Goal: Information Seeking & Learning: Learn about a topic

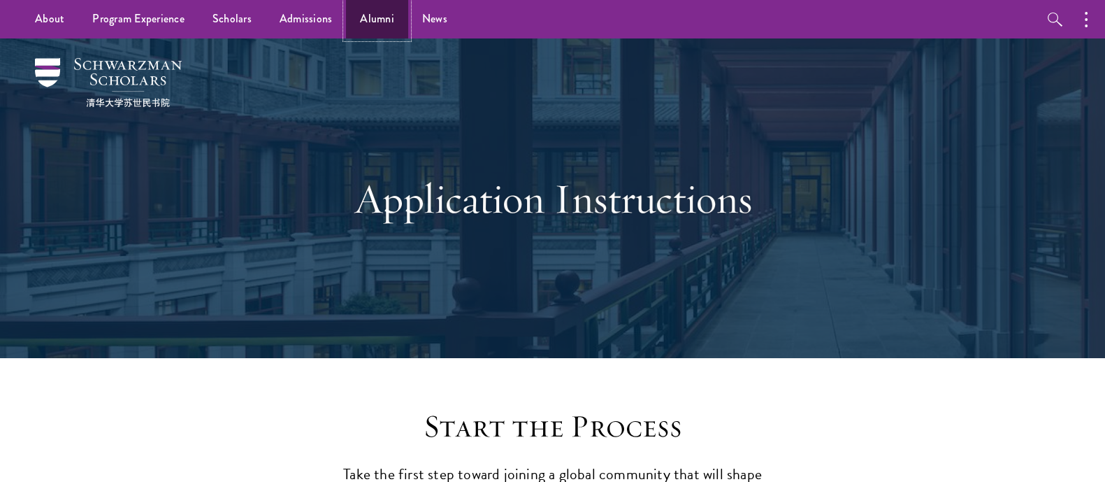
click at [369, 26] on link "Alumni" at bounding box center [377, 19] width 62 height 38
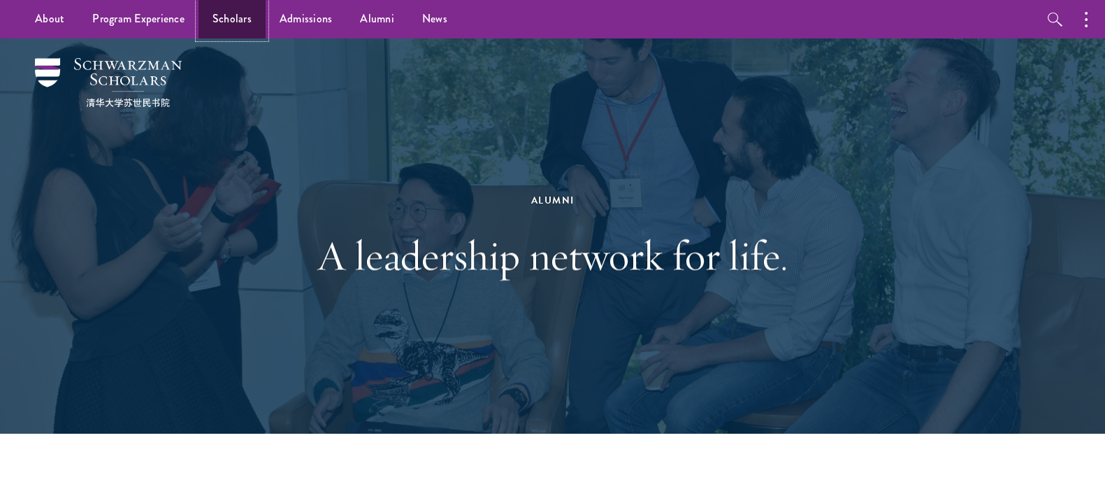
click at [217, 17] on link "Scholars" at bounding box center [232, 19] width 67 height 38
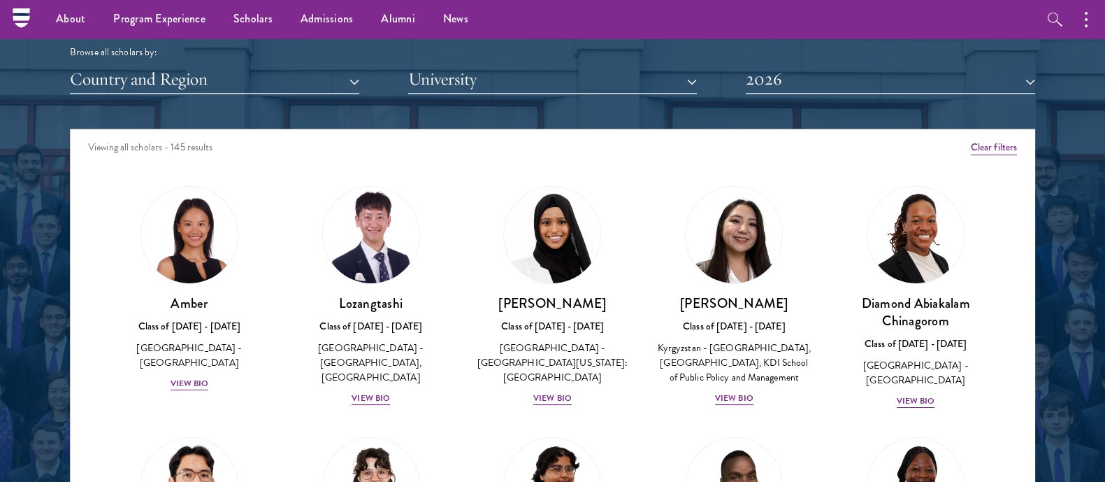
scroll to position [1724, 0]
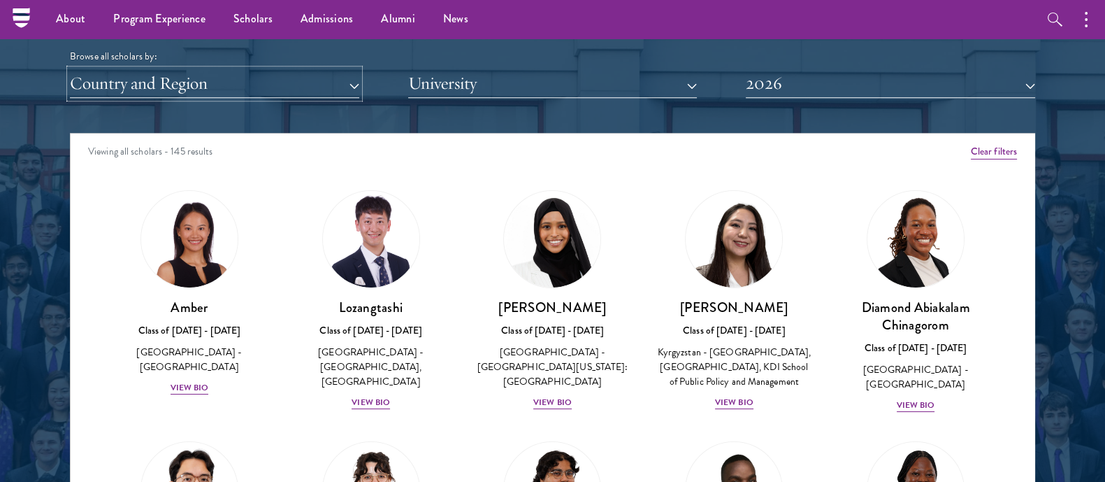
click at [253, 82] on button "Country and Region" at bounding box center [214, 83] width 289 height 29
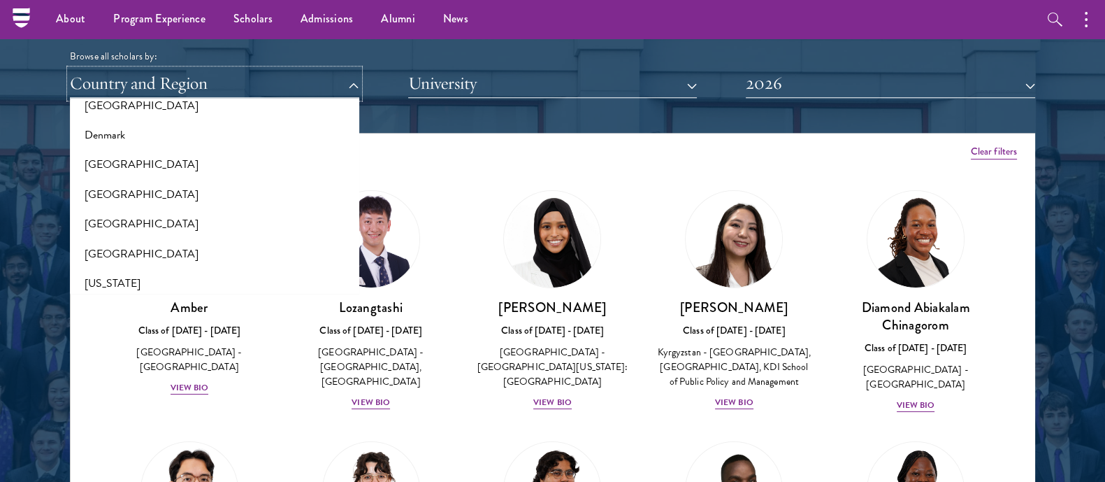
scroll to position [780, 0]
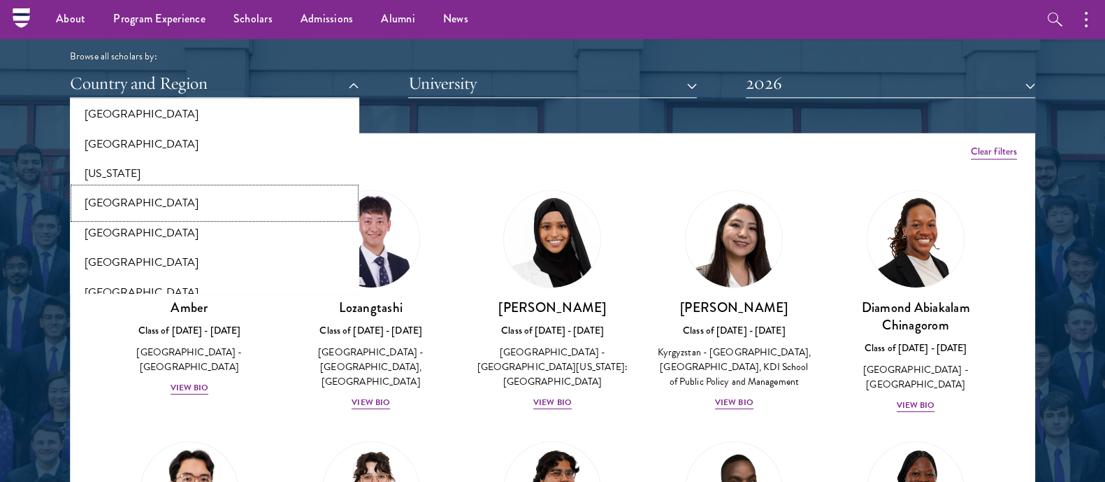
click at [152, 200] on button "[GEOGRAPHIC_DATA]" at bounding box center [214, 202] width 281 height 29
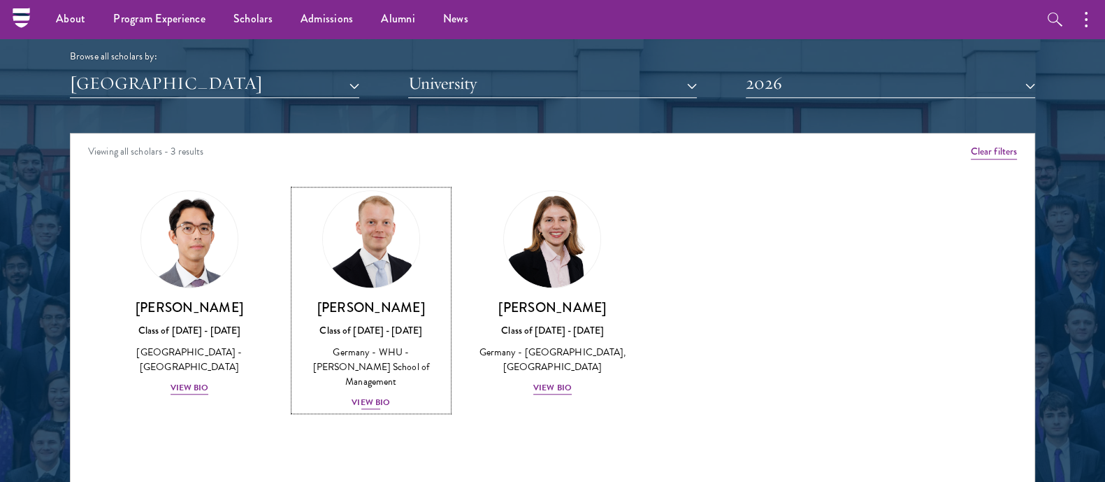
click at [380, 396] on div "View Bio" at bounding box center [371, 402] width 38 height 13
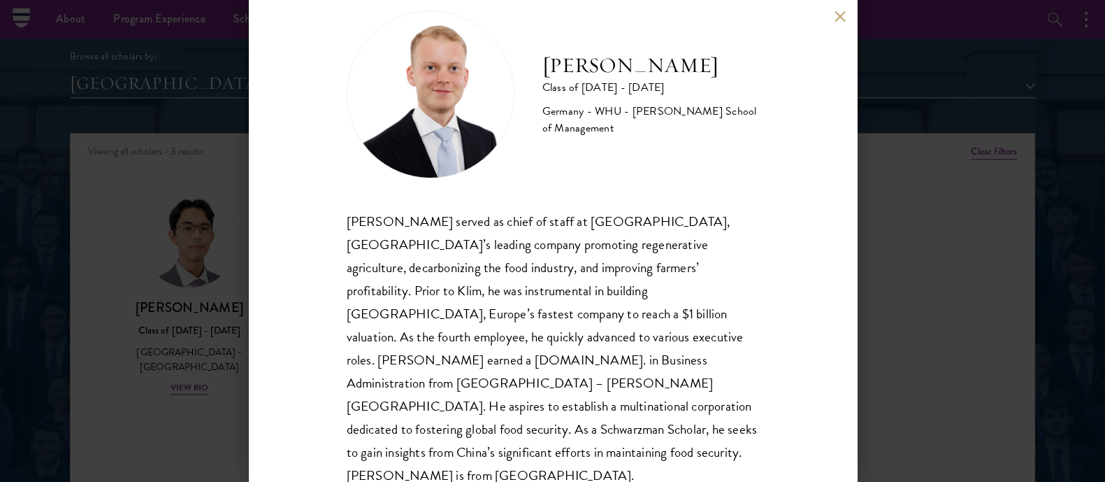
scroll to position [31, 0]
click at [460, 343] on div "Moritz Homrich served as chief of staff at Klim, Germany’s leading company prom…" at bounding box center [553, 349] width 413 height 278
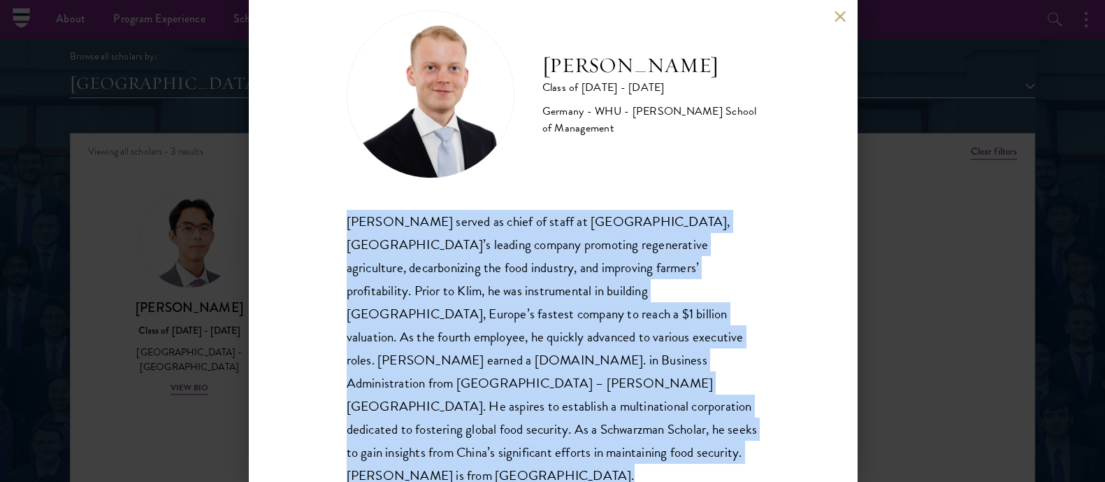
click at [460, 343] on div "Moritz Homrich served as chief of staff at Klim, Germany’s leading company prom…" at bounding box center [553, 349] width 413 height 278
copy body "Moritz Homrich served as chief of staff at Klim, Germany’s leading company prom…"
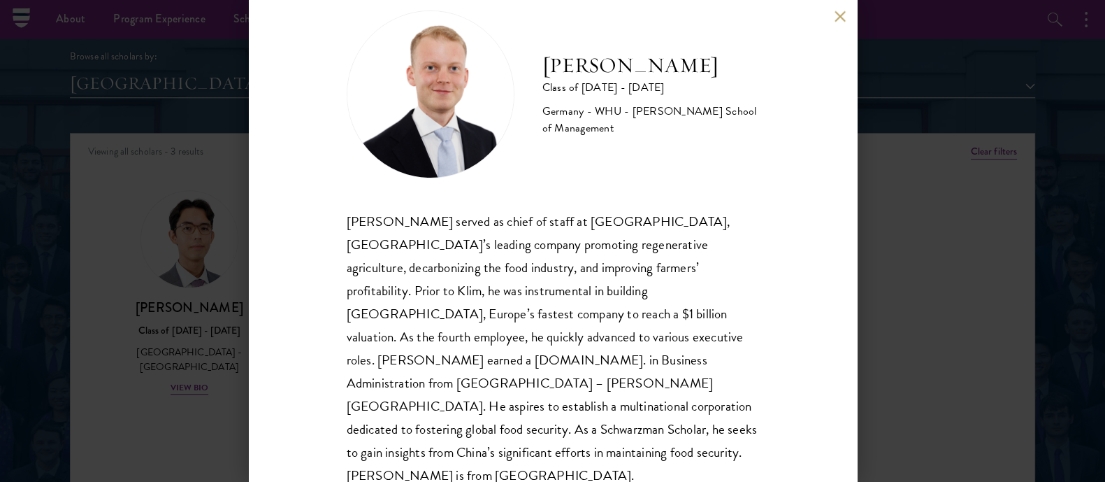
click at [874, 222] on div "Moritz Homrich Class of 2025 - 2026 Germany - WHU - Otto Beisheim School of Man…" at bounding box center [552, 241] width 1105 height 482
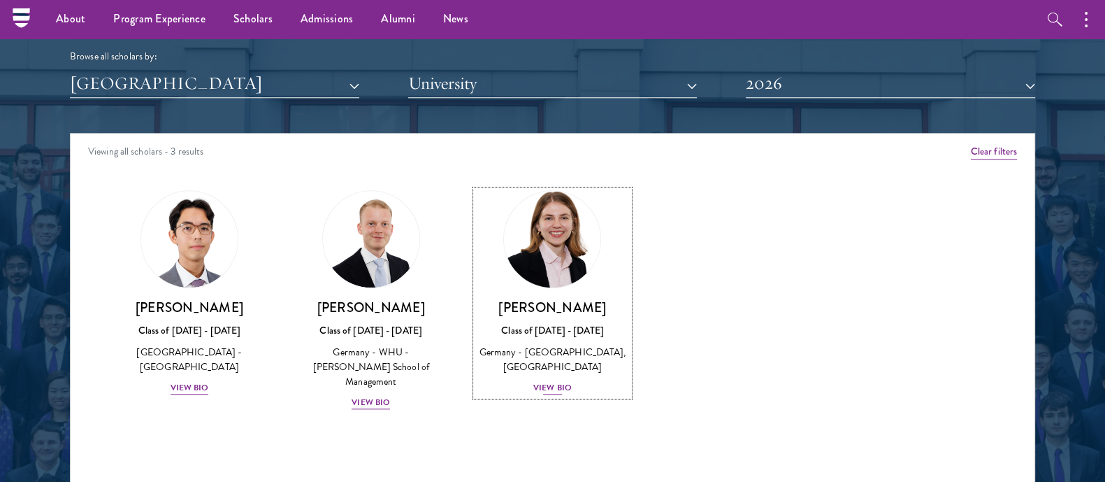
click at [557, 345] on div "Germany - [GEOGRAPHIC_DATA], [GEOGRAPHIC_DATA]" at bounding box center [553, 359] width 154 height 29
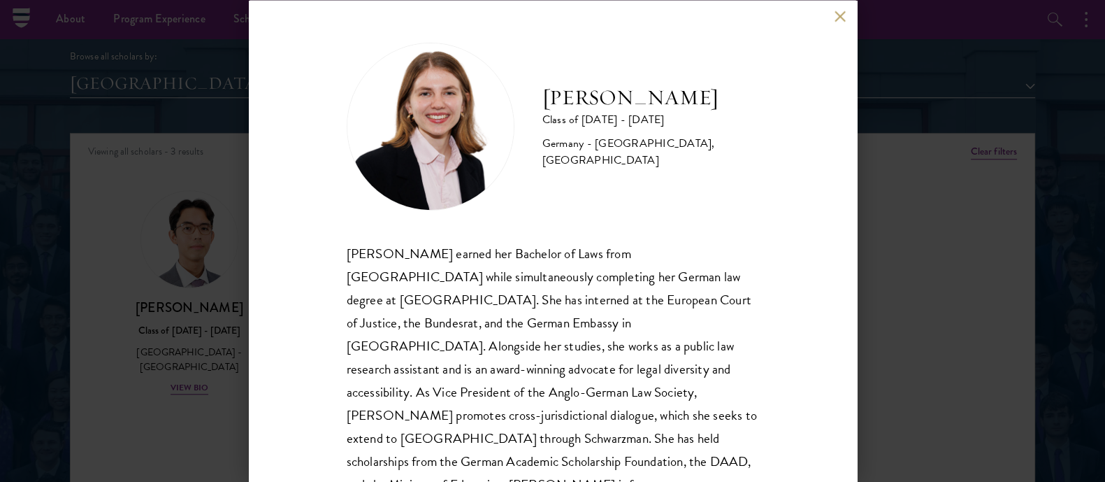
scroll to position [31, 0]
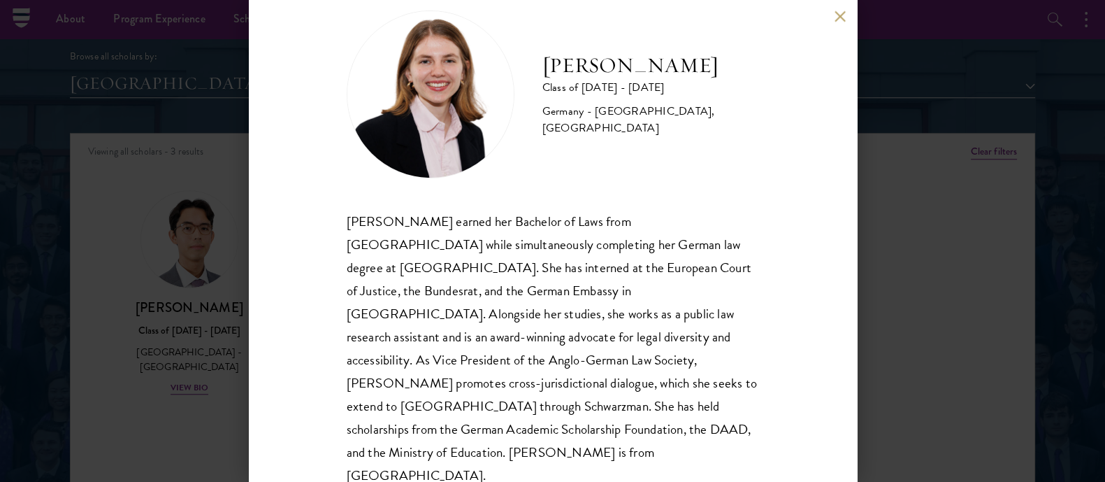
click at [548, 303] on div "[PERSON_NAME] earned her Bachelor of Laws from [GEOGRAPHIC_DATA] while simultan…" at bounding box center [553, 349] width 413 height 278
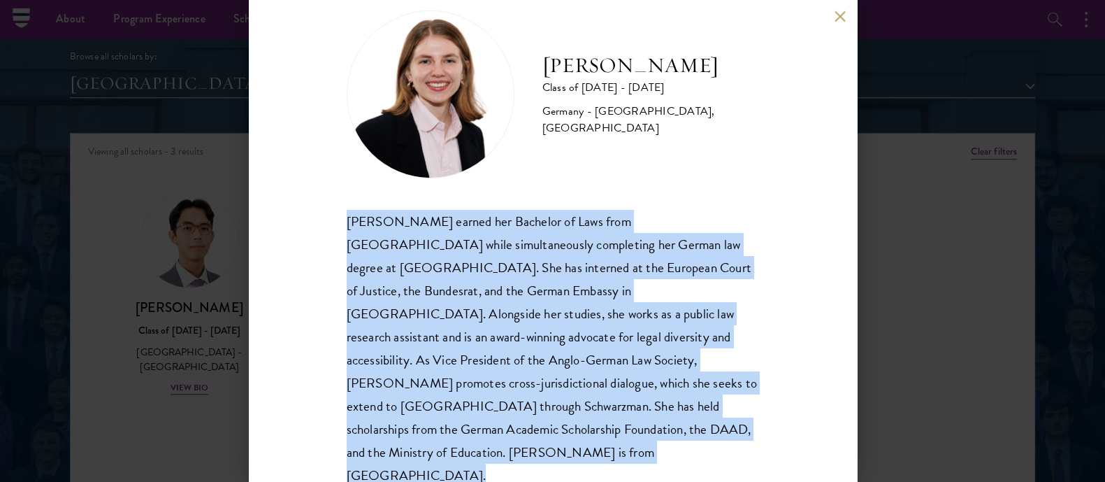
click at [548, 303] on div "[PERSON_NAME] earned her Bachelor of Laws from [GEOGRAPHIC_DATA] while simultan…" at bounding box center [553, 349] width 413 height 278
copy body "Hannah Kuhn earned her Bachelor of Laws from King’s College London while simult…"
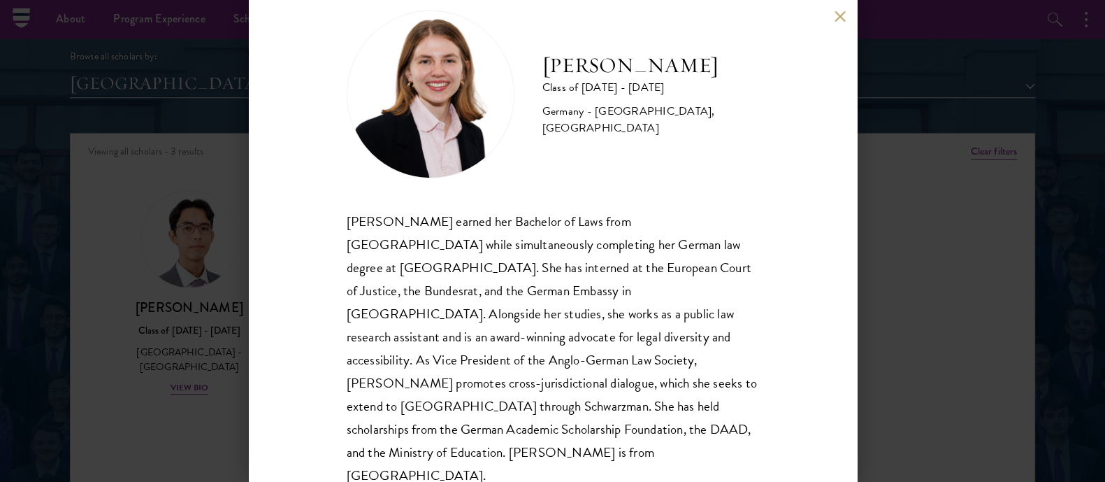
click at [126, 257] on div "Hannah Kuhn Class of 2025 - 2026 Germany - King's College London, Berlin Humbol…" at bounding box center [552, 241] width 1105 height 482
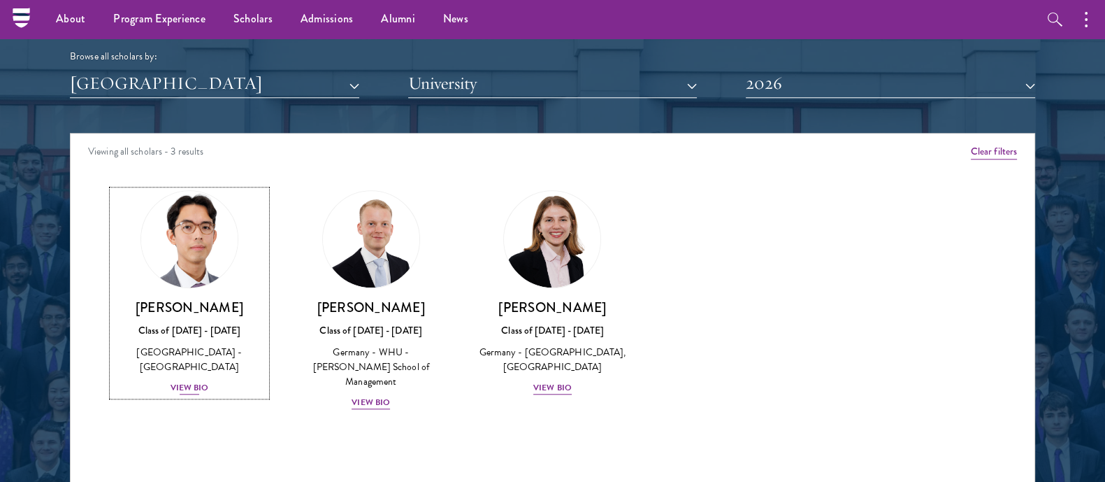
click at [185, 381] on div "View Bio" at bounding box center [190, 387] width 38 height 13
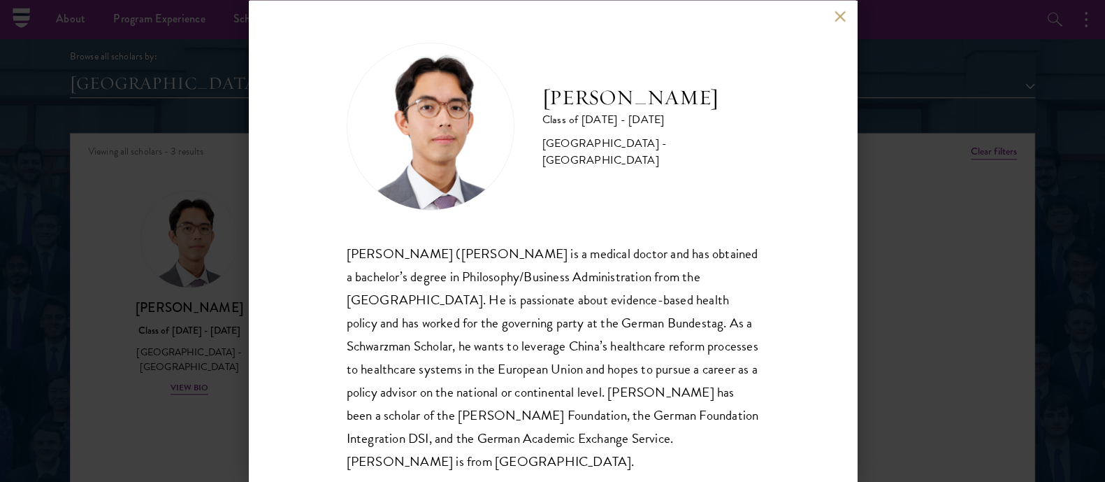
click at [422, 357] on div "Siegfried (Jason) Adelhoefer is a medical doctor and has obtained a bachelor’s …" at bounding box center [553, 356] width 413 height 231
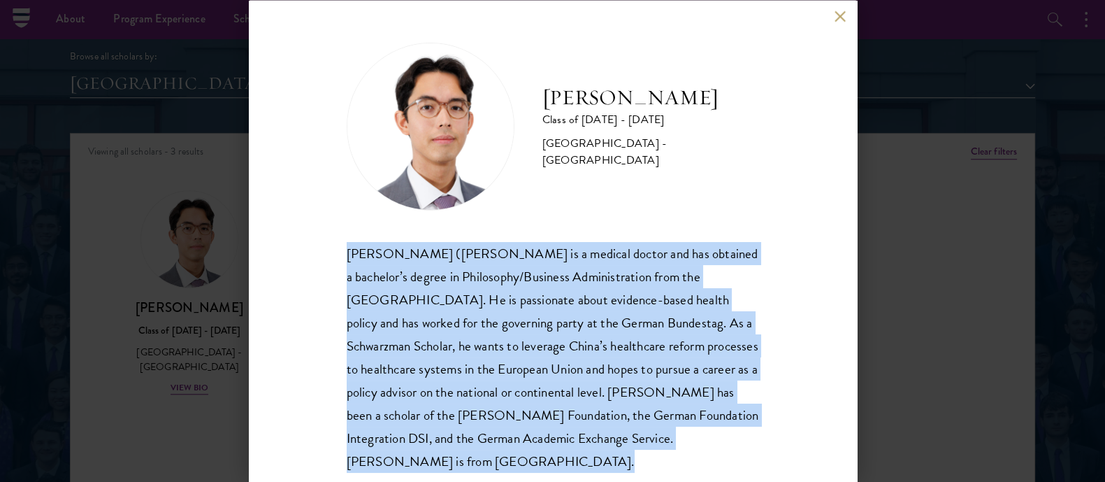
click at [422, 357] on div "Siegfried (Jason) Adelhoefer is a medical doctor and has obtained a bachelor’s …" at bounding box center [553, 356] width 413 height 231
copy body "Siegfried (Jason) Adelhoefer is a medical doctor and has obtained a bachelor’s …"
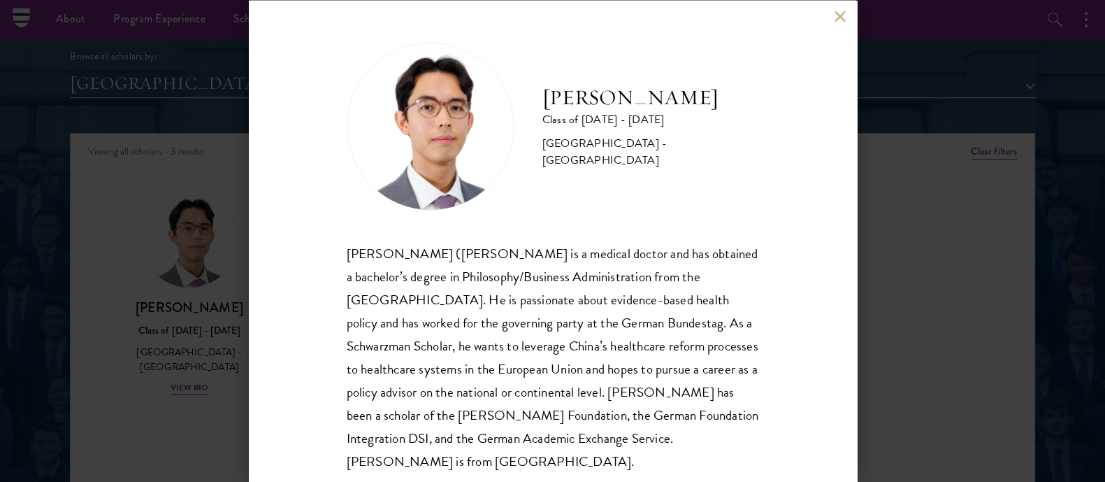
click at [964, 152] on div "Jason Adelhoefer Class of 2025 - 2026 Germany - Berlin Humboldt University Sieg…" at bounding box center [552, 241] width 1105 height 482
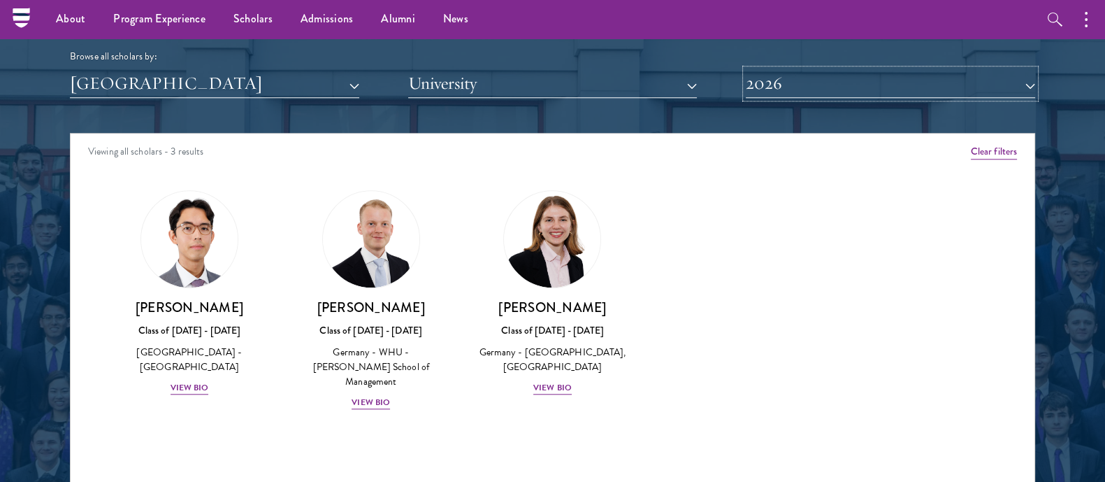
click at [825, 92] on button "2026" at bounding box center [890, 83] width 289 height 29
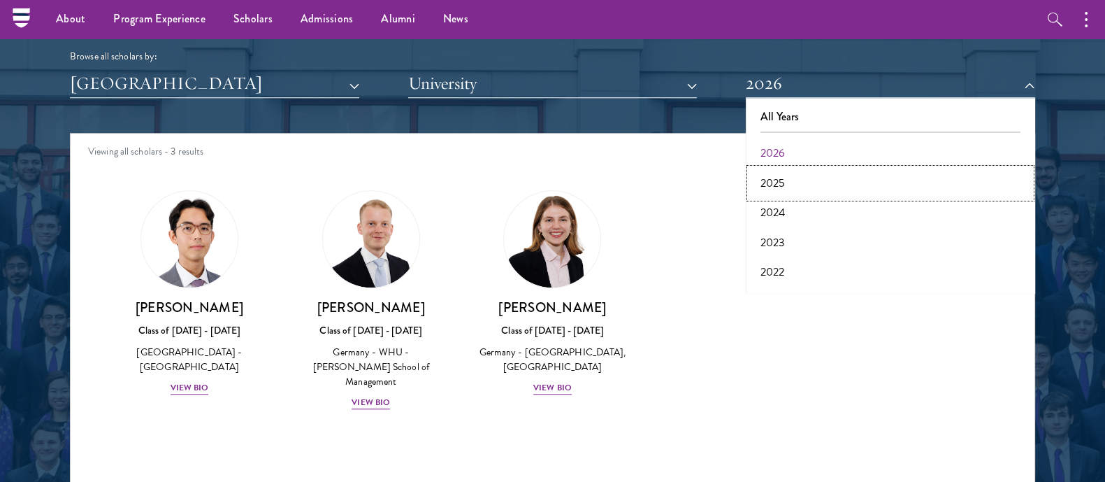
click at [777, 178] on button "2025" at bounding box center [890, 183] width 281 height 29
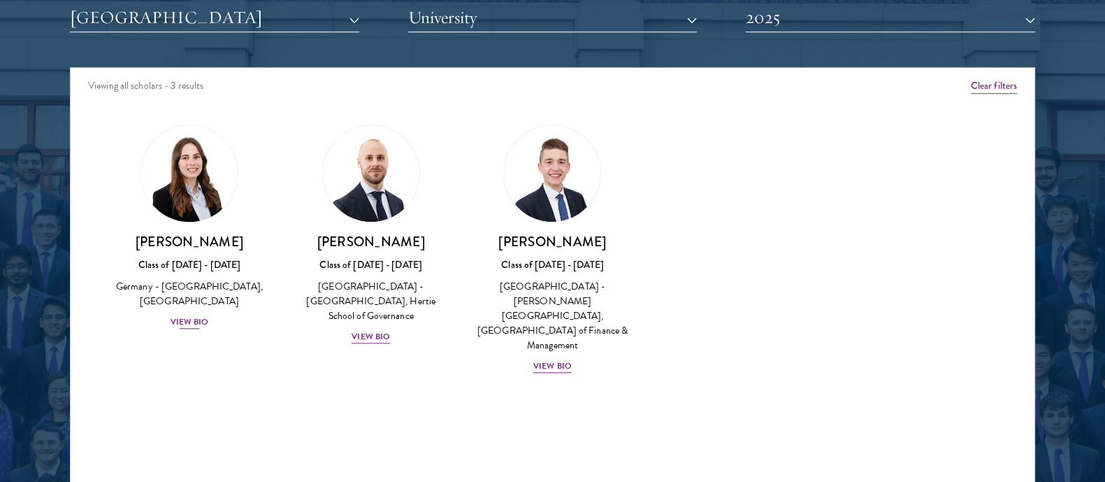
scroll to position [1790, 0]
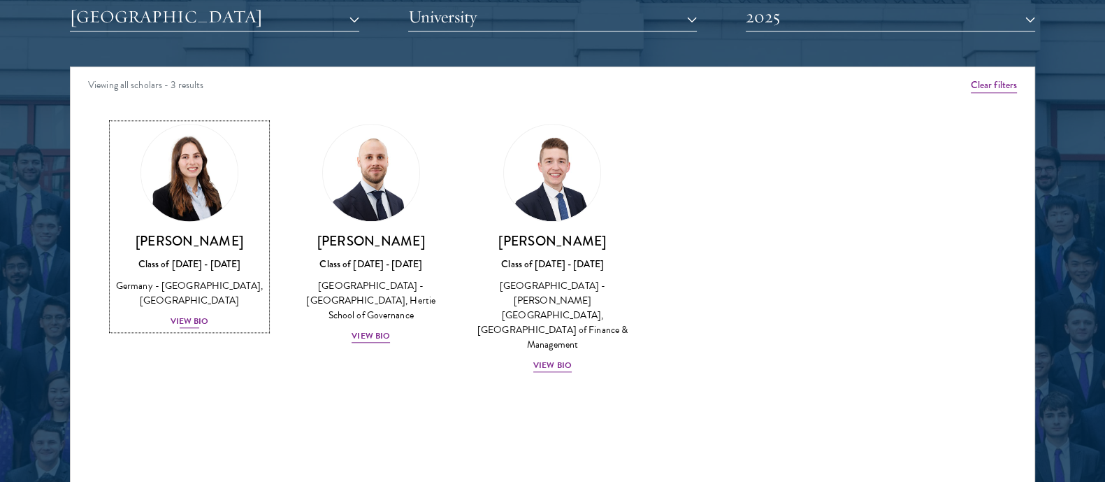
click at [185, 285] on div "Germany - [GEOGRAPHIC_DATA], [GEOGRAPHIC_DATA]" at bounding box center [190, 292] width 154 height 29
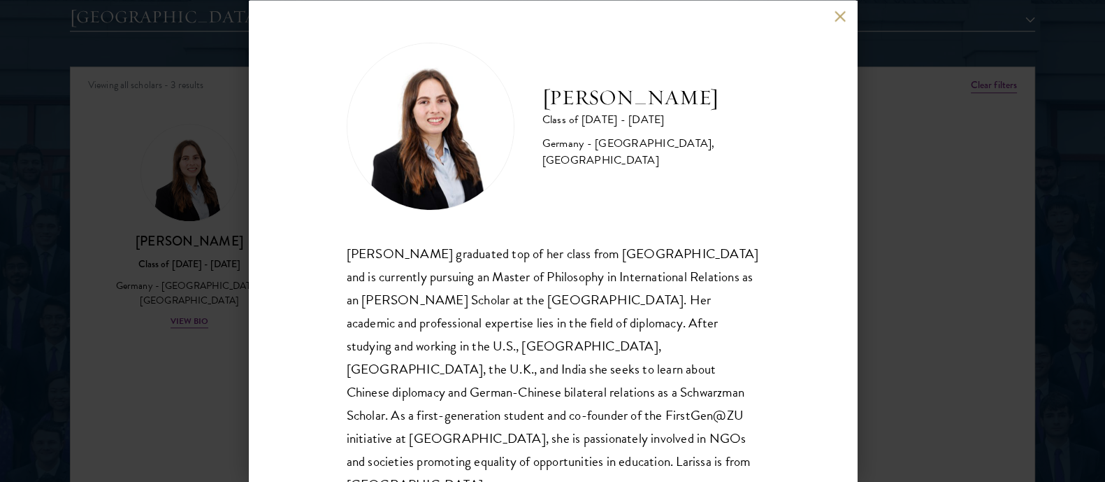
click at [489, 352] on div "Larissa Greul graduated top of her class from Zeppelin University and is curren…" at bounding box center [553, 368] width 413 height 255
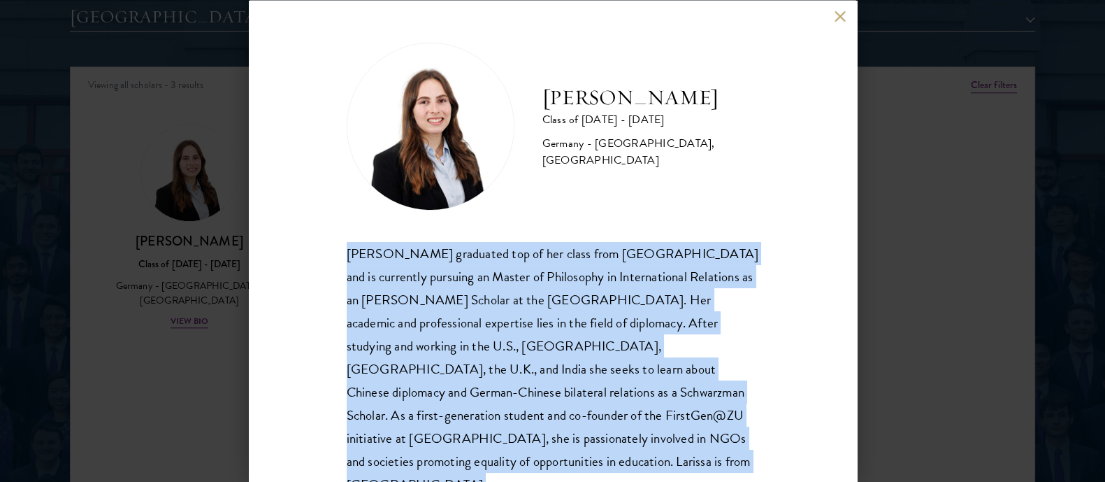
click at [489, 352] on div "Larissa Greul graduated top of her class from Zeppelin University and is curren…" at bounding box center [553, 368] width 413 height 255
copy body "Larissa Greul graduated top of her class from Zeppelin University and is curren…"
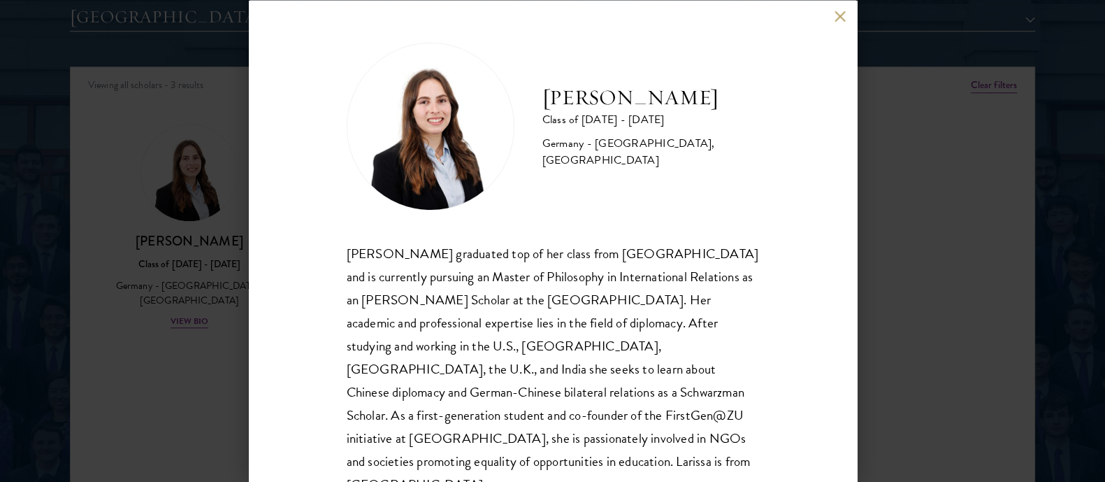
click at [977, 275] on div "Larissa Greul Class of 2024 - 2025 Germany - Zeppelin Universität, University o…" at bounding box center [552, 241] width 1105 height 482
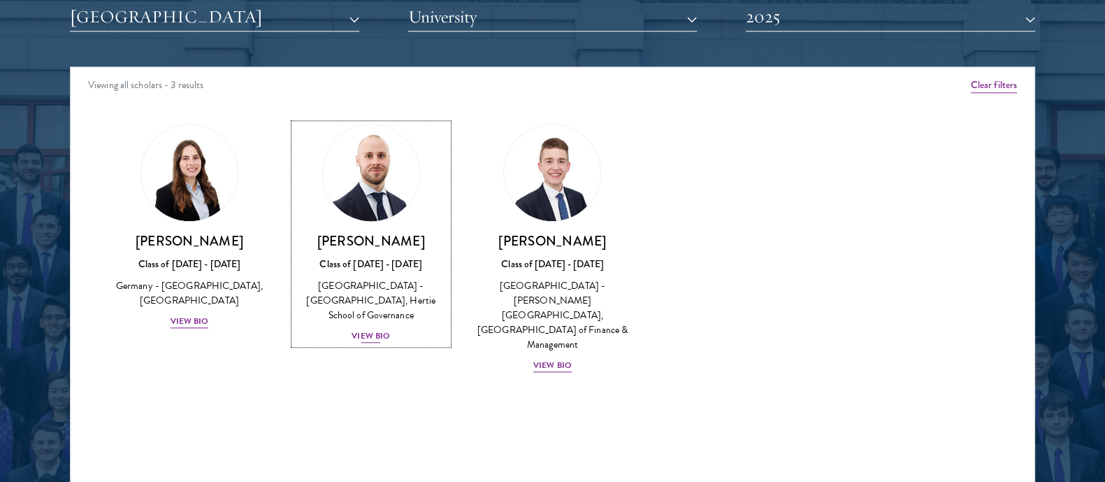
click at [333, 250] on div "Maximilian Grohmann Class of 2024 - 2025 Germany - Technische Universität Münch…" at bounding box center [371, 288] width 154 height 112
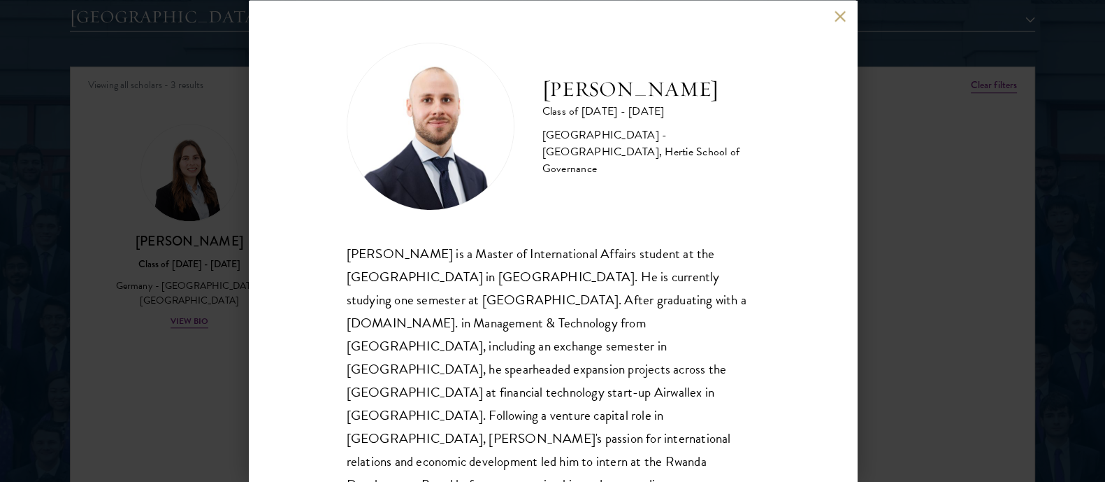
click at [500, 315] on div "Maximilian Grohmann is a Master of International Affairs student at the Hertie …" at bounding box center [553, 403] width 413 height 324
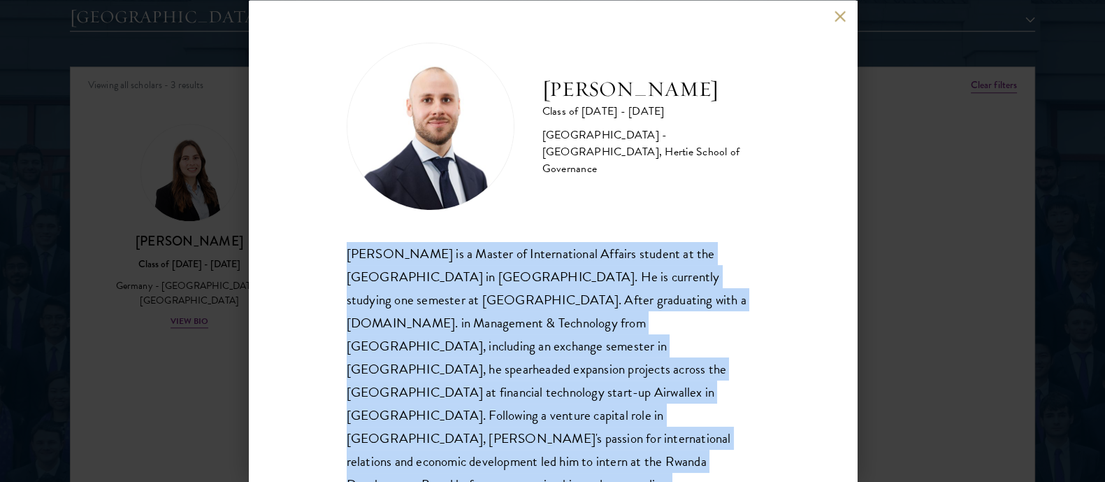
click at [500, 315] on div "Maximilian Grohmann is a Master of International Affairs student at the Hertie …" at bounding box center [553, 403] width 413 height 324
copy body "Maximilian Grohmann is a Master of International Affairs student at the Hertie …"
click at [837, 13] on button at bounding box center [841, 16] width 12 height 12
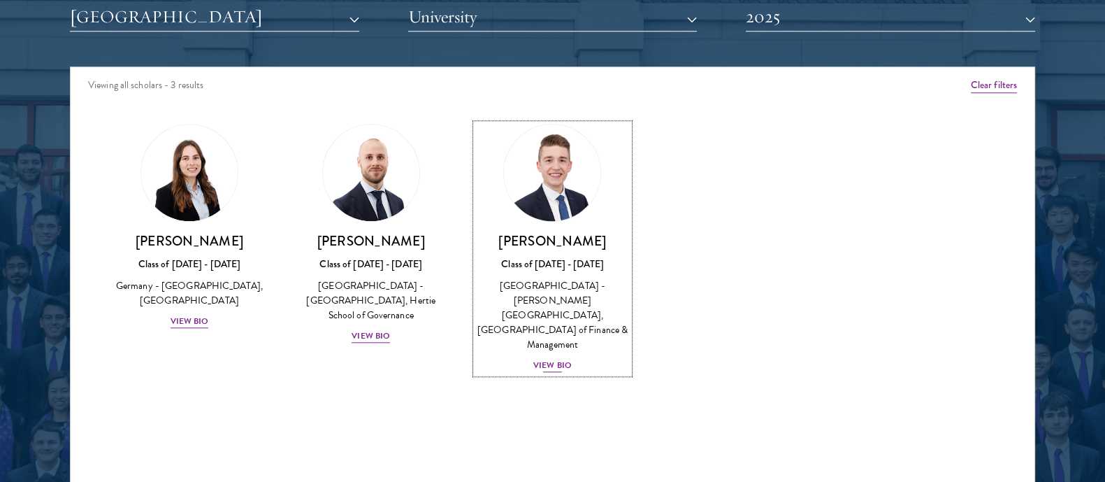
click at [531, 275] on div "Franz Hohmann Class of 2024 - 2025 Germany - Ludwig-Maximilians-Universität Mün…" at bounding box center [553, 302] width 154 height 141
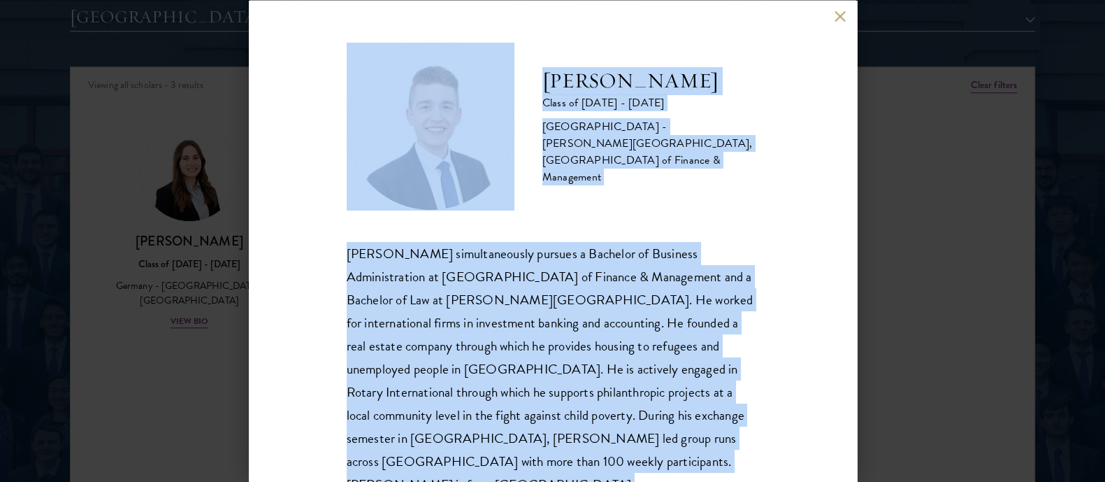
click at [543, 318] on div "Franz Hohmann simultaneously pursues a Bachelor of Business Administration at F…" at bounding box center [553, 368] width 413 height 255
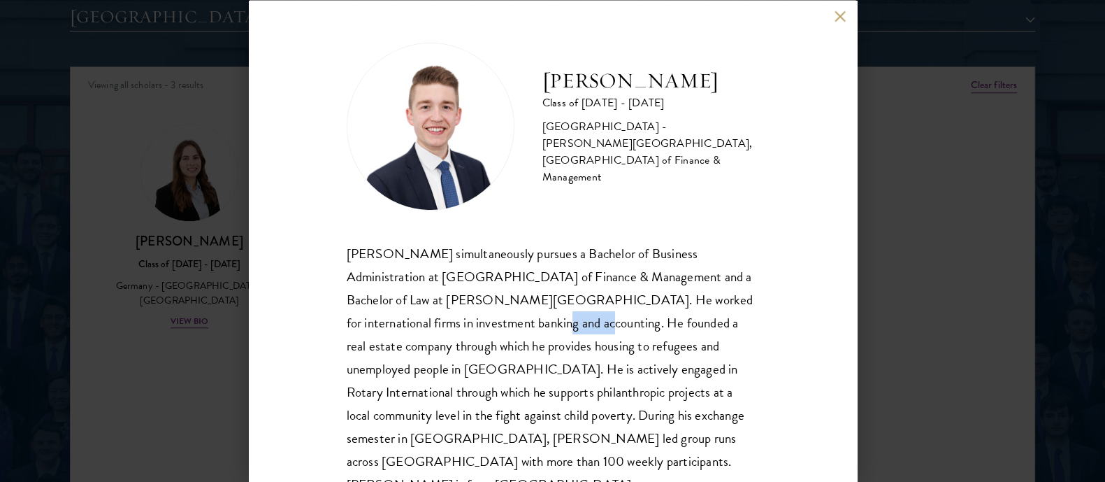
click at [543, 318] on div "Franz Hohmann simultaneously pursues a Bachelor of Business Administration at F…" at bounding box center [553, 368] width 413 height 255
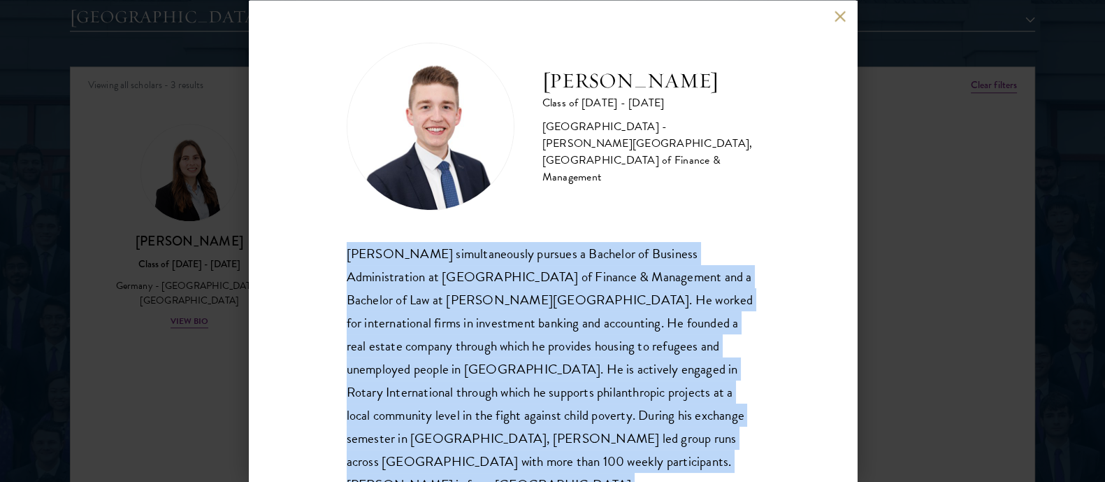
click at [543, 318] on div "Franz Hohmann simultaneously pursues a Bachelor of Business Administration at F…" at bounding box center [553, 368] width 413 height 255
click at [836, 18] on button at bounding box center [841, 16] width 12 height 12
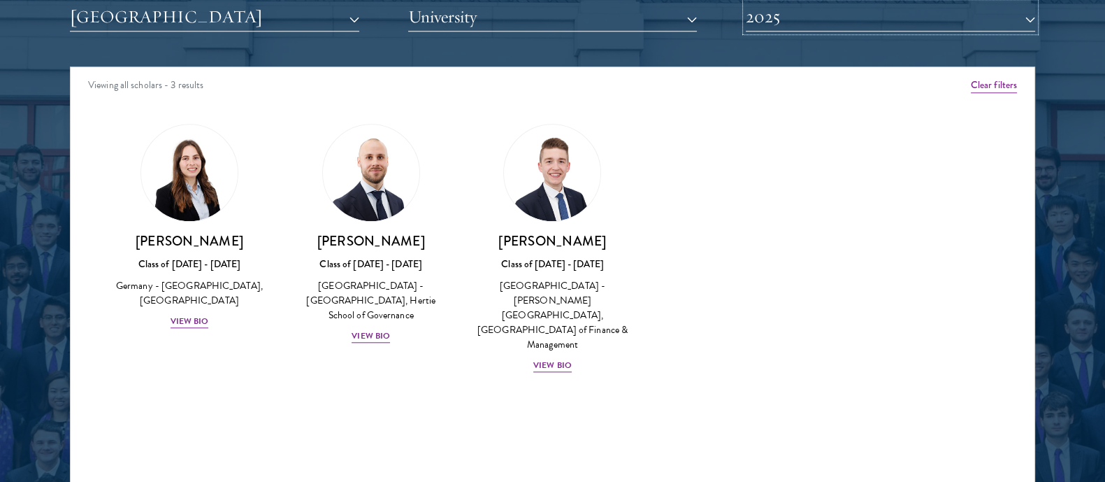
click at [801, 20] on button "2025" at bounding box center [890, 17] width 289 height 29
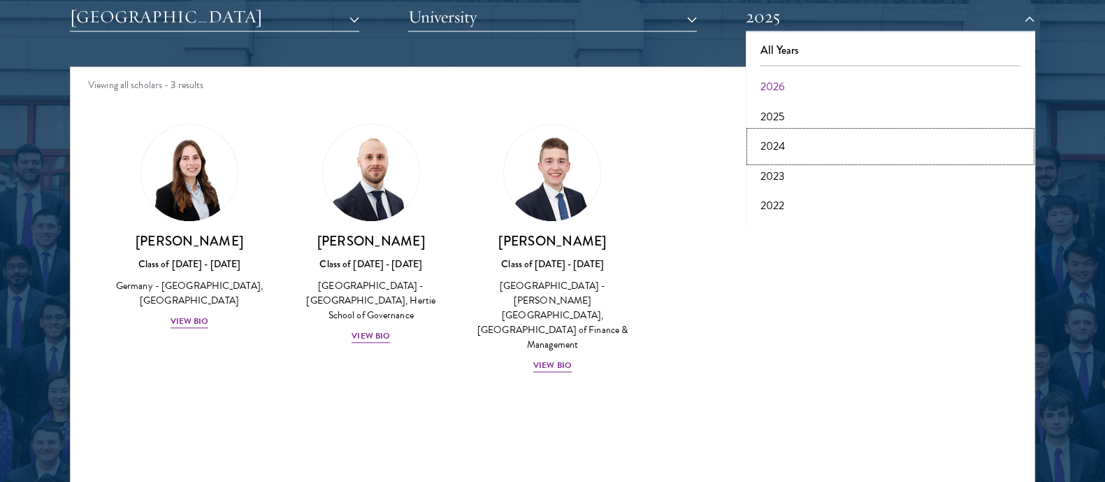
click at [771, 150] on button "2024" at bounding box center [890, 145] width 281 height 29
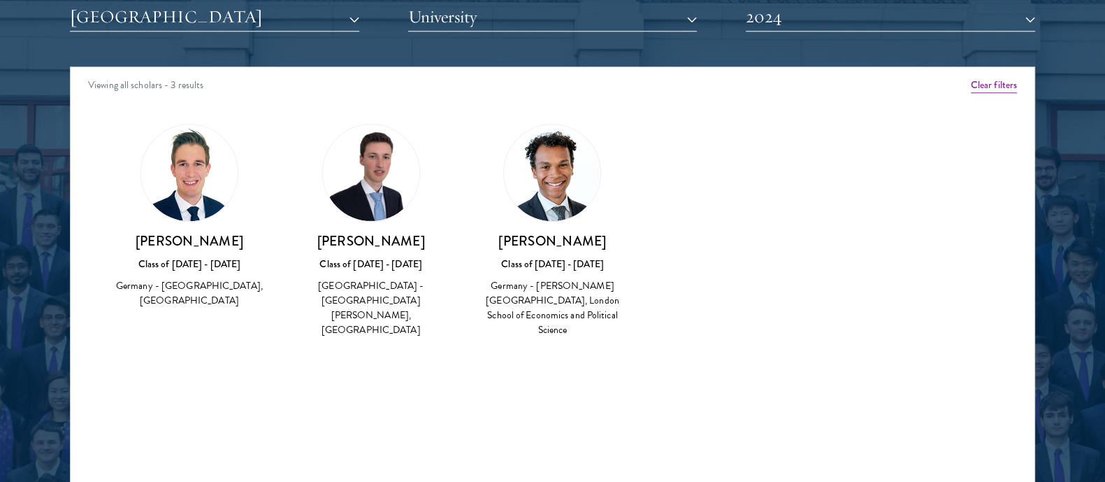
scroll to position [1705, 0]
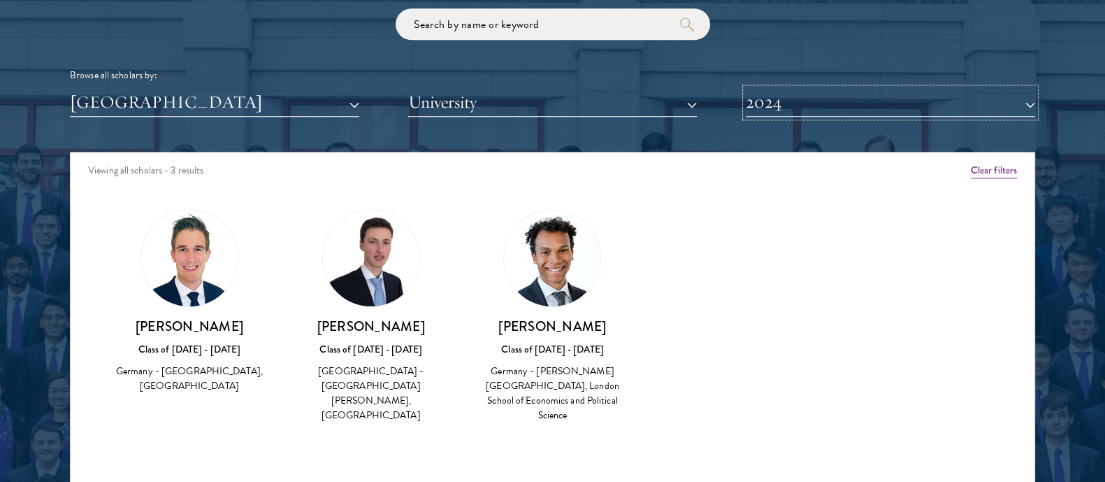
click at [839, 113] on button "2024" at bounding box center [890, 102] width 289 height 29
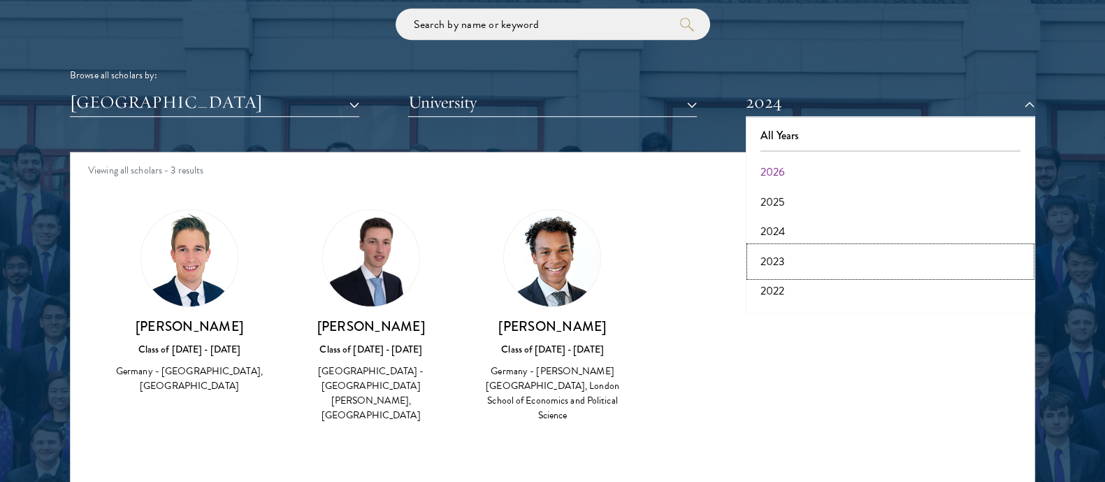
click at [781, 257] on button "2023" at bounding box center [890, 261] width 281 height 29
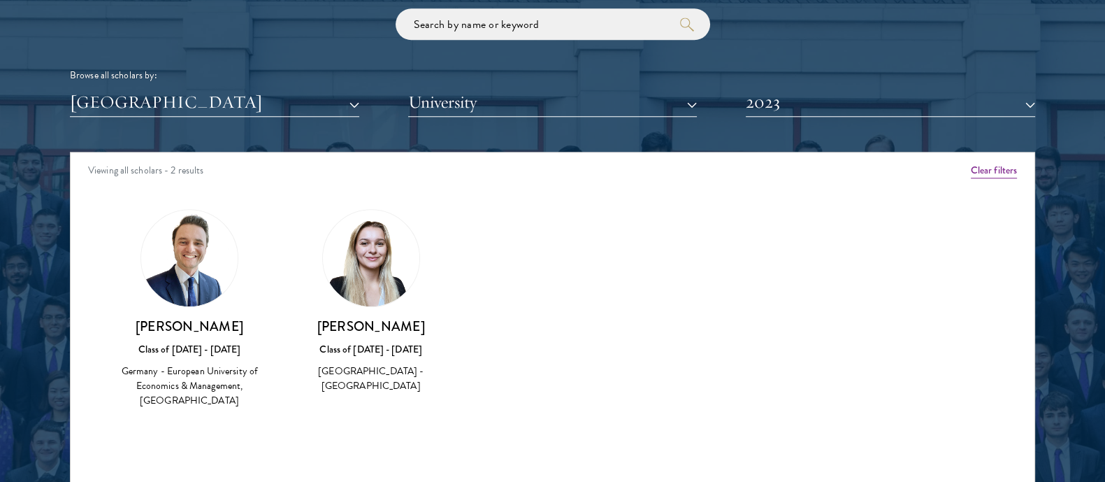
scroll to position [1740, 0]
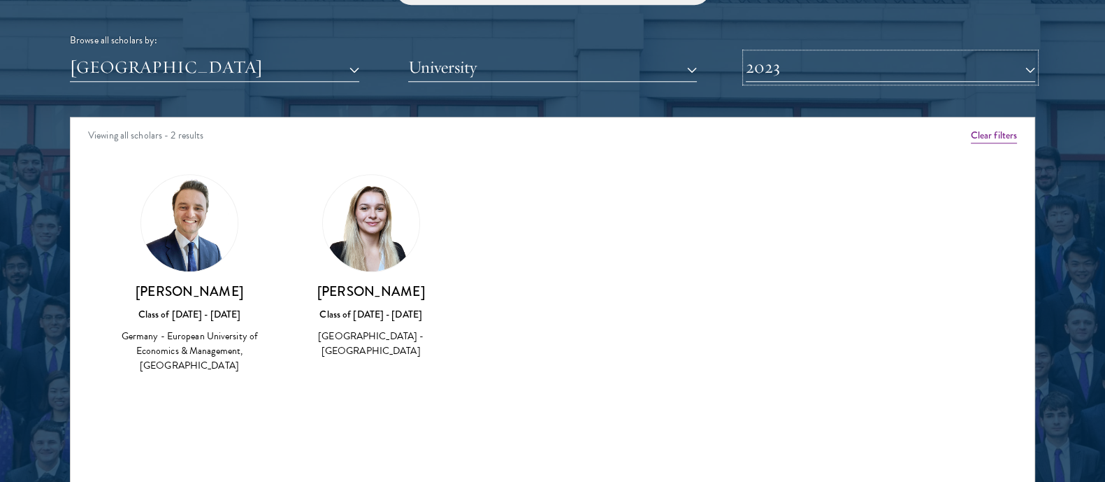
click at [768, 69] on button "2023" at bounding box center [890, 67] width 289 height 29
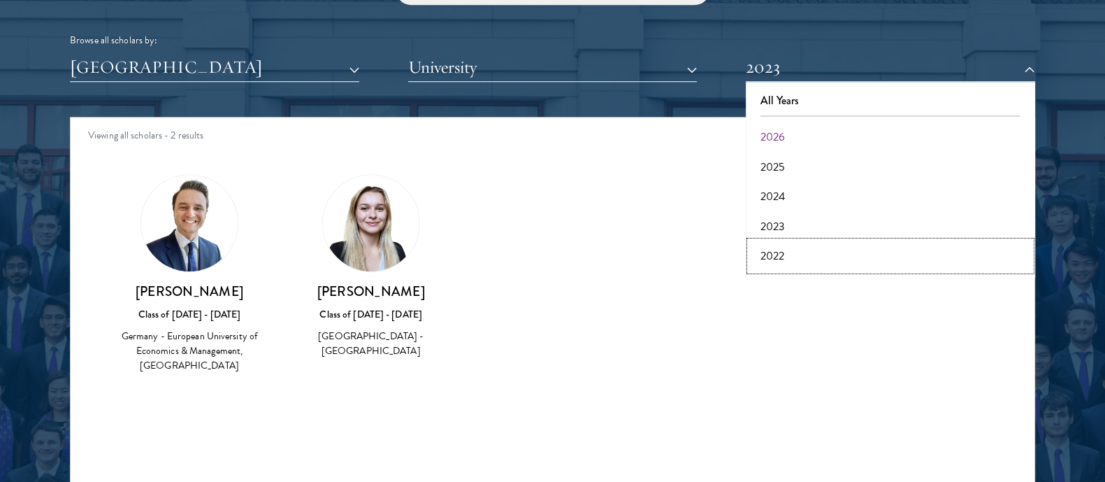
click at [764, 257] on button "2022" at bounding box center [890, 255] width 281 height 29
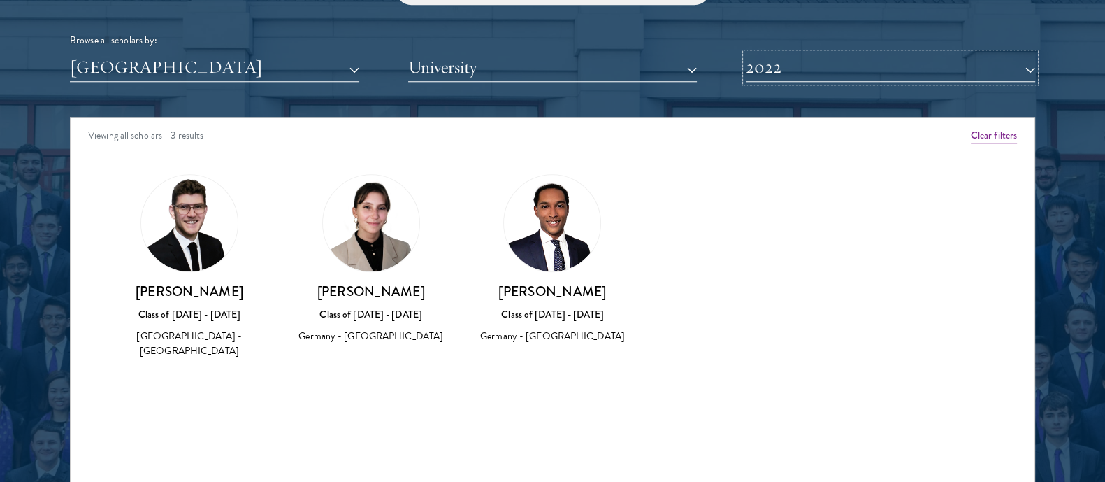
click at [796, 59] on button "2022" at bounding box center [890, 67] width 289 height 29
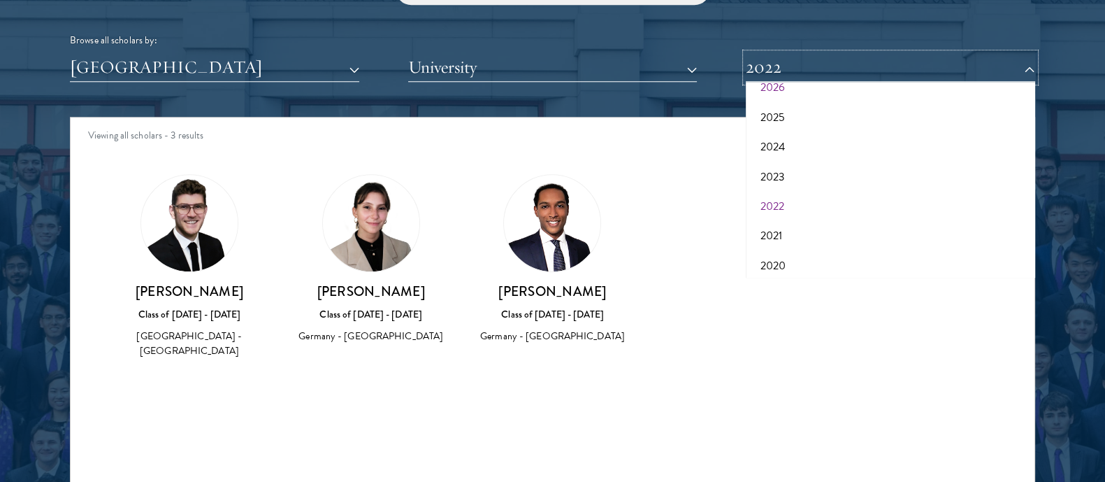
scroll to position [54, 0]
click at [806, 229] on button "2021" at bounding box center [890, 231] width 281 height 29
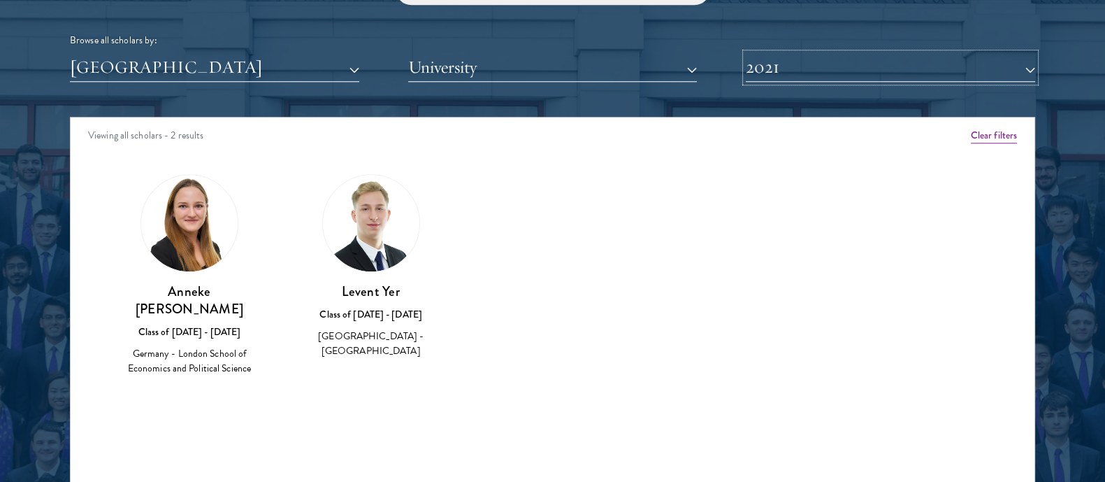
click at [779, 57] on button "2021" at bounding box center [890, 67] width 289 height 29
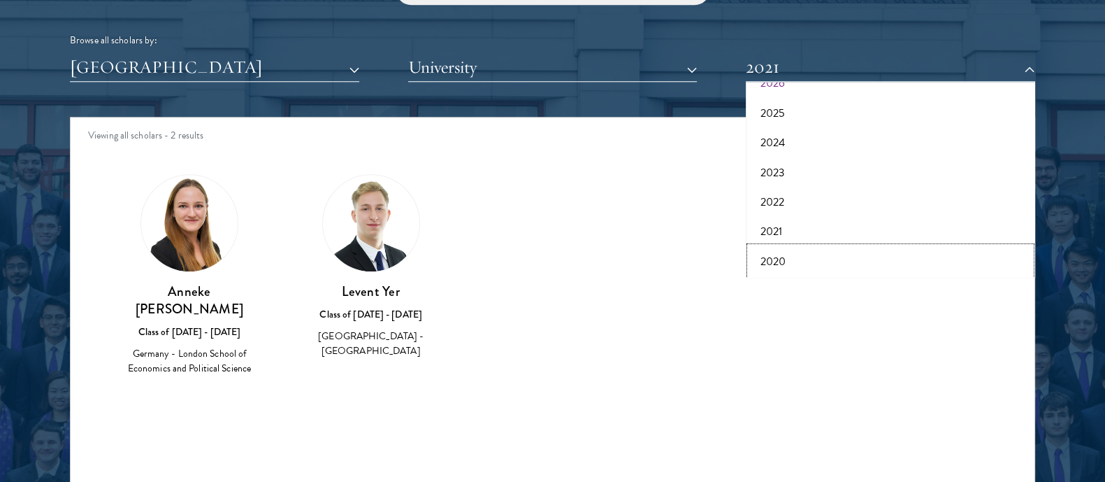
click at [773, 254] on button "2020" at bounding box center [890, 261] width 281 height 29
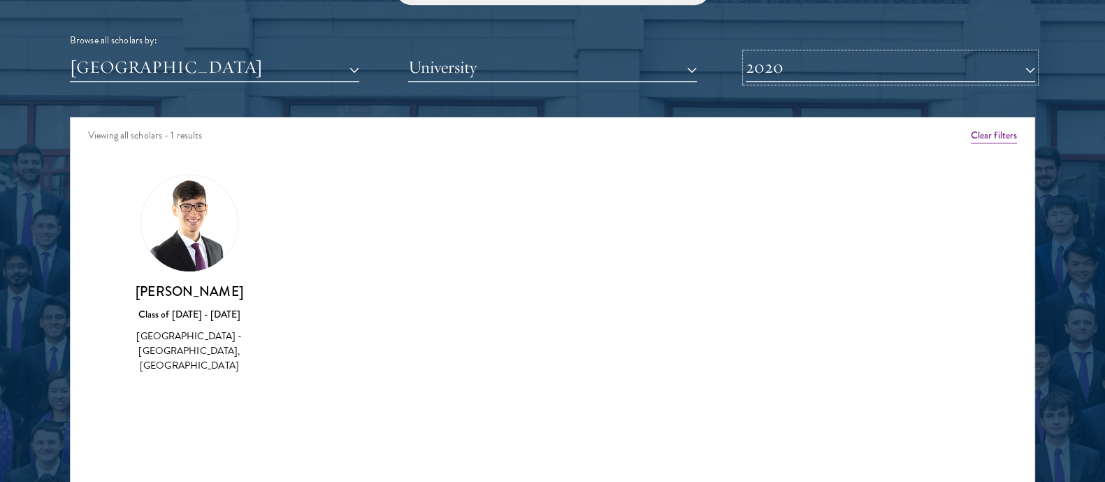
click at [773, 69] on button "2020" at bounding box center [890, 67] width 289 height 29
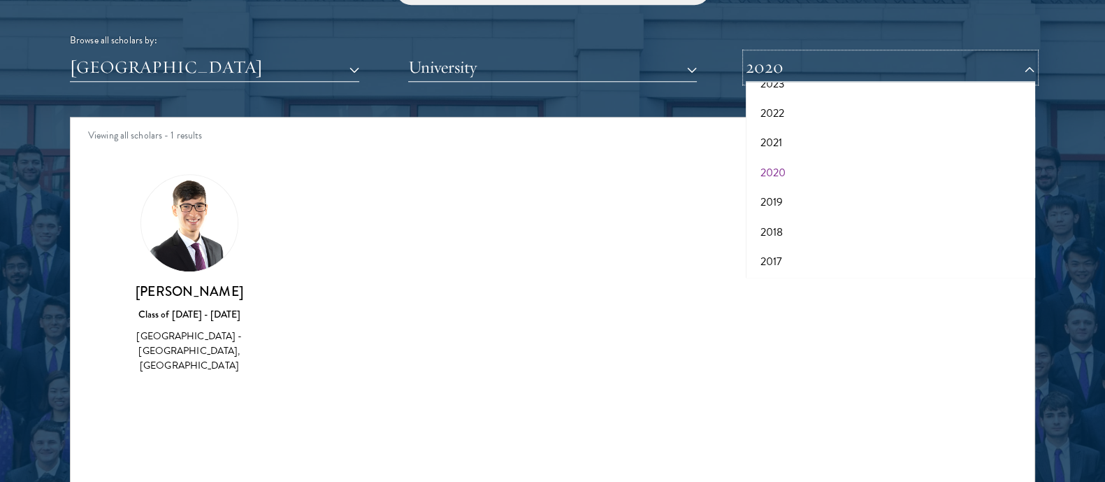
scroll to position [144, 0]
click at [769, 208] on button "2019" at bounding box center [890, 200] width 281 height 29
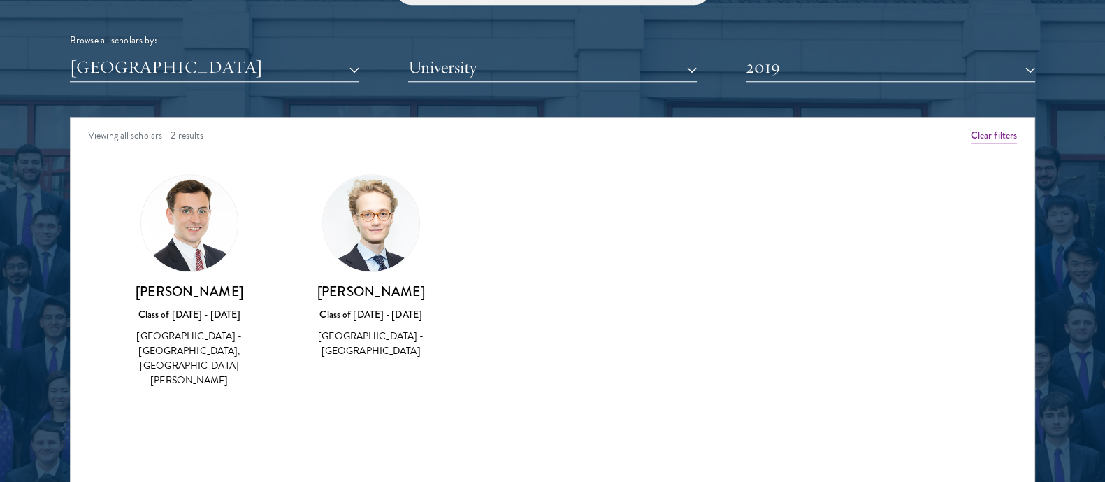
scroll to position [2161, 0]
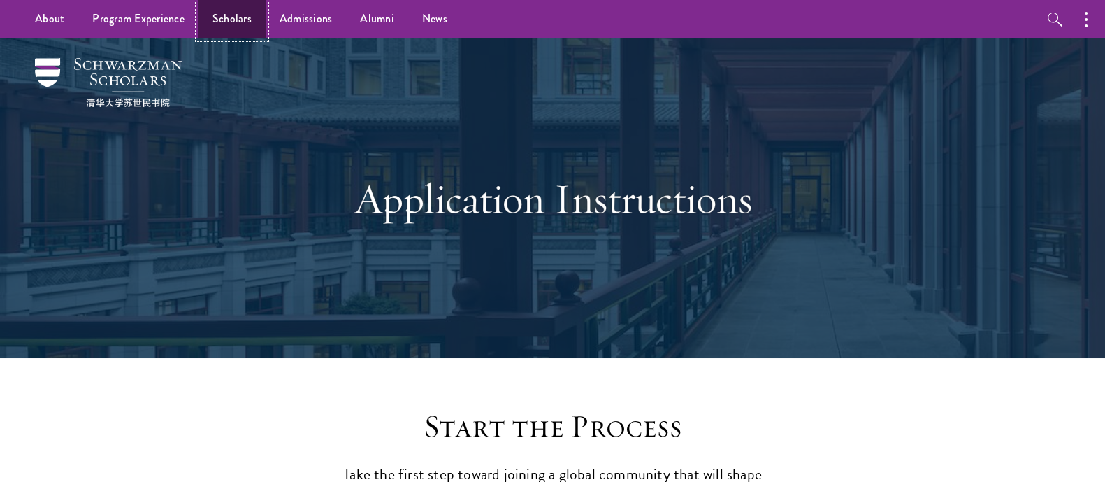
click at [214, 11] on link "Scholars" at bounding box center [232, 19] width 67 height 38
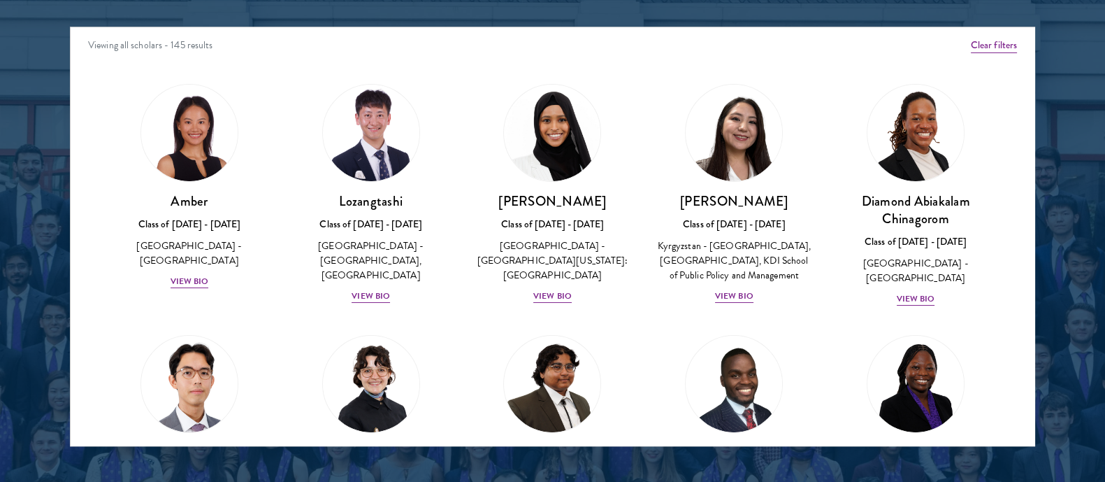
scroll to position [1844, 0]
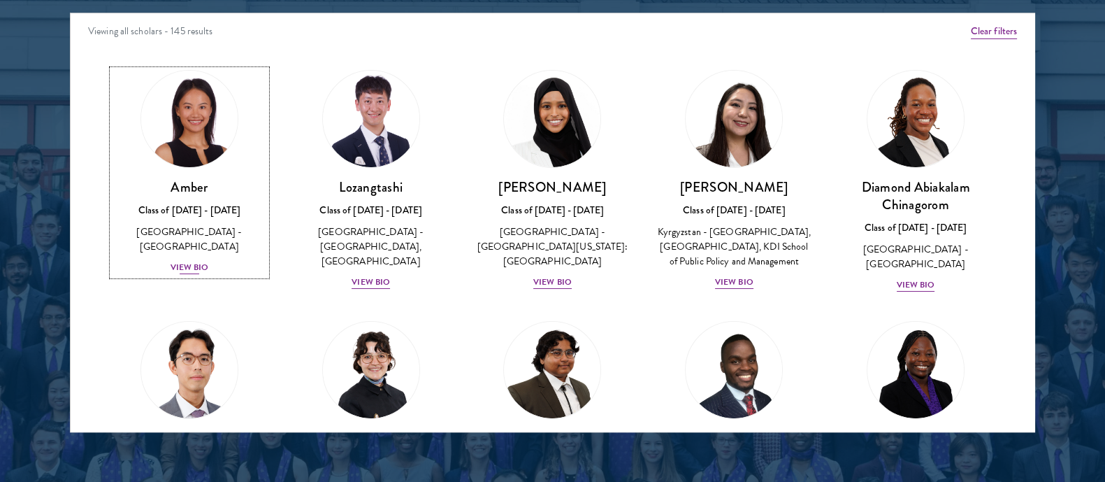
click at [192, 216] on div "Class of [DATE] - [DATE]" at bounding box center [190, 210] width 154 height 15
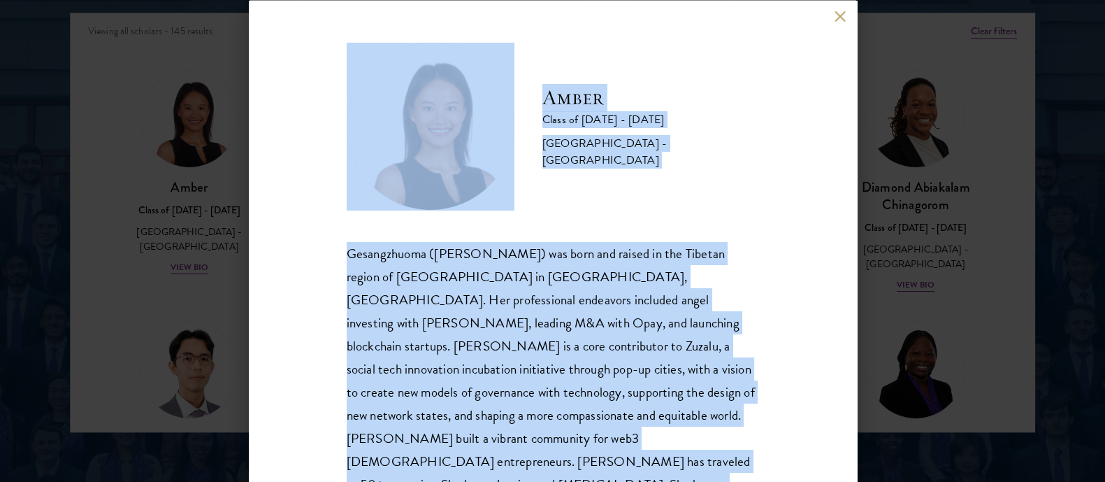
click at [954, 148] on div "Amber Class of [DATE] - [DATE] [GEOGRAPHIC_DATA] - [GEOGRAPHIC_DATA] Gesangzhuo…" at bounding box center [552, 241] width 1105 height 482
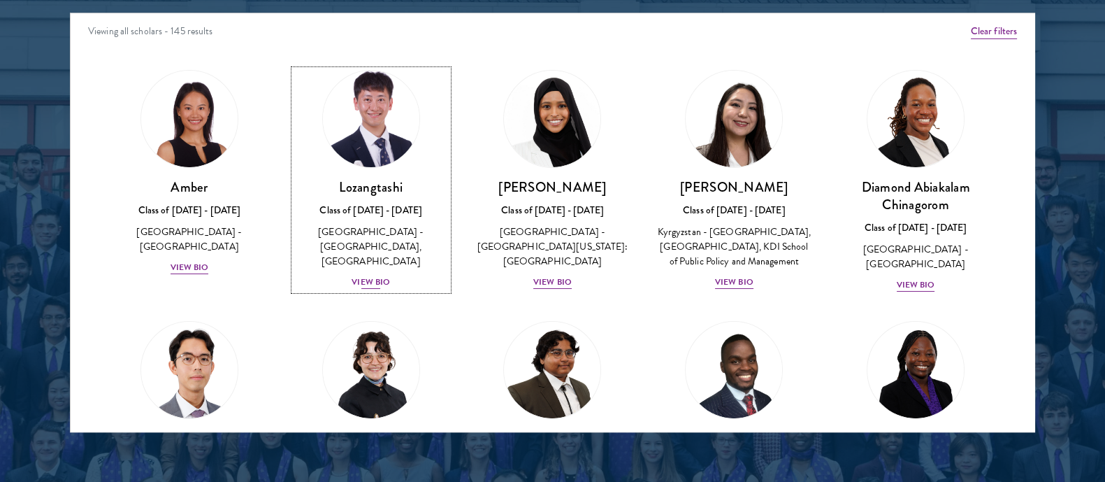
click at [362, 246] on div "[GEOGRAPHIC_DATA] - [GEOGRAPHIC_DATA], [GEOGRAPHIC_DATA]" at bounding box center [371, 246] width 154 height 44
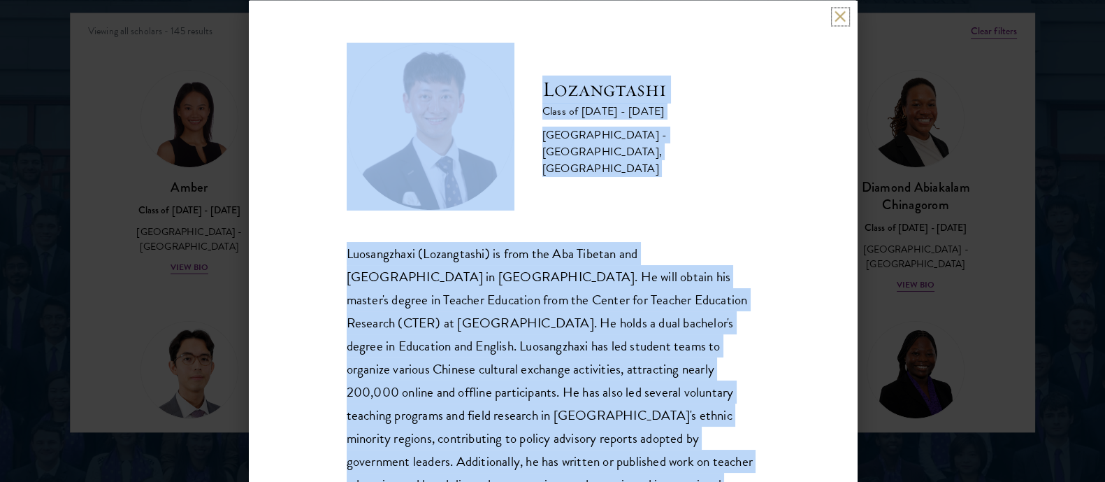
click at [836, 20] on button at bounding box center [841, 16] width 12 height 12
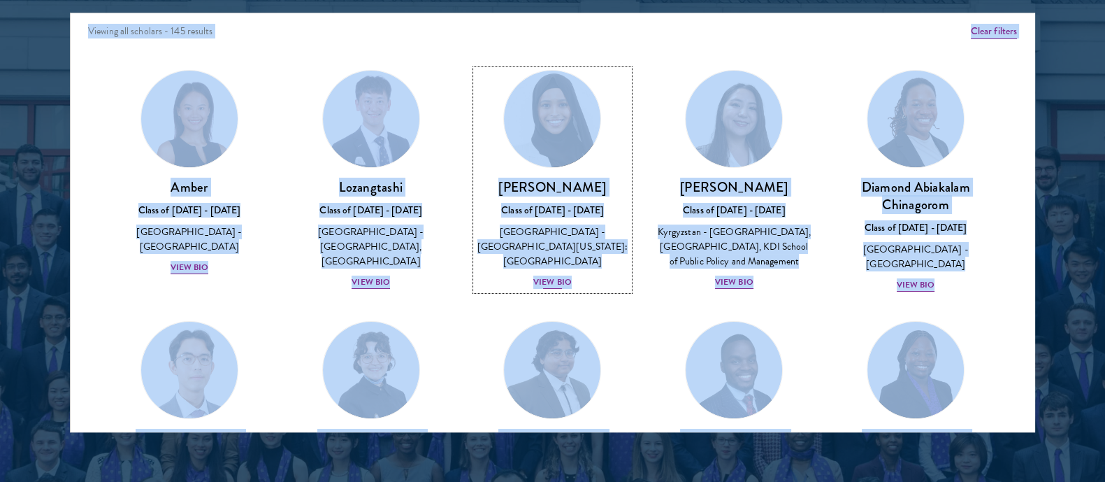
click at [546, 234] on div "[GEOGRAPHIC_DATA] - [GEOGRAPHIC_DATA][US_STATE]: [GEOGRAPHIC_DATA]" at bounding box center [553, 246] width 154 height 44
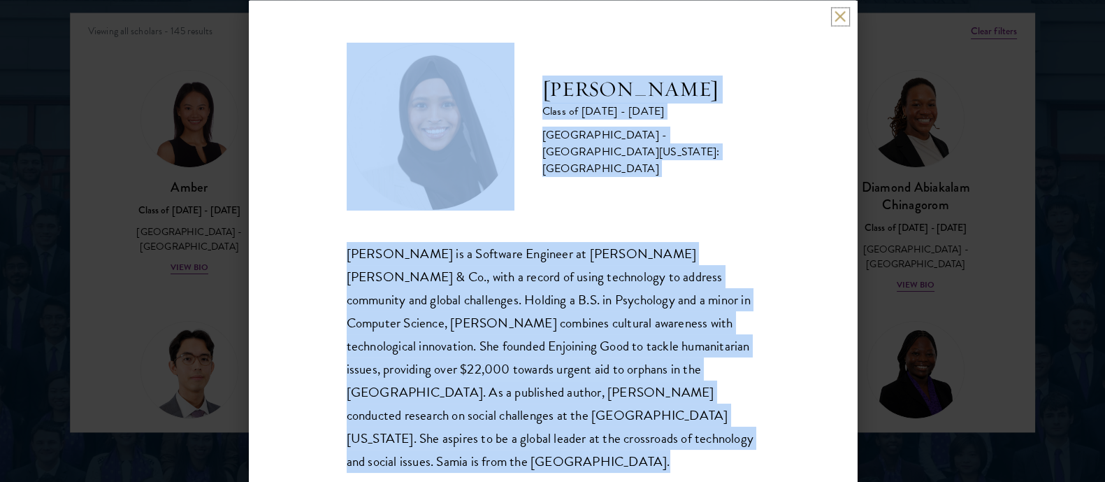
click at [839, 19] on button at bounding box center [841, 16] width 12 height 12
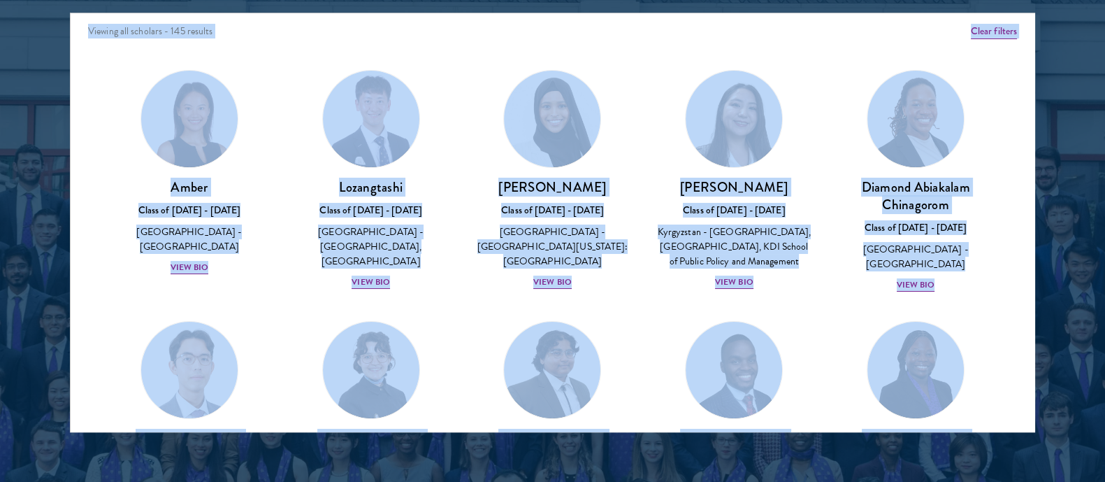
click at [1056, 116] on div at bounding box center [552, 76] width 1105 height 851
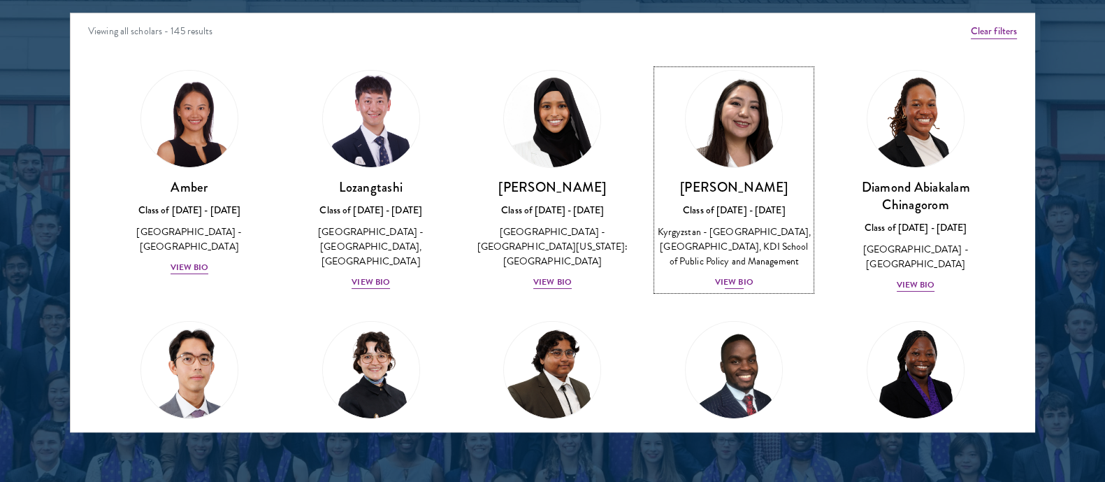
click at [761, 160] on link "Nurzada Abdivalieva Class of [DATE] - [DATE] [GEOGRAPHIC_DATA] - [GEOGRAPHIC_DA…" at bounding box center [734, 180] width 154 height 220
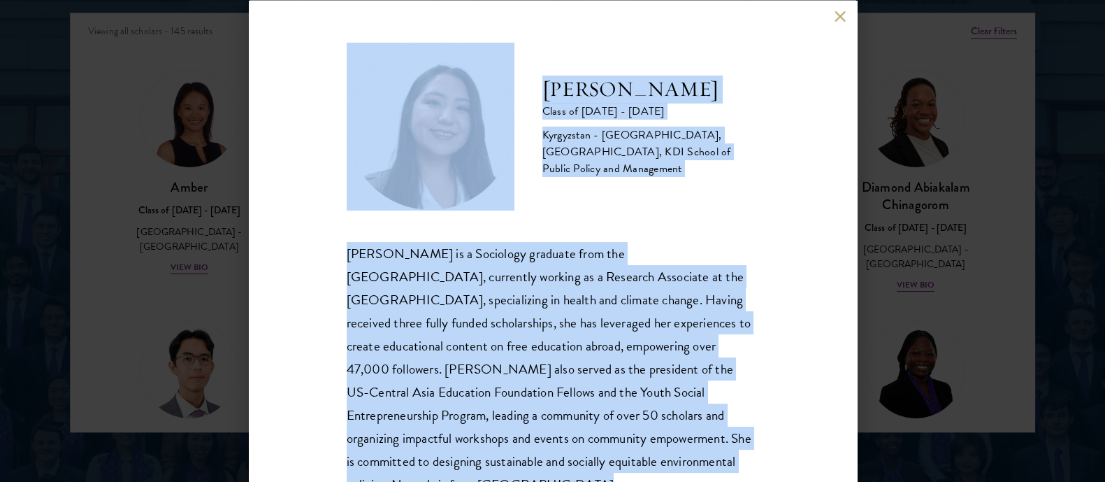
click at [845, 15] on button at bounding box center [841, 16] width 12 height 12
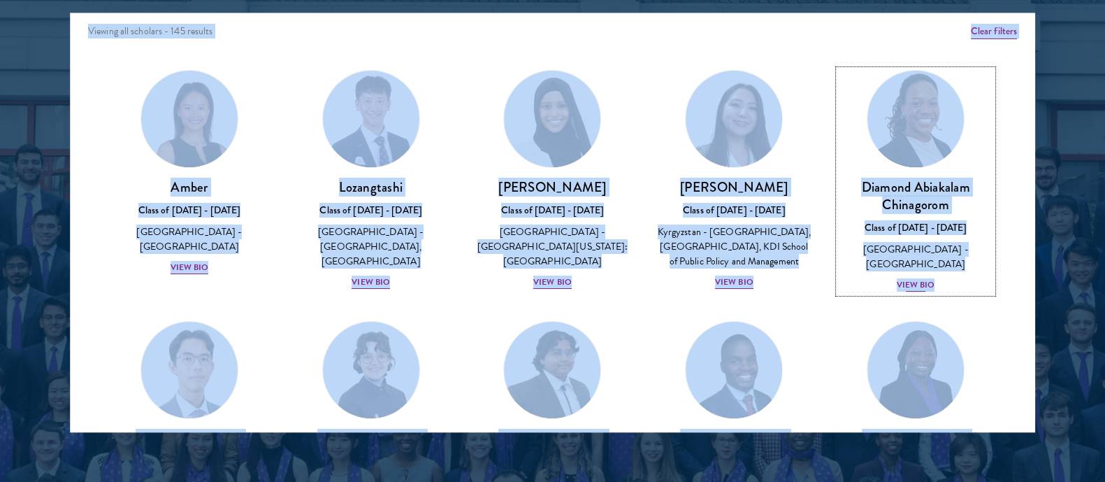
click at [909, 201] on h3 "Diamond Abiakalam Chinagorom" at bounding box center [916, 195] width 154 height 35
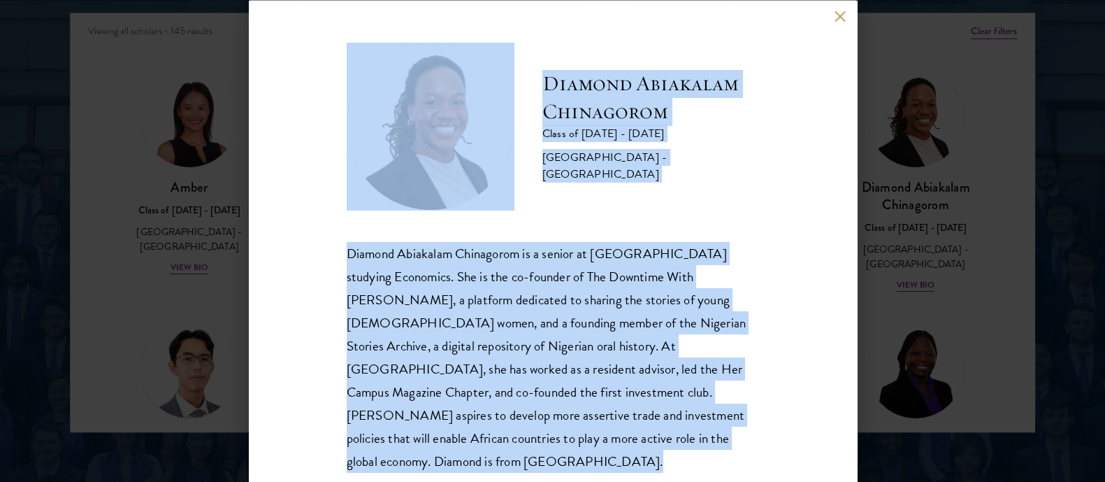
click at [568, 238] on div "Diamond Abiakalam [GEOGRAPHIC_DATA] Class of [DATE] - [DATE] [GEOGRAPHIC_DATA] …" at bounding box center [553, 257] width 413 height 430
click at [842, 14] on button at bounding box center [841, 16] width 12 height 12
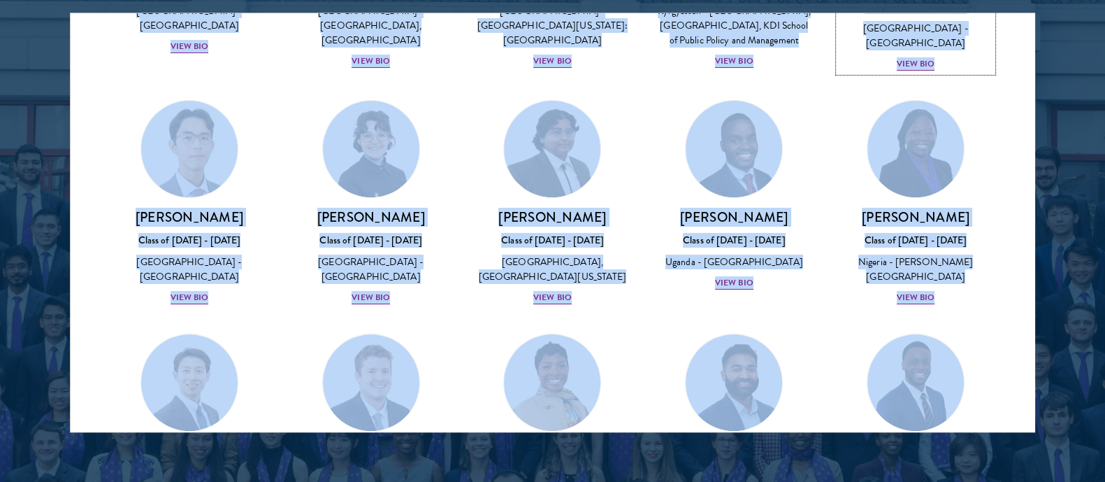
scroll to position [255, 0]
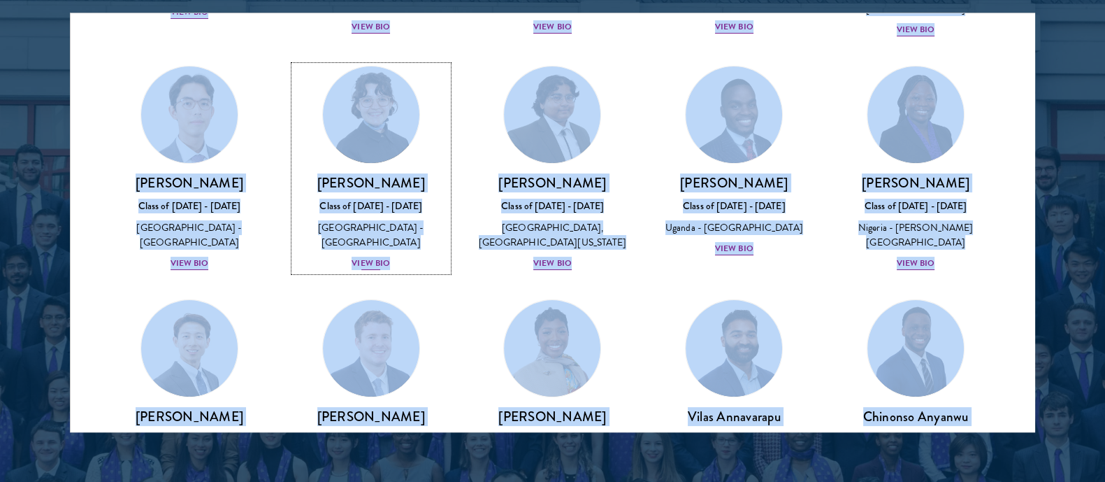
click at [354, 192] on h3 "[PERSON_NAME]" at bounding box center [371, 182] width 154 height 17
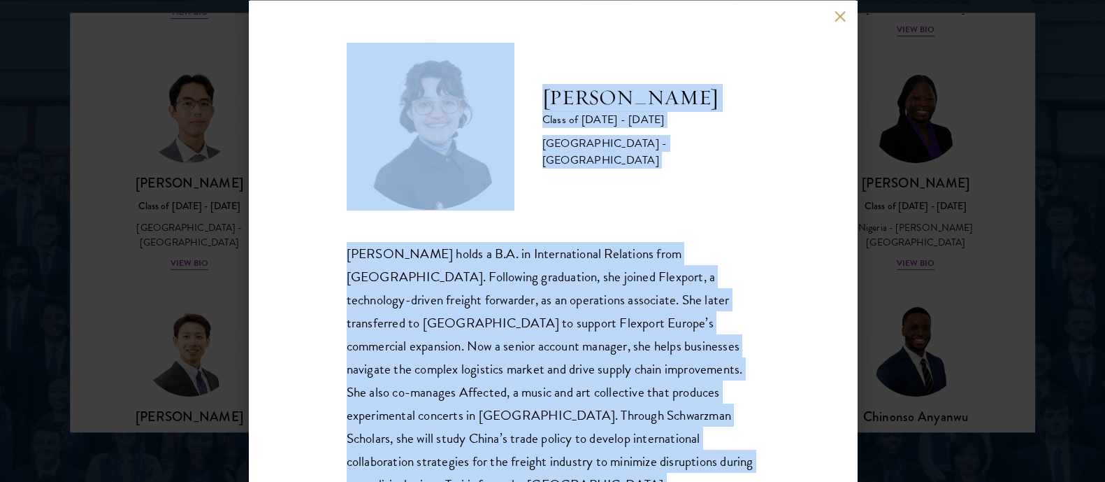
click at [573, 249] on div "[PERSON_NAME] holds a B.A. in International Relations from [GEOGRAPHIC_DATA]. F…" at bounding box center [553, 368] width 413 height 255
click at [845, 15] on button at bounding box center [841, 16] width 12 height 12
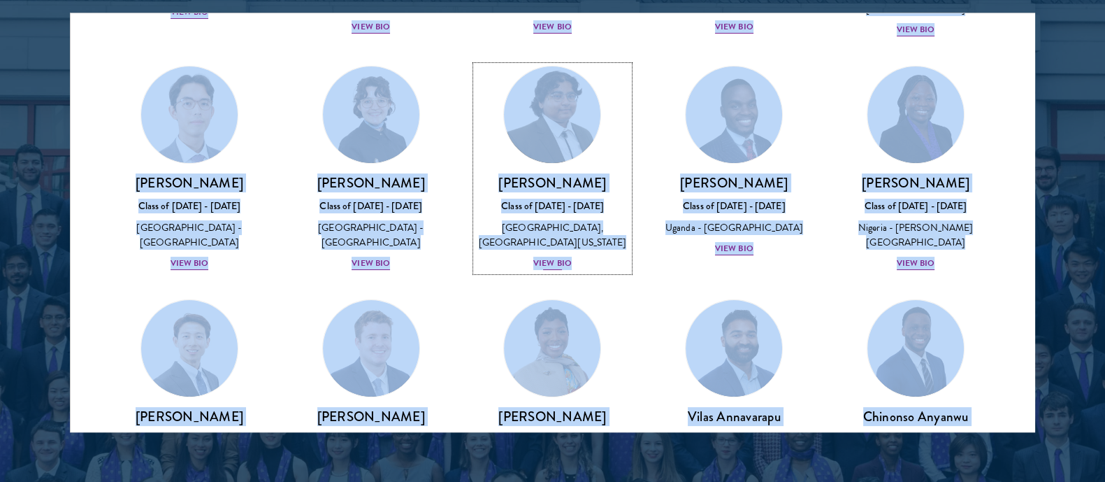
click at [542, 213] on div "Class of [DATE] - [DATE]" at bounding box center [553, 206] width 154 height 15
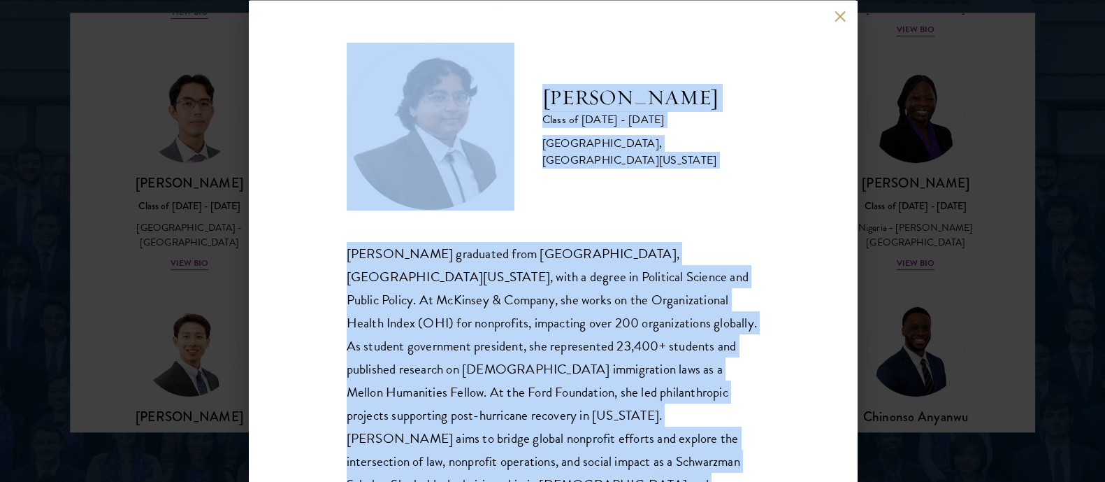
click at [657, 230] on div "[PERSON_NAME] Class of [DATE] - [DATE] [GEOGRAPHIC_DATA] - [GEOGRAPHIC_DATA], […" at bounding box center [553, 280] width 413 height 477
click at [835, 13] on button at bounding box center [841, 16] width 12 height 12
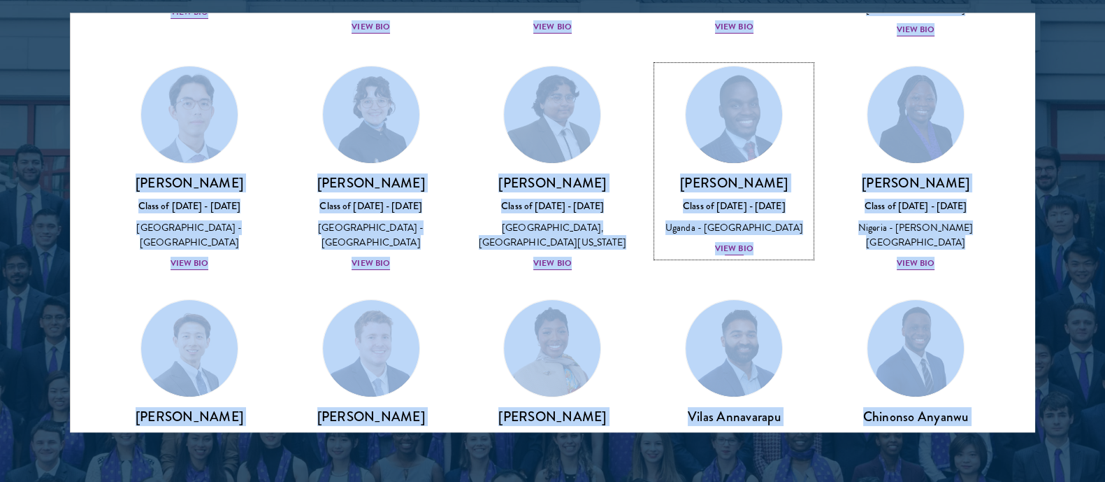
click at [716, 235] on div "Uganda - [GEOGRAPHIC_DATA]" at bounding box center [734, 227] width 154 height 15
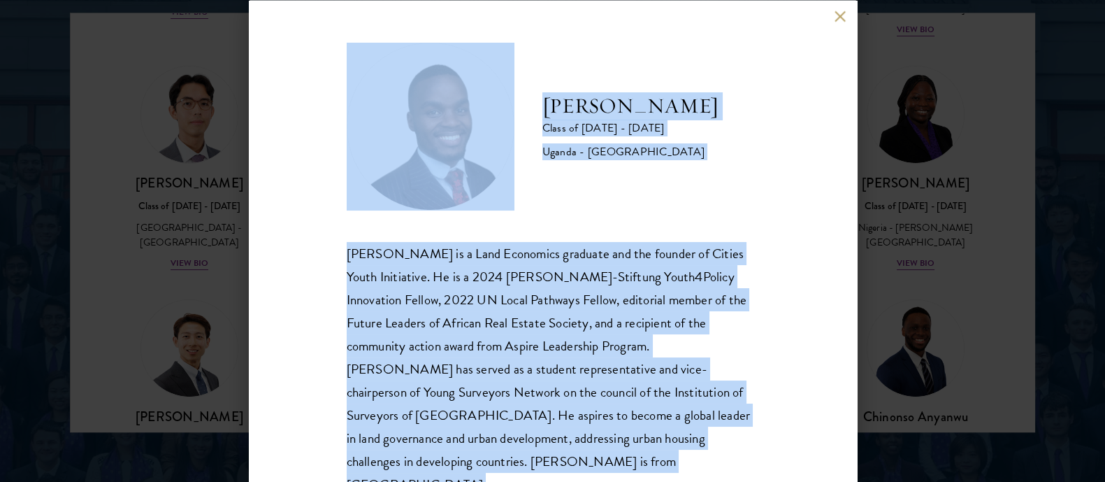
click at [534, 271] on div "[PERSON_NAME] is a Land Economics graduate and the founder of Cities Youth Init…" at bounding box center [553, 368] width 413 height 255
click at [842, 15] on button at bounding box center [841, 16] width 12 height 12
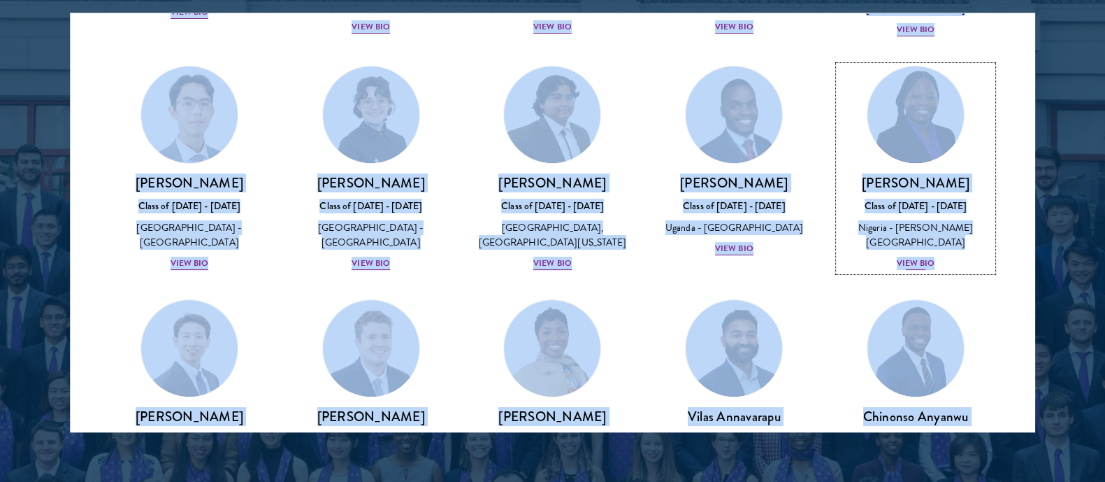
click at [903, 213] on div "Class of [DATE] - [DATE]" at bounding box center [916, 206] width 154 height 15
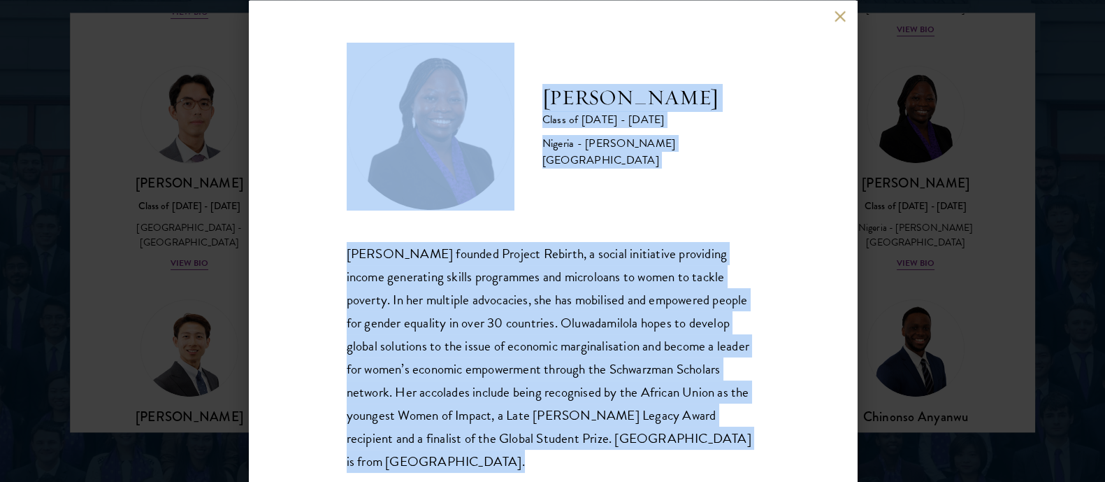
click at [558, 292] on div "[PERSON_NAME] founded Project Rebirth, a social initiative providing income gen…" at bounding box center [553, 356] width 413 height 231
click at [843, 17] on button at bounding box center [841, 16] width 12 height 12
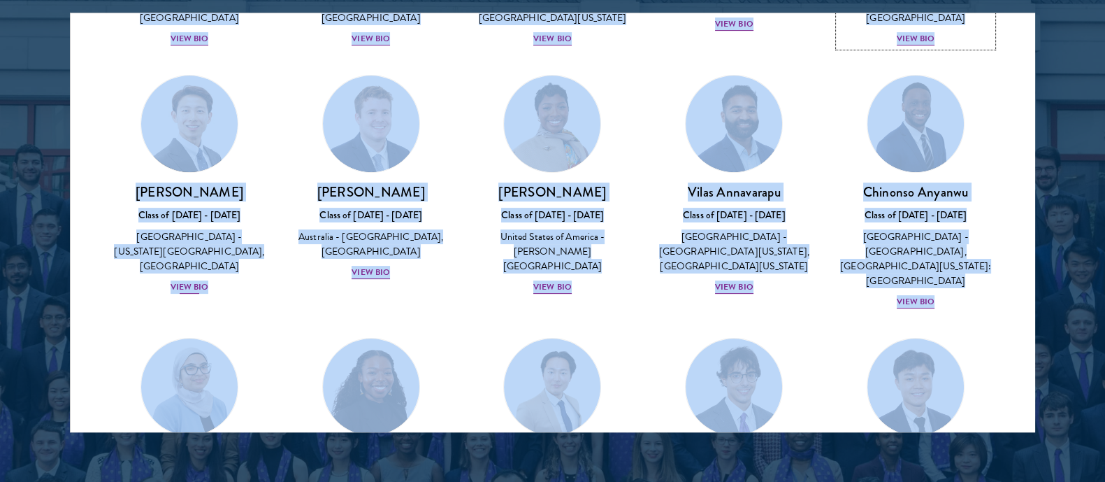
scroll to position [480, 0]
click at [185, 200] on h3 "[PERSON_NAME]" at bounding box center [190, 190] width 154 height 17
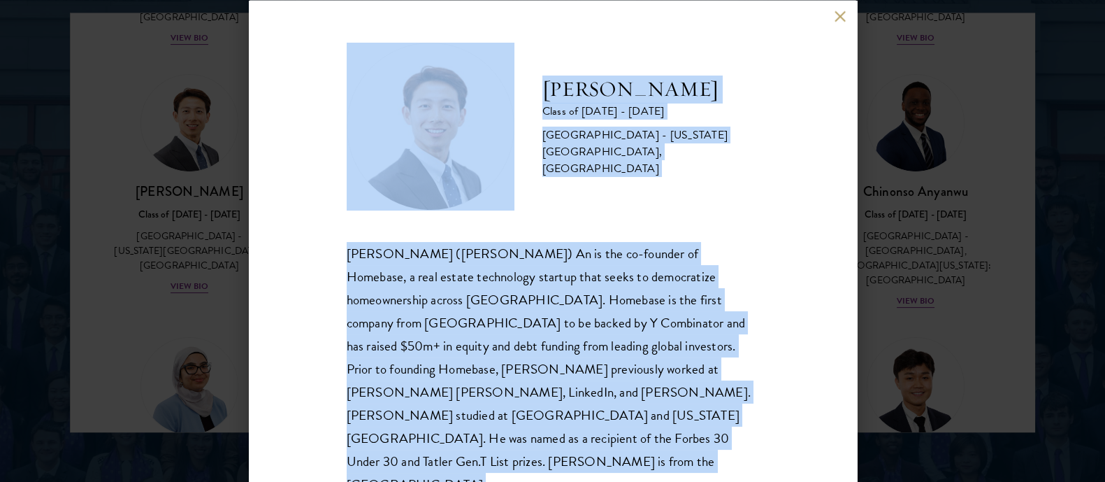
click at [427, 280] on div "[PERSON_NAME] ([PERSON_NAME]) An is the co-founder of Homebase, a real estate t…" at bounding box center [553, 368] width 413 height 255
click at [839, 12] on button at bounding box center [841, 16] width 12 height 12
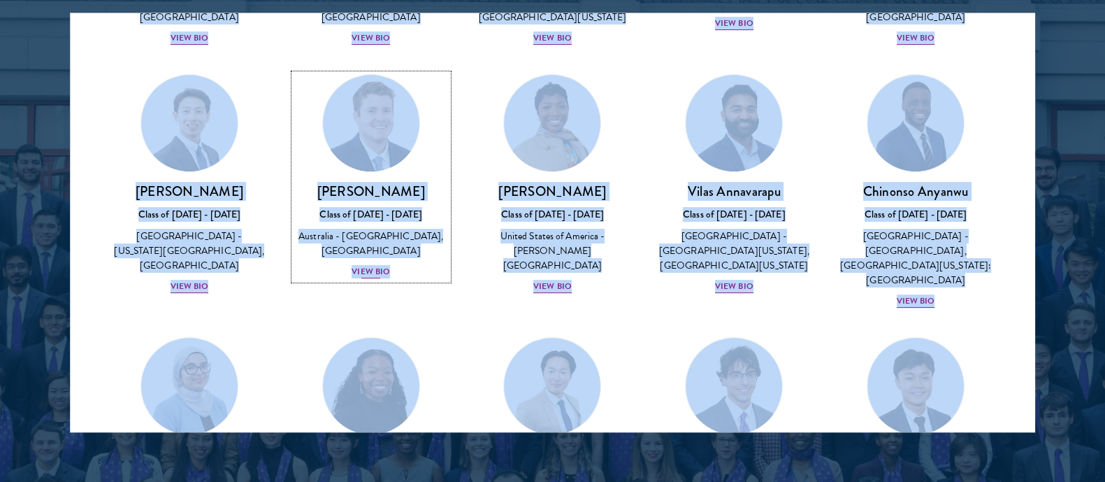
click at [354, 258] on div "Australia - [GEOGRAPHIC_DATA], [GEOGRAPHIC_DATA]" at bounding box center [371, 243] width 154 height 29
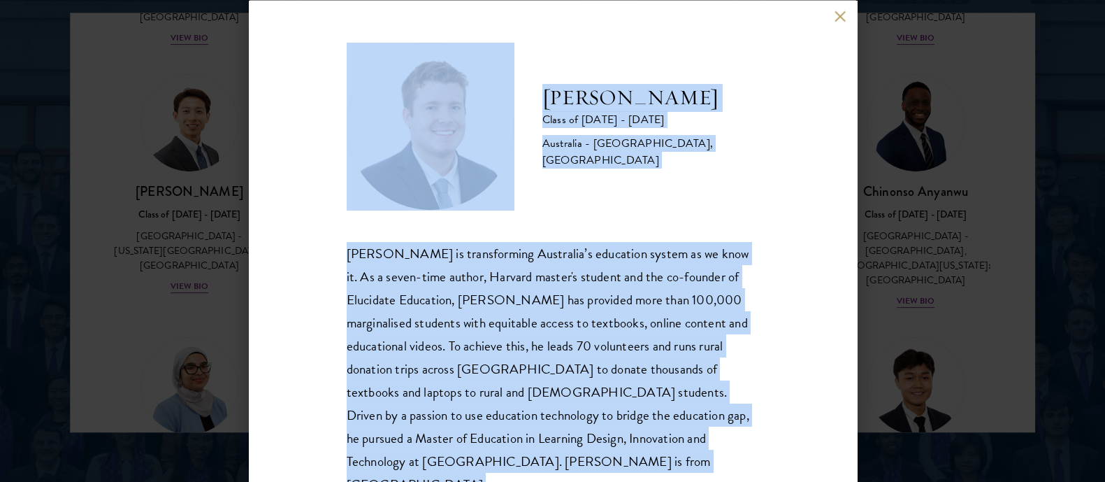
click at [462, 317] on div "[PERSON_NAME] is transforming Australia’s education system as we know it. As a …" at bounding box center [553, 368] width 413 height 255
click at [836, 13] on button at bounding box center [841, 16] width 12 height 12
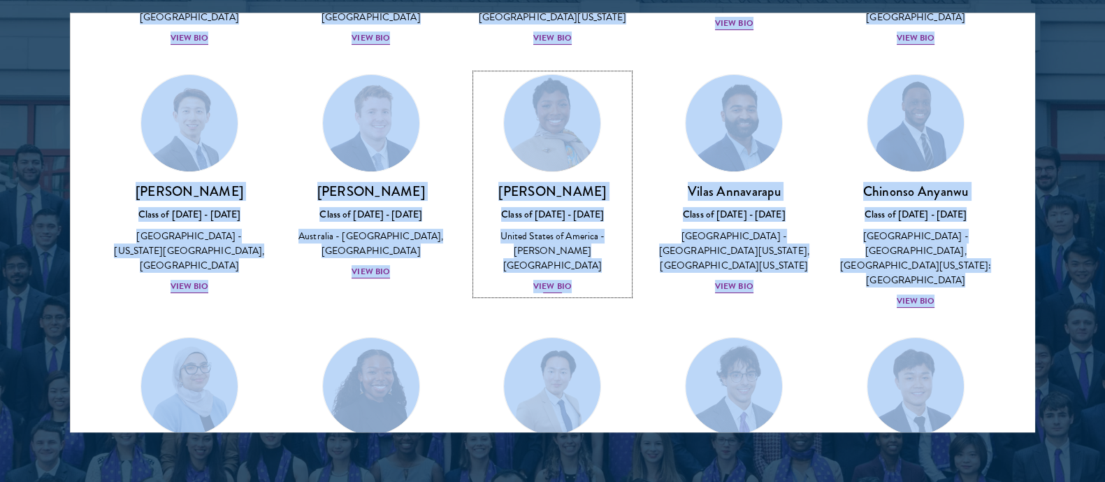
click at [571, 249] on div "[PERSON_NAME] Class of [DATE] - [DATE] [GEOGRAPHIC_DATA] - [PERSON_NAME][GEOGRA…" at bounding box center [553, 238] width 154 height 112
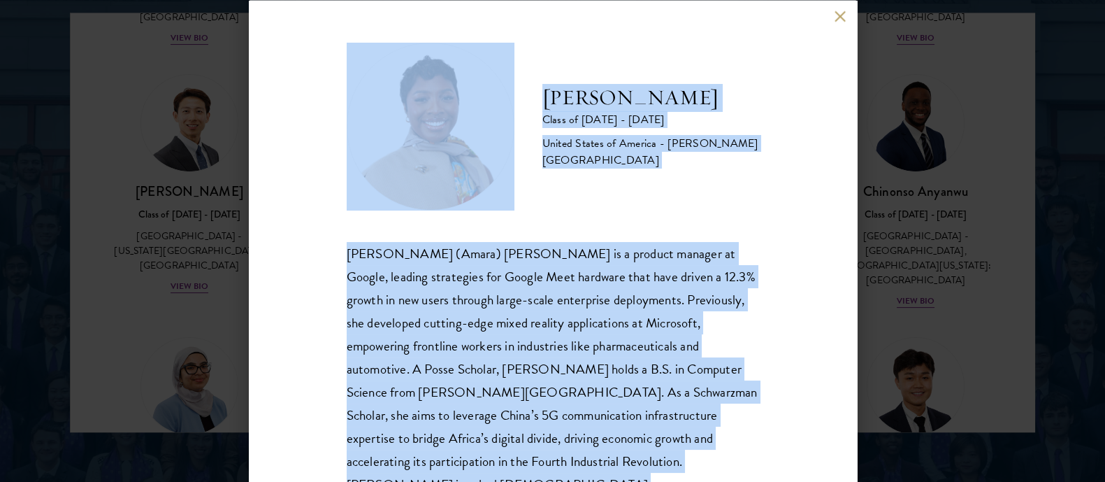
click at [594, 245] on div "[PERSON_NAME] (Amara) [PERSON_NAME] is a product manager at Google, leading str…" at bounding box center [553, 380] width 413 height 278
click at [843, 12] on button at bounding box center [841, 16] width 12 height 12
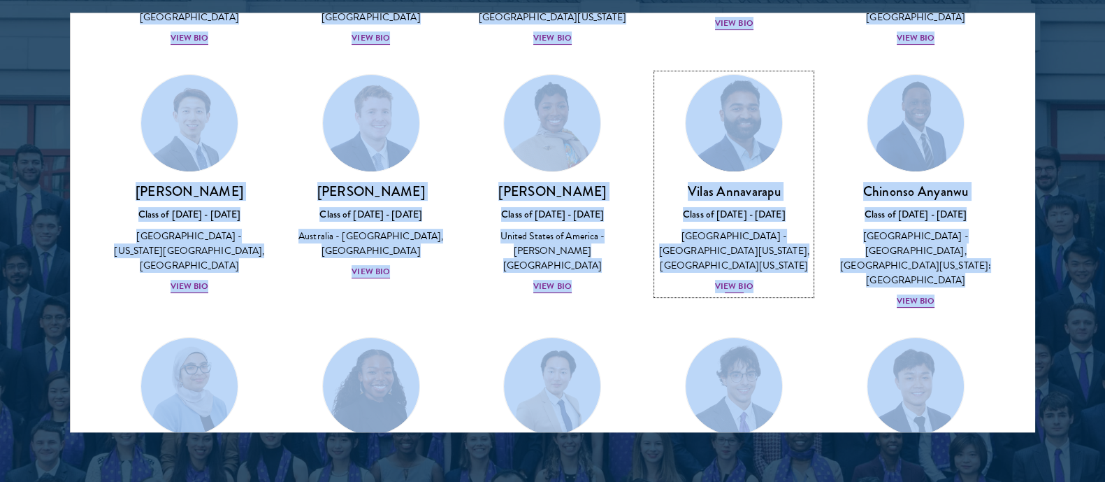
click at [720, 222] on div "Class of [DATE] - [DATE]" at bounding box center [734, 214] width 154 height 15
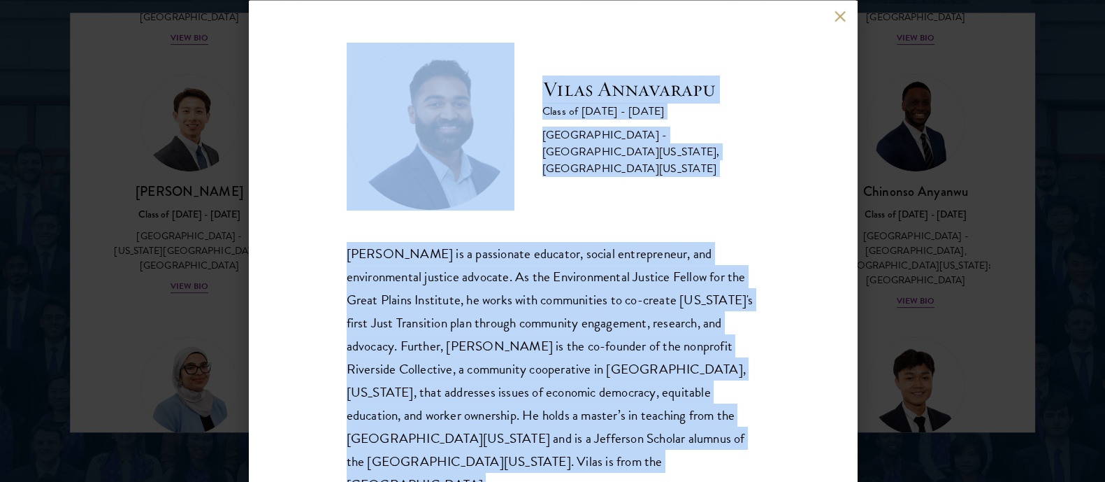
click at [720, 236] on div "[PERSON_NAME] Class of [DATE] - [DATE] [GEOGRAPHIC_DATA] - [GEOGRAPHIC_DATA][US…" at bounding box center [553, 269] width 413 height 454
click at [843, 11] on button at bounding box center [841, 16] width 12 height 12
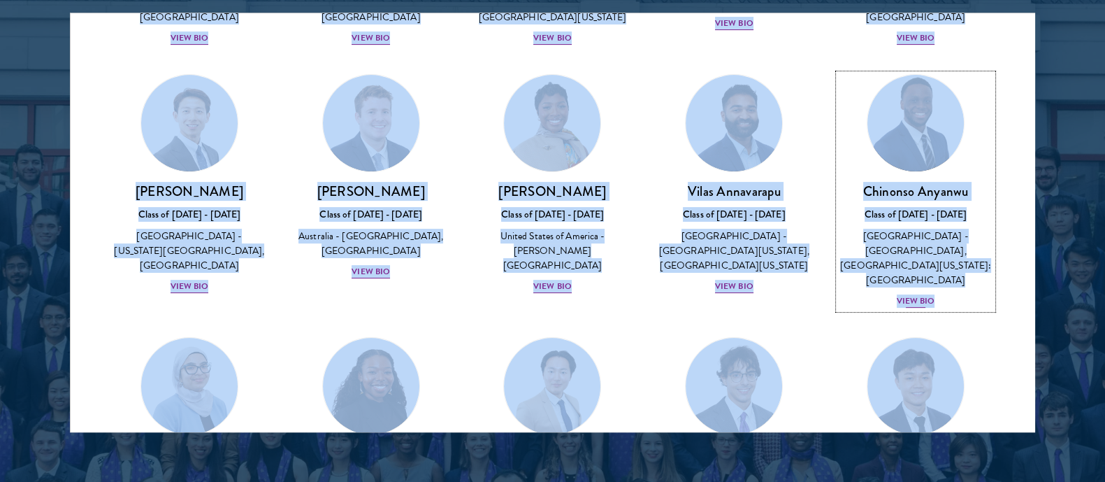
click at [917, 222] on div "Class of [DATE] - [DATE]" at bounding box center [916, 214] width 154 height 15
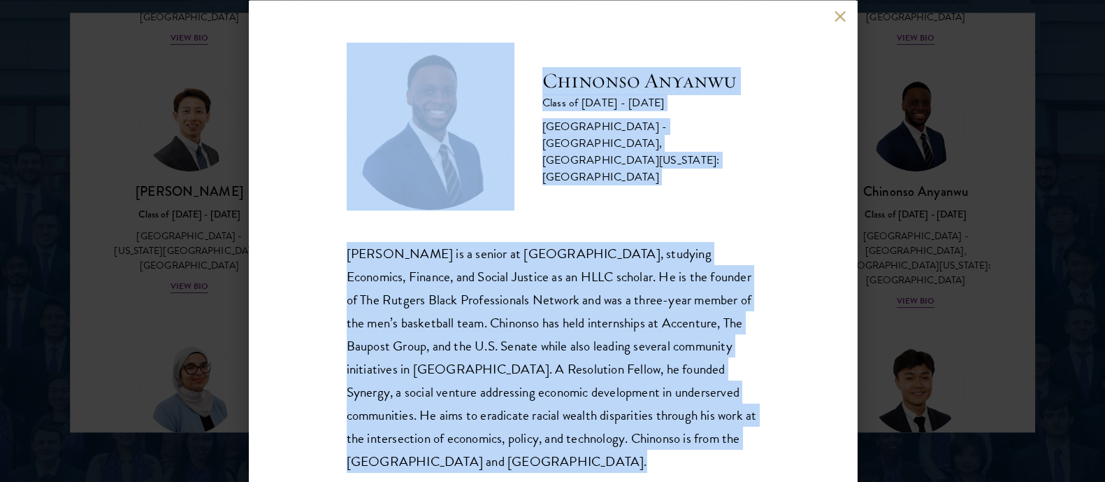
click at [581, 295] on div "[PERSON_NAME] is a senior at [GEOGRAPHIC_DATA], studying Economics, Finance, an…" at bounding box center [553, 356] width 413 height 231
click at [835, 13] on button at bounding box center [841, 16] width 12 height 12
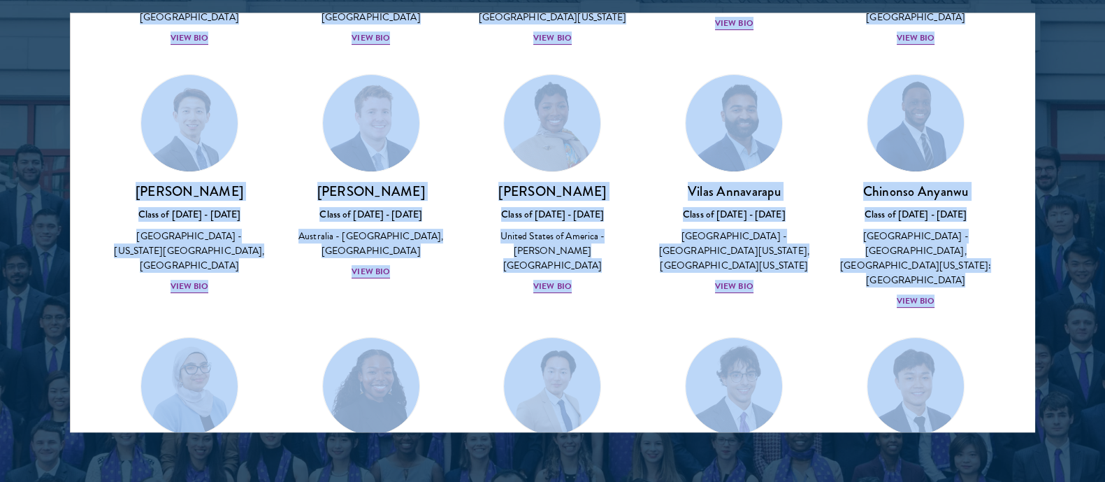
click at [1061, 206] on div at bounding box center [552, 76] width 1105 height 851
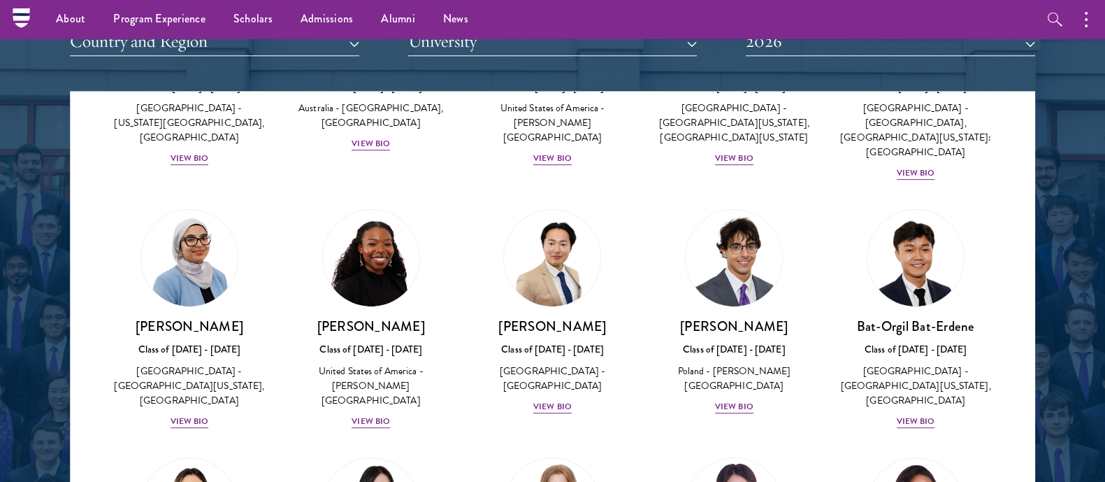
scroll to position [1760, 0]
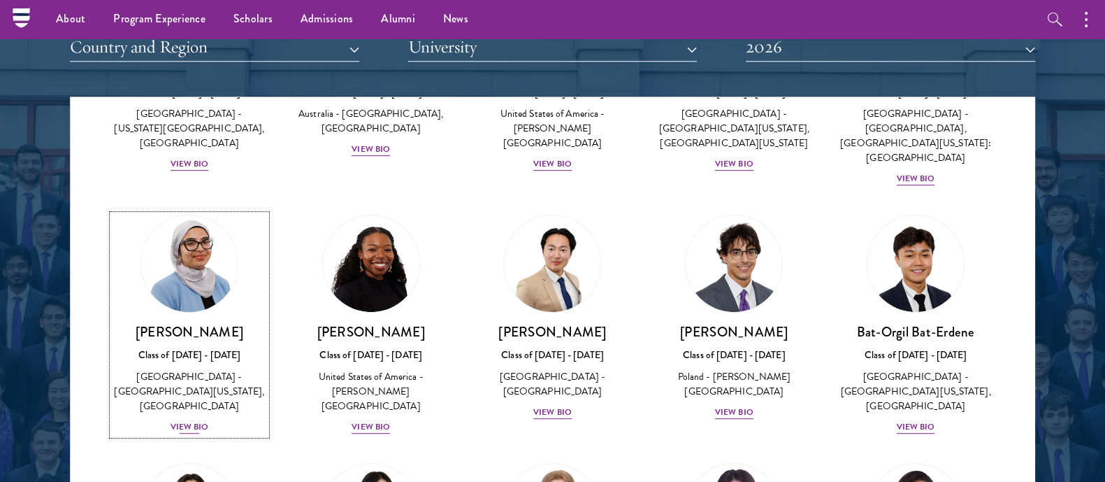
click at [188, 362] on div "Class of [DATE] - [DATE]" at bounding box center [190, 355] width 154 height 15
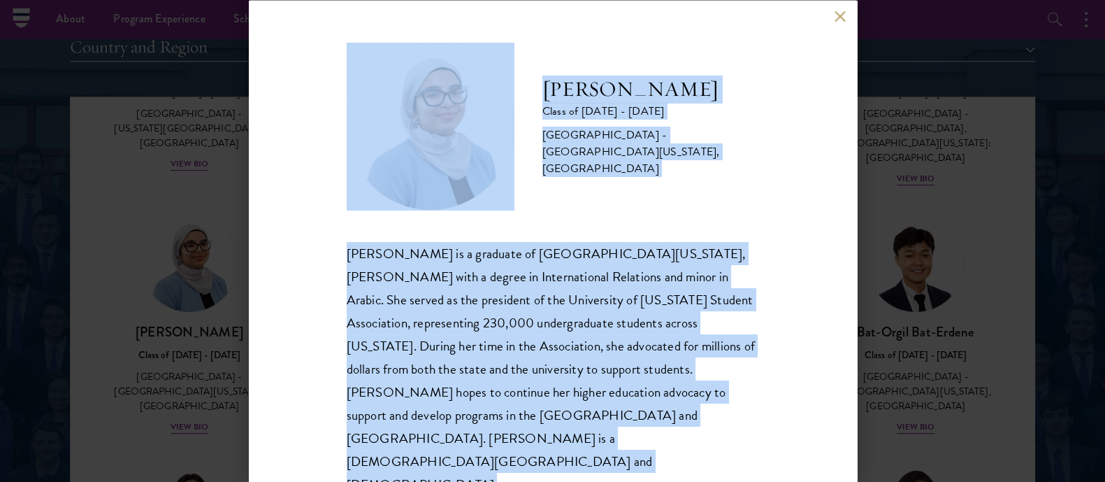
click at [459, 358] on div "[PERSON_NAME] is a graduate of [GEOGRAPHIC_DATA][US_STATE], [PERSON_NAME] with …" at bounding box center [553, 368] width 413 height 255
copy body "About Overview Leadership Donors Program Experience Overview Curriculum Student…"
click at [843, 18] on button at bounding box center [841, 16] width 12 height 12
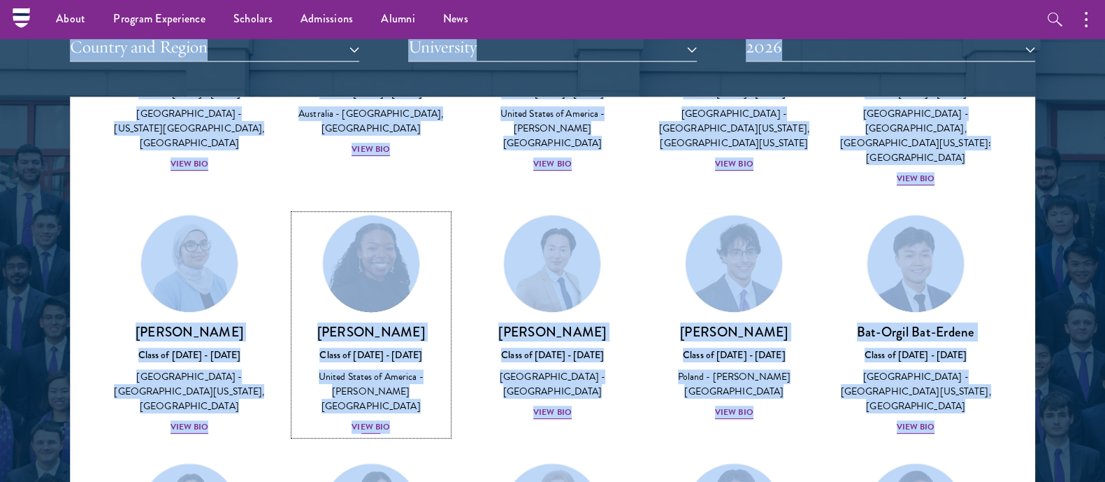
click at [357, 362] on div "Class of [DATE] - [DATE]" at bounding box center [371, 355] width 154 height 15
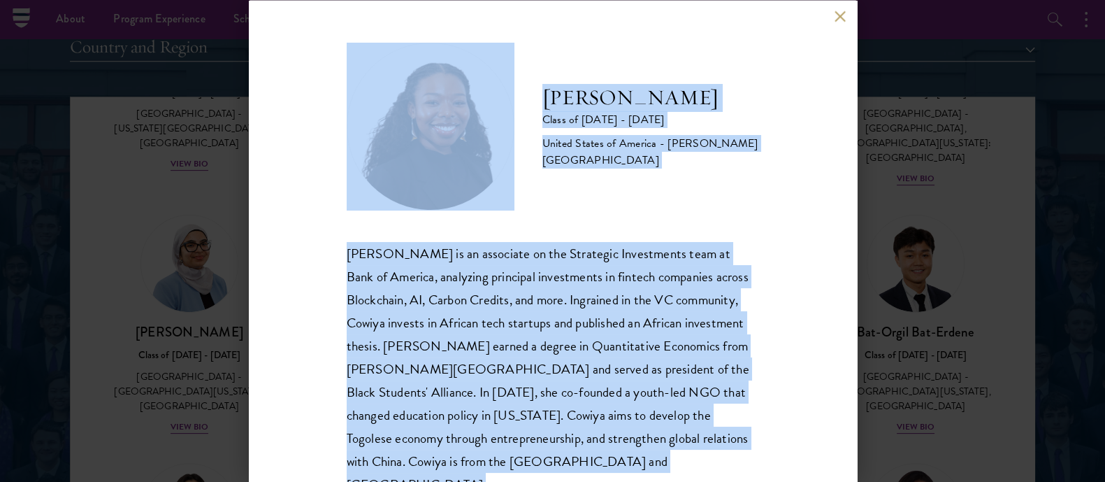
click at [501, 329] on div "[PERSON_NAME] is an associate on the Strategic Investments team at Bank of Amer…" at bounding box center [553, 368] width 413 height 255
click at [838, 13] on button at bounding box center [841, 16] width 12 height 12
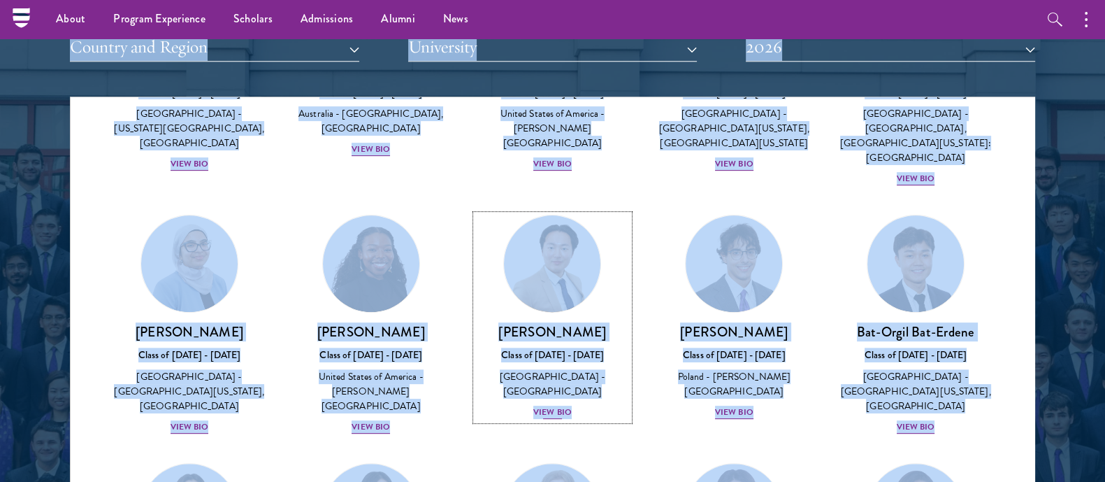
click at [517, 362] on div "Class of [DATE] - [DATE]" at bounding box center [553, 355] width 154 height 15
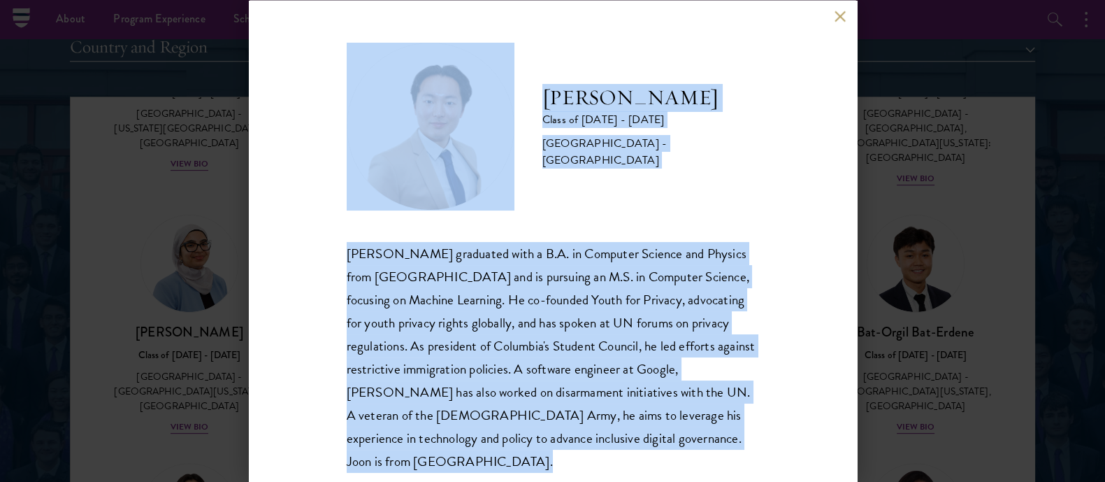
click at [473, 308] on div "[PERSON_NAME] graduated with a B.A. in Computer Science and Physics from [GEOGR…" at bounding box center [553, 356] width 413 height 231
click at [841, 22] on button at bounding box center [841, 16] width 12 height 12
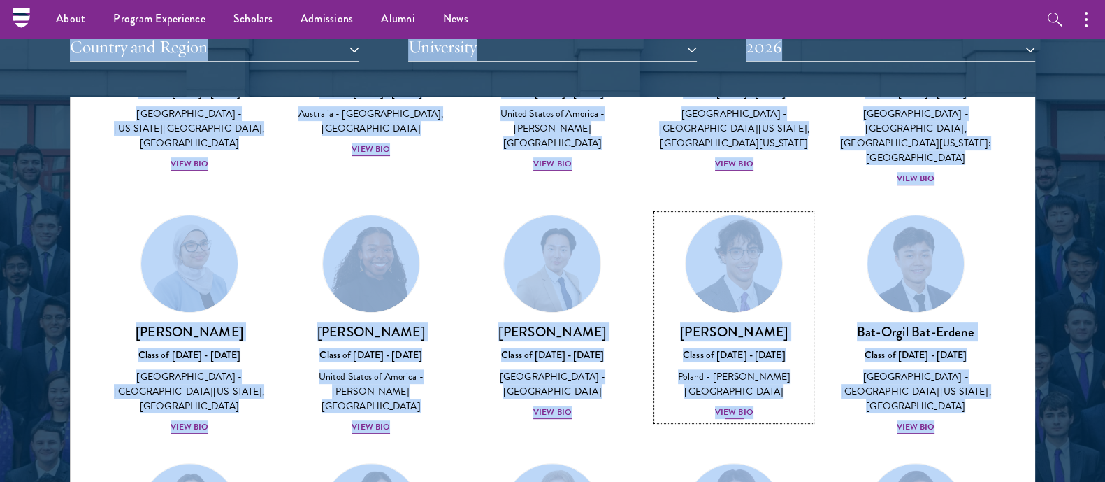
click at [731, 327] on link "[PERSON_NAME] Class of [DATE] - [DATE] [GEOGRAPHIC_DATA] - [PERSON_NAME][GEOGRA…" at bounding box center [734, 318] width 154 height 206
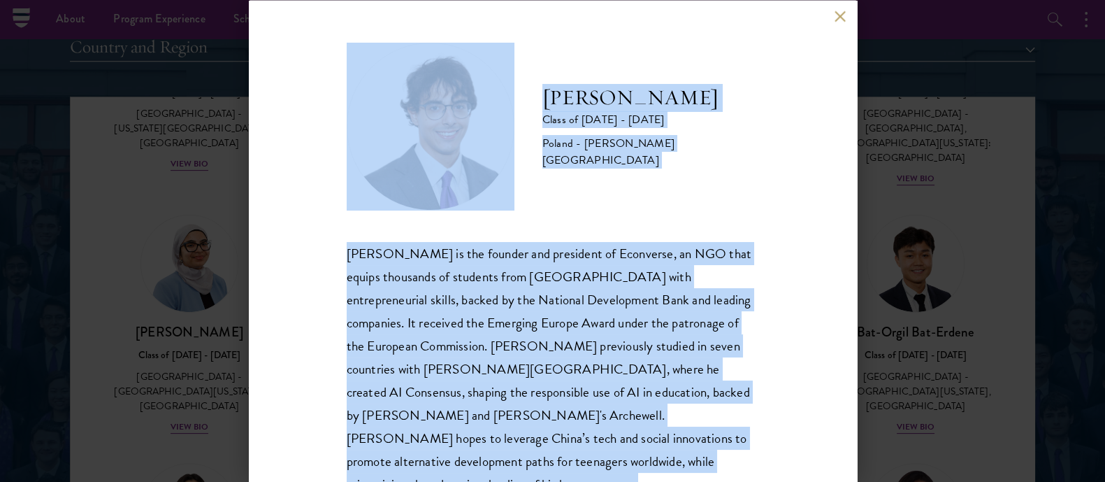
click at [547, 380] on div "[PERSON_NAME] is the founder and president of Econverse, an NGO that equips tho…" at bounding box center [553, 380] width 413 height 278
click at [836, 21] on button at bounding box center [841, 16] width 12 height 12
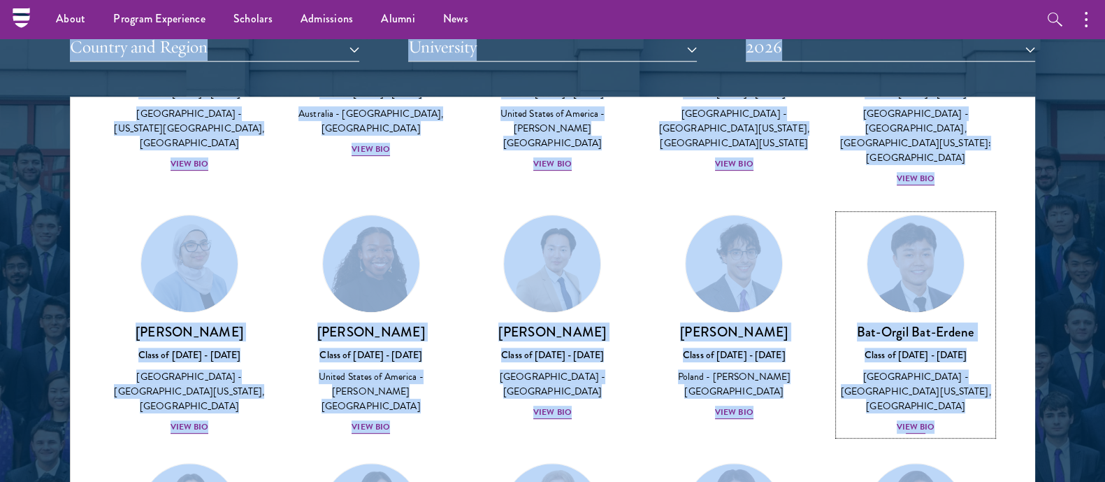
click at [899, 329] on link "[PERSON_NAME] Bat-Erdene Class of [DATE] - [DATE] [GEOGRAPHIC_DATA] - [GEOGRAPH…" at bounding box center [916, 325] width 154 height 220
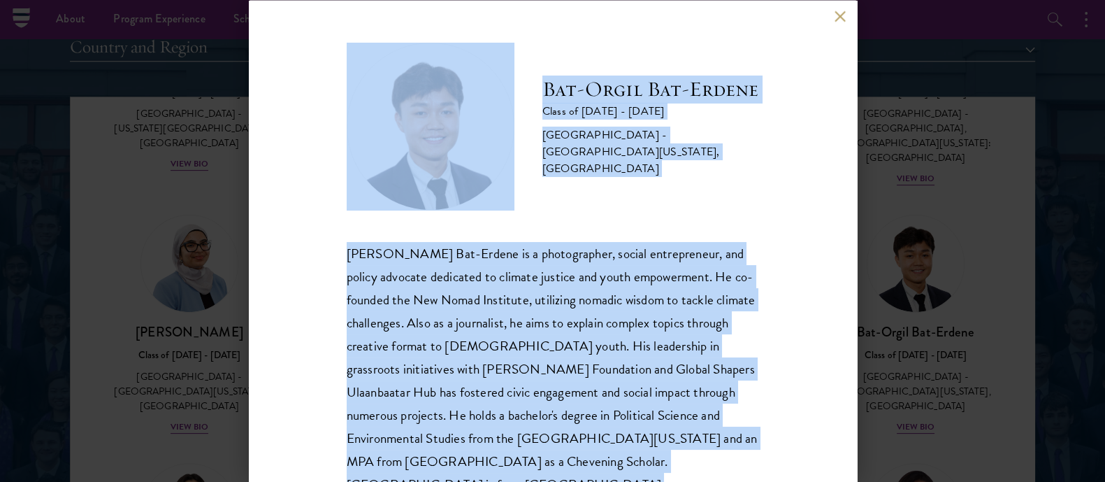
click at [593, 280] on div "[PERSON_NAME] Bat-Erdene is a photographer, social entrepreneur, and policy adv…" at bounding box center [553, 368] width 413 height 255
click at [844, 17] on button at bounding box center [841, 16] width 12 height 12
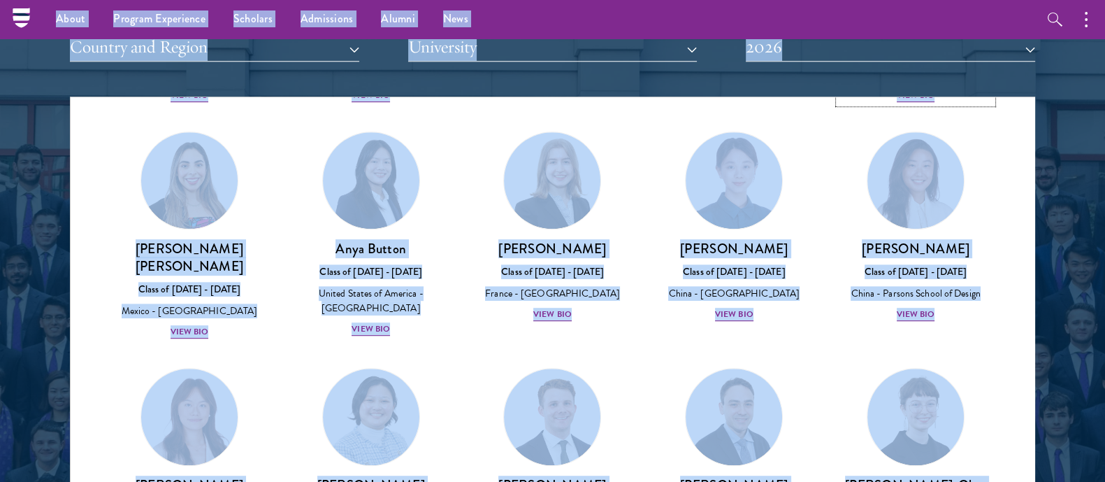
scroll to position [1019, 0]
click at [182, 281] on div "Class of [DATE] - [DATE]" at bounding box center [190, 288] width 154 height 15
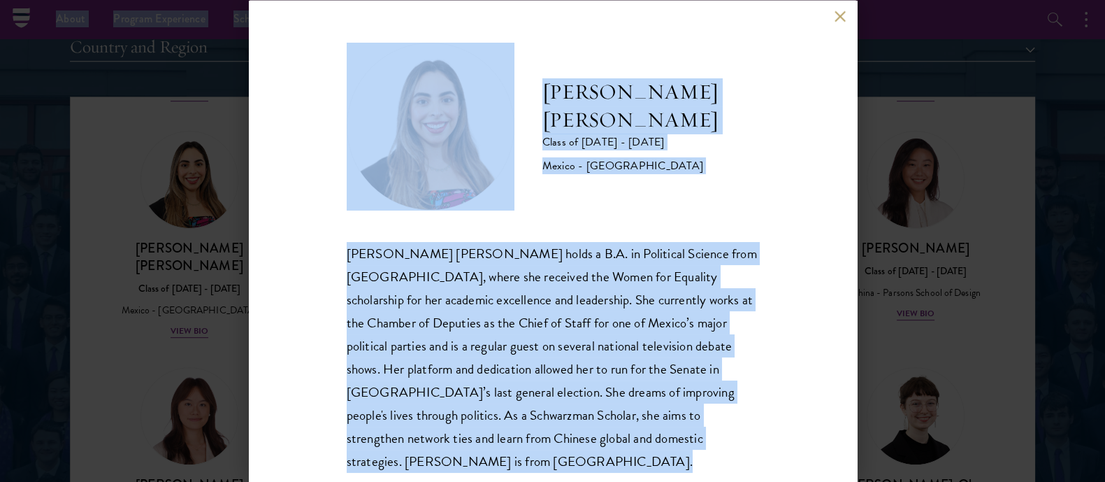
click at [463, 243] on div "[PERSON_NAME] [PERSON_NAME] holds a B.A. in Political Science from [GEOGRAPHIC_…" at bounding box center [553, 356] width 413 height 231
click at [836, 15] on button at bounding box center [841, 16] width 12 height 12
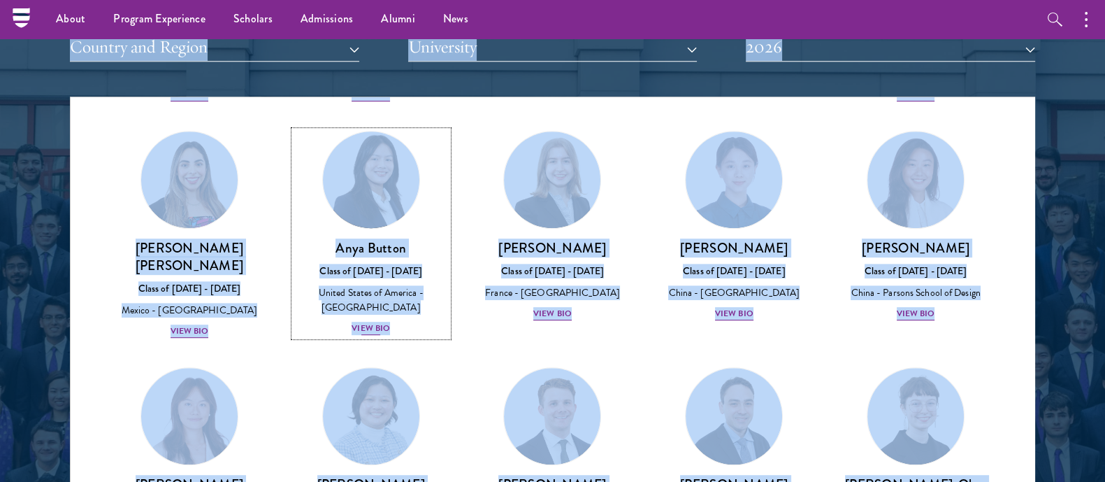
click at [360, 255] on div "Anya Button Class of [DATE] - [DATE] [GEOGRAPHIC_DATA] - [GEOGRAPHIC_DATA] View…" at bounding box center [371, 287] width 154 height 97
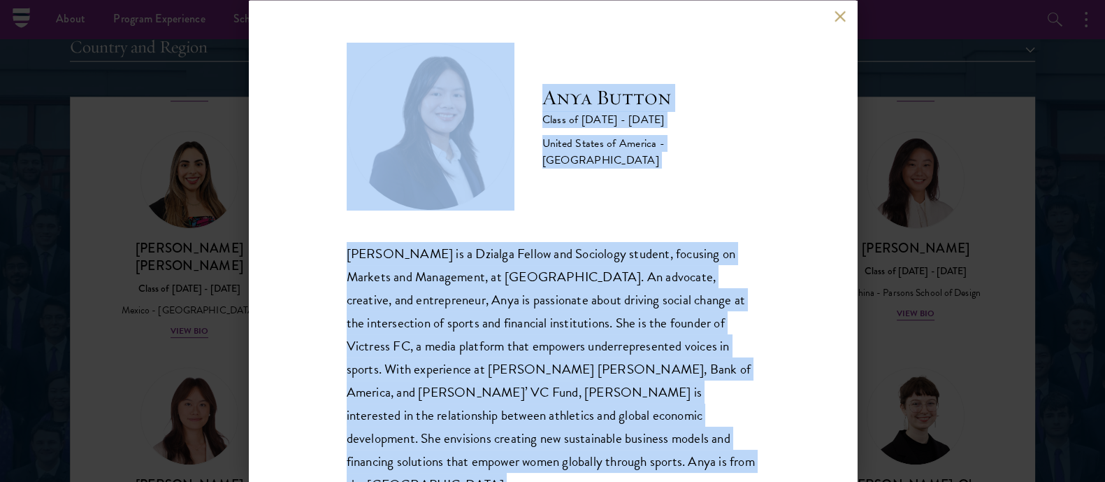
click at [575, 295] on div "[PERSON_NAME] is a Dzialga Fellow and Sociology student, focusing on Markets an…" at bounding box center [553, 368] width 413 height 255
click at [835, 15] on button at bounding box center [841, 16] width 12 height 12
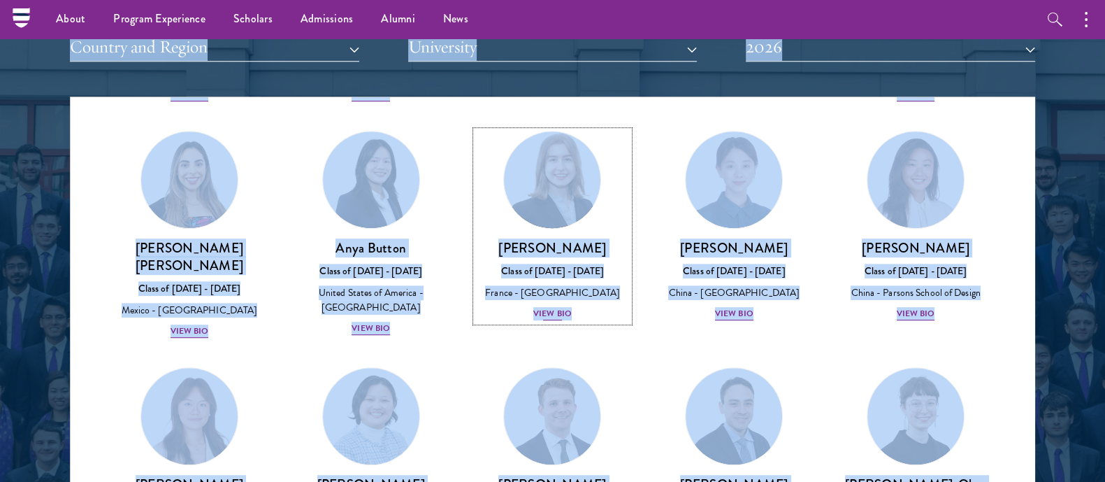
click at [557, 229] on link "[PERSON_NAME] Class of [DATE] - [DATE] [GEOGRAPHIC_DATA] - [GEOGRAPHIC_DATA] Vi…" at bounding box center [553, 226] width 154 height 191
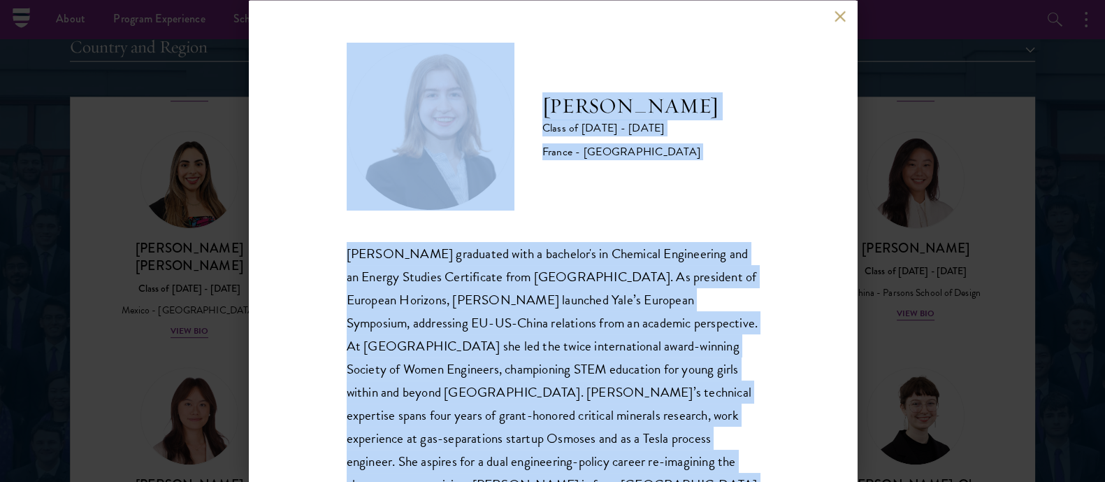
click at [589, 274] on div "[PERSON_NAME] graduated with a bachelor's in Chemical Engineering and an Energy…" at bounding box center [553, 380] width 413 height 278
click at [844, 15] on button at bounding box center [841, 16] width 12 height 12
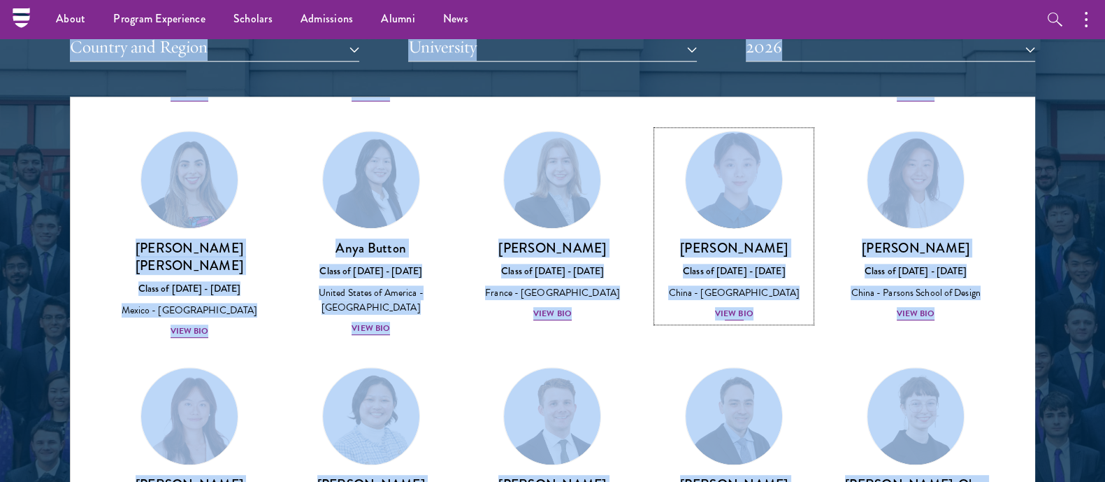
click at [713, 264] on div "Class of [DATE] - [DATE]" at bounding box center [734, 271] width 154 height 15
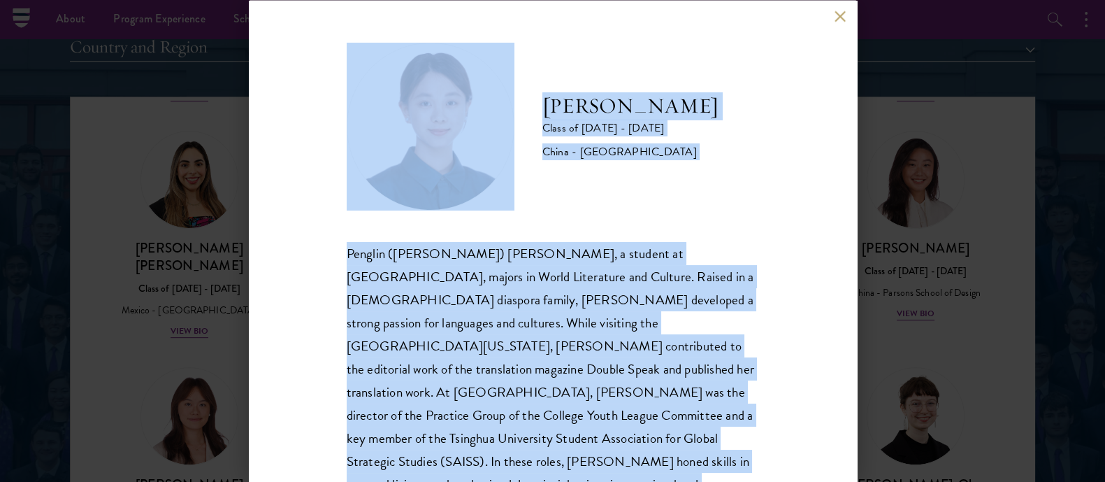
click at [572, 285] on div "Penglin ([PERSON_NAME]) [PERSON_NAME], a student at [GEOGRAPHIC_DATA], majors i…" at bounding box center [553, 380] width 413 height 278
click at [843, 12] on button at bounding box center [841, 16] width 12 height 12
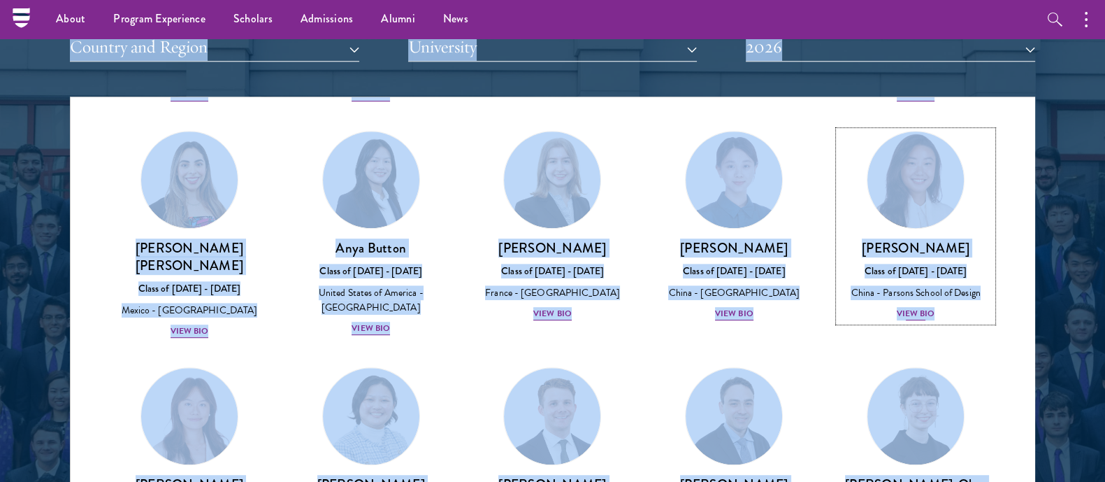
click at [892, 245] on h3 "[PERSON_NAME]" at bounding box center [916, 247] width 154 height 17
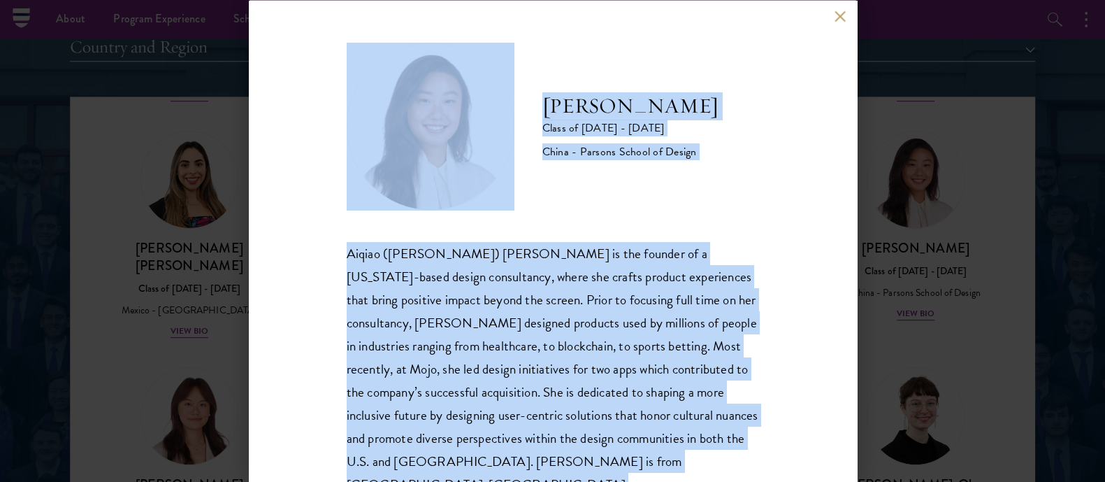
click at [510, 351] on div "Aiqiao ([PERSON_NAME]) [PERSON_NAME] is the founder of a [US_STATE]-based desig…" at bounding box center [553, 368] width 413 height 255
click at [843, 16] on button at bounding box center [841, 16] width 12 height 12
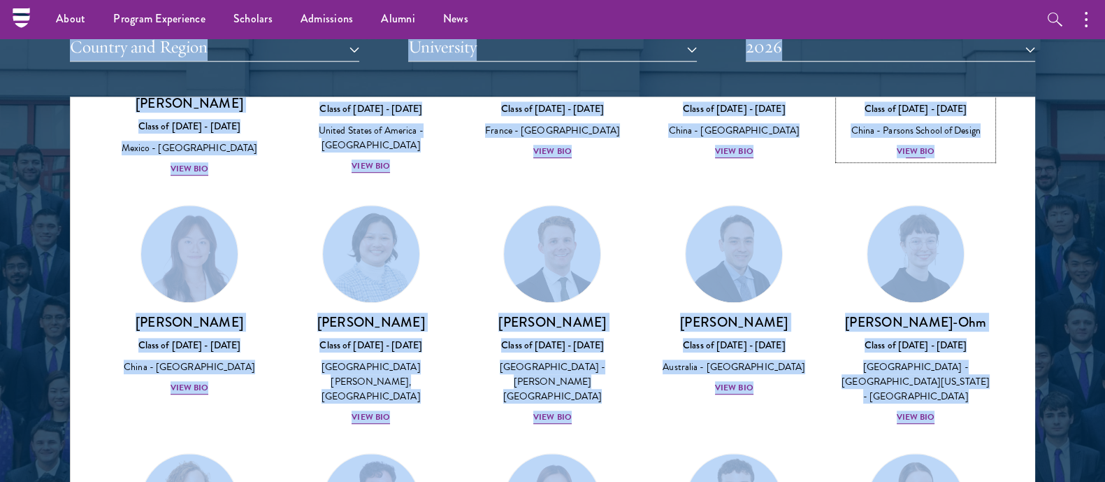
scroll to position [1197, 0]
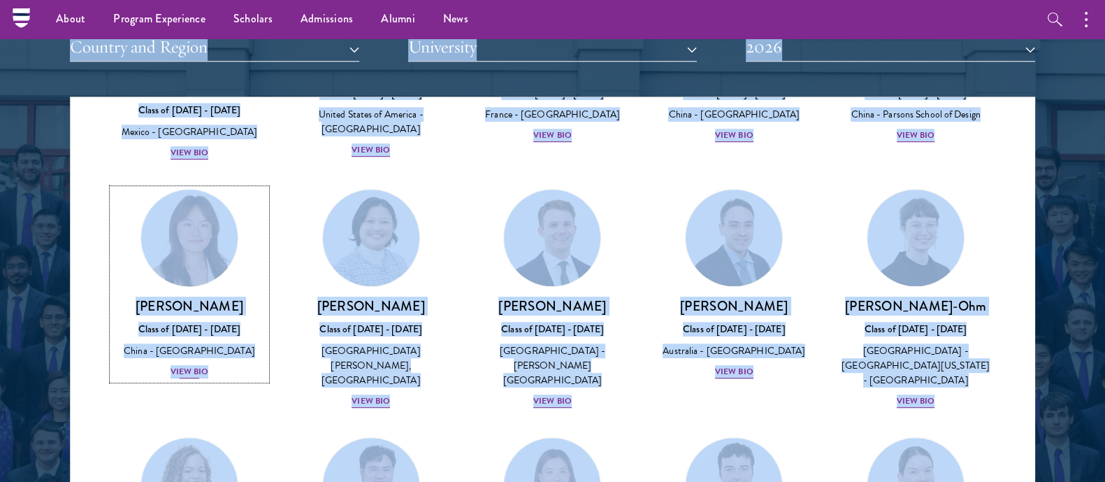
click at [162, 306] on h3 "[PERSON_NAME]" at bounding box center [190, 305] width 154 height 17
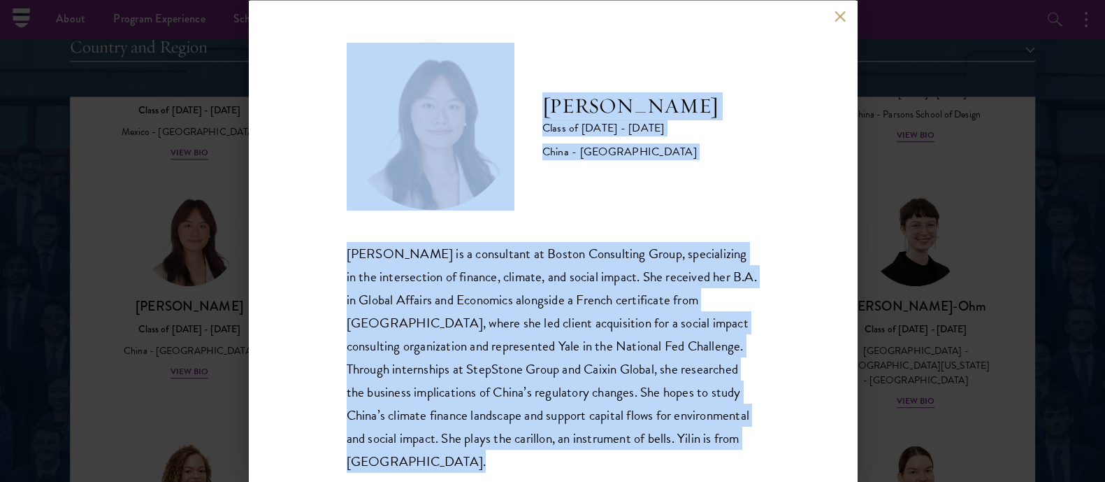
click at [543, 290] on div "[PERSON_NAME] is a consultant at Boston Consulting Group, specializing in the i…" at bounding box center [553, 356] width 413 height 231
click at [841, 17] on button at bounding box center [841, 16] width 12 height 12
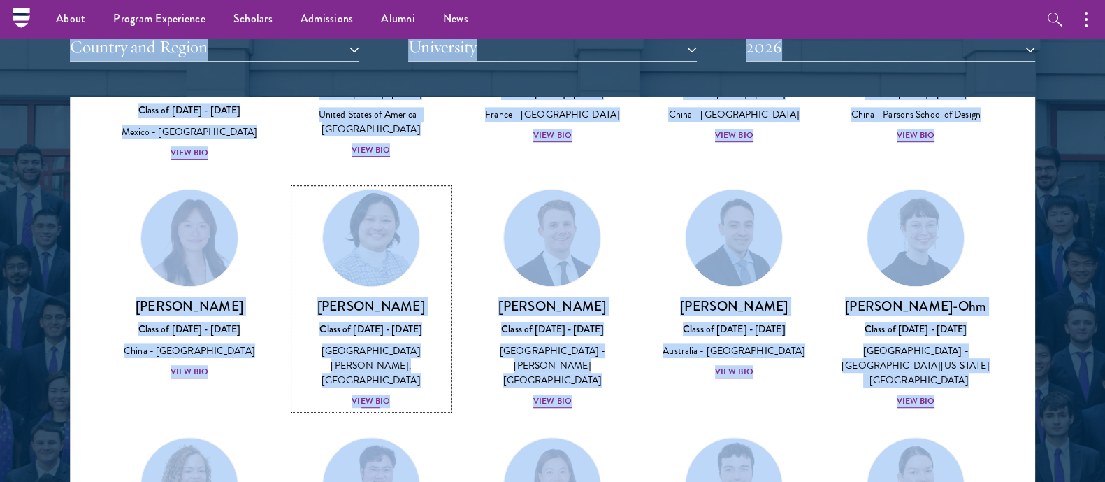
click at [338, 302] on h3 "[PERSON_NAME]" at bounding box center [371, 305] width 154 height 17
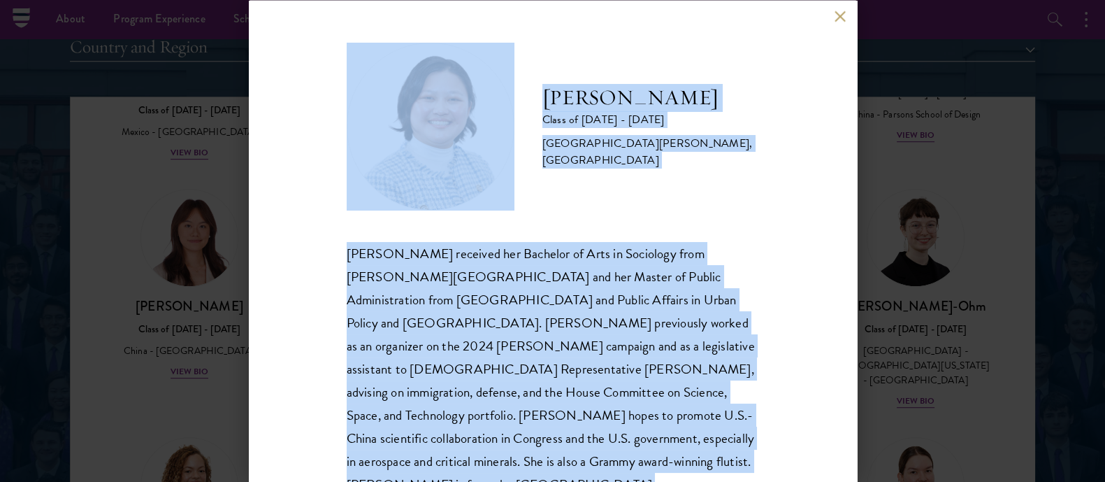
click at [442, 341] on div "[PERSON_NAME] received her Bachelor of Arts in Sociology from [PERSON_NAME][GEO…" at bounding box center [553, 368] width 413 height 255
click at [839, 12] on button at bounding box center [841, 16] width 12 height 12
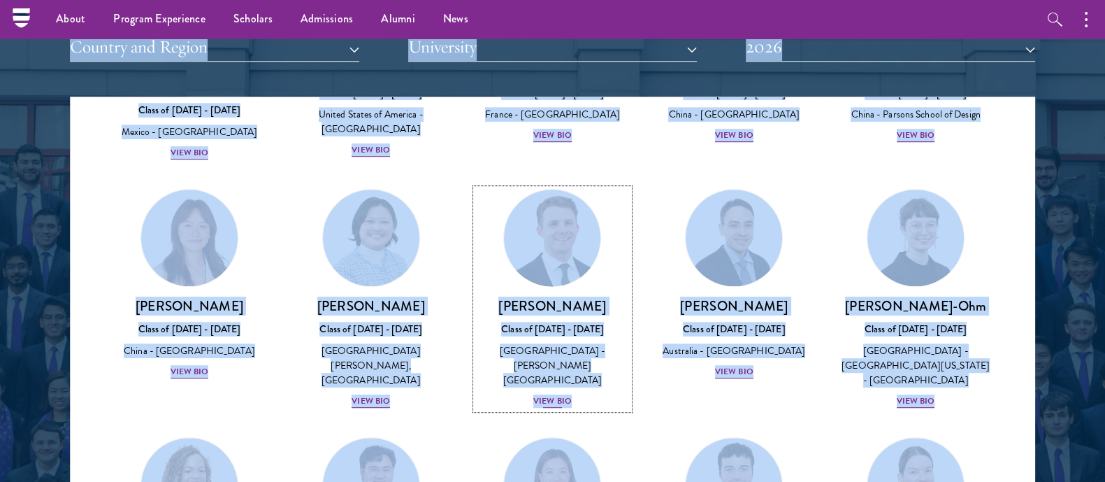
click at [534, 297] on h3 "[PERSON_NAME]" at bounding box center [553, 305] width 154 height 17
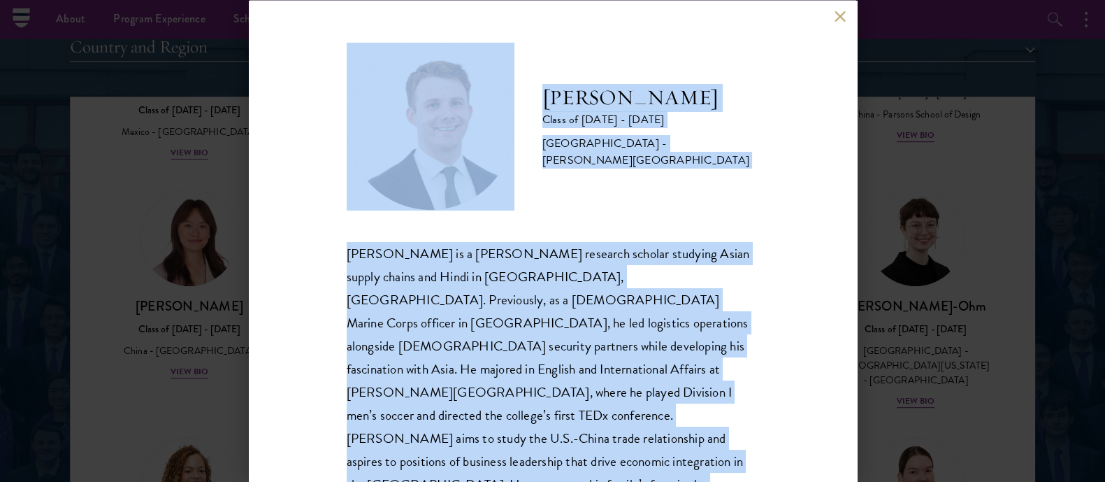
click at [543, 358] on div "[PERSON_NAME] is a [PERSON_NAME] research scholar studying Asian supply chains …" at bounding box center [553, 380] width 413 height 278
click at [831, 15] on div "[PERSON_NAME] Class of [DATE] - [DATE] [GEOGRAPHIC_DATA] - [PERSON_NAME][GEOGRA…" at bounding box center [553, 241] width 608 height 482
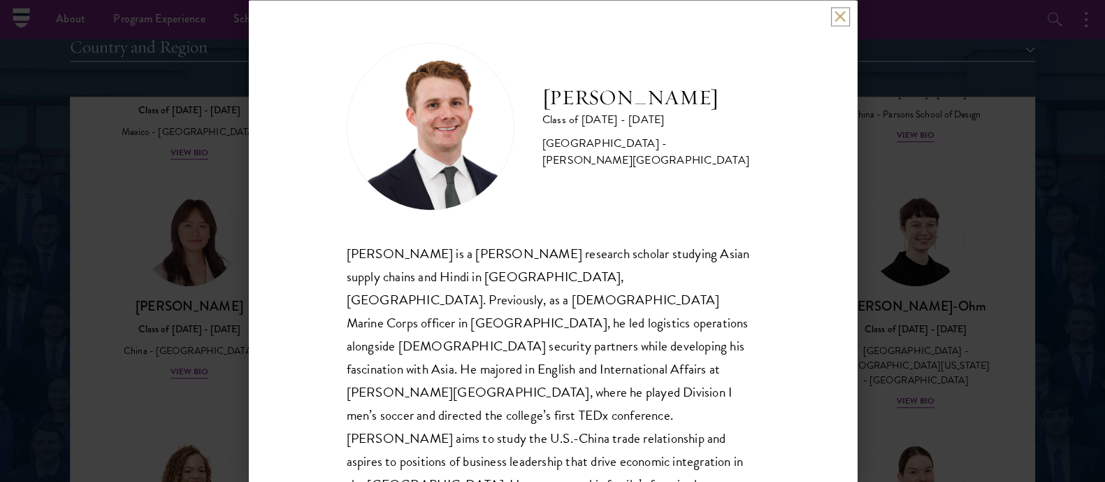
click at [837, 15] on button at bounding box center [841, 16] width 12 height 12
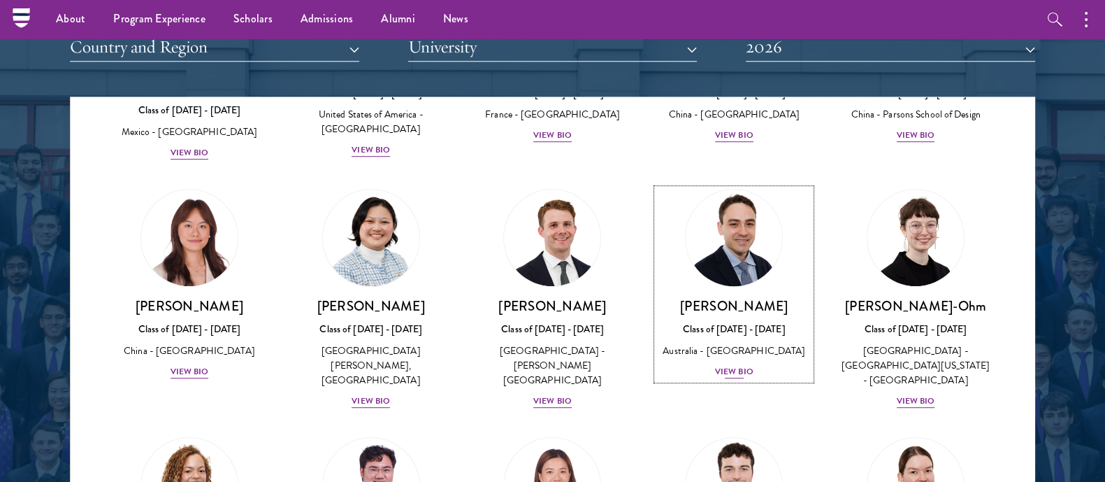
click at [692, 302] on h3 "[PERSON_NAME]" at bounding box center [734, 305] width 154 height 17
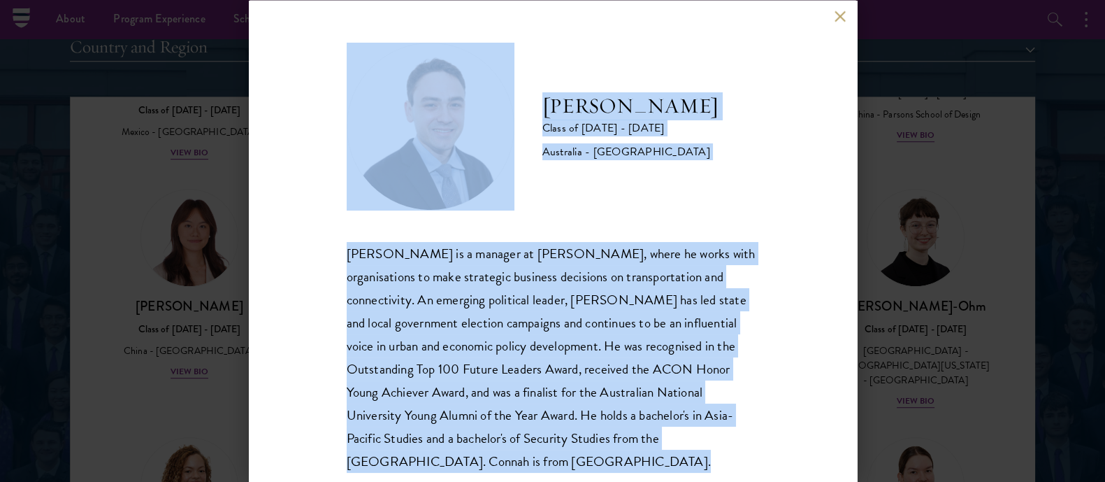
click at [540, 294] on div "[PERSON_NAME] is a manager at [PERSON_NAME], where he works with organisations …" at bounding box center [553, 356] width 413 height 231
copy body "About Overview Leadership Donors Program Experience Overview Curriculum Student…"
click at [838, 15] on button at bounding box center [841, 16] width 12 height 12
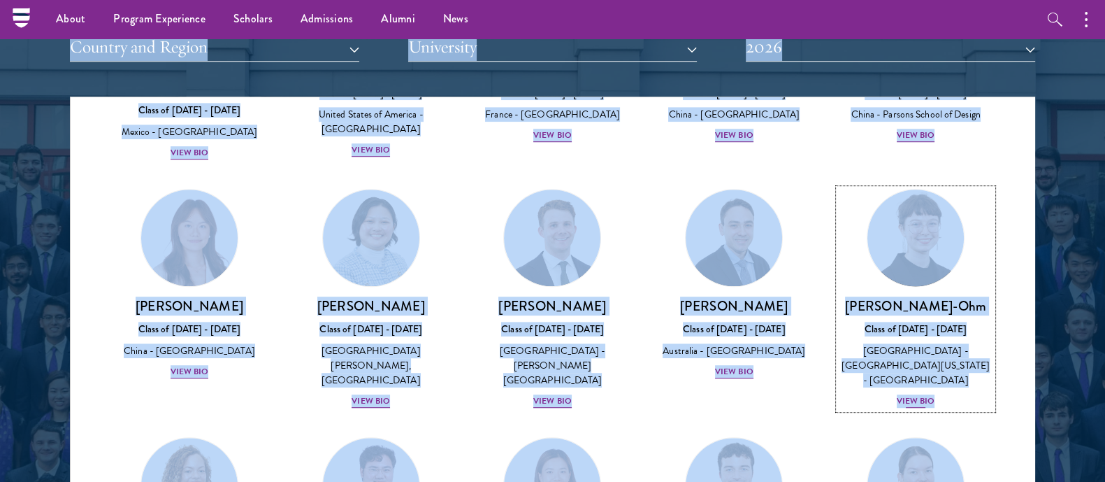
click at [861, 278] on link "[PERSON_NAME]-Ohm Class of [DATE] - [DATE] [GEOGRAPHIC_DATA] - [GEOGRAPHIC_DATA…" at bounding box center [916, 299] width 154 height 220
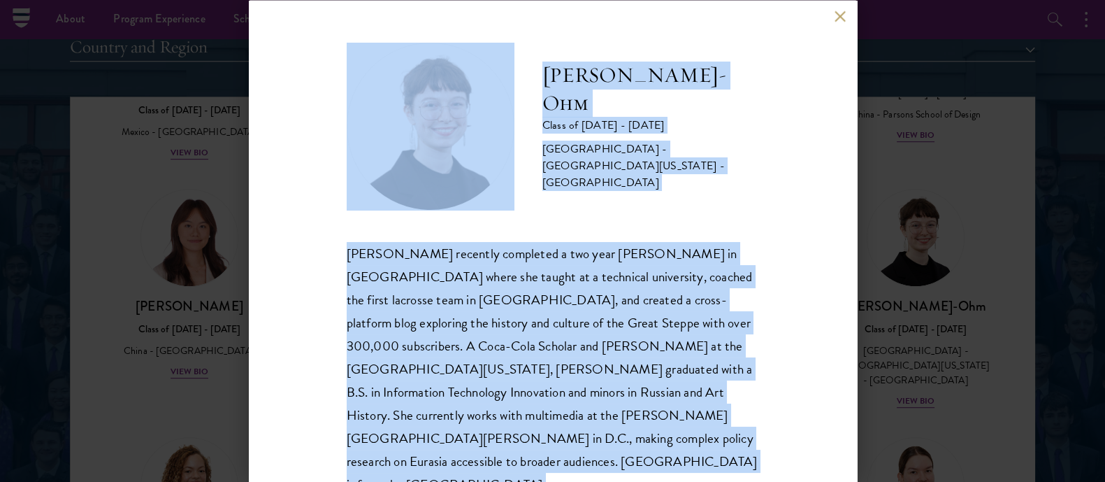
click at [573, 330] on div "[PERSON_NAME] recently completed a two year [PERSON_NAME] in [GEOGRAPHIC_DATA] …" at bounding box center [553, 368] width 413 height 255
click at [840, 15] on button at bounding box center [841, 16] width 12 height 12
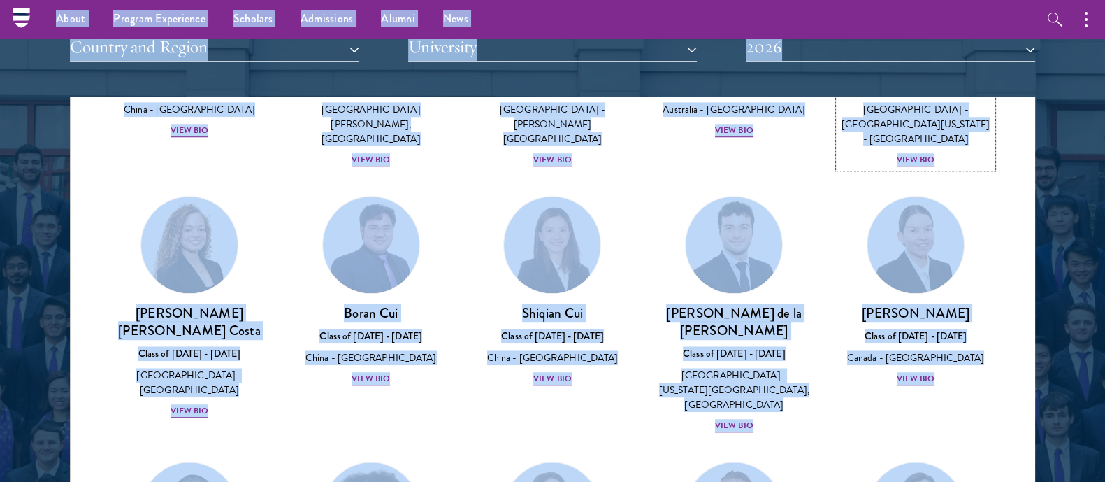
scroll to position [1466, 0]
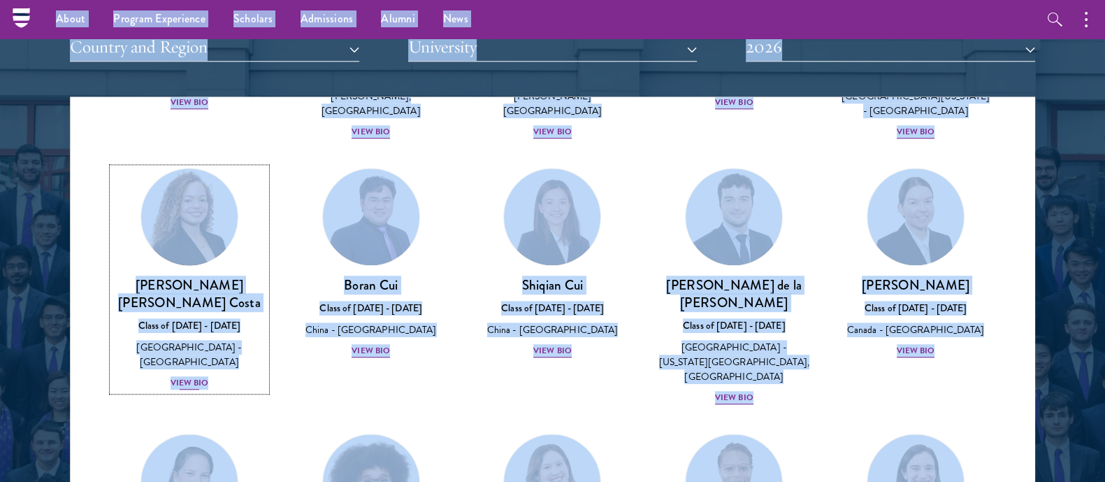
click at [171, 286] on h3 "[PERSON_NAME] [PERSON_NAME] Costa" at bounding box center [190, 293] width 154 height 35
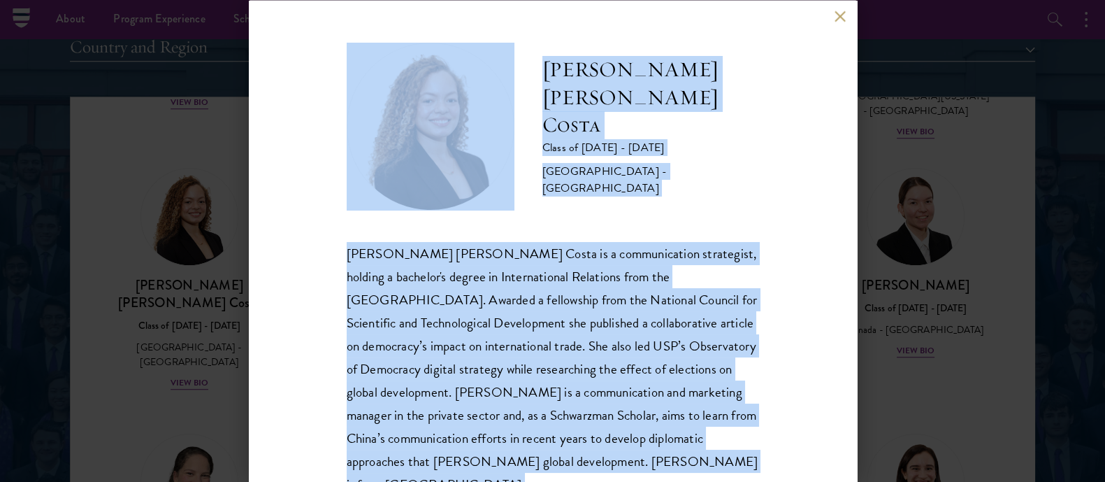
click at [538, 344] on div "[PERSON_NAME] [PERSON_NAME] Costa is a communication strategist, holding a bach…" at bounding box center [553, 368] width 413 height 255
click at [838, 14] on button at bounding box center [841, 16] width 12 height 12
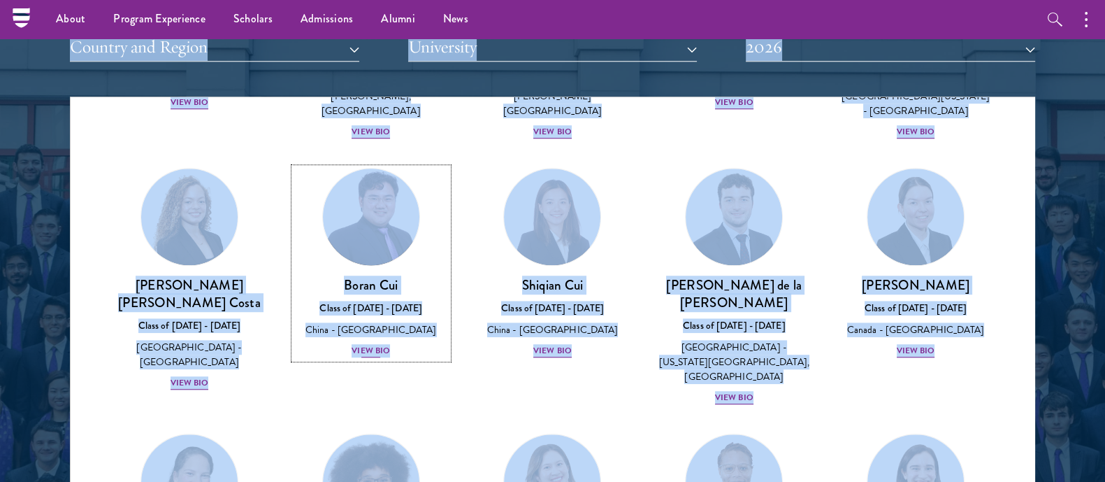
click at [350, 276] on h3 "Boran Cui" at bounding box center [371, 284] width 154 height 17
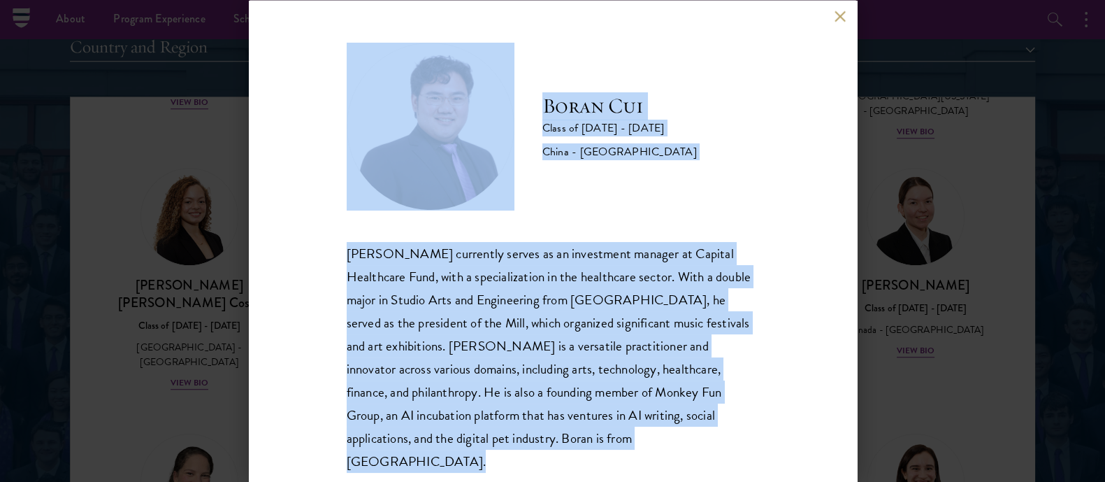
click at [418, 316] on div "[PERSON_NAME] currently serves as an investment manager at Capital Healthcare F…" at bounding box center [553, 356] width 413 height 231
click at [839, 6] on div "[PERSON_NAME] Class of [DATE] - [DATE] [GEOGRAPHIC_DATA] - [GEOGRAPHIC_DATA] [P…" at bounding box center [553, 241] width 608 height 482
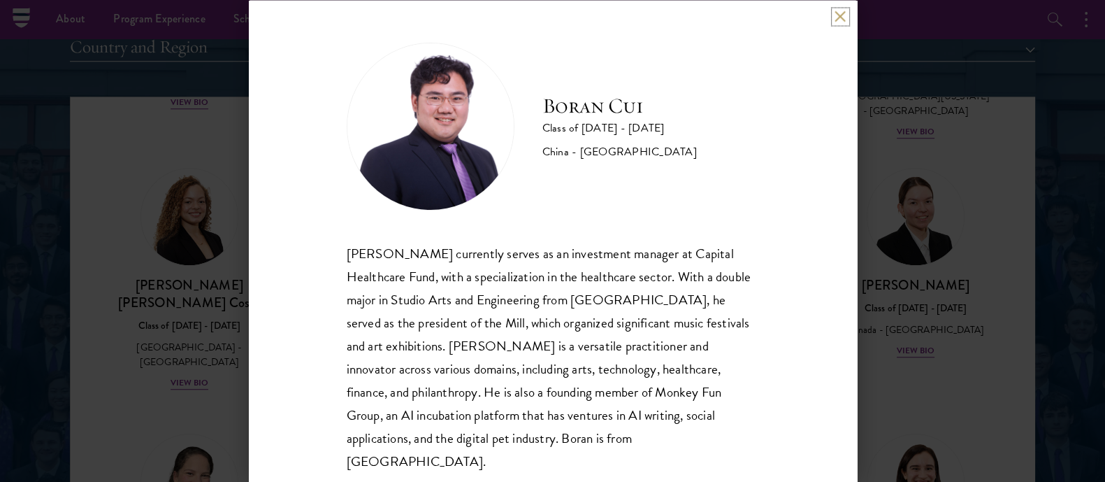
click at [837, 17] on button at bounding box center [841, 16] width 12 height 12
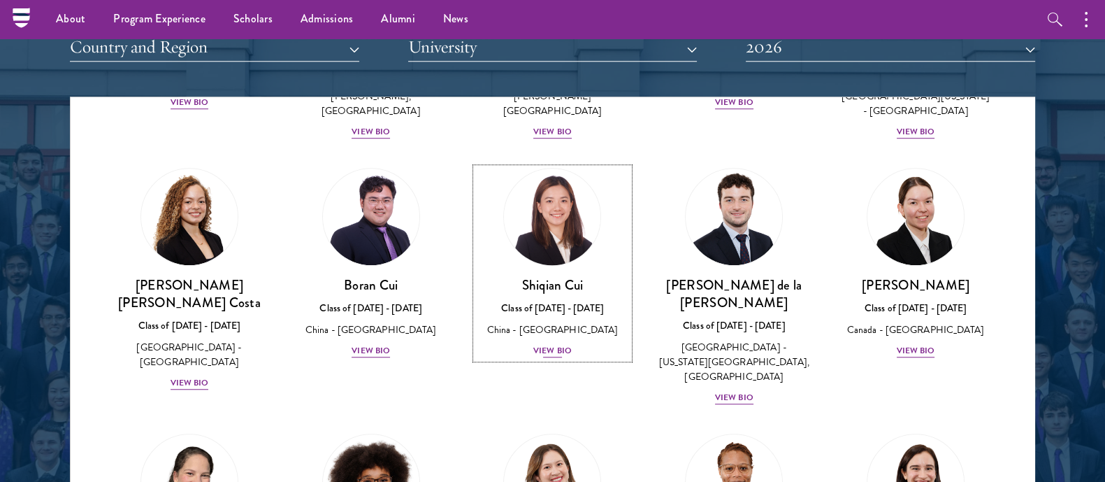
click at [569, 276] on h3 "Shiqian Cui" at bounding box center [553, 284] width 154 height 17
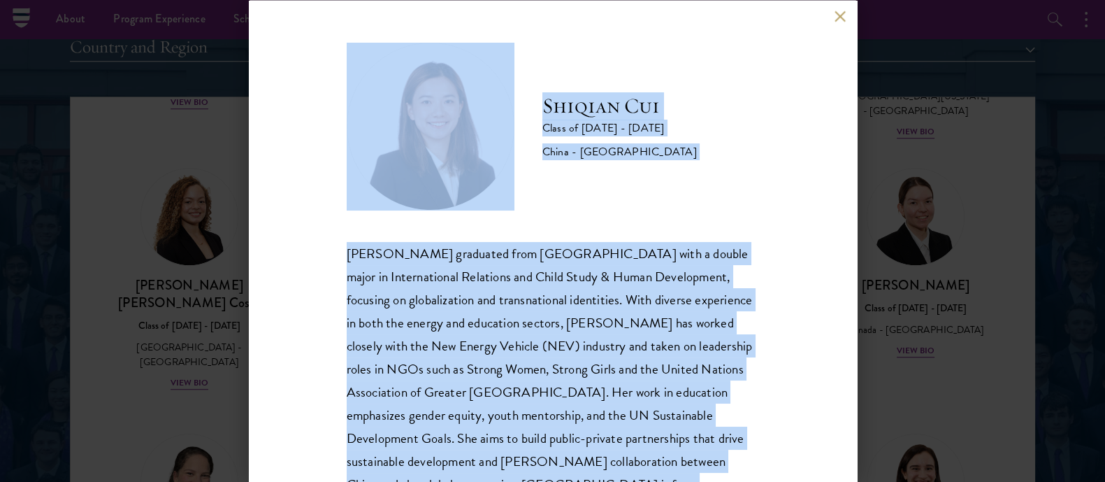
click at [616, 296] on div "[PERSON_NAME] graduated from [GEOGRAPHIC_DATA] with a double major in Internati…" at bounding box center [553, 380] width 413 height 278
copy body "About Overview Leadership Donors Program Experience Overview Curriculum Student…"
click at [840, 13] on button at bounding box center [841, 16] width 12 height 12
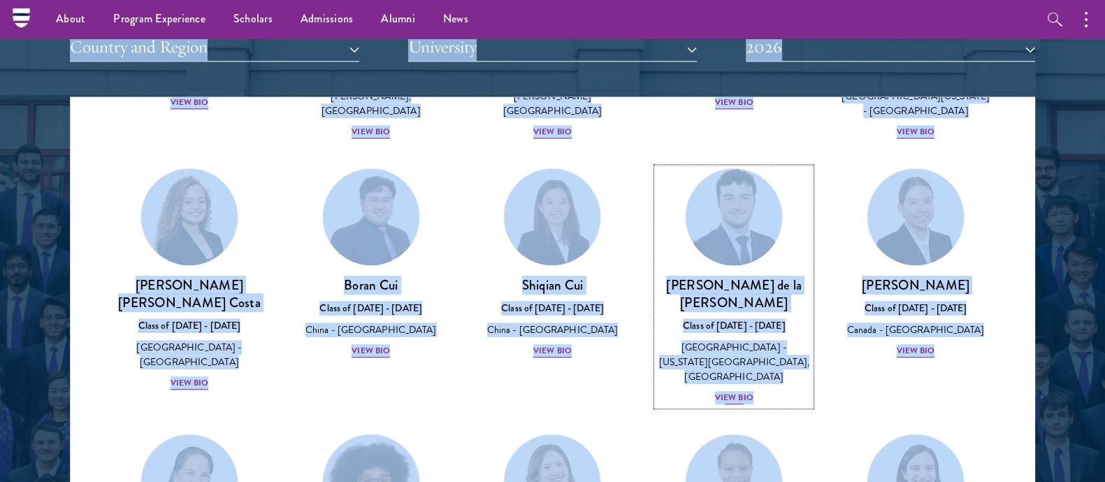
click at [689, 276] on h3 "[PERSON_NAME] de la [PERSON_NAME]" at bounding box center [734, 293] width 154 height 35
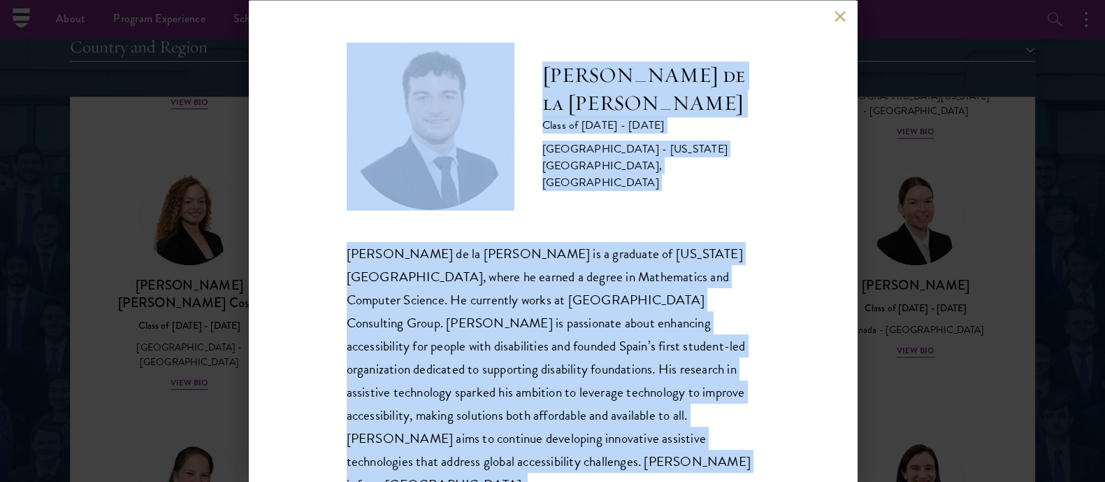
click at [561, 293] on span "[PERSON_NAME] de la [PERSON_NAME] is a graduate of [US_STATE][GEOGRAPHIC_DATA],…" at bounding box center [549, 368] width 404 height 251
click at [838, 13] on button at bounding box center [841, 16] width 12 height 12
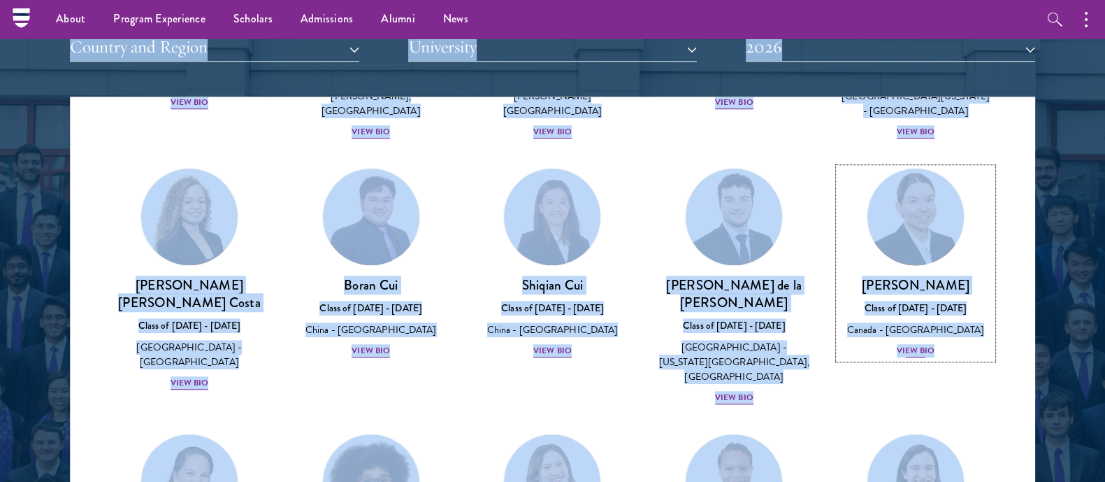
click at [888, 249] on link "[PERSON_NAME] Class of [DATE] - [DATE] [GEOGRAPHIC_DATA] - [GEOGRAPHIC_DATA] Vi…" at bounding box center [916, 263] width 154 height 191
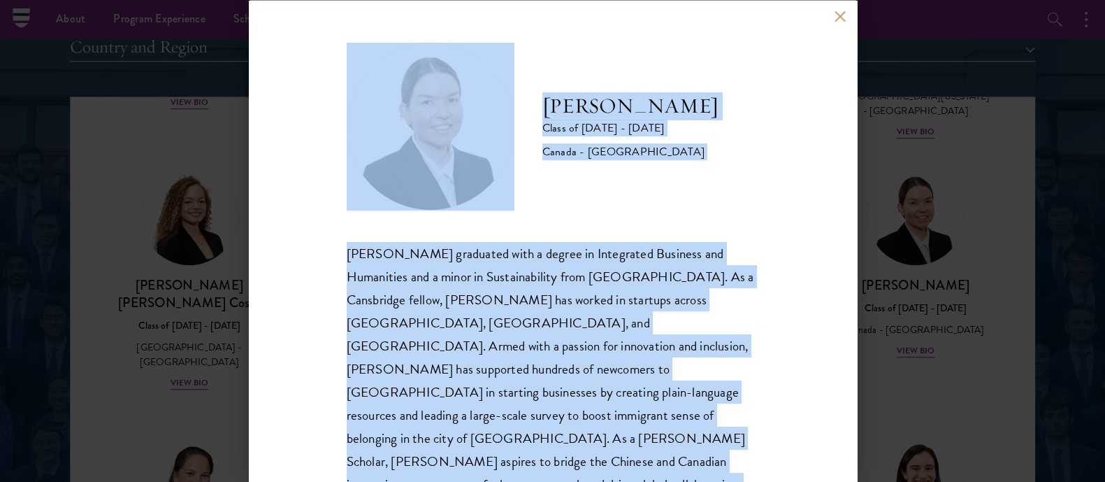
click at [566, 297] on div "[PERSON_NAME] graduated with a degree in Integrated Business and Humanities and…" at bounding box center [553, 380] width 413 height 278
click at [843, 12] on button at bounding box center [841, 16] width 12 height 12
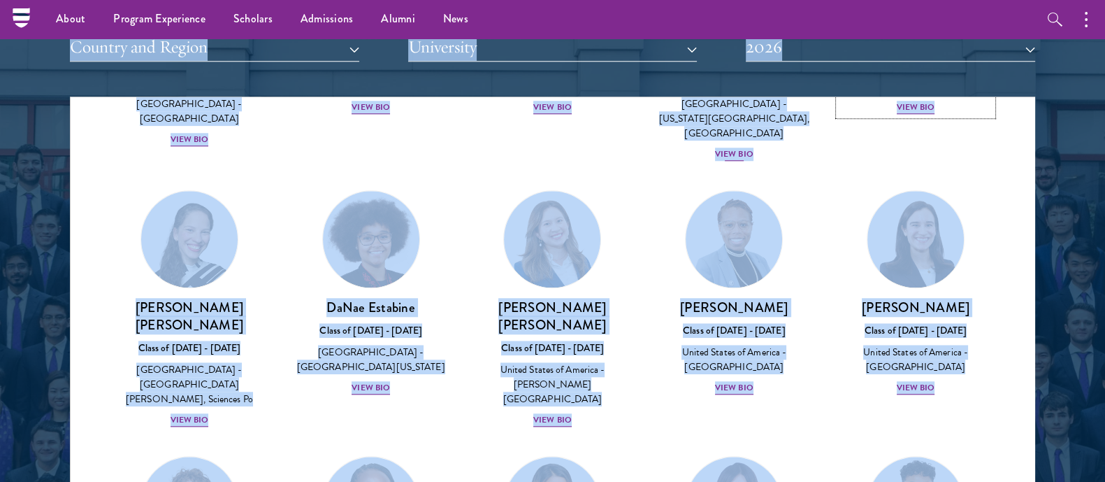
scroll to position [1721, 0]
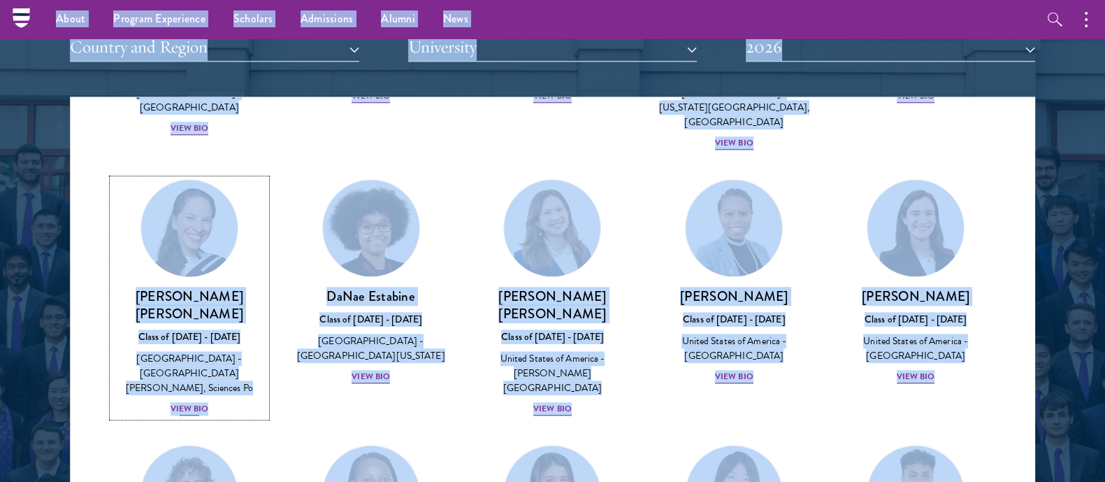
click at [210, 287] on h3 "[PERSON_NAME] [PERSON_NAME]" at bounding box center [190, 304] width 154 height 35
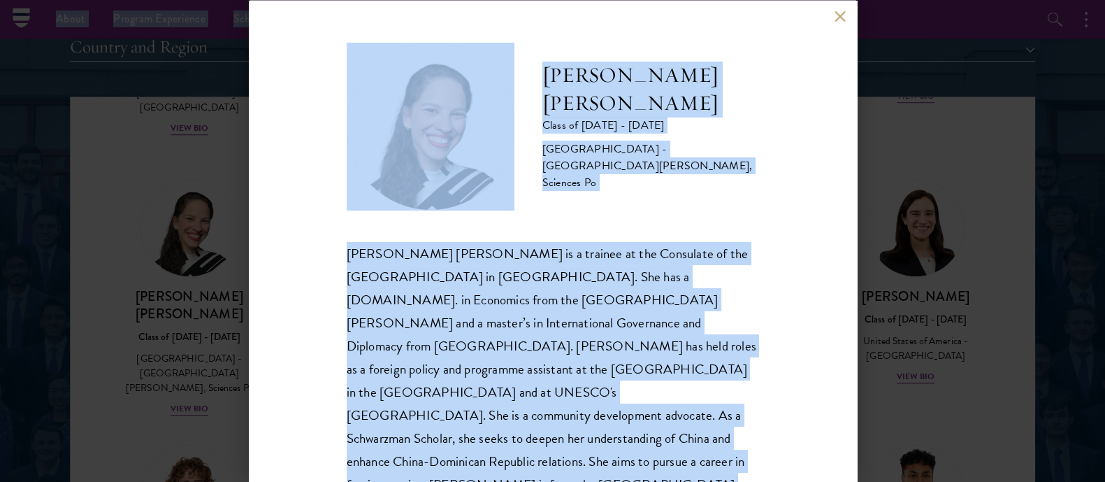
click at [419, 269] on div "[PERSON_NAME] [PERSON_NAME] is a trainee at the Consulate of the [GEOGRAPHIC_DA…" at bounding box center [553, 368] width 413 height 255
click at [842, 20] on button at bounding box center [841, 16] width 12 height 12
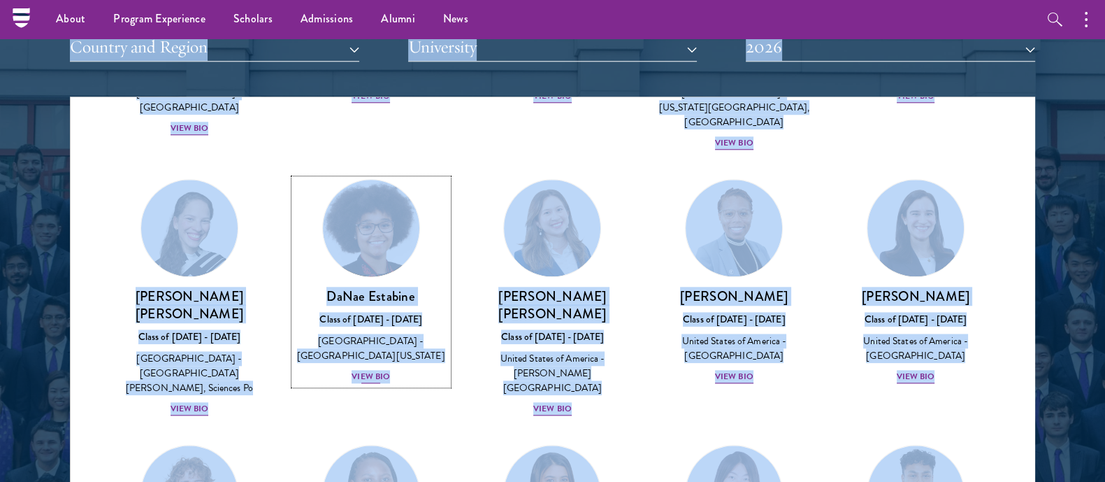
click at [364, 312] on div "Class of [DATE] - [DATE]" at bounding box center [371, 319] width 154 height 15
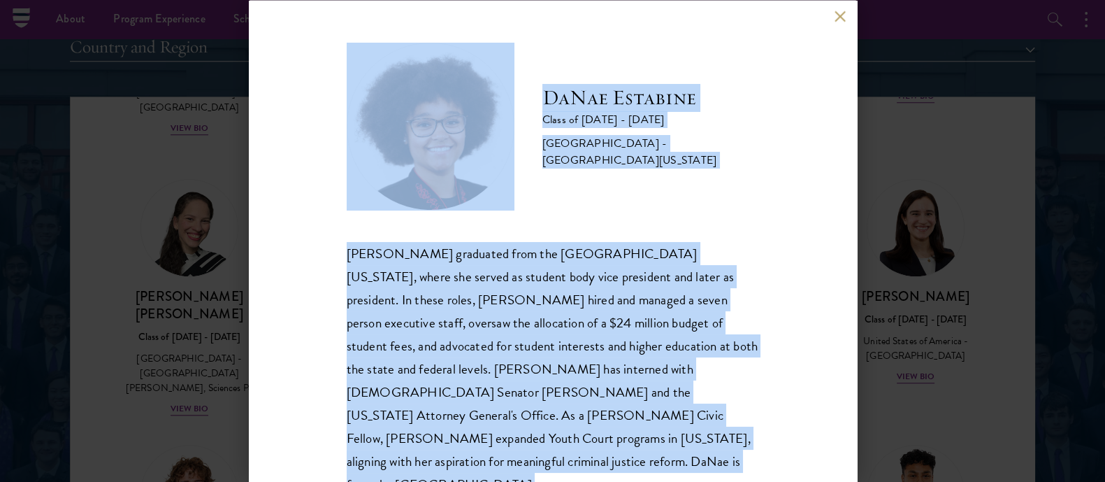
click at [473, 317] on div "[PERSON_NAME] graduated from the [GEOGRAPHIC_DATA][US_STATE], where she served …" at bounding box center [553, 368] width 413 height 255
click at [833, 14] on div "[PERSON_NAME] Class of [DATE] - [DATE] [GEOGRAPHIC_DATA] - [GEOGRAPHIC_DATA][US…" at bounding box center [553, 241] width 608 height 482
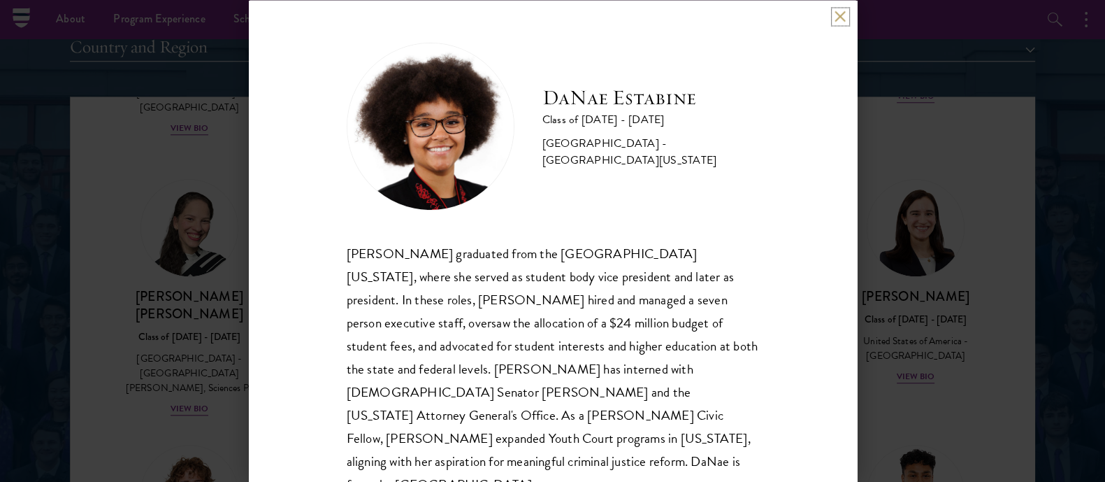
click at [838, 15] on button at bounding box center [841, 16] width 12 height 12
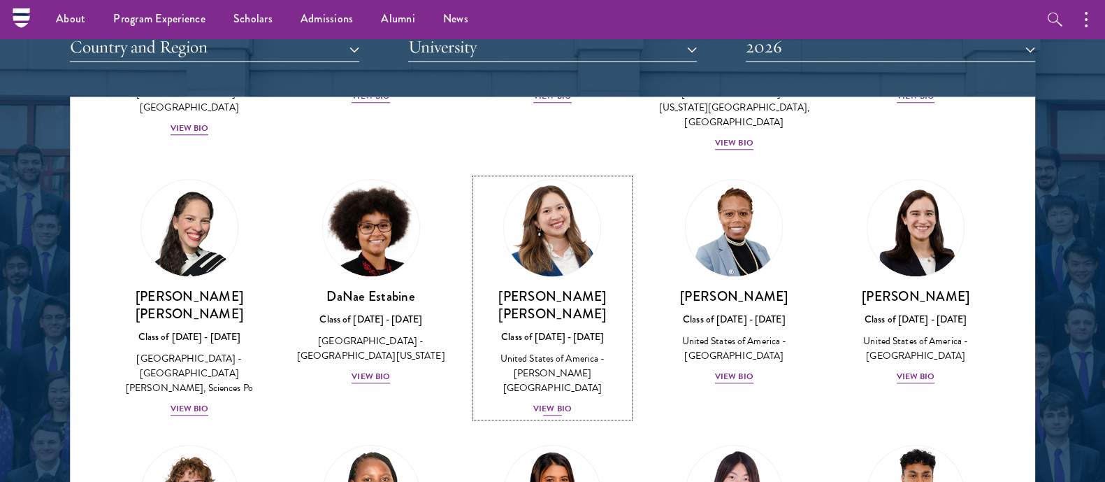
click at [507, 287] on h3 "[PERSON_NAME] [PERSON_NAME]" at bounding box center [553, 304] width 154 height 35
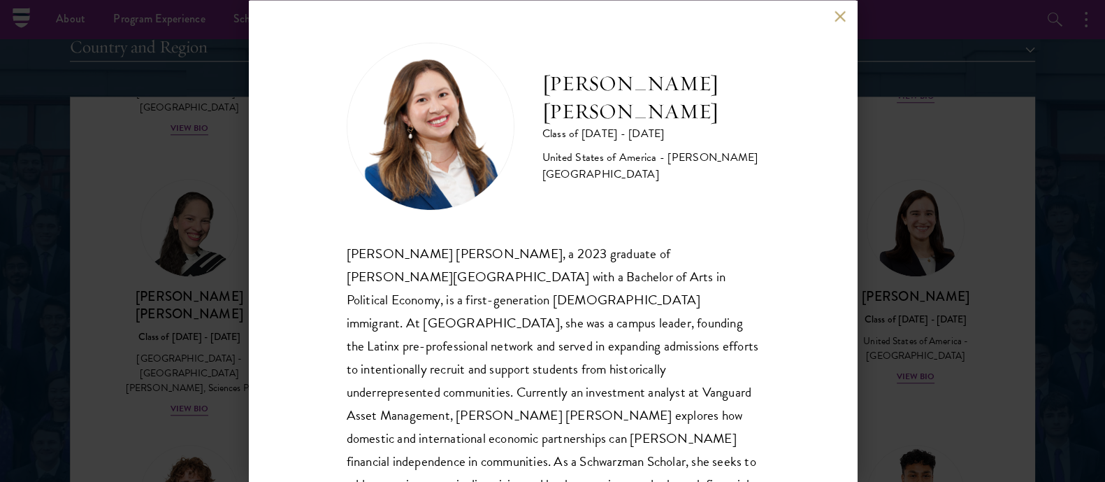
click at [553, 275] on div "[PERSON_NAME] [PERSON_NAME], a 2023 graduate of [PERSON_NAME][GEOGRAPHIC_DATA] …" at bounding box center [553, 403] width 413 height 324
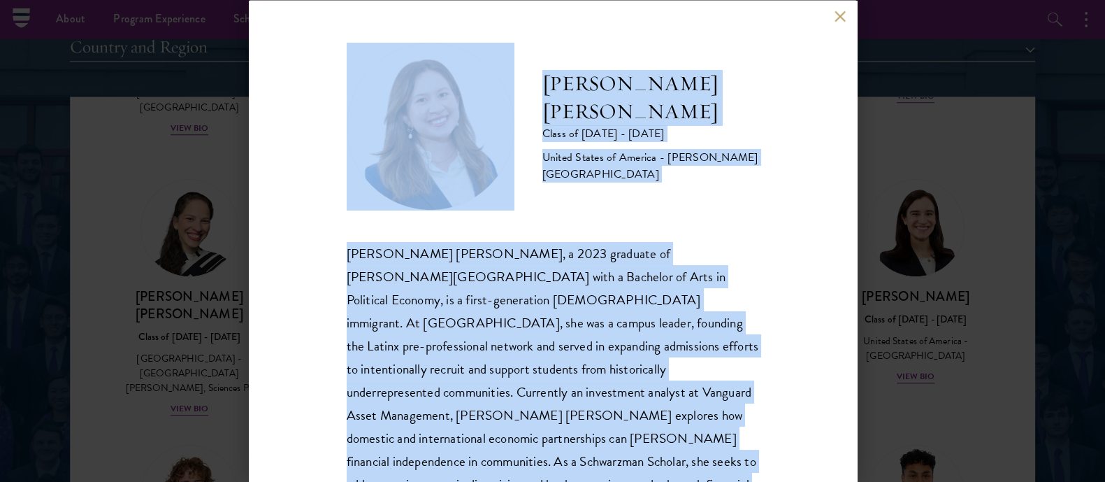
copy body "About Overview Leadership Donors Program Experience Overview Curriculum Student…"
click at [840, 18] on button at bounding box center [841, 16] width 12 height 12
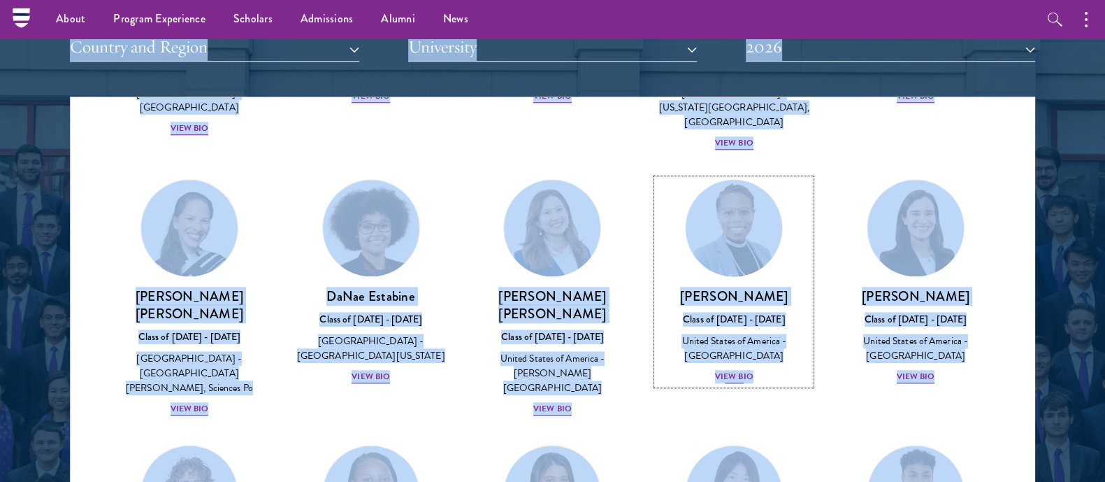
click at [738, 227] on link "[PERSON_NAME] Class of [DATE] - [DATE] [GEOGRAPHIC_DATA] - [GEOGRAPHIC_DATA] Vi…" at bounding box center [734, 282] width 154 height 206
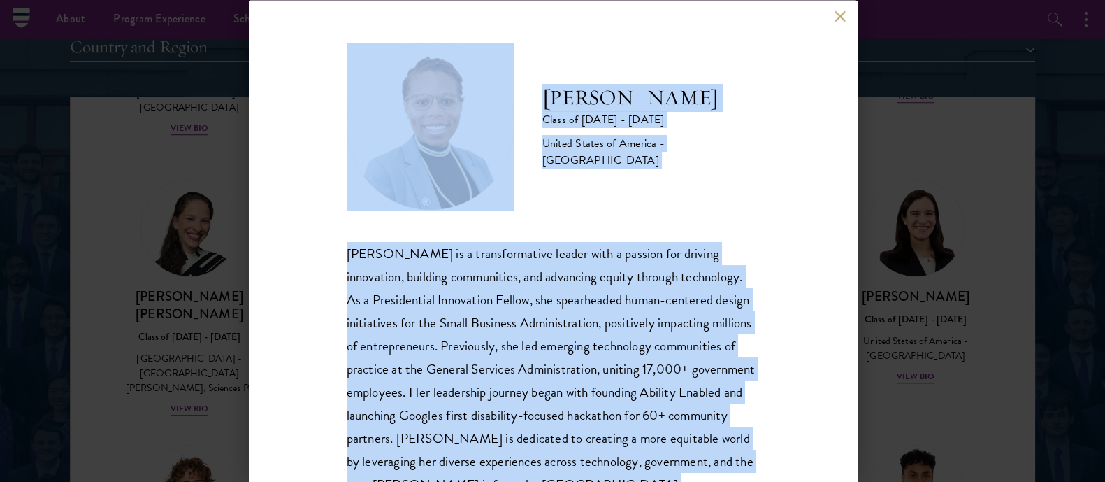
click at [591, 317] on div "[PERSON_NAME] is a transformative leader with a passion for driving innovation,…" at bounding box center [553, 368] width 413 height 255
click at [842, 19] on button at bounding box center [841, 16] width 12 height 12
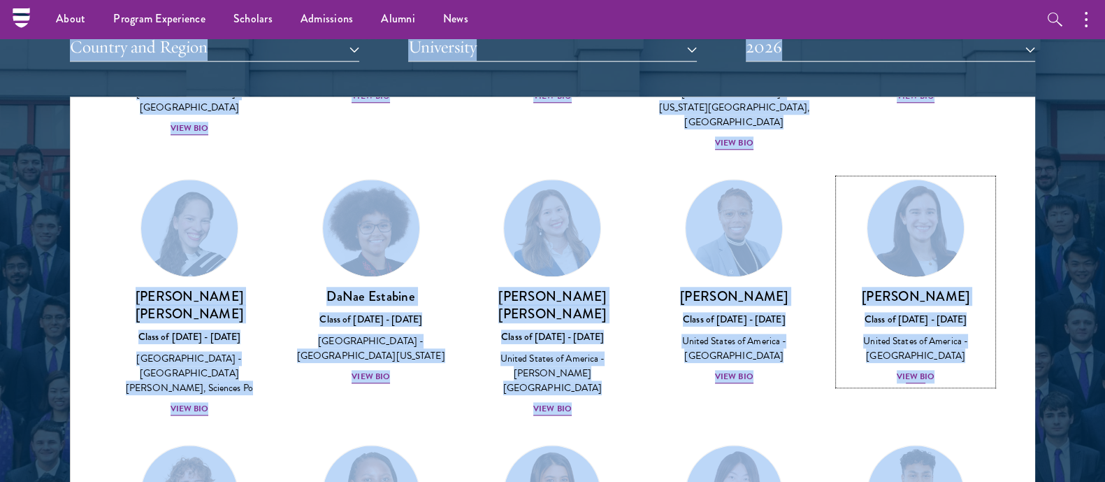
click at [868, 228] on link "[PERSON_NAME] Class of [DATE] - [DATE] [GEOGRAPHIC_DATA] - [GEOGRAPHIC_DATA] Vi…" at bounding box center [916, 282] width 154 height 206
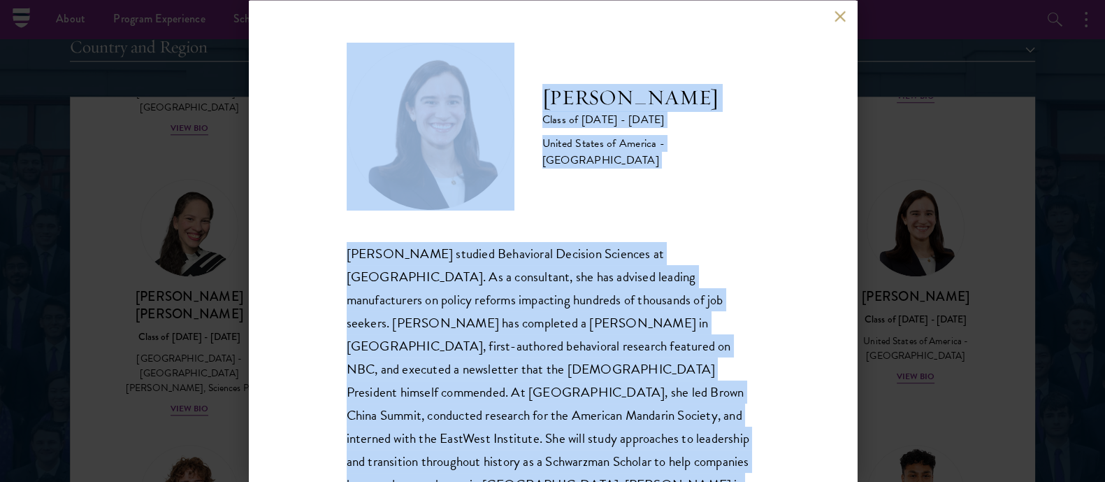
click at [660, 306] on div "[PERSON_NAME] studied Behavioral Decision Sciences at [GEOGRAPHIC_DATA]. As a c…" at bounding box center [553, 380] width 413 height 278
click at [839, 12] on button at bounding box center [841, 16] width 12 height 12
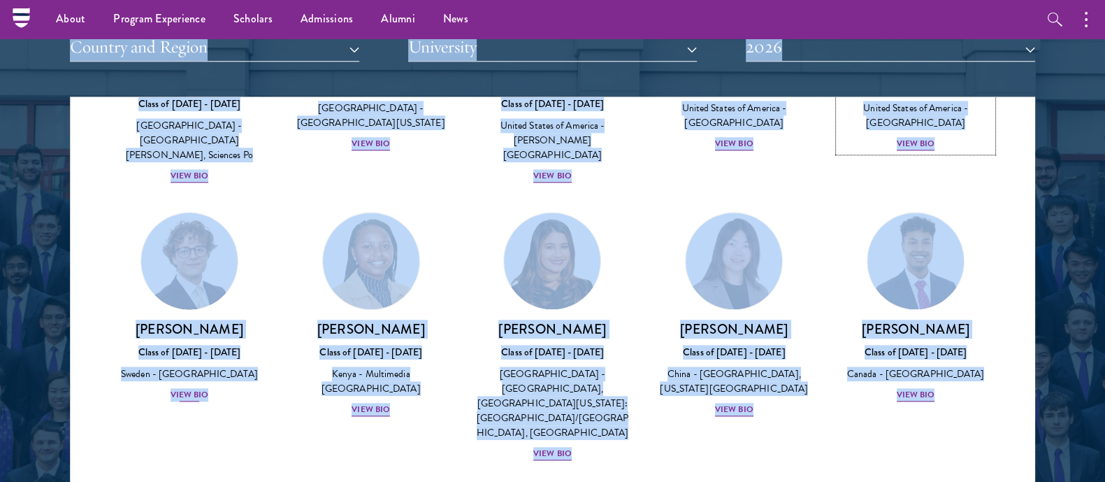
scroll to position [1955, 0]
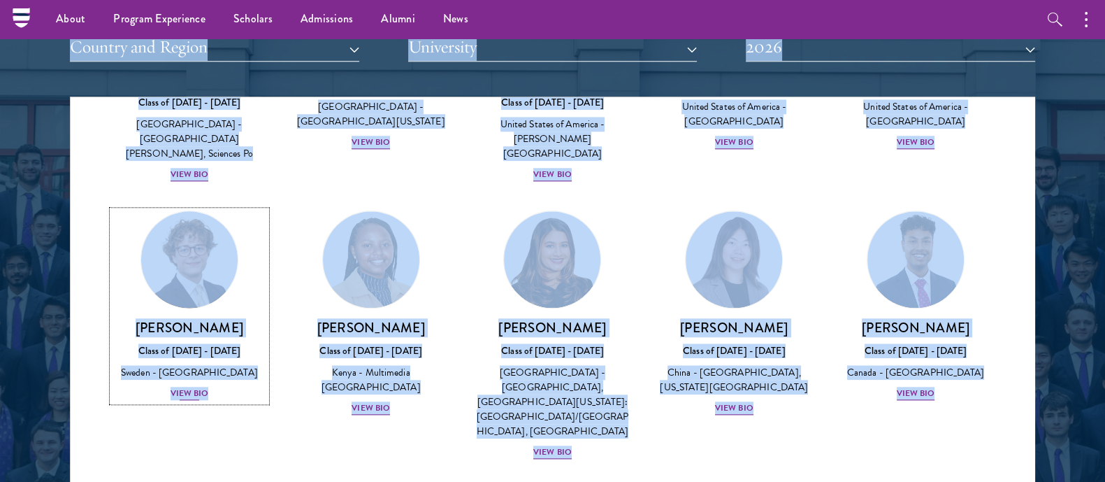
click at [176, 319] on h3 "[PERSON_NAME]" at bounding box center [190, 327] width 154 height 17
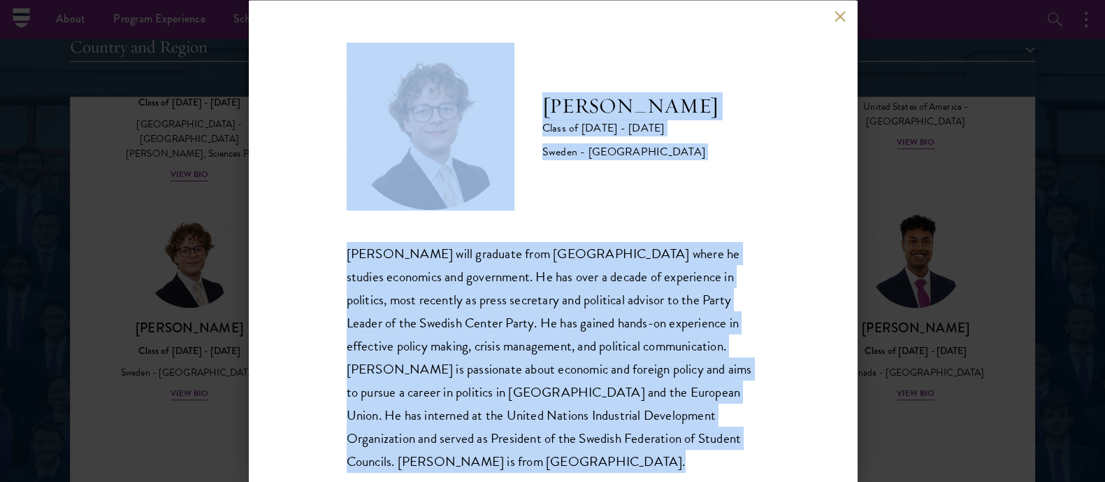
click at [326, 323] on div "[PERSON_NAME] Class of [DATE] - [DATE] [GEOGRAPHIC_DATA] - [GEOGRAPHIC_DATA] [P…" at bounding box center [553, 241] width 608 height 482
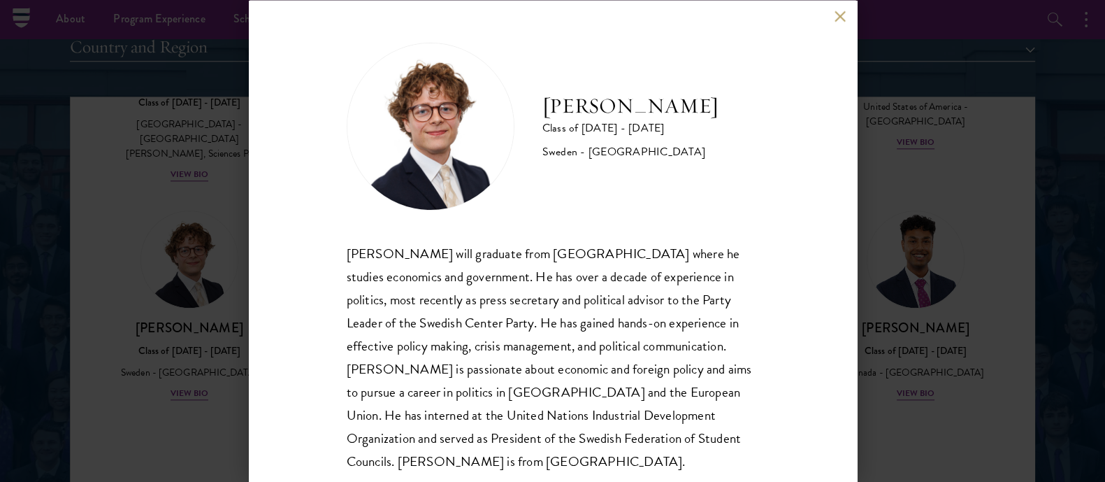
click at [432, 335] on div "[PERSON_NAME] will graduate from [GEOGRAPHIC_DATA] where he studies economics a…" at bounding box center [553, 356] width 413 height 231
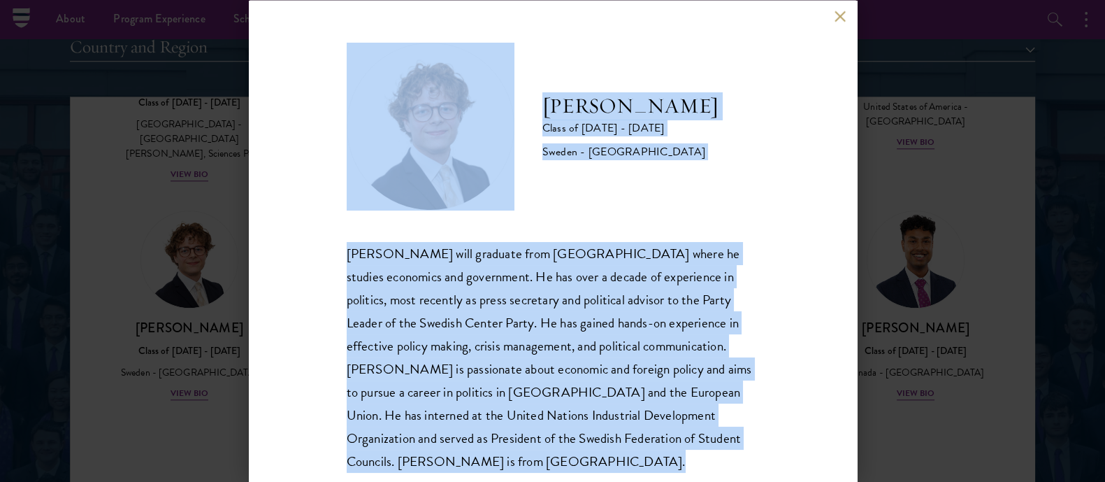
copy body "About Overview Leadership Donors Program Experience Overview Curriculum Student…"
click at [836, 12] on button at bounding box center [841, 16] width 12 height 12
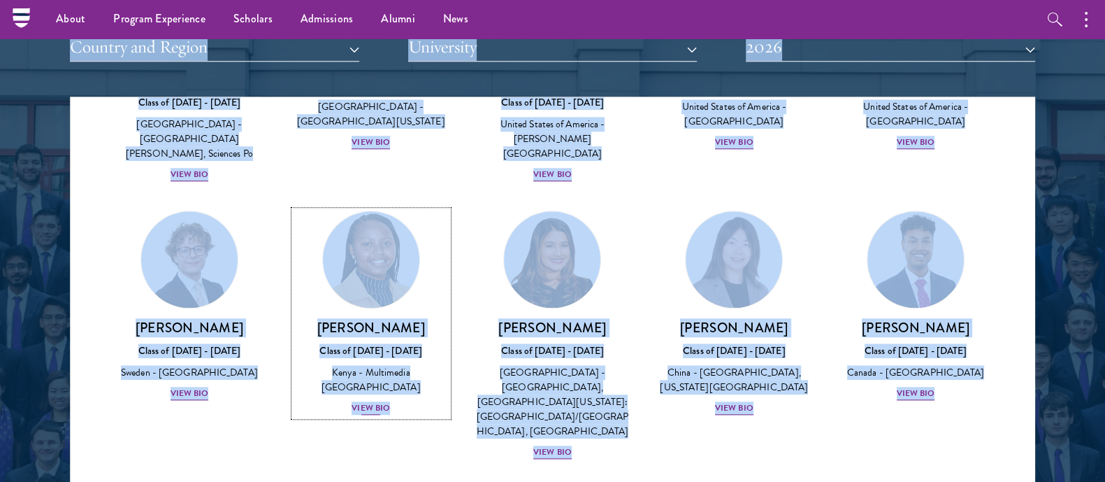
click at [356, 236] on img at bounding box center [371, 259] width 106 height 106
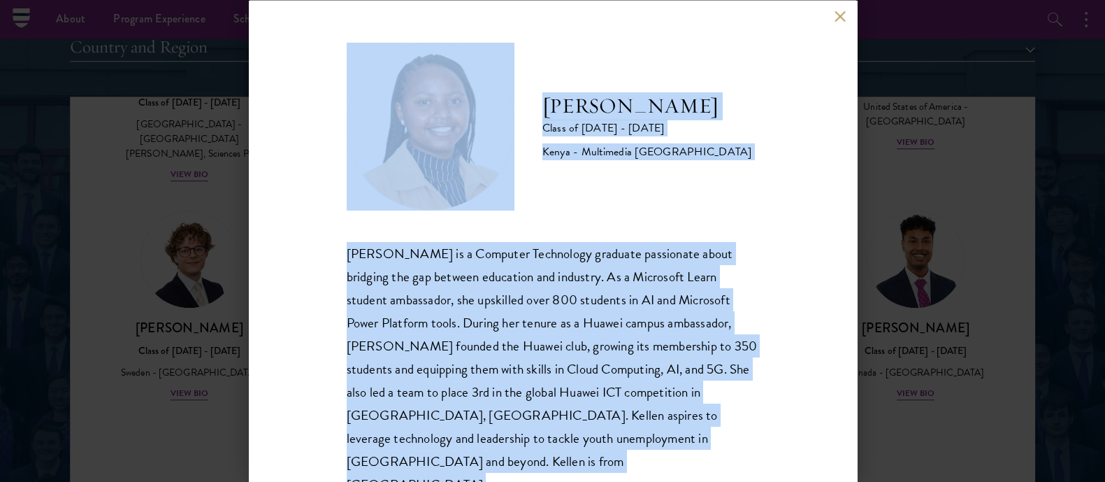
click at [517, 299] on div "[PERSON_NAME] is a Computer Technology graduate passionate about bridging the g…" at bounding box center [553, 368] width 413 height 255
click at [841, 15] on button at bounding box center [841, 16] width 12 height 12
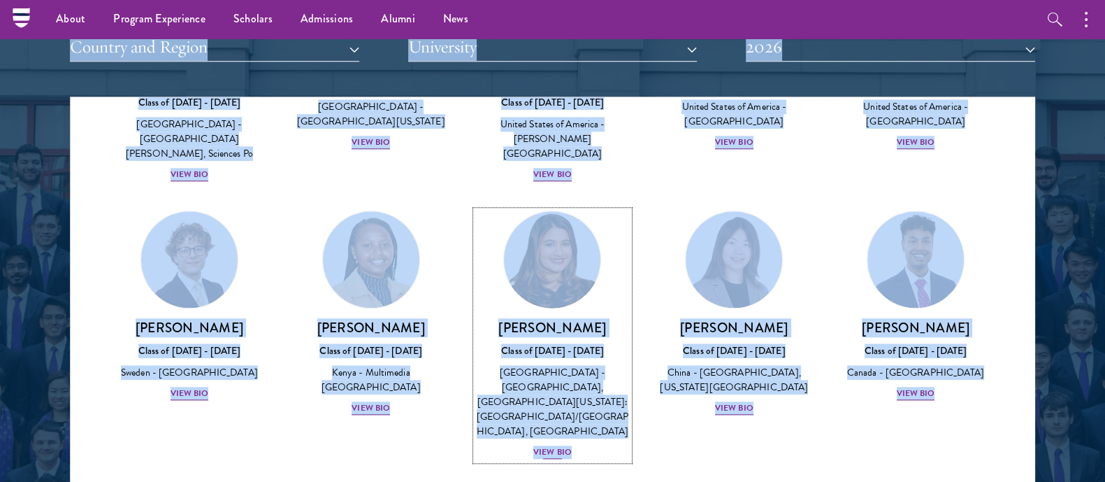
click at [524, 365] on div "[GEOGRAPHIC_DATA] - [GEOGRAPHIC_DATA], [GEOGRAPHIC_DATA][US_STATE]: [GEOGRAPHIC…" at bounding box center [553, 401] width 154 height 73
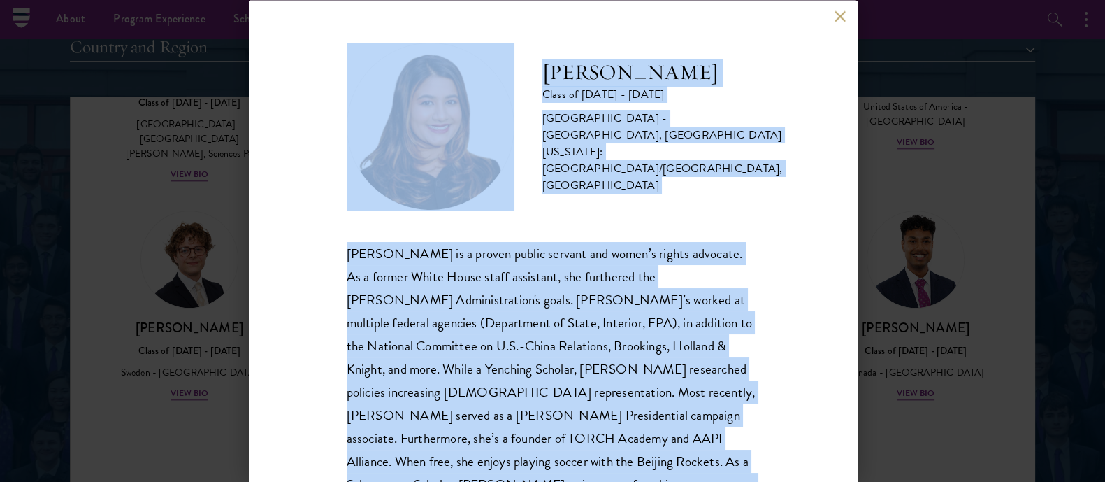
click at [571, 300] on div "[PERSON_NAME] is a proven public servant and women’s rights advocate. As a form…" at bounding box center [553, 391] width 413 height 301
click at [836, 14] on button at bounding box center [841, 16] width 12 height 12
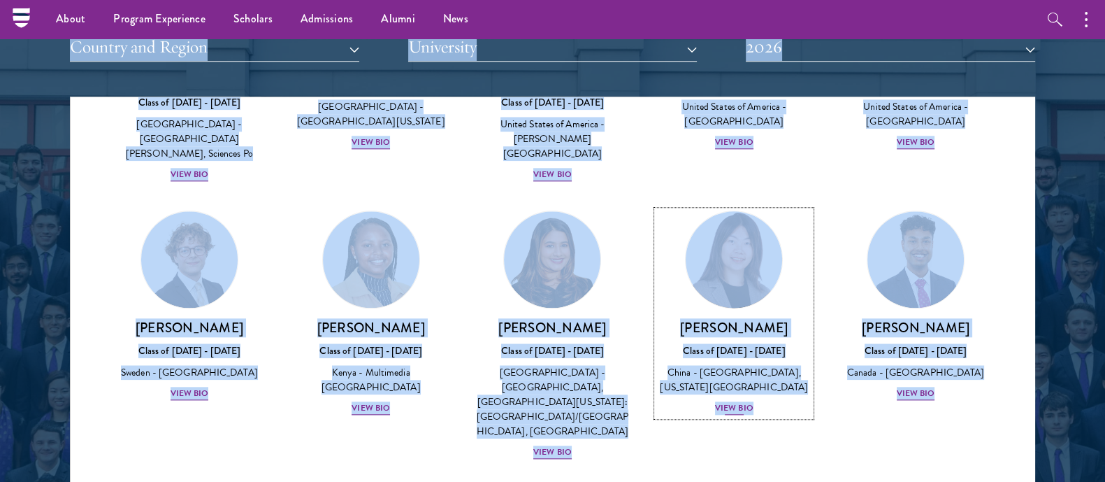
click at [722, 319] on div "[PERSON_NAME] Class of [DATE] - [DATE] [GEOGRAPHIC_DATA] - [GEOGRAPHIC_DATA], […" at bounding box center [734, 367] width 154 height 97
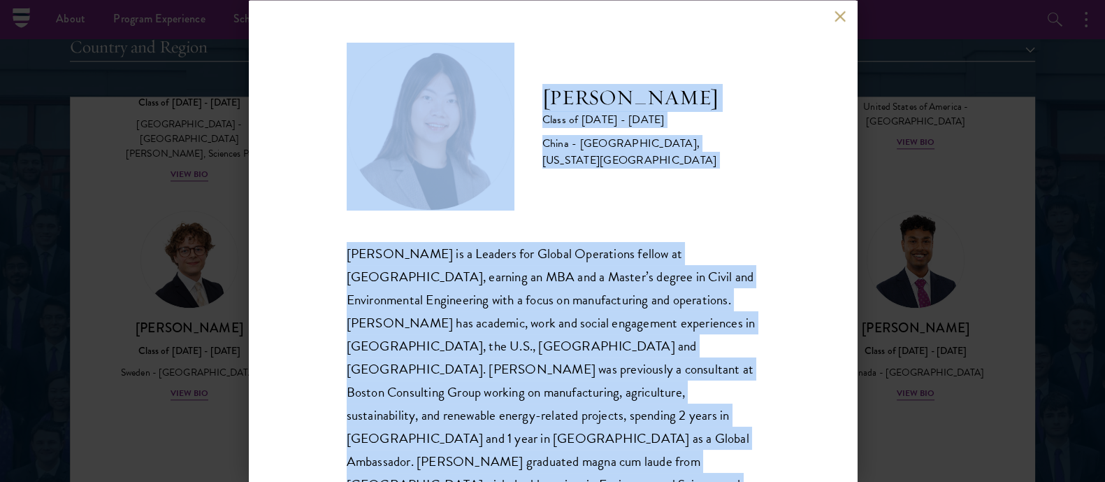
click at [564, 316] on div "[PERSON_NAME] is a Leaders for Global Operations fellow at [GEOGRAPHIC_DATA], e…" at bounding box center [553, 403] width 413 height 324
click at [839, 8] on div "[PERSON_NAME] Class of [DATE] - [DATE] [GEOGRAPHIC_DATA] - [GEOGRAPHIC_DATA], […" at bounding box center [553, 241] width 608 height 482
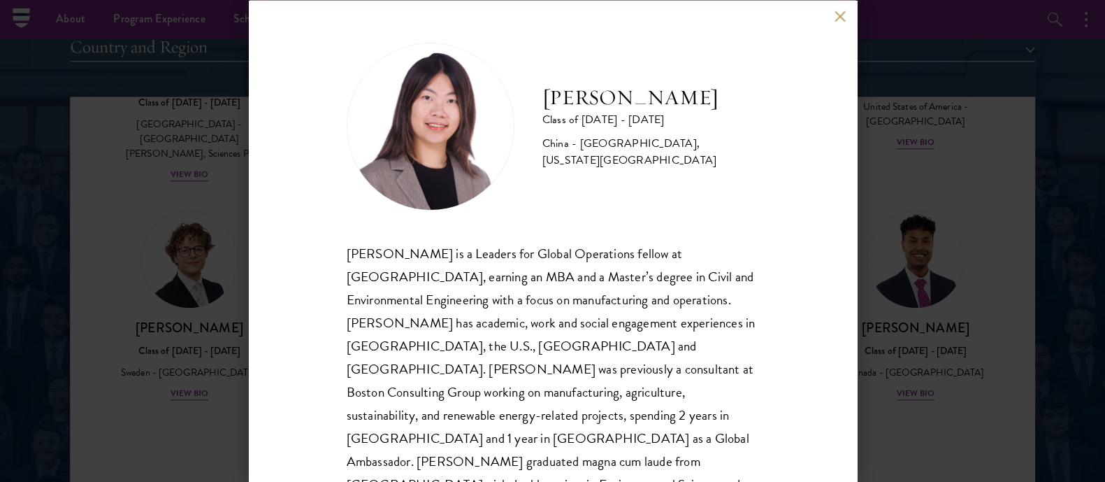
click at [985, 166] on div "[PERSON_NAME] Class of [DATE] - [DATE] [GEOGRAPHIC_DATA] - [GEOGRAPHIC_DATA], […" at bounding box center [552, 241] width 1105 height 482
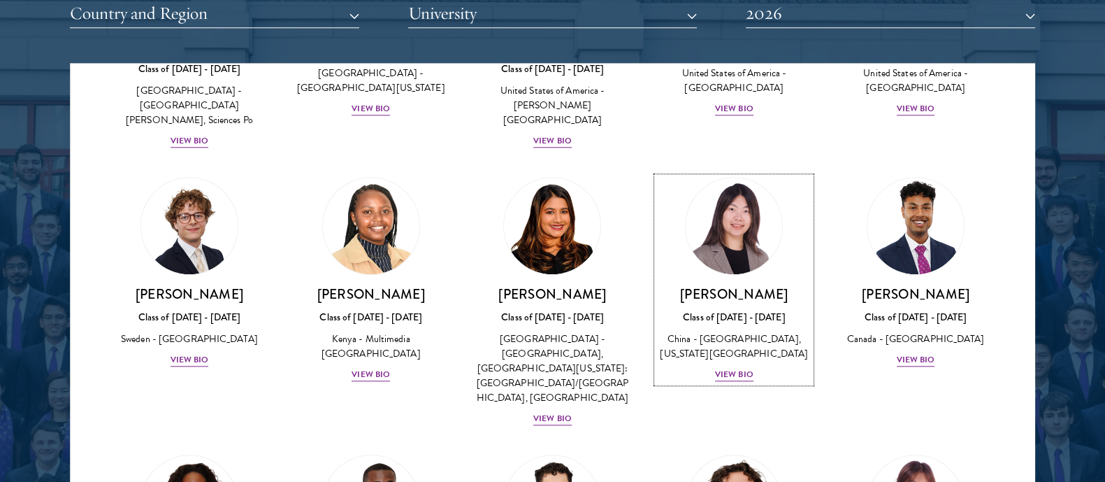
scroll to position [1887, 0]
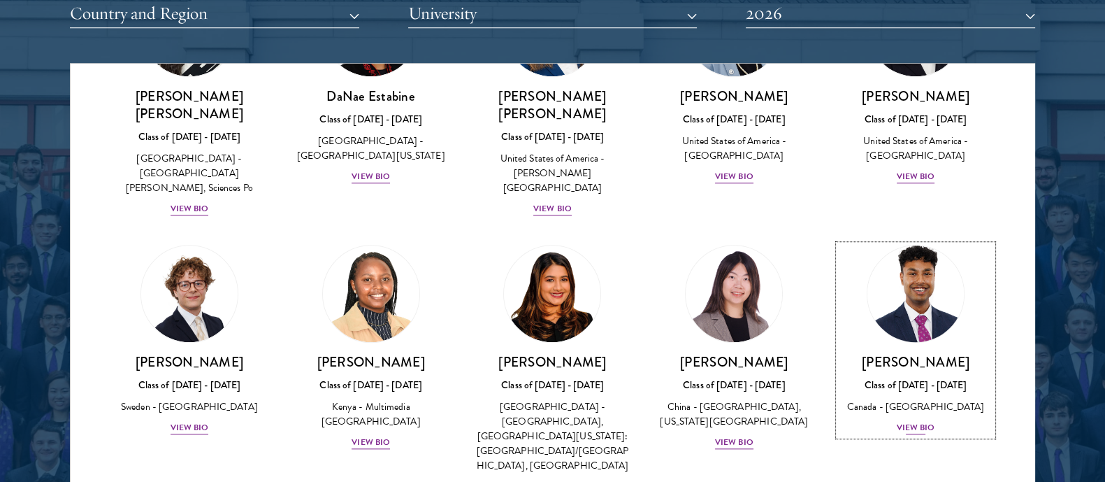
click at [897, 276] on link "[PERSON_NAME] Class of [DATE] - [DATE] [GEOGRAPHIC_DATA] - [GEOGRAPHIC_DATA] Vi…" at bounding box center [916, 340] width 154 height 191
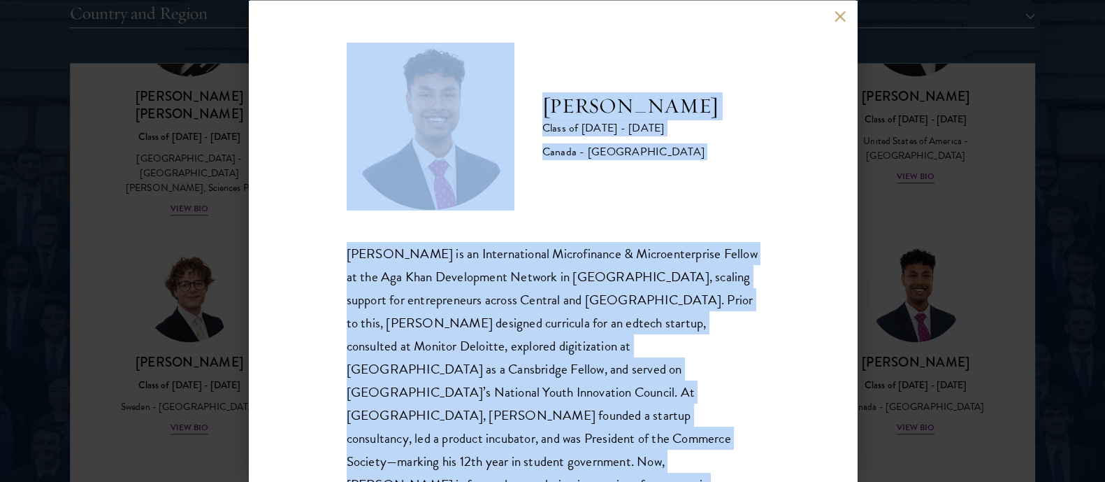
click at [617, 272] on div "[PERSON_NAME] is an International Microfinance & Microenterprise Fellow at the …" at bounding box center [553, 391] width 413 height 301
copy body "About Overview Leadership Donors Program Experience Overview Curriculum Student…"
click at [838, 12] on button at bounding box center [841, 16] width 12 height 12
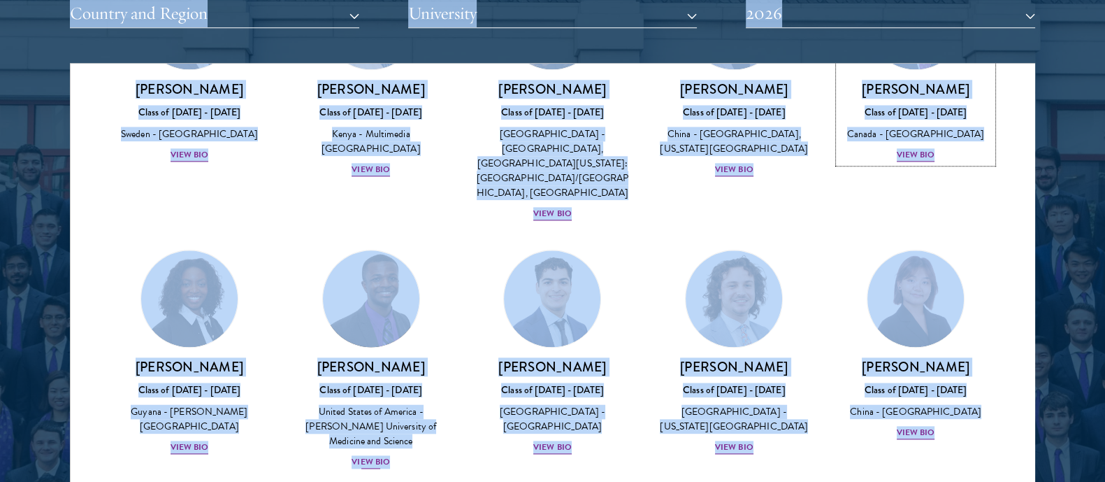
scroll to position [2161, 0]
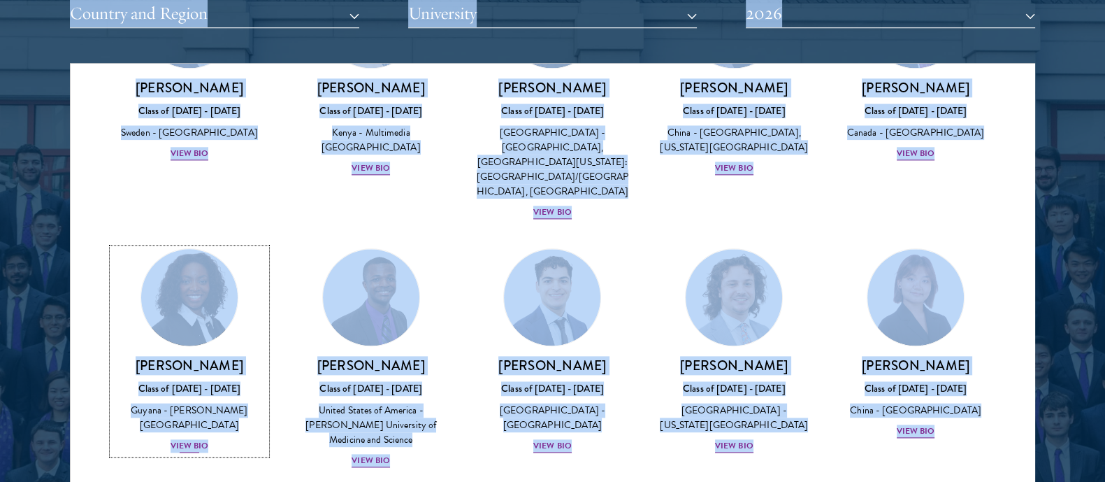
click at [175, 244] on img at bounding box center [189, 297] width 106 height 106
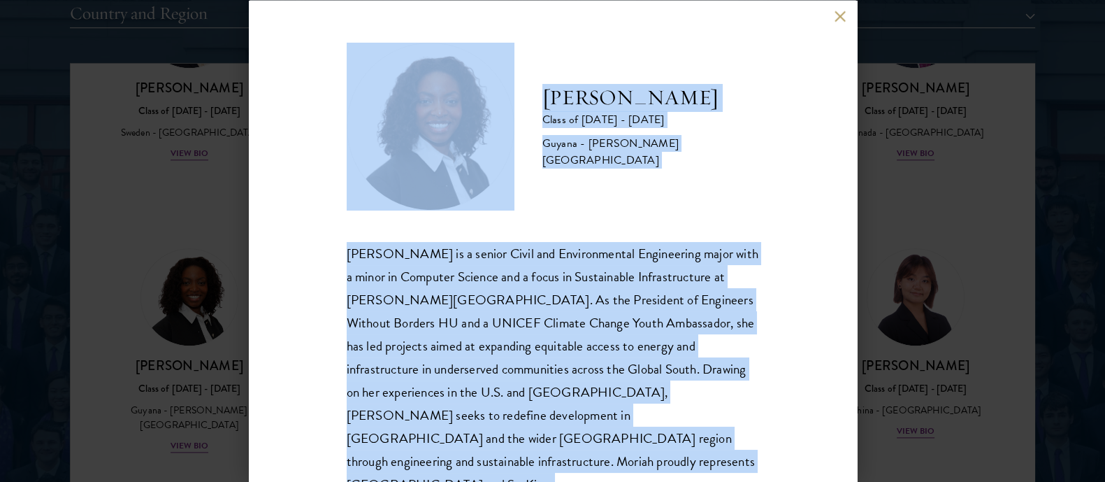
click at [430, 306] on div "[PERSON_NAME] is a senior Civil and Environmental Engineering major with a mino…" at bounding box center [553, 368] width 413 height 255
click at [836, 21] on button at bounding box center [841, 16] width 12 height 12
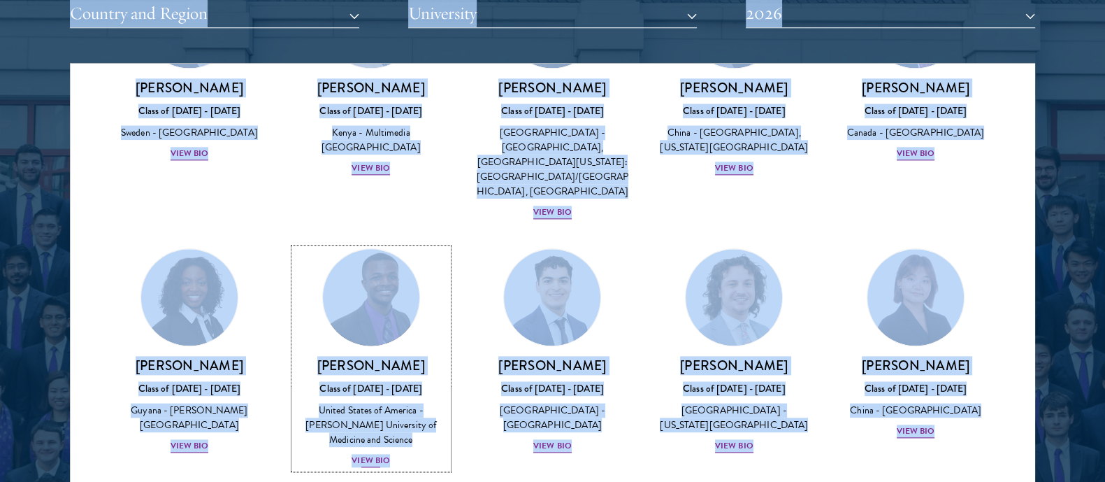
click at [366, 357] on h3 "[PERSON_NAME]" at bounding box center [371, 365] width 154 height 17
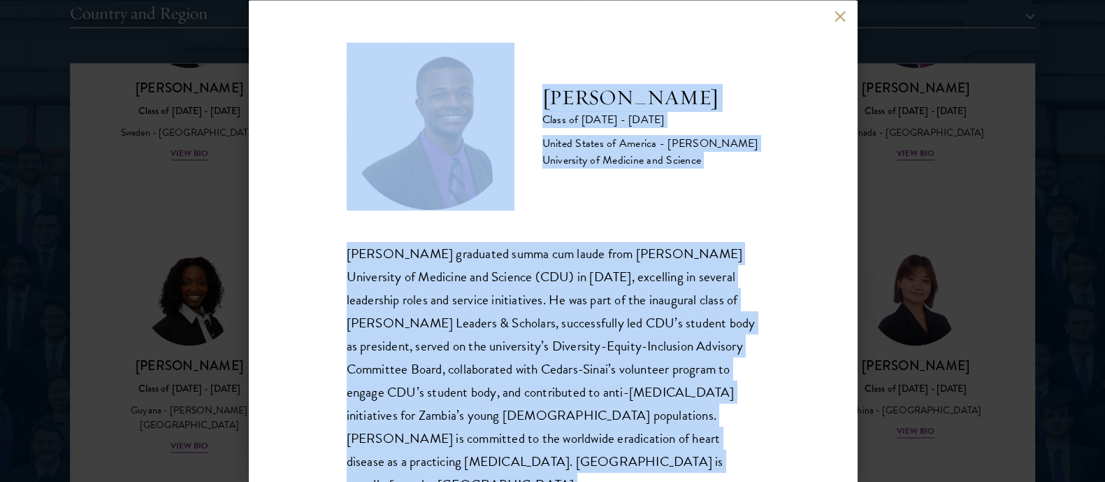
click at [479, 348] on div "[PERSON_NAME] graduated summa cum laude from [PERSON_NAME] University of Medici…" at bounding box center [553, 368] width 413 height 255
click at [835, 15] on button at bounding box center [841, 16] width 12 height 12
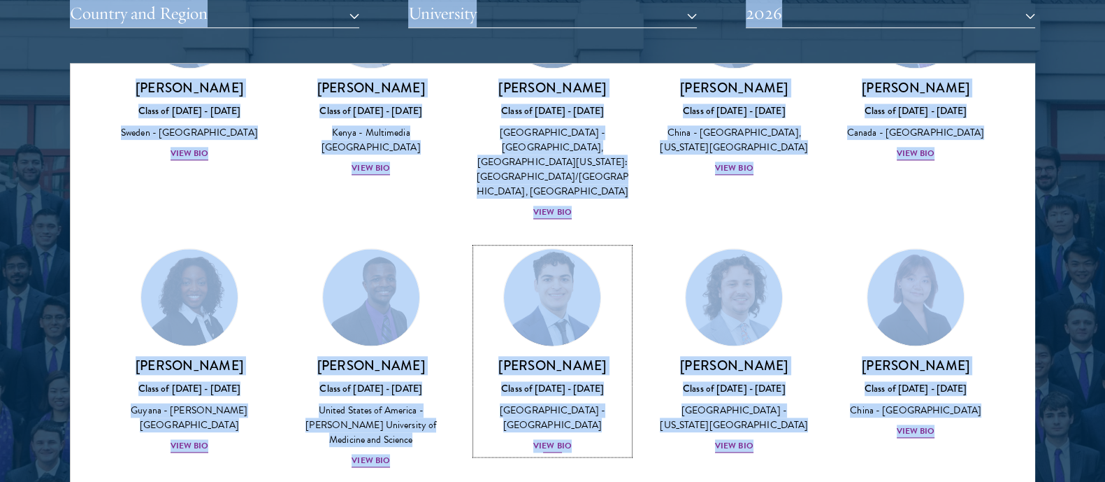
click at [566, 271] on link "[PERSON_NAME] Class of [DATE] - [DATE] [GEOGRAPHIC_DATA] - [GEOGRAPHIC_DATA] Vi…" at bounding box center [553, 351] width 154 height 206
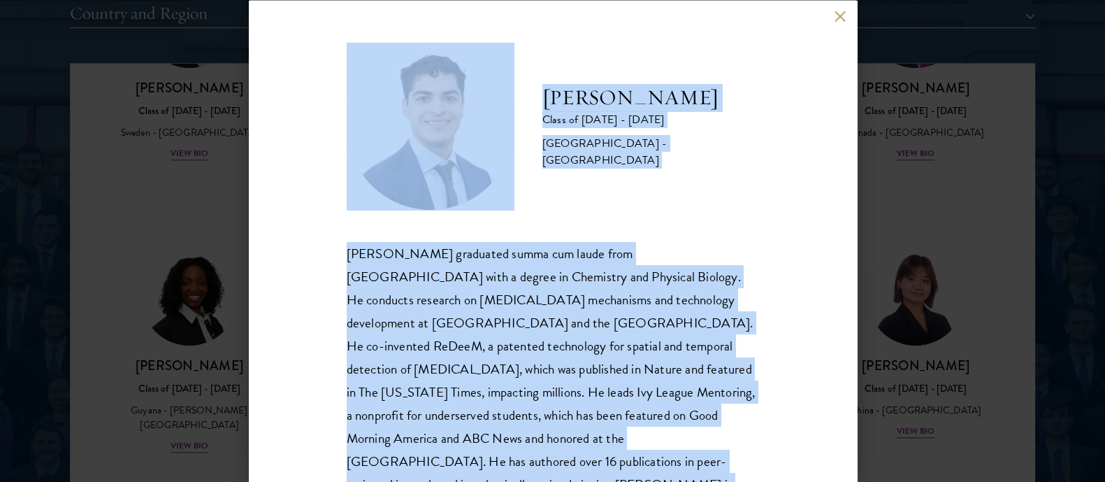
click at [538, 383] on div "[PERSON_NAME] graduated summa cum laude from [GEOGRAPHIC_DATA] with a degree in…" at bounding box center [553, 380] width 413 height 278
click at [840, 19] on button at bounding box center [841, 16] width 12 height 12
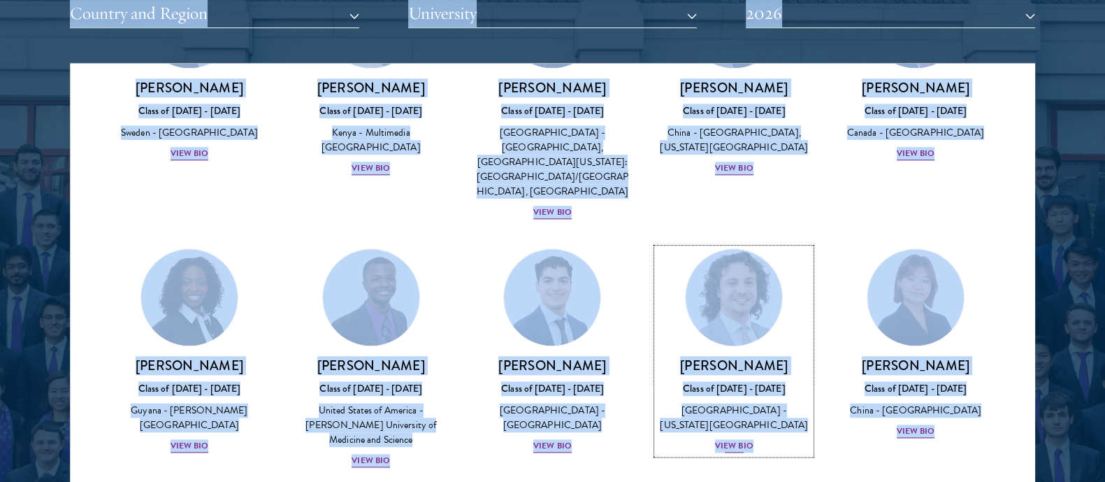
click at [743, 357] on h3 "[PERSON_NAME]" at bounding box center [734, 365] width 154 height 17
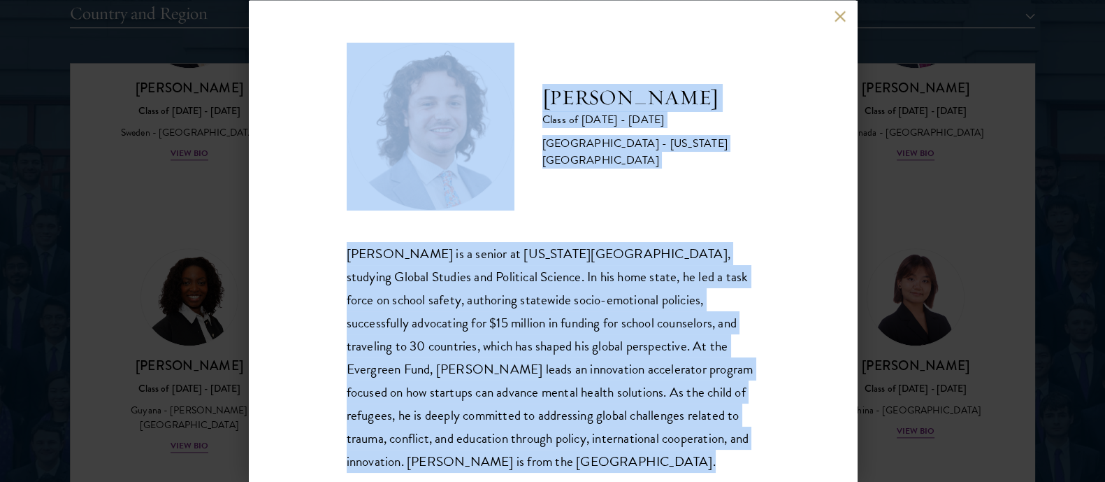
click at [499, 308] on div "[PERSON_NAME] is a senior at [US_STATE][GEOGRAPHIC_DATA], studying Global Studi…" at bounding box center [553, 356] width 413 height 231
click at [843, 19] on button at bounding box center [841, 16] width 12 height 12
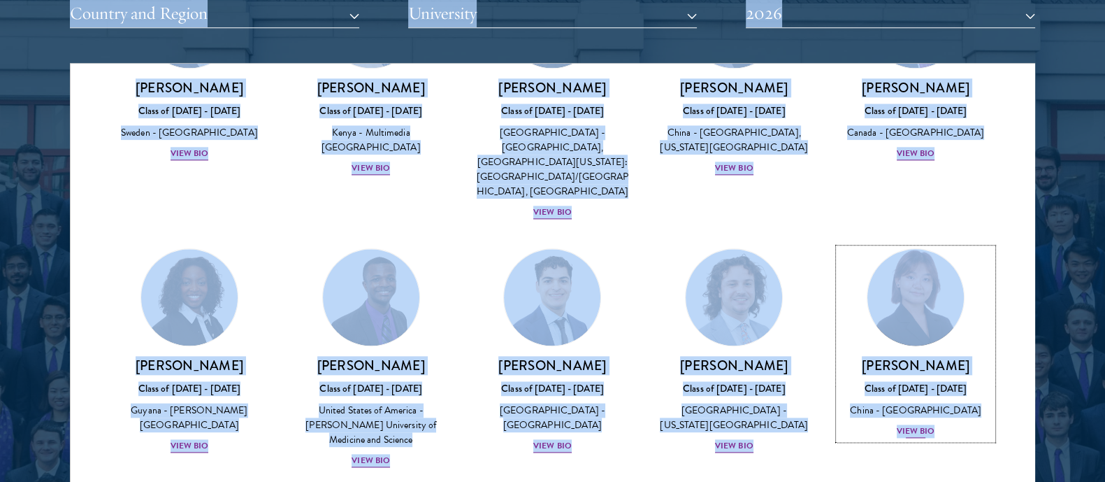
click at [903, 357] on h3 "[PERSON_NAME]" at bounding box center [916, 365] width 154 height 17
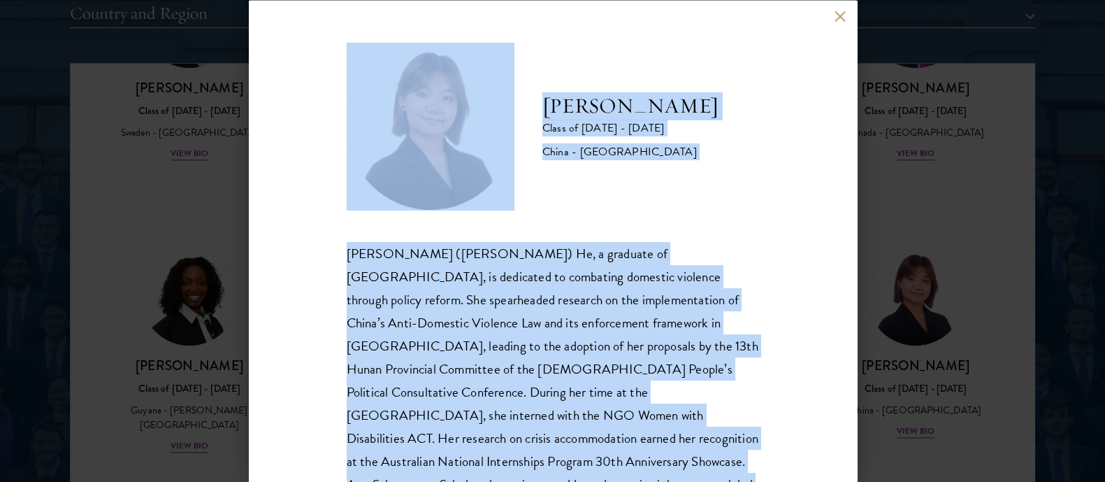
click at [528, 289] on div "[PERSON_NAME] ([PERSON_NAME]) He, a graduate of [GEOGRAPHIC_DATA], is dedicated…" at bounding box center [553, 380] width 413 height 278
click at [833, 24] on div "[PERSON_NAME] Class of [DATE] - [DATE] [GEOGRAPHIC_DATA] - [GEOGRAPHIC_DATA] [P…" at bounding box center [553, 241] width 608 height 482
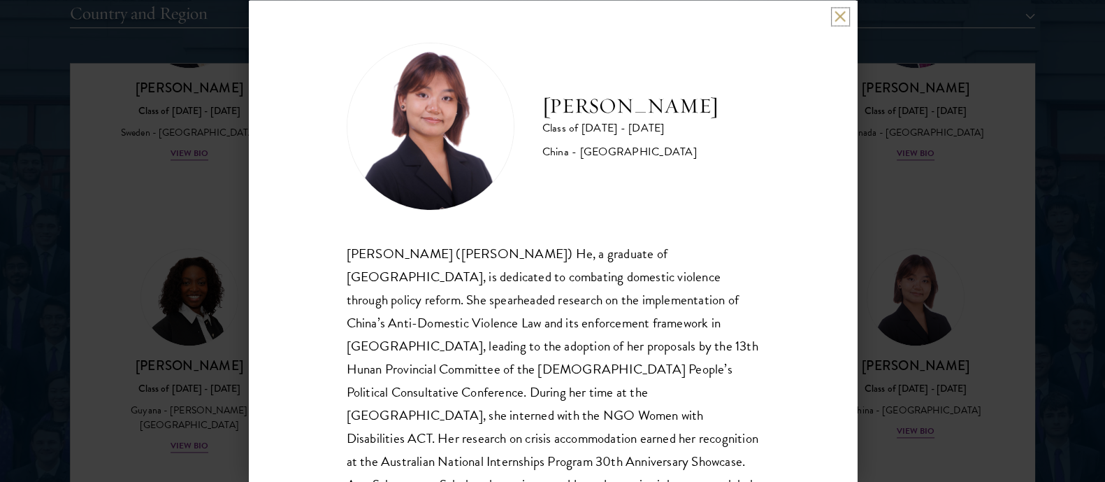
click at [836, 17] on button at bounding box center [841, 16] width 12 height 12
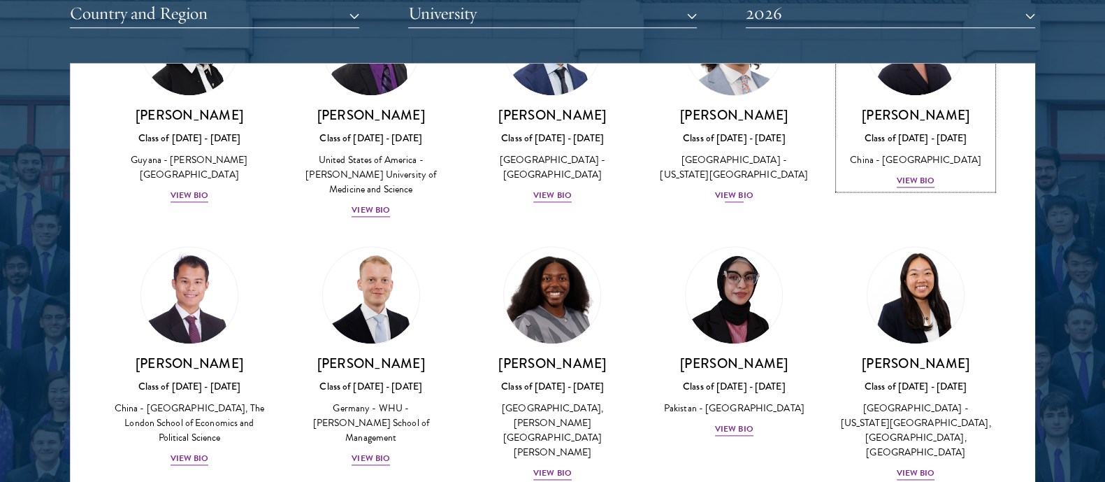
scroll to position [2415, 0]
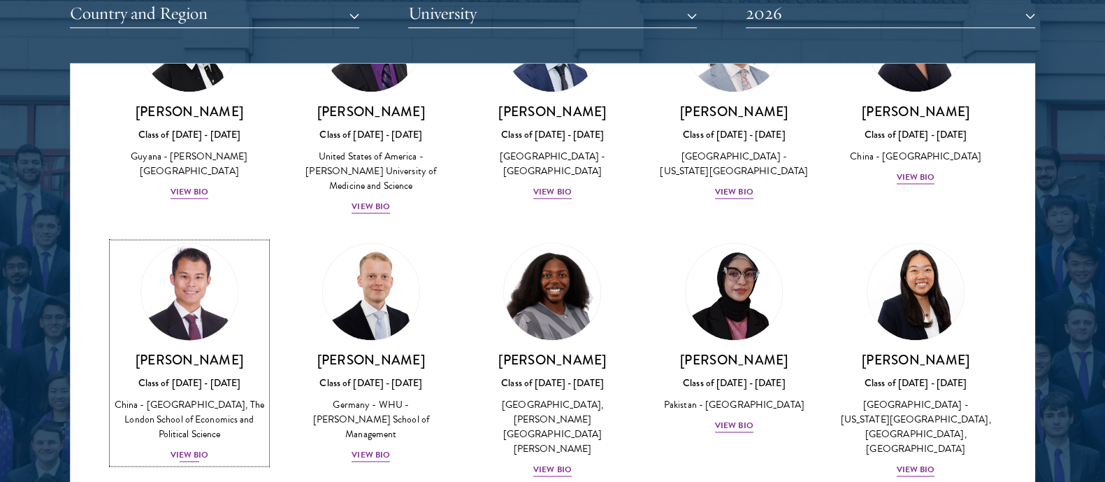
click at [166, 351] on h3 "[PERSON_NAME]" at bounding box center [190, 359] width 154 height 17
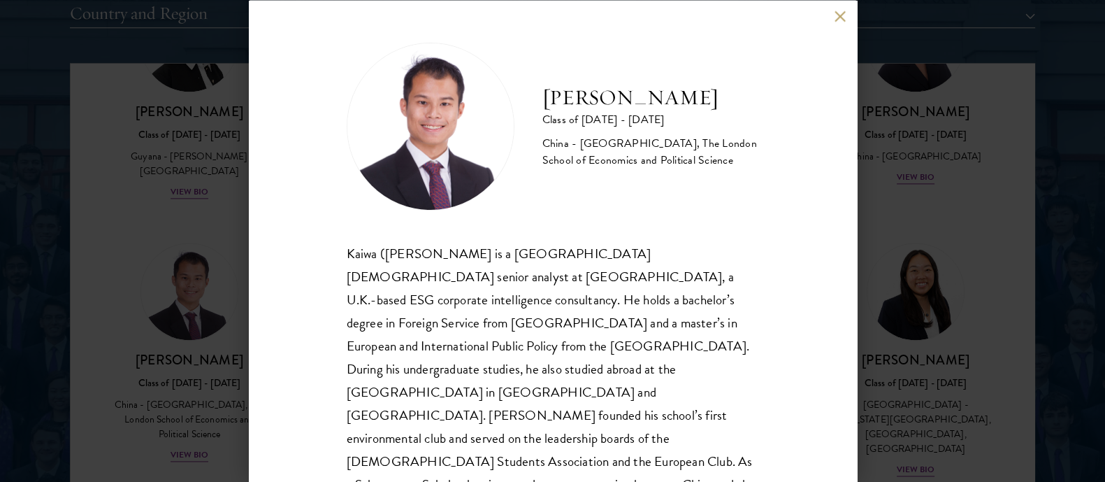
click at [427, 309] on div "Kaiwa ([PERSON_NAME] is a [GEOGRAPHIC_DATA][DEMOGRAPHIC_DATA] senior analyst at…" at bounding box center [553, 391] width 413 height 301
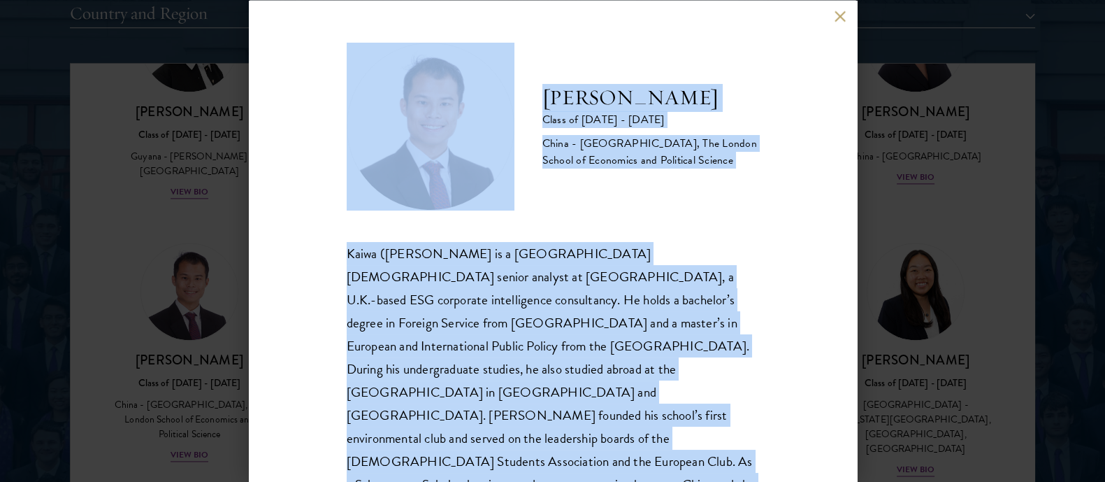
copy body "About Overview Leadership Donors Program Experience Overview Curriculum Student…"
click at [840, 9] on div "[PERSON_NAME] Class of [DATE] - [DATE] [GEOGRAPHIC_DATA] - [GEOGRAPHIC_DATA], T…" at bounding box center [553, 241] width 608 height 482
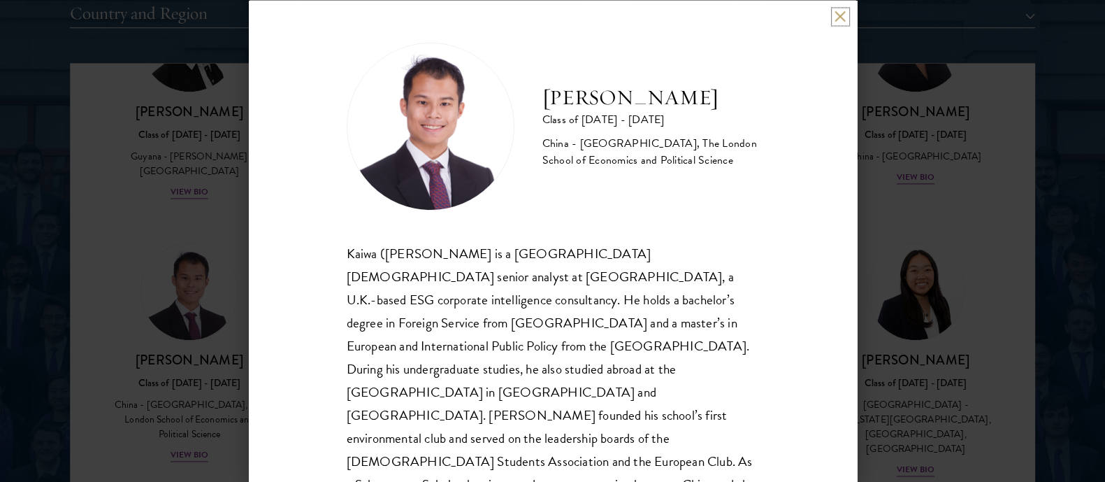
click at [836, 22] on button at bounding box center [841, 16] width 12 height 12
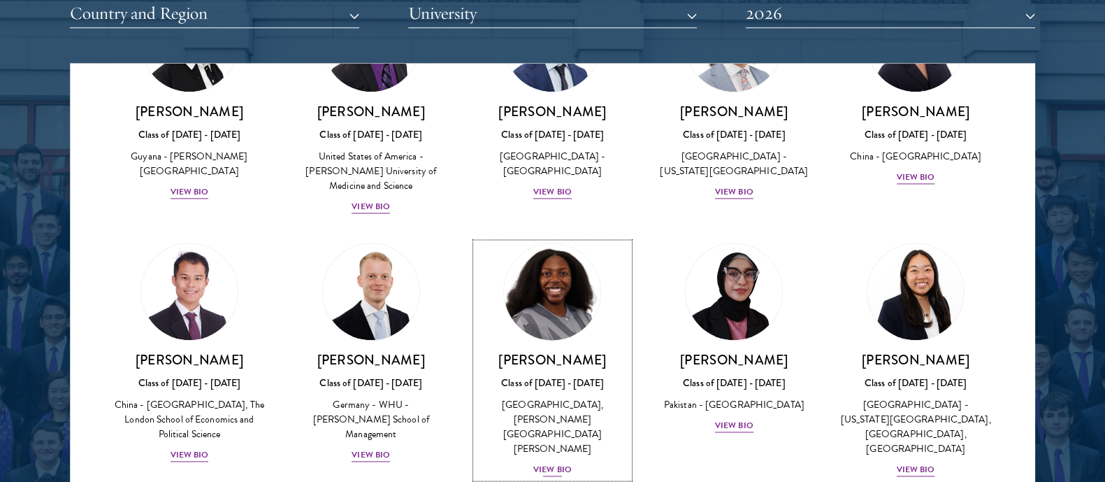
click at [527, 250] on img at bounding box center [553, 291] width 106 height 106
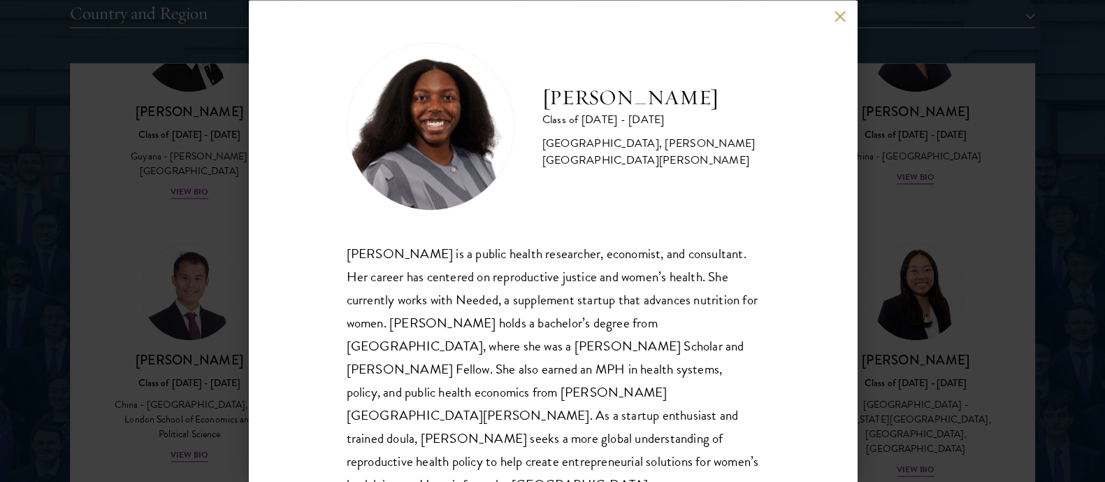
click at [556, 344] on div "[PERSON_NAME] is a public health researcher, economist, and consultant. Her car…" at bounding box center [553, 368] width 413 height 255
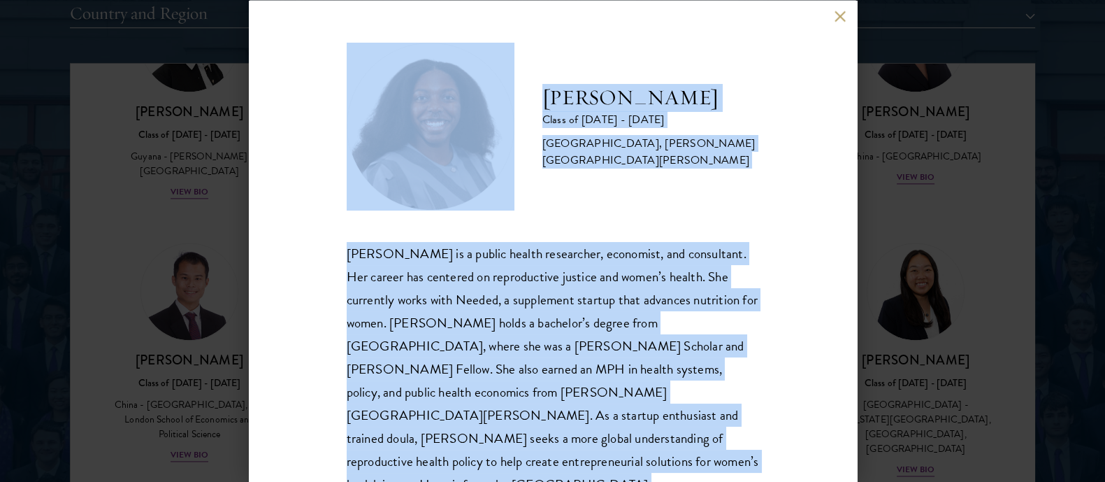
copy body "About Overview Leadership Donors Program Experience Overview Curriculum Student…"
click at [843, 12] on button at bounding box center [841, 16] width 12 height 12
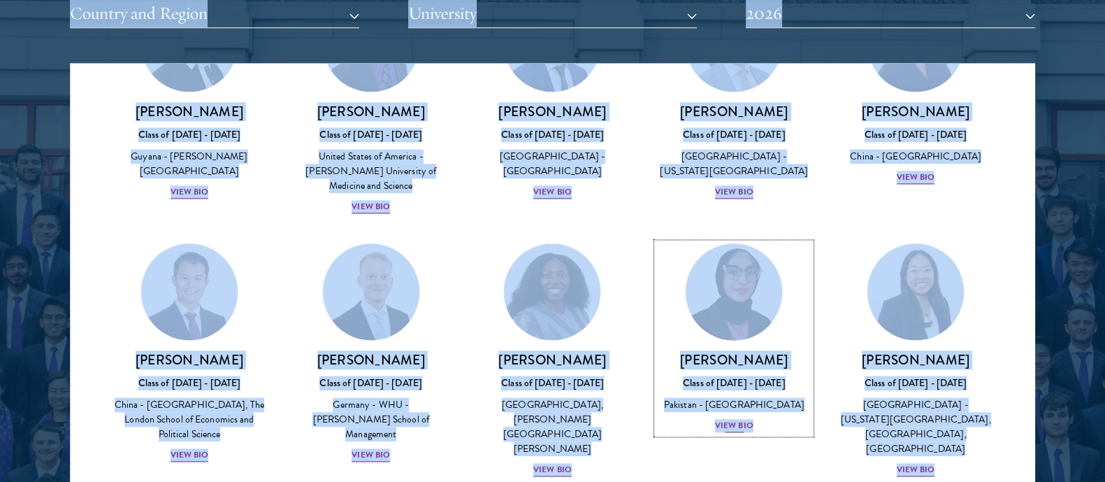
click at [701, 241] on img at bounding box center [734, 291] width 106 height 106
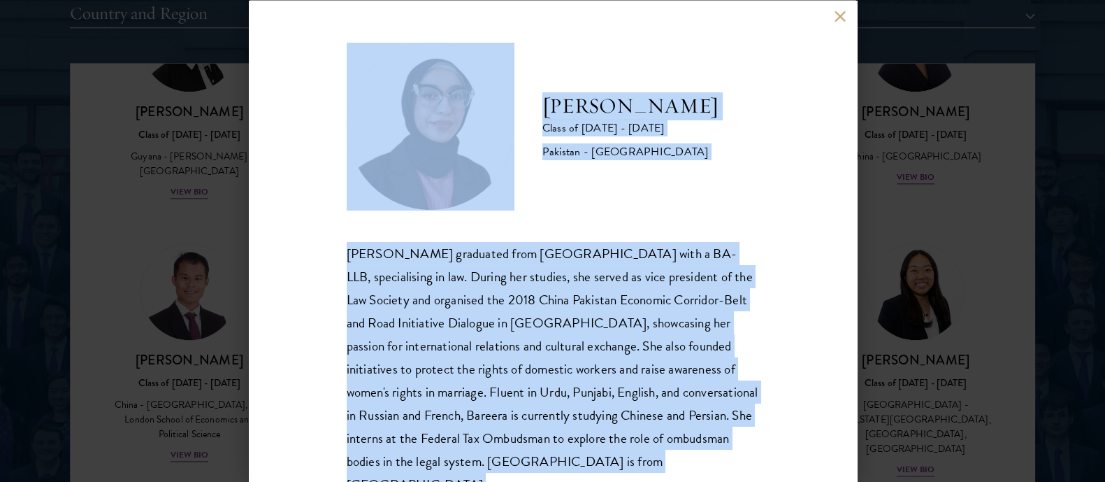
click at [509, 326] on div "[PERSON_NAME] graduated from [GEOGRAPHIC_DATA] with a BA-LLB, specialising in l…" at bounding box center [553, 368] width 413 height 255
click at [831, 17] on div "Bree Javed Class of [DATE] - [DATE] [GEOGRAPHIC_DATA] - [GEOGRAPHIC_DATA] [PERS…" at bounding box center [553, 241] width 608 height 482
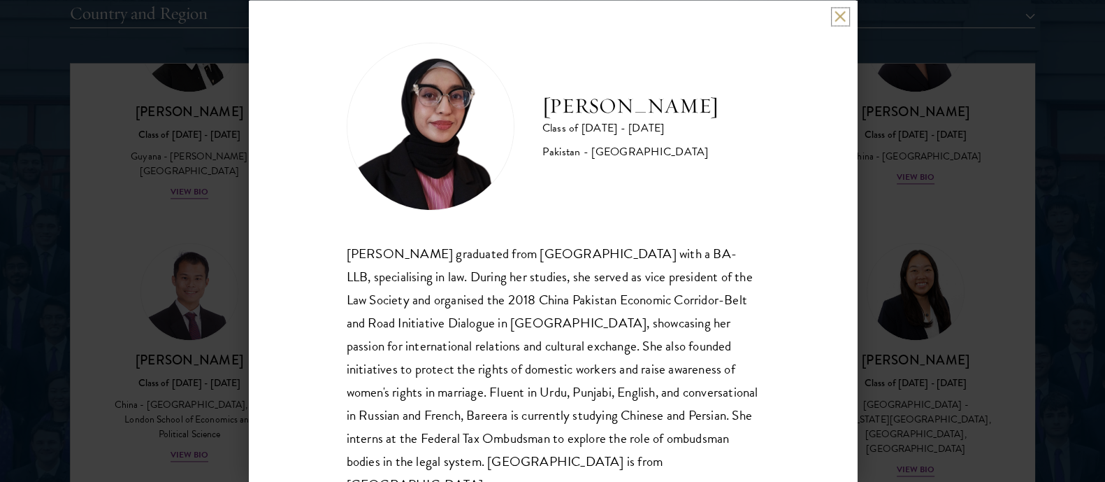
click at [838, 15] on button at bounding box center [841, 16] width 12 height 12
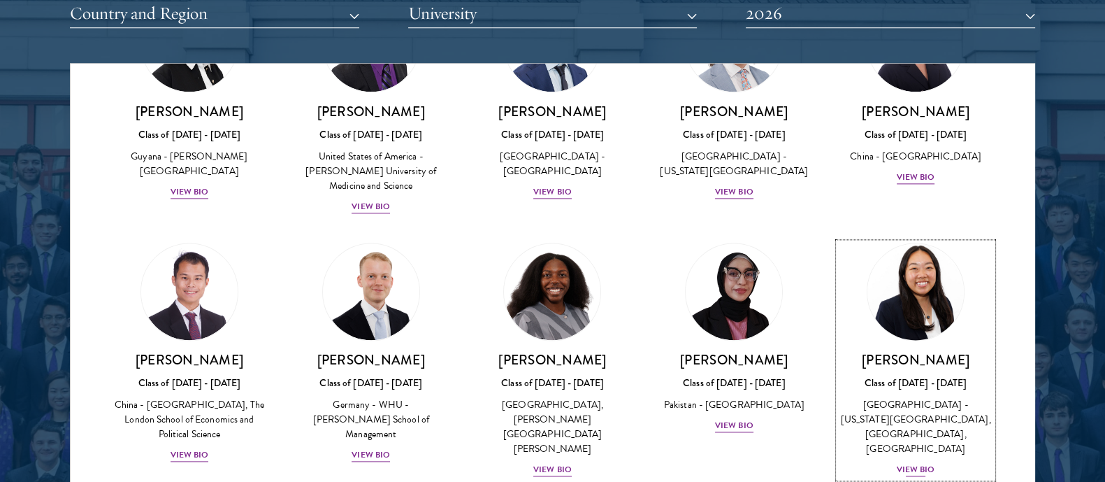
click at [914, 351] on h3 "[PERSON_NAME]" at bounding box center [916, 359] width 154 height 17
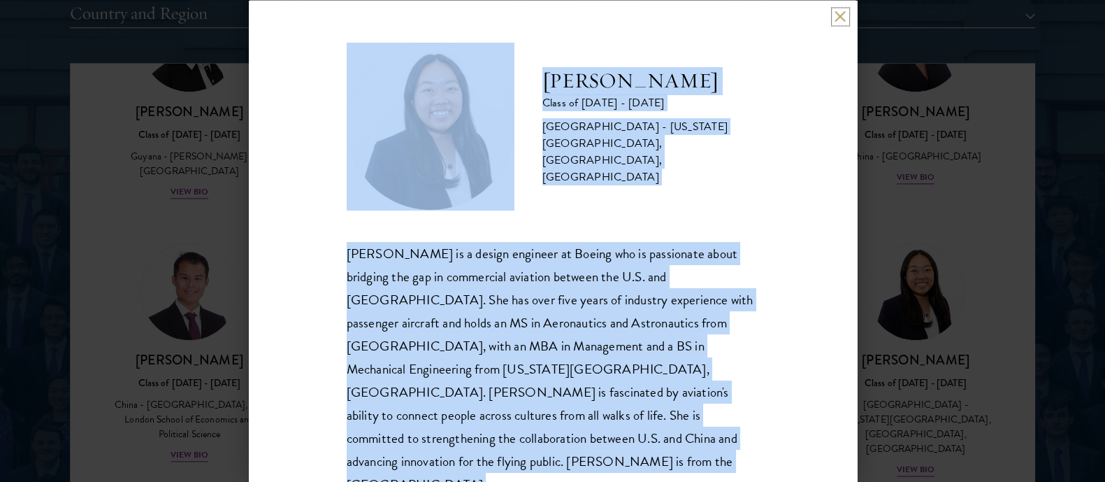
click at [840, 15] on button at bounding box center [841, 16] width 12 height 12
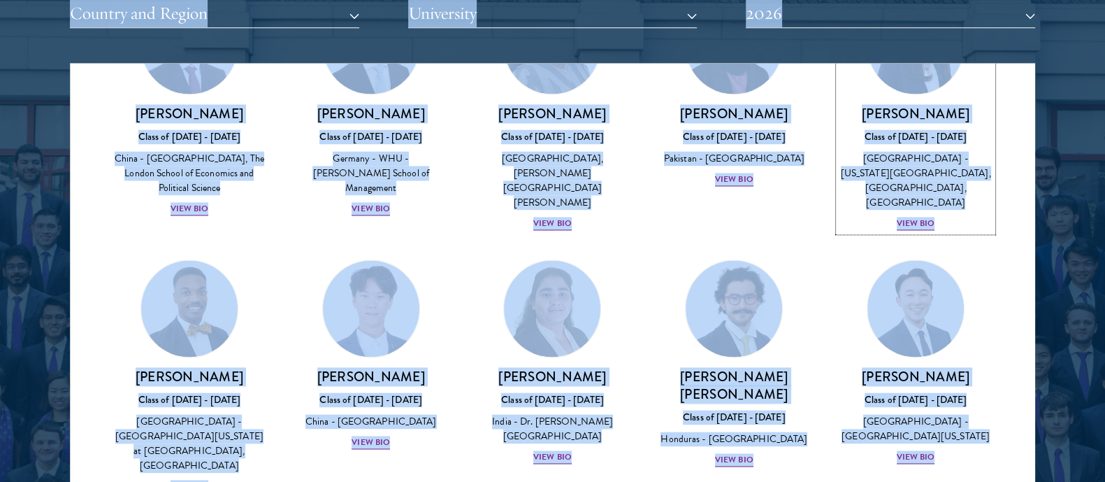
scroll to position [2689, 0]
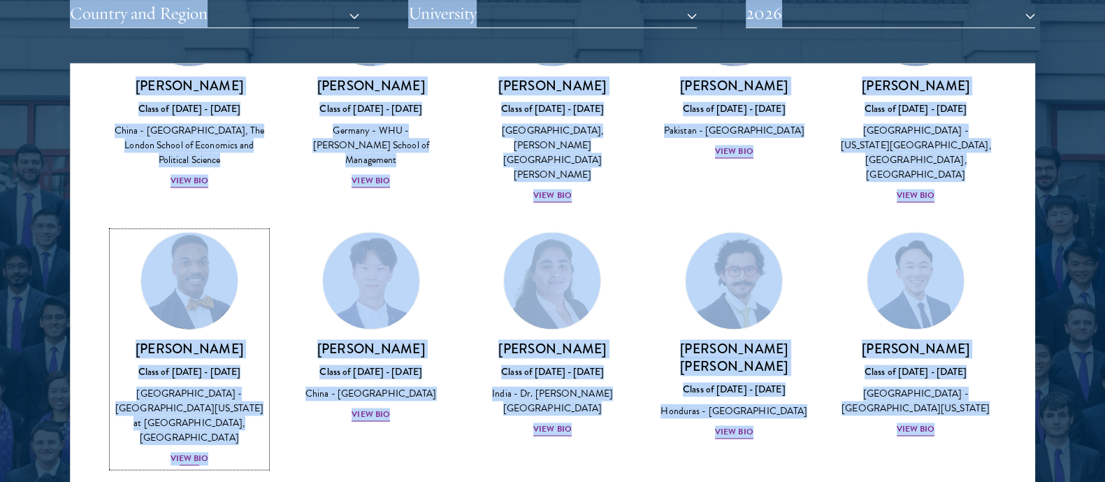
click at [168, 235] on link "[PERSON_NAME] Class of [DATE] - [DATE] [GEOGRAPHIC_DATA] - [GEOGRAPHIC_DATA][US…" at bounding box center [190, 348] width 154 height 235
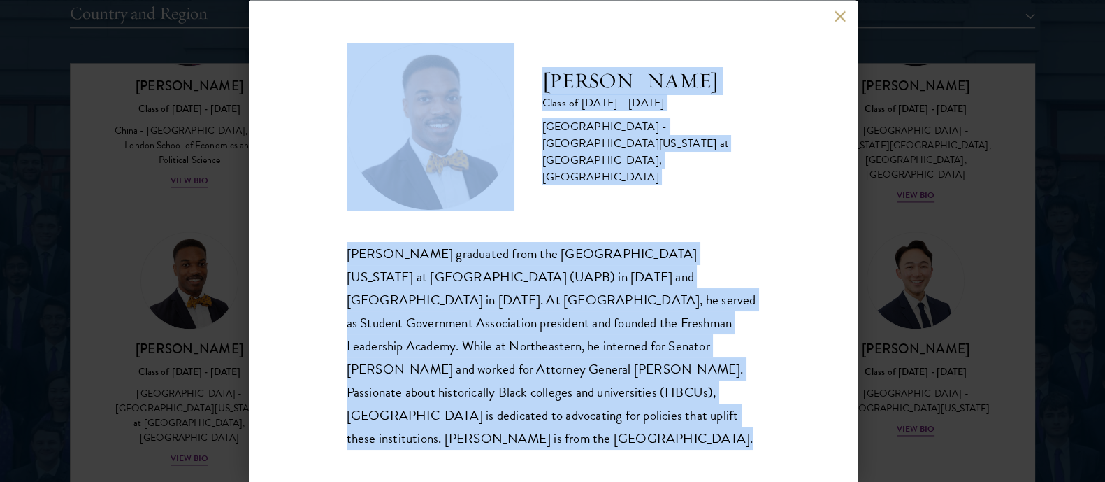
click at [336, 297] on div "[PERSON_NAME] Class of [DATE] - [DATE] [GEOGRAPHIC_DATA] - [GEOGRAPHIC_DATA][US…" at bounding box center [553, 241] width 608 height 482
click at [430, 303] on div "[PERSON_NAME] graduated from the [GEOGRAPHIC_DATA][US_STATE] at [GEOGRAPHIC_DAT…" at bounding box center [553, 345] width 413 height 208
copy body "About Overview Leadership Donors Program Experience Overview Curriculum Student…"
click at [843, 21] on button at bounding box center [841, 16] width 12 height 12
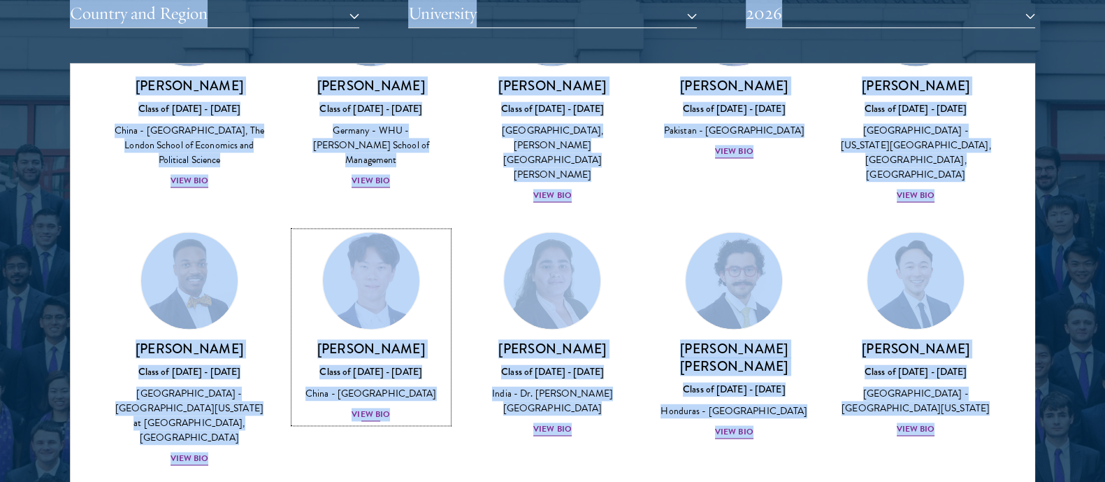
click at [350, 340] on h3 "[PERSON_NAME]" at bounding box center [371, 348] width 154 height 17
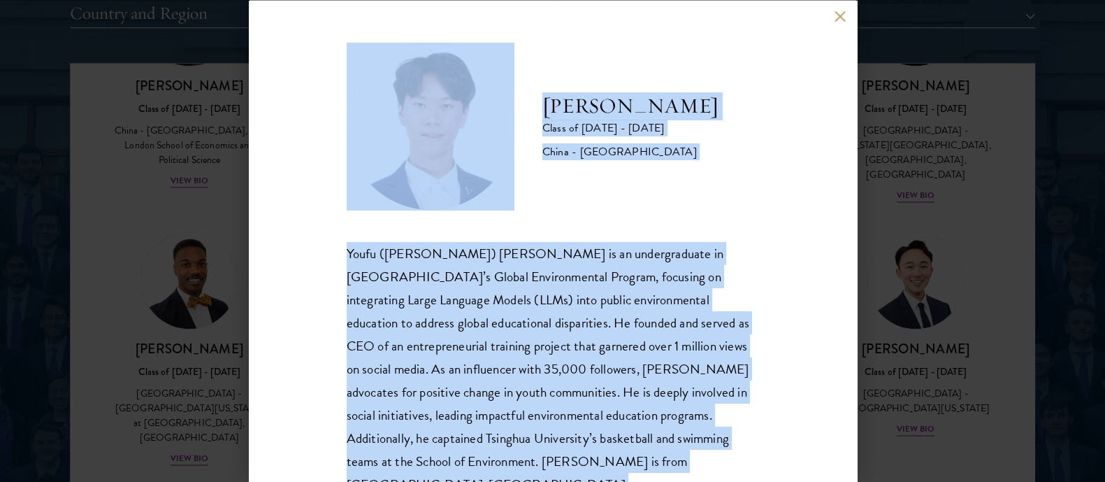
click at [501, 313] on div "Youfu ([PERSON_NAME]) [PERSON_NAME] is an undergraduate in [GEOGRAPHIC_DATA]’s …" at bounding box center [553, 368] width 413 height 255
click at [833, 20] on div "[PERSON_NAME] Class of [DATE] - [DATE] [GEOGRAPHIC_DATA] - [GEOGRAPHIC_DATA] [P…" at bounding box center [553, 241] width 608 height 482
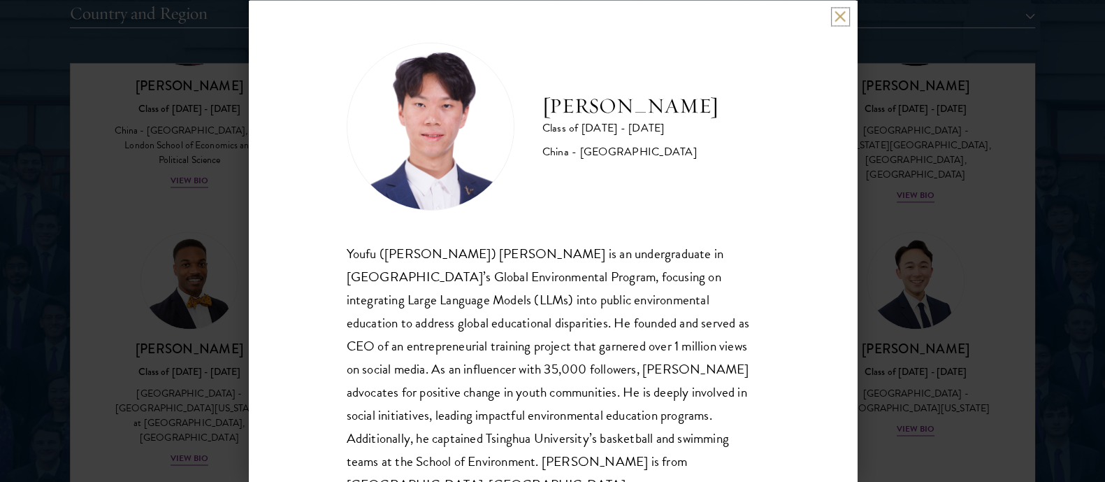
click at [836, 19] on button at bounding box center [841, 16] width 12 height 12
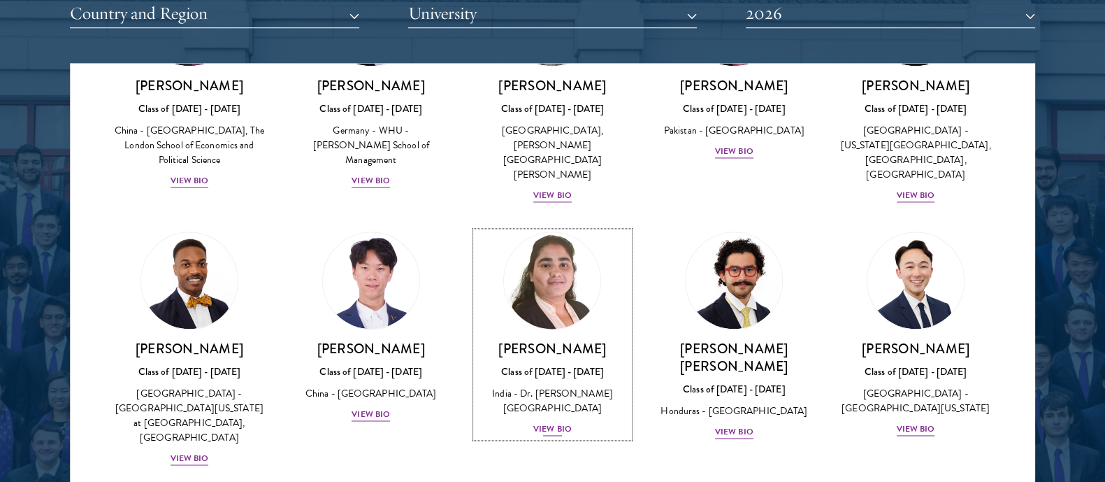
click at [536, 340] on h3 "[PERSON_NAME]" at bounding box center [553, 348] width 154 height 17
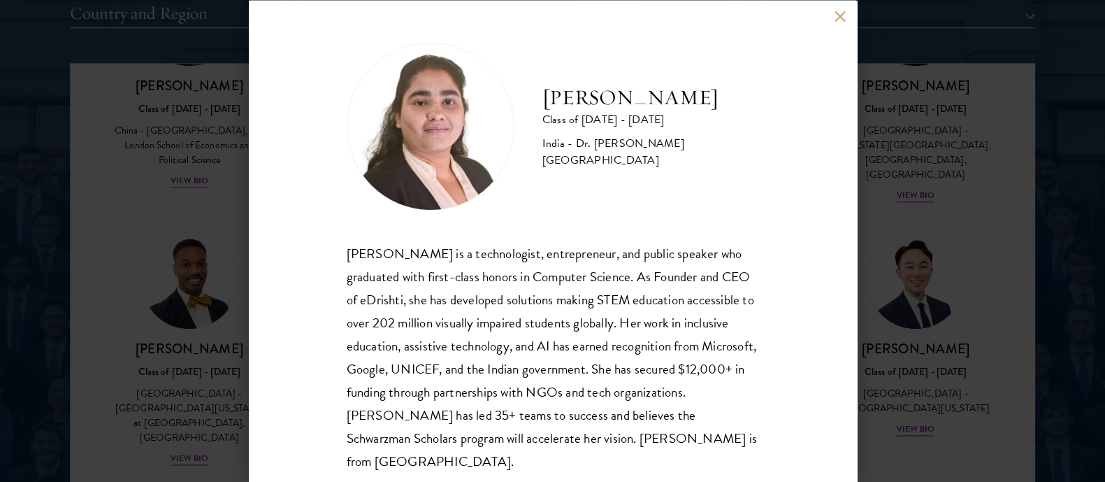
click at [546, 295] on div "[PERSON_NAME] is a technologist, entrepreneur, and public speaker who graduated…" at bounding box center [553, 356] width 413 height 231
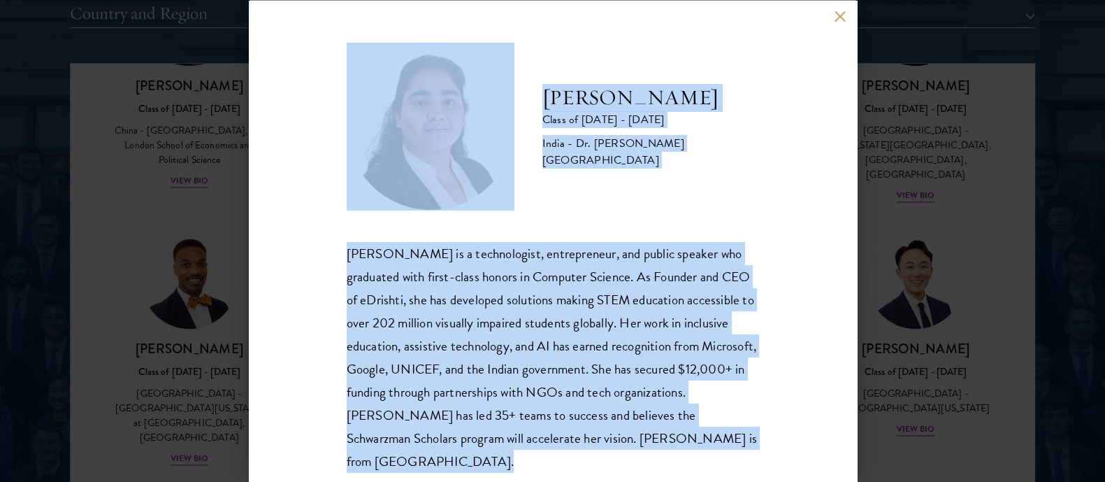
copy body "About Overview Leadership Donors Program Experience Overview Curriculum Student…"
click at [836, 15] on button at bounding box center [841, 16] width 12 height 12
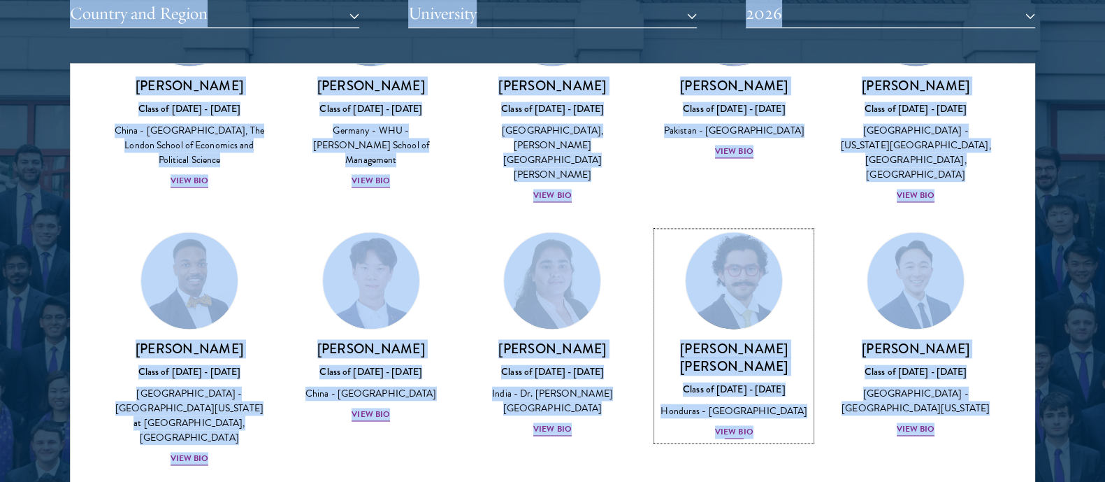
click at [701, 403] on div "Honduras - [GEOGRAPHIC_DATA]" at bounding box center [734, 410] width 154 height 15
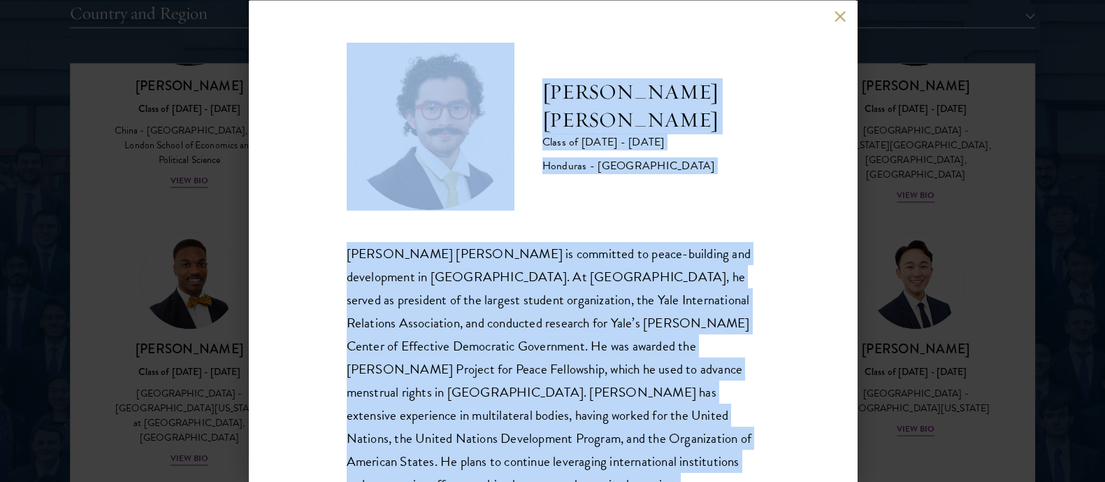
click at [620, 316] on div "[PERSON_NAME] [PERSON_NAME] is committed to peace-building and development in […" at bounding box center [553, 380] width 413 height 278
click at [838, 13] on button at bounding box center [841, 16] width 12 height 12
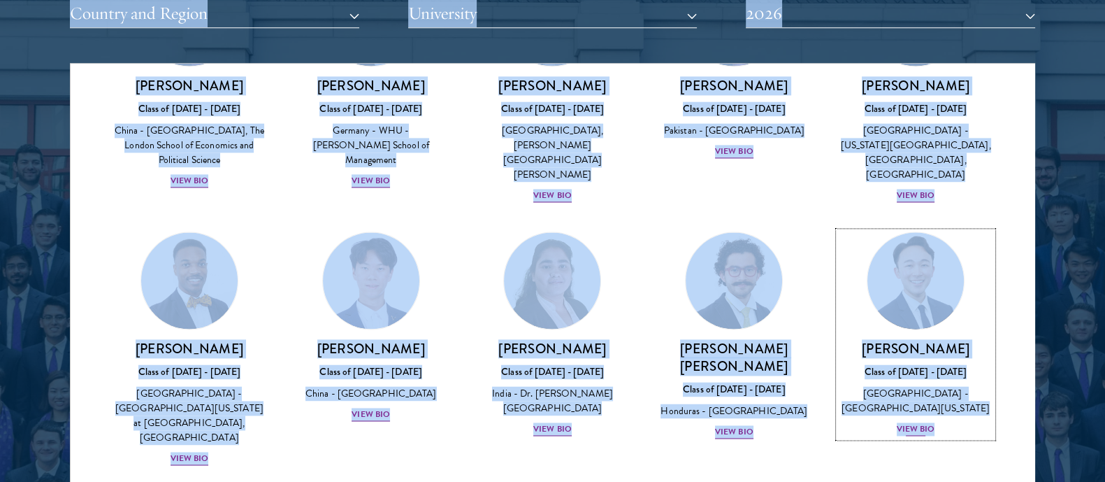
click at [892, 227] on img at bounding box center [916, 280] width 106 height 106
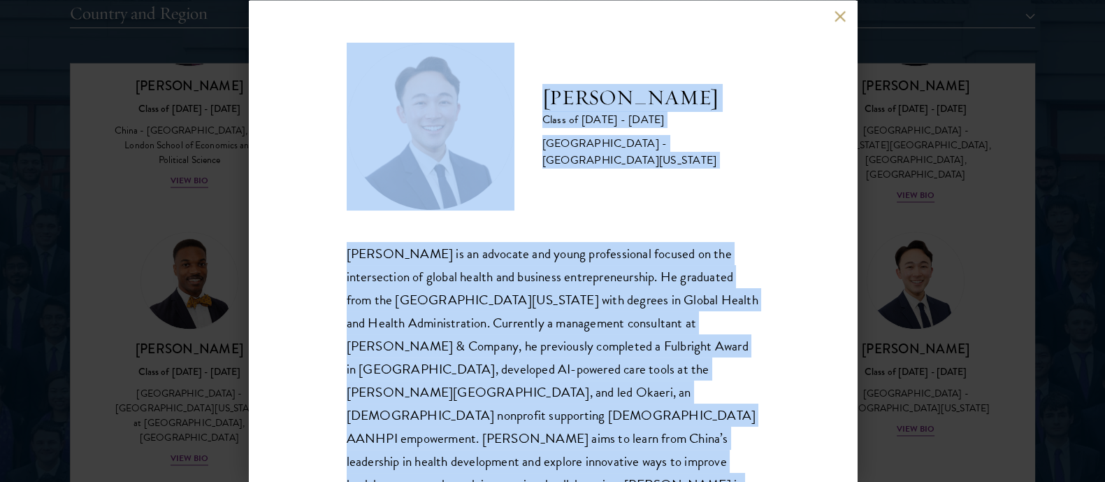
click at [622, 350] on div "[PERSON_NAME] is an advocate and young professional focused on the intersection…" at bounding box center [553, 380] width 413 height 278
click at [842, 15] on button at bounding box center [841, 16] width 12 height 12
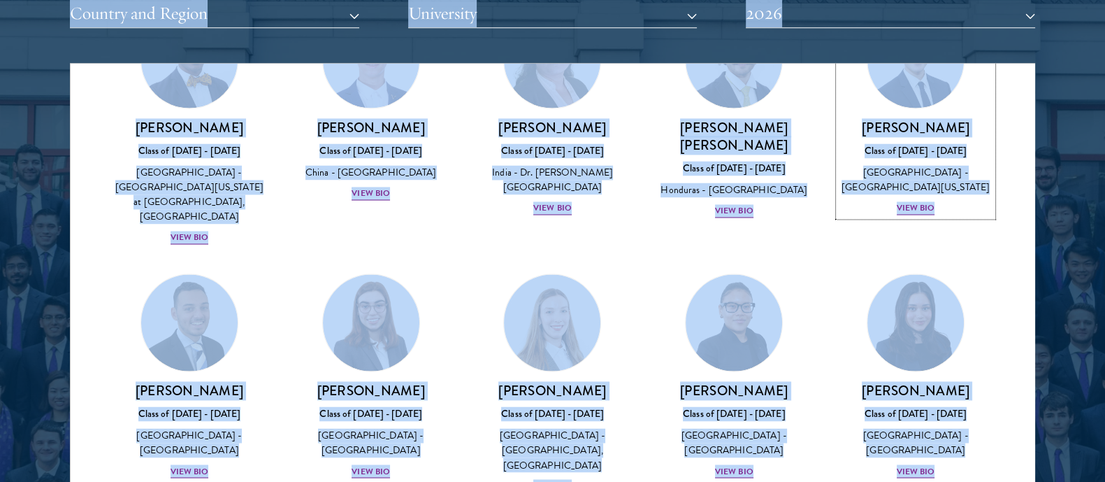
scroll to position [2958, 0]
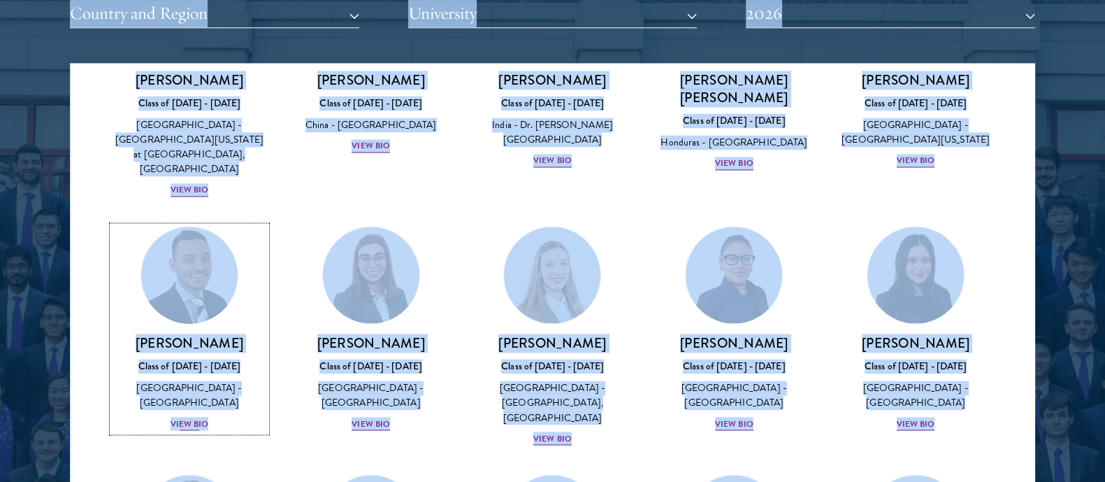
click at [168, 334] on h3 "[PERSON_NAME]" at bounding box center [190, 342] width 154 height 17
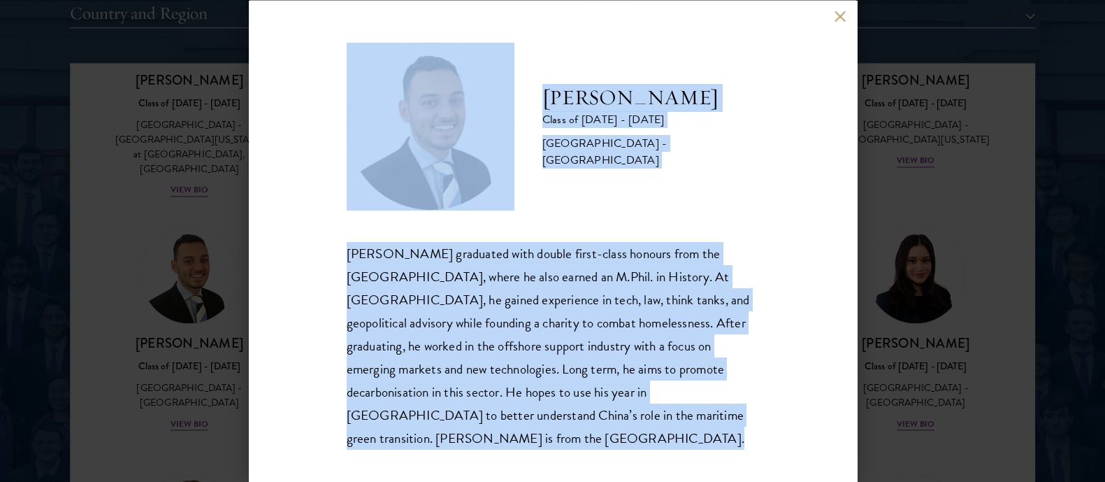
click at [513, 325] on div "[PERSON_NAME] graduated with double first-class honours from the [GEOGRAPHIC_DA…" at bounding box center [553, 345] width 413 height 208
click at [833, 25] on div "[PERSON_NAME] Class of [DATE] - [DATE] [GEOGRAPHIC_DATA] - [GEOGRAPHIC_DATA] [P…" at bounding box center [553, 241] width 608 height 482
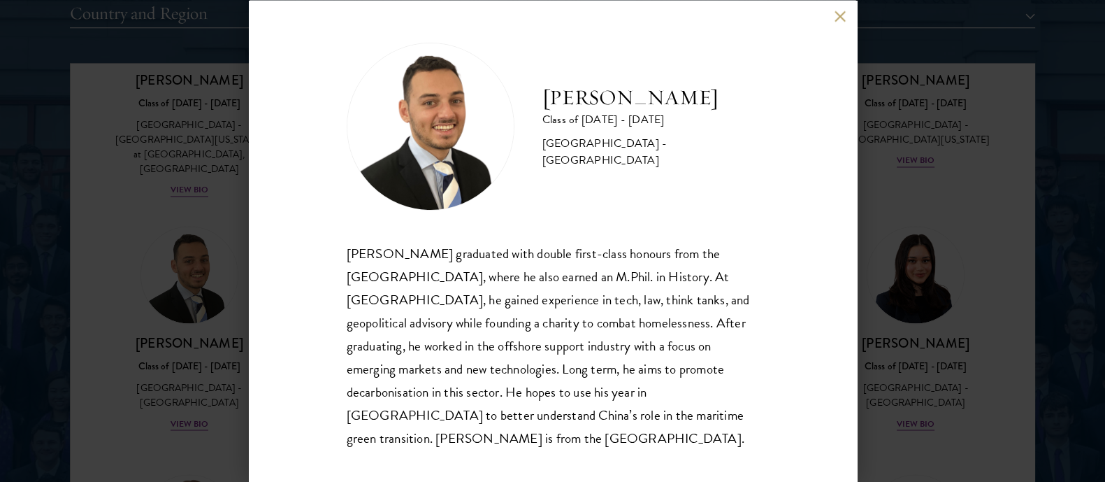
click at [849, 21] on div "[PERSON_NAME] Class of [DATE] - [DATE] [GEOGRAPHIC_DATA] - [GEOGRAPHIC_DATA] [P…" at bounding box center [553, 241] width 608 height 482
click at [841, 22] on button at bounding box center [841, 16] width 12 height 12
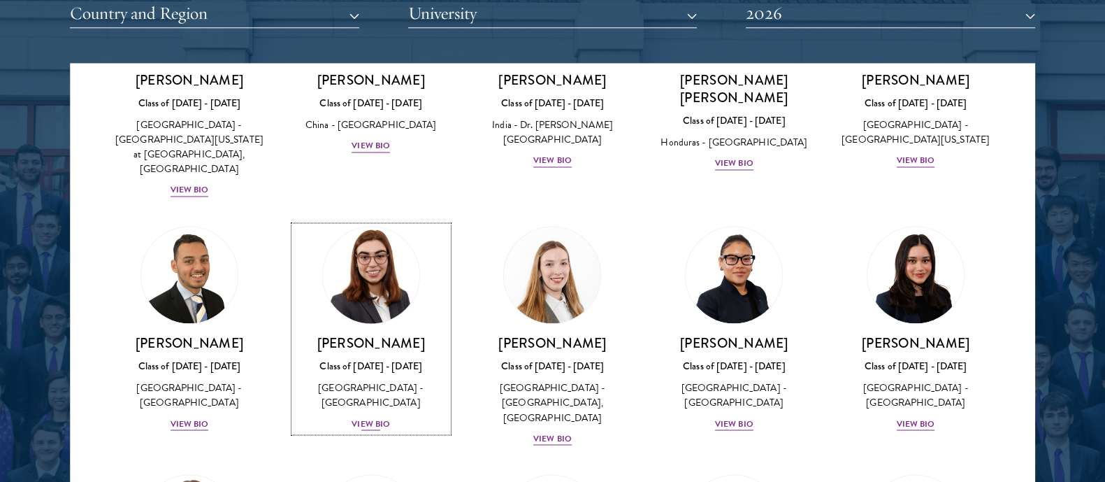
click at [386, 222] on img at bounding box center [371, 275] width 106 height 106
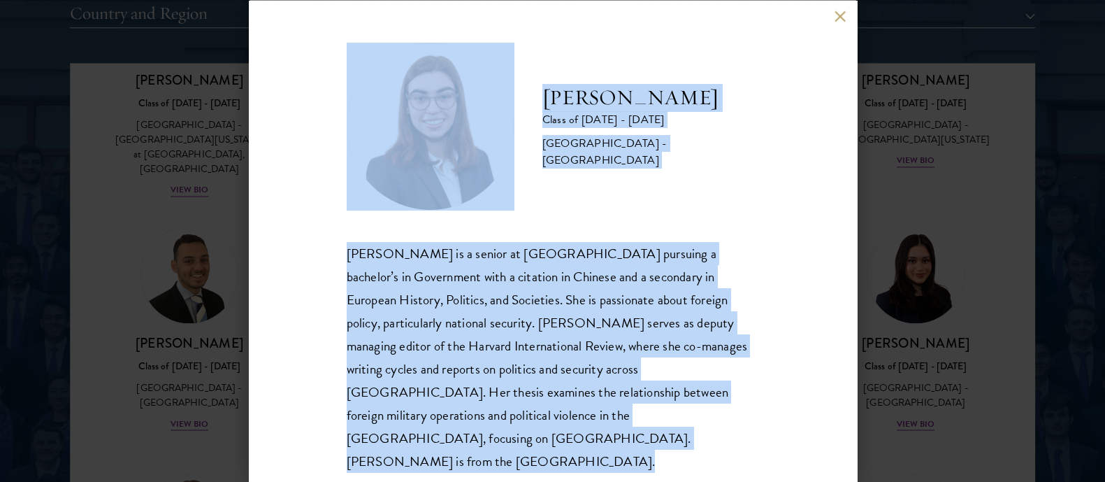
click at [833, 18] on div "[PERSON_NAME] Class of [DATE] - [DATE] [GEOGRAPHIC_DATA] - [GEOGRAPHIC_DATA] [P…" at bounding box center [553, 241] width 608 height 482
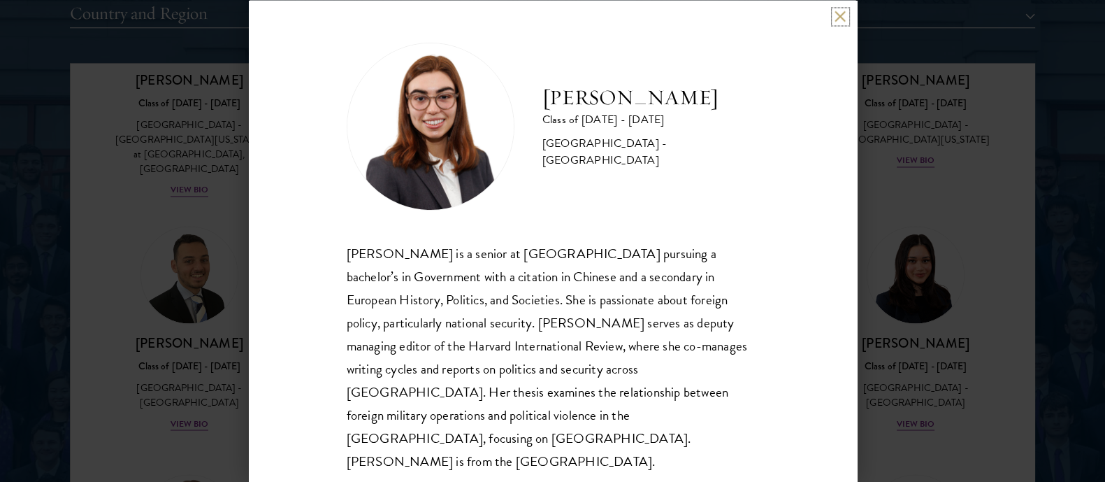
click at [842, 22] on button at bounding box center [841, 16] width 12 height 12
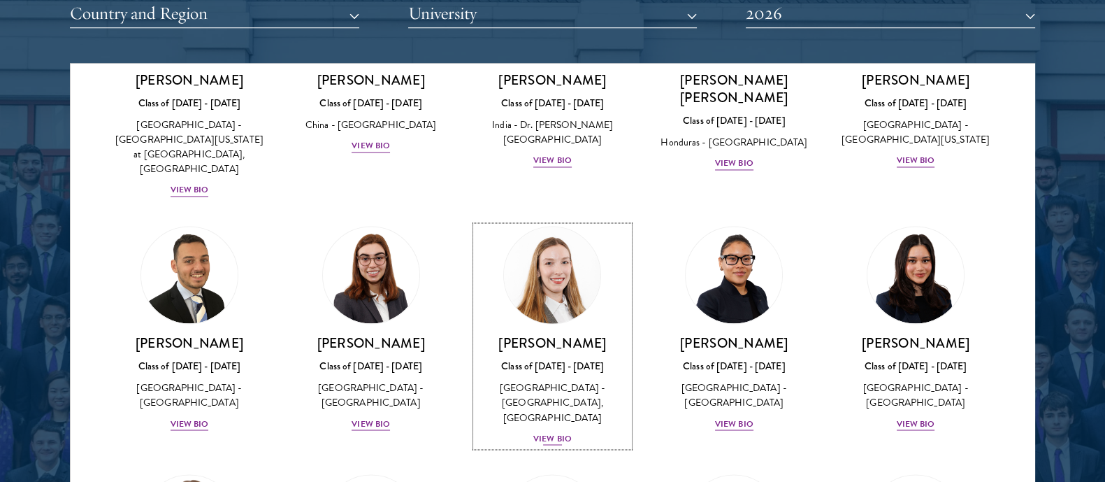
click at [531, 359] on div "Class of [DATE] - [DATE]" at bounding box center [553, 366] width 154 height 15
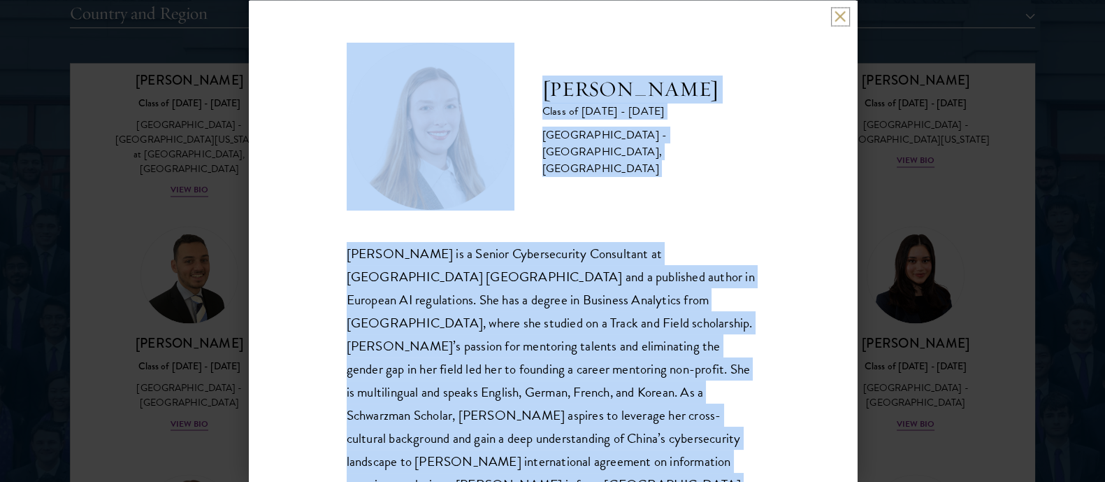
click at [841, 17] on button at bounding box center [841, 16] width 12 height 12
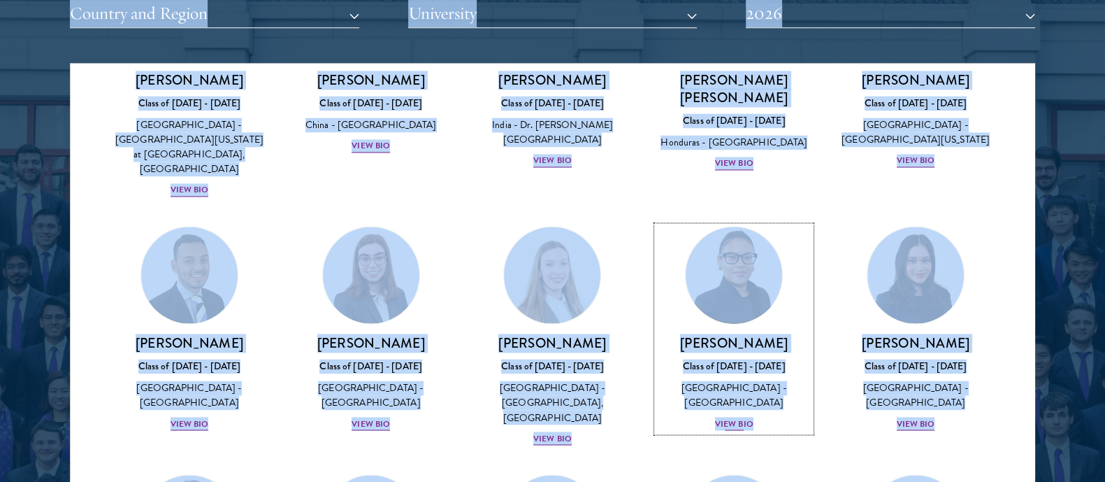
click at [733, 226] on link "[PERSON_NAME] Class of [DATE] - [DATE] [GEOGRAPHIC_DATA] - [GEOGRAPHIC_DATA] Vi…" at bounding box center [734, 329] width 154 height 206
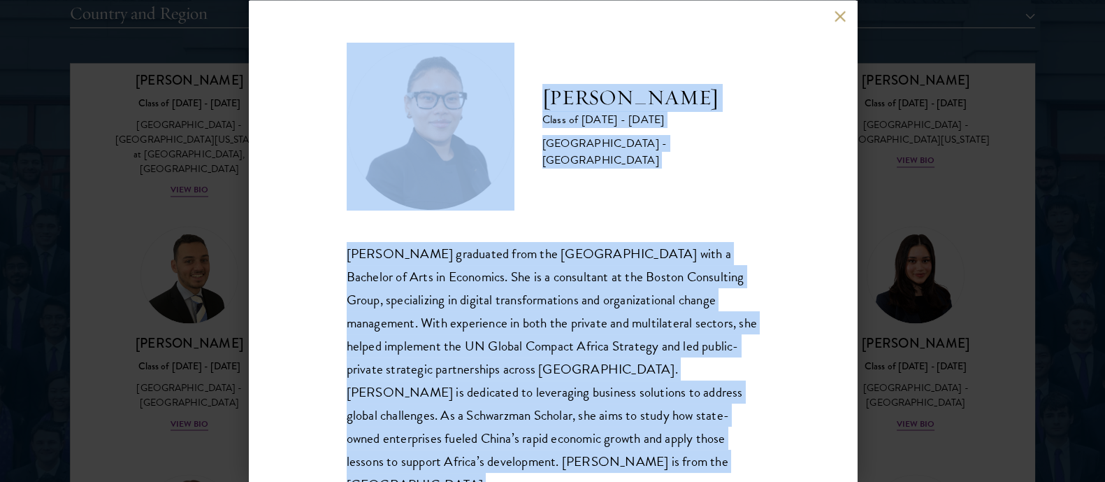
click at [618, 265] on div "[PERSON_NAME] graduated from the [GEOGRAPHIC_DATA] with a Bachelor of Arts in E…" at bounding box center [553, 368] width 413 height 255
click at [843, 10] on button at bounding box center [841, 16] width 12 height 12
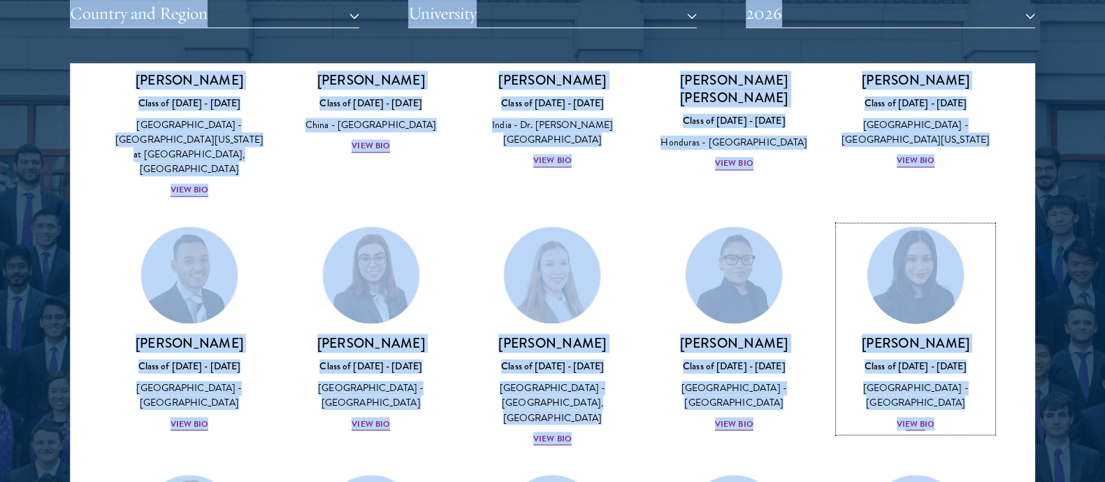
click at [929, 334] on h3 "[PERSON_NAME]" at bounding box center [916, 342] width 154 height 17
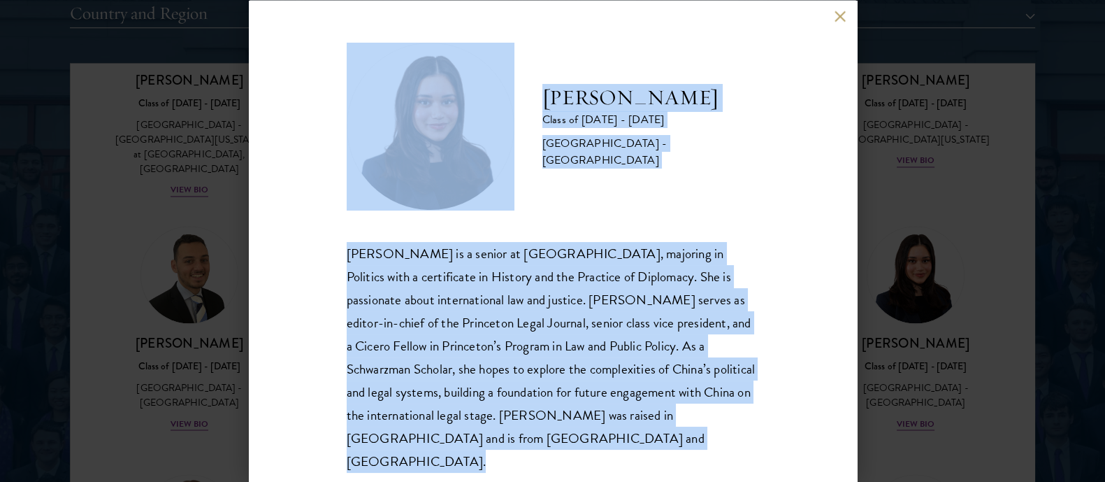
click at [612, 264] on div "[PERSON_NAME] is a senior at [GEOGRAPHIC_DATA], majoring in Politics with a cer…" at bounding box center [553, 356] width 413 height 231
click at [845, 22] on button at bounding box center [841, 16] width 12 height 12
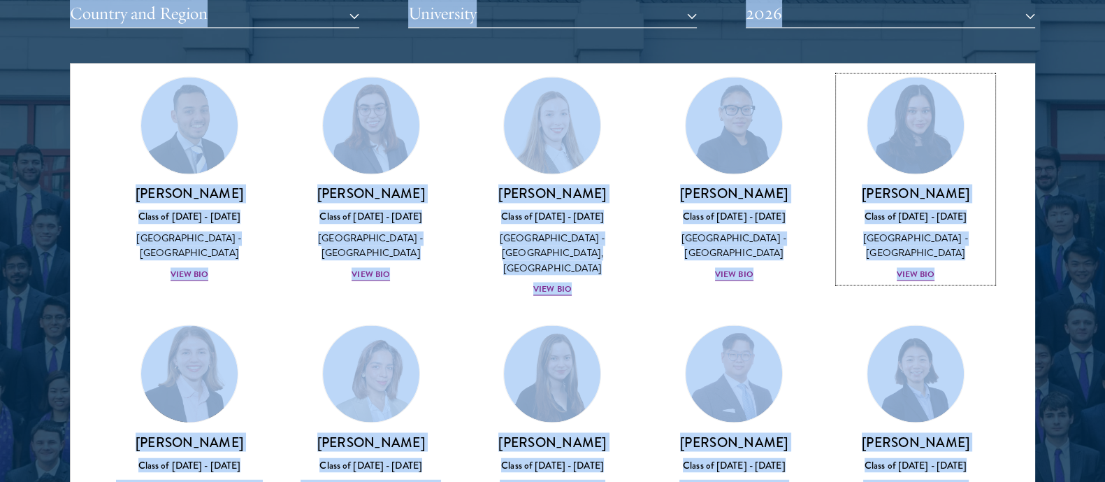
scroll to position [3112, 0]
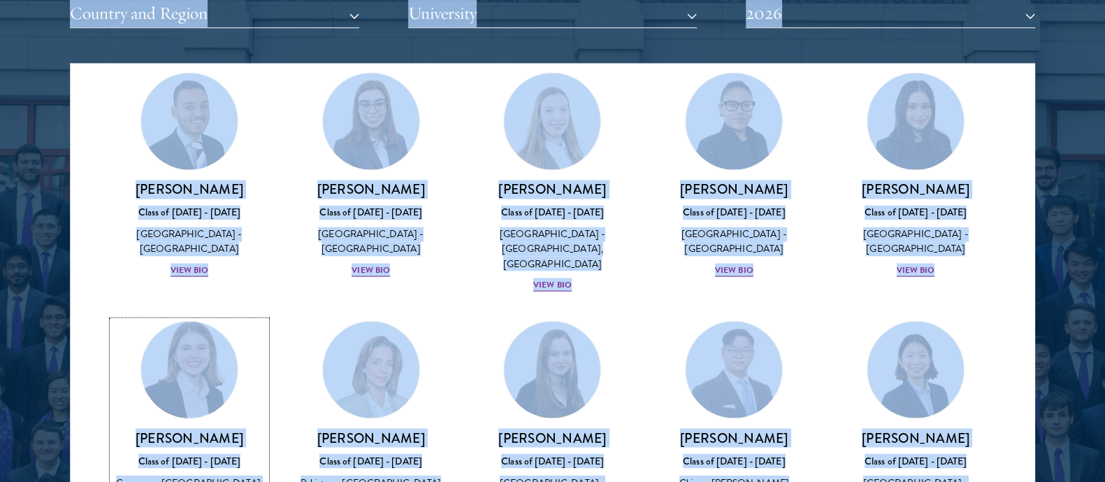
click at [208, 429] on h3 "[PERSON_NAME]" at bounding box center [190, 437] width 154 height 17
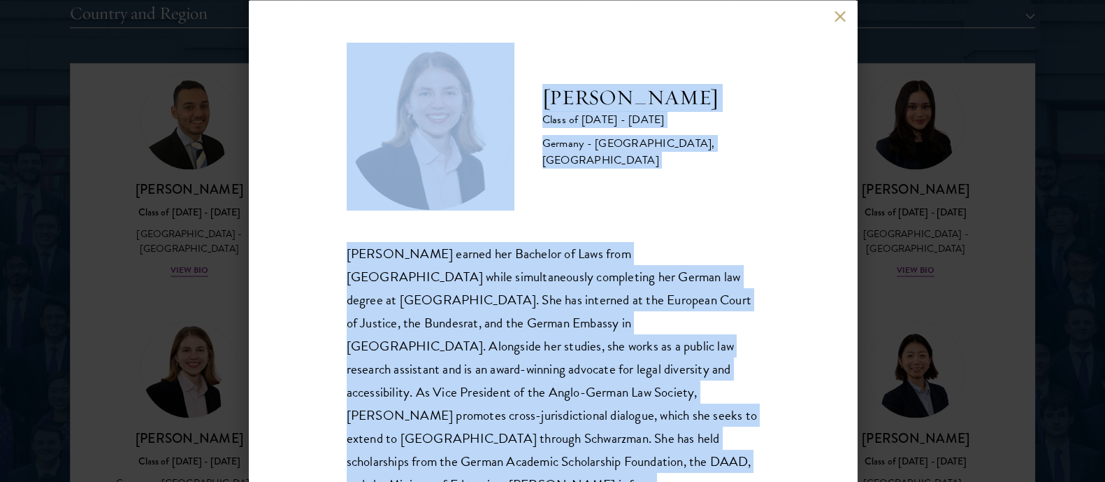
drag, startPoint x: 208, startPoint y: 309, endPoint x: 503, endPoint y: 330, distance: 295.8
click at [503, 330] on div "[PERSON_NAME] earned her Bachelor of Laws from [GEOGRAPHIC_DATA] while simultan…" at bounding box center [553, 380] width 413 height 278
click at [836, 15] on button at bounding box center [841, 16] width 12 height 12
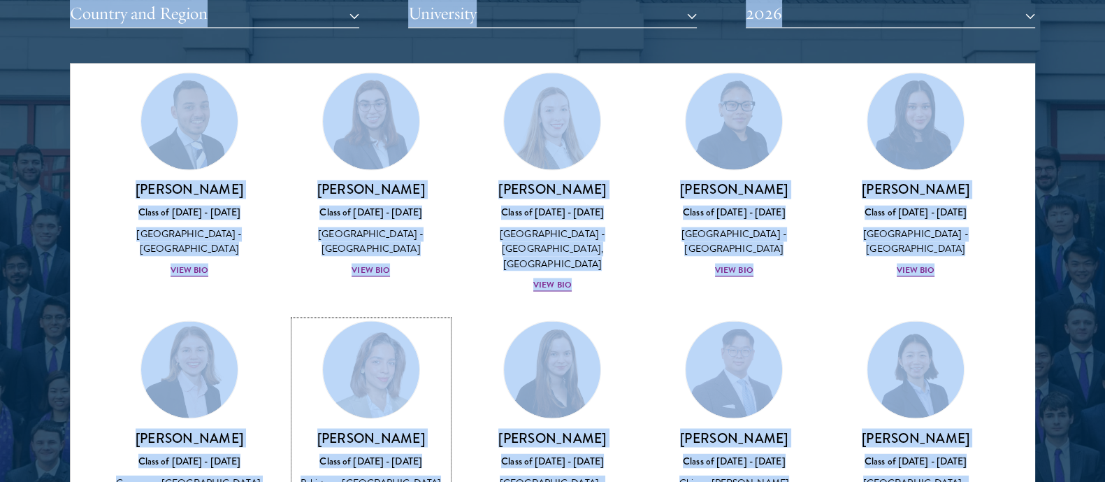
click at [362, 429] on h3 "[PERSON_NAME]" at bounding box center [371, 437] width 154 height 17
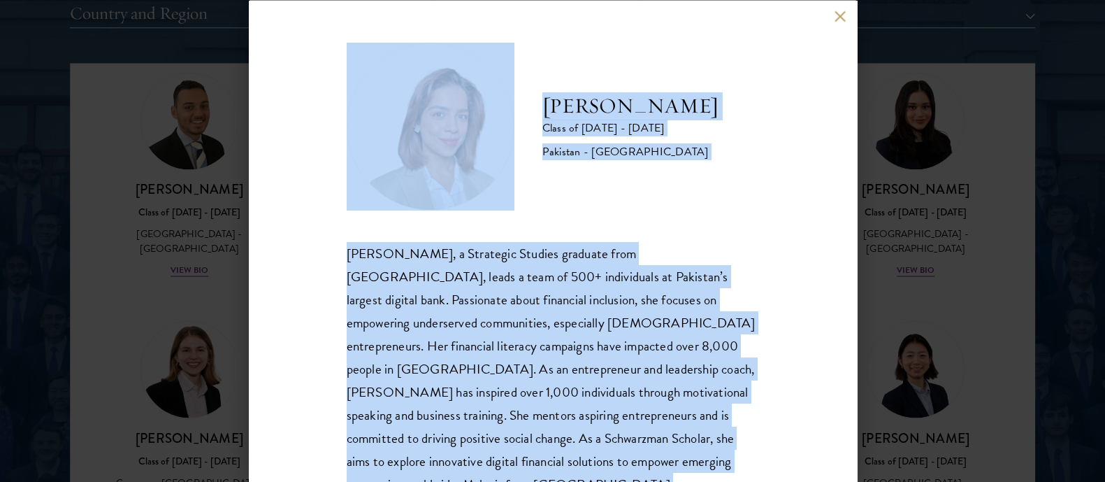
click at [520, 320] on div "[PERSON_NAME], a Strategic Studies graduate from [GEOGRAPHIC_DATA], leads a tea…" at bounding box center [553, 368] width 413 height 255
click at [844, 14] on button at bounding box center [841, 16] width 12 height 12
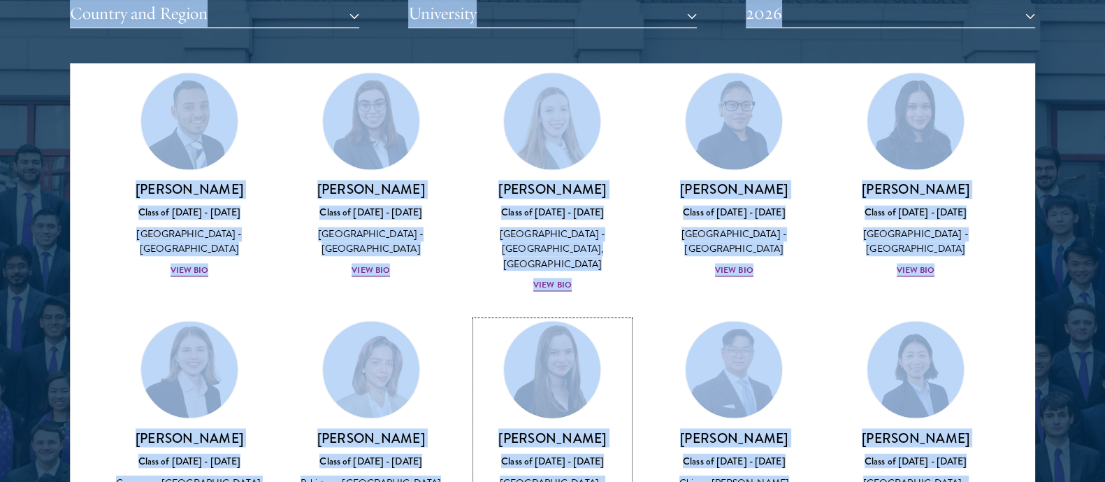
click at [564, 316] on img at bounding box center [553, 369] width 106 height 106
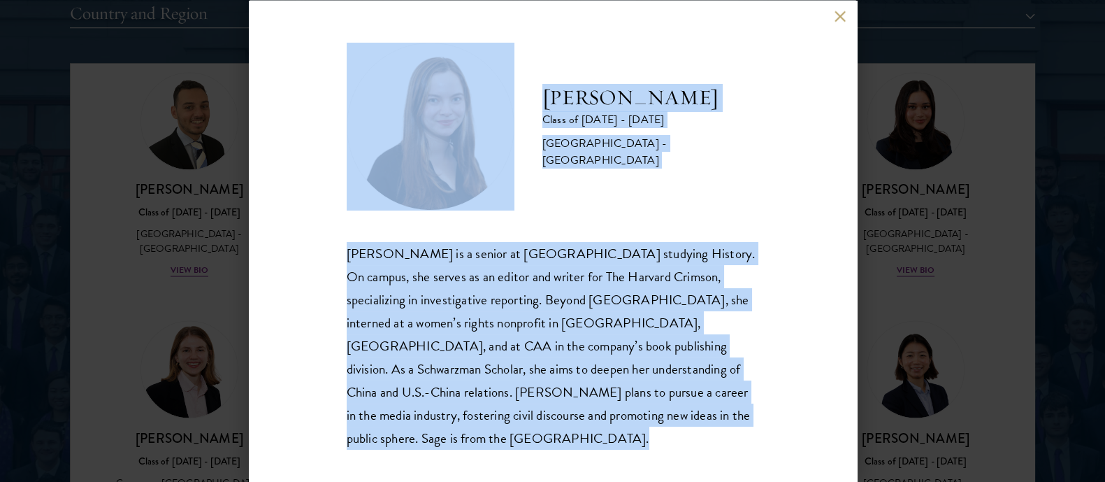
click at [506, 317] on div "[PERSON_NAME] is a senior at [GEOGRAPHIC_DATA] studying History. On campus, she…" at bounding box center [553, 345] width 413 height 208
click at [839, 22] on button at bounding box center [841, 16] width 12 height 12
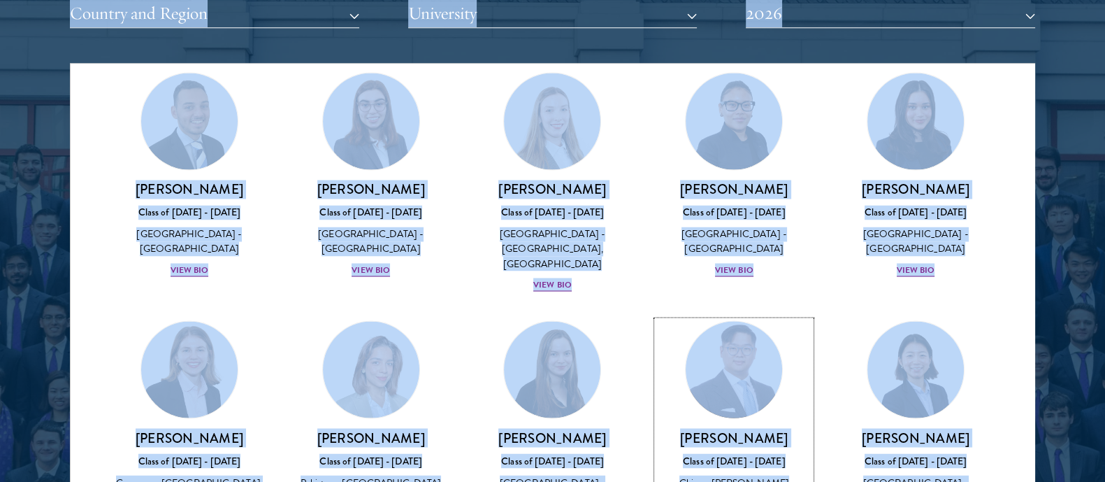
click at [668, 320] on link "[PERSON_NAME] Class of [DATE] - [DATE] [GEOGRAPHIC_DATA] - [PERSON_NAME][GEOGRA…" at bounding box center [734, 423] width 154 height 206
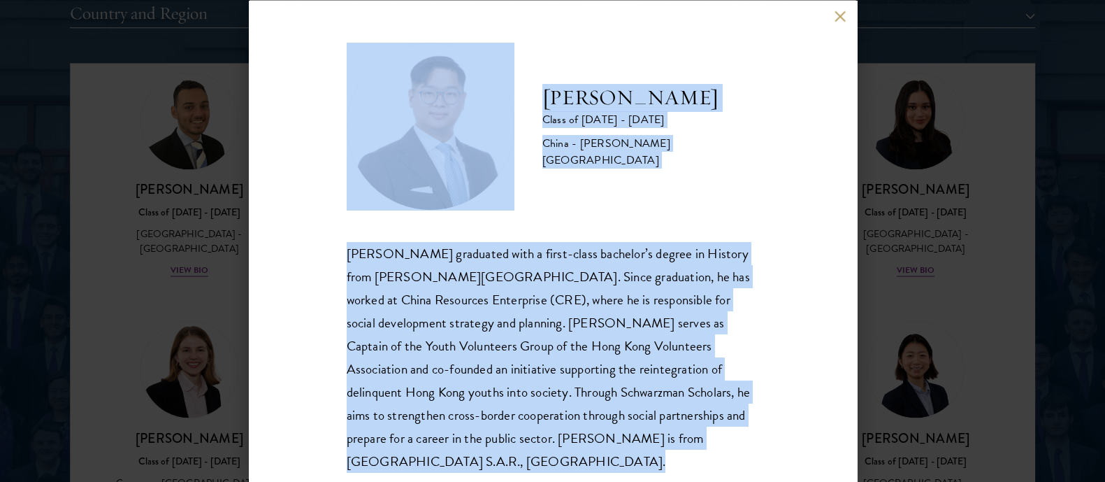
click at [543, 330] on div "[PERSON_NAME] graduated with a first-class bachelor’s degree in History from [P…" at bounding box center [553, 356] width 413 height 231
click at [838, 14] on button at bounding box center [841, 16] width 12 height 12
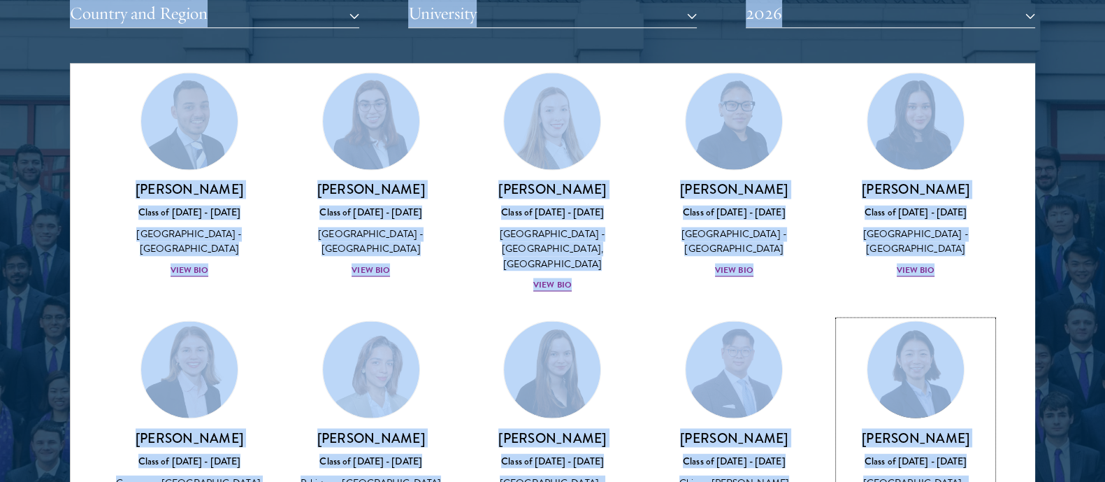
click at [903, 429] on h3 "[PERSON_NAME]" at bounding box center [916, 437] width 154 height 17
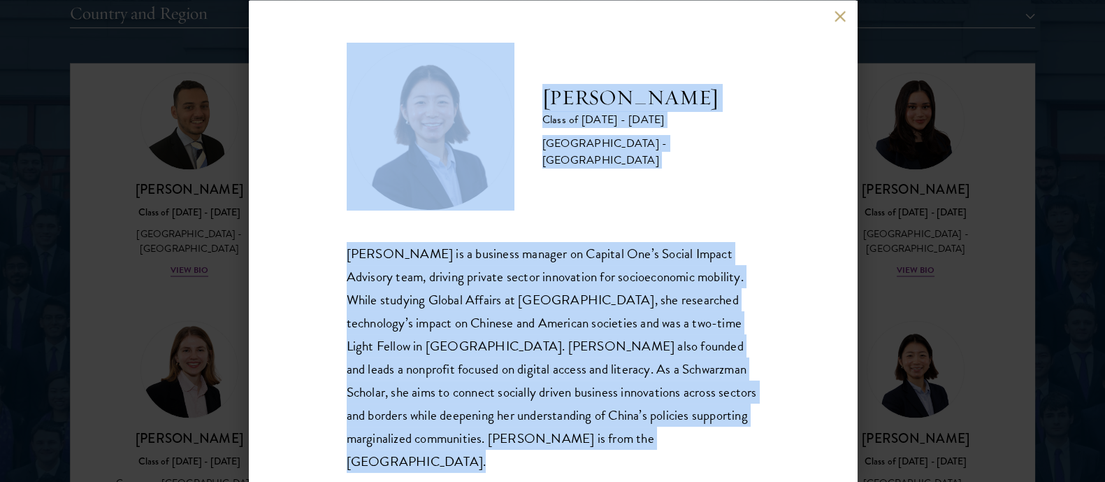
click at [659, 322] on div "[PERSON_NAME] is a business manager on Capital One’s Social Impact Advisory tea…" at bounding box center [553, 356] width 413 height 231
click at [835, 19] on button at bounding box center [841, 16] width 12 height 12
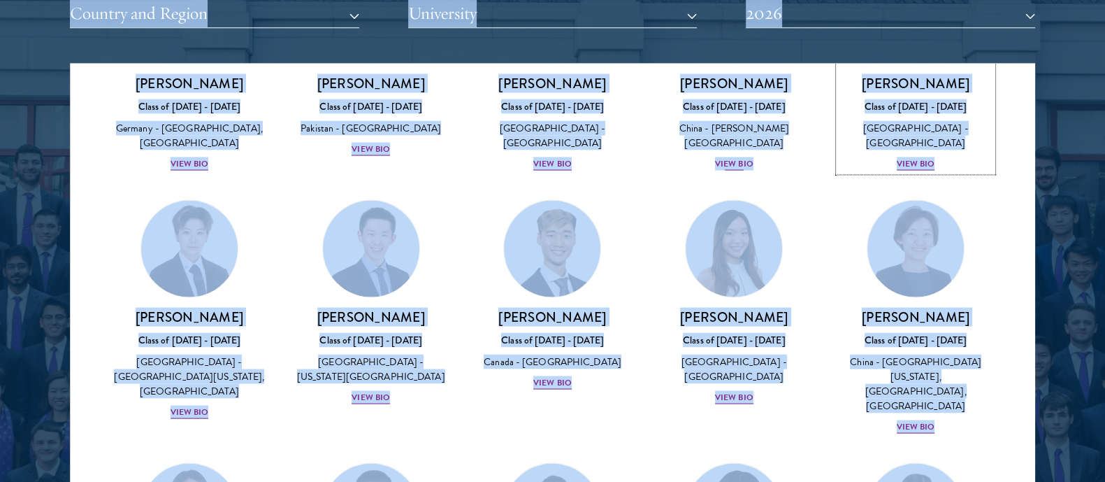
scroll to position [3469, 0]
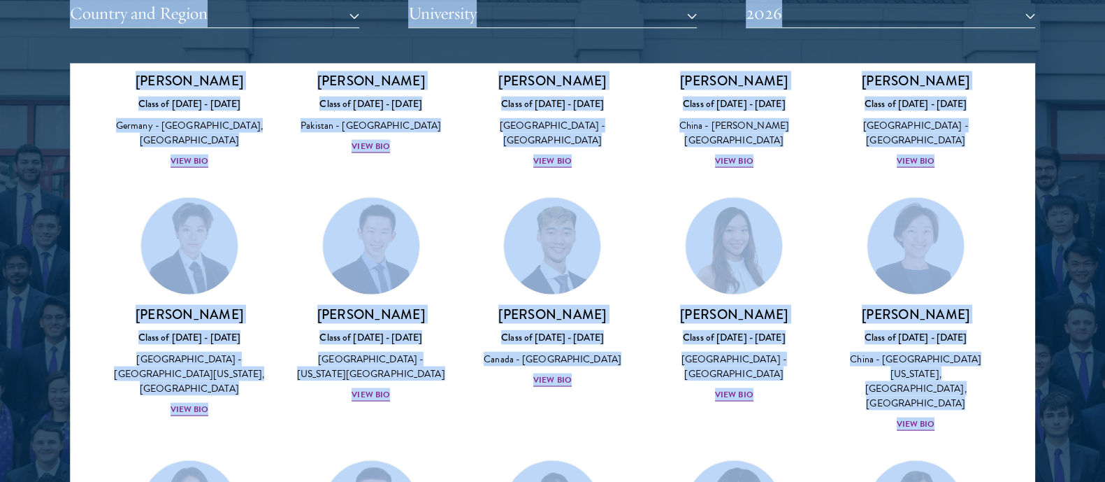
click at [73, 176] on div "Amber Class of [DATE] - [DATE] [GEOGRAPHIC_DATA] - [GEOGRAPHIC_DATA] View Bio C…" at bounding box center [553, 313] width 964 height 7359
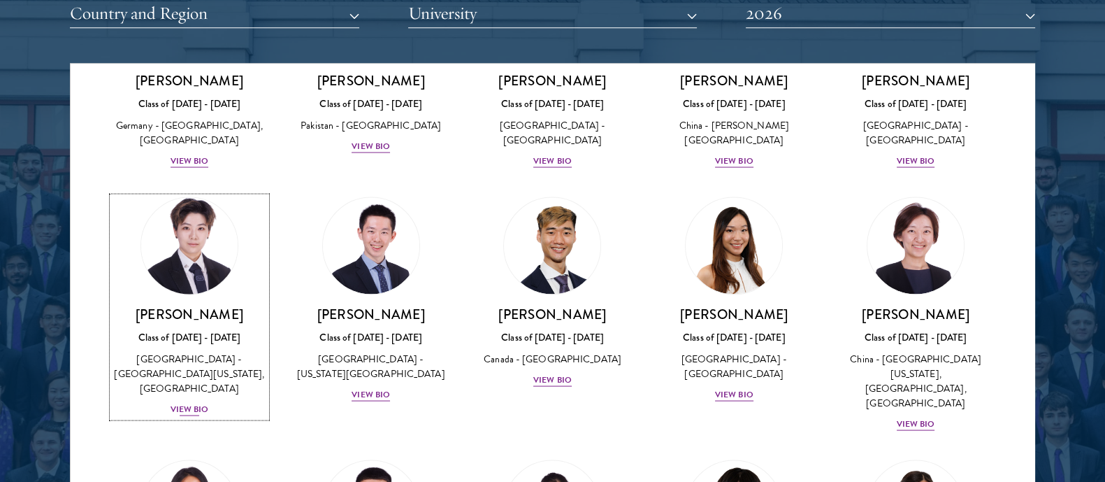
click at [182, 329] on div "Class of [DATE] - [DATE]" at bounding box center [190, 336] width 154 height 15
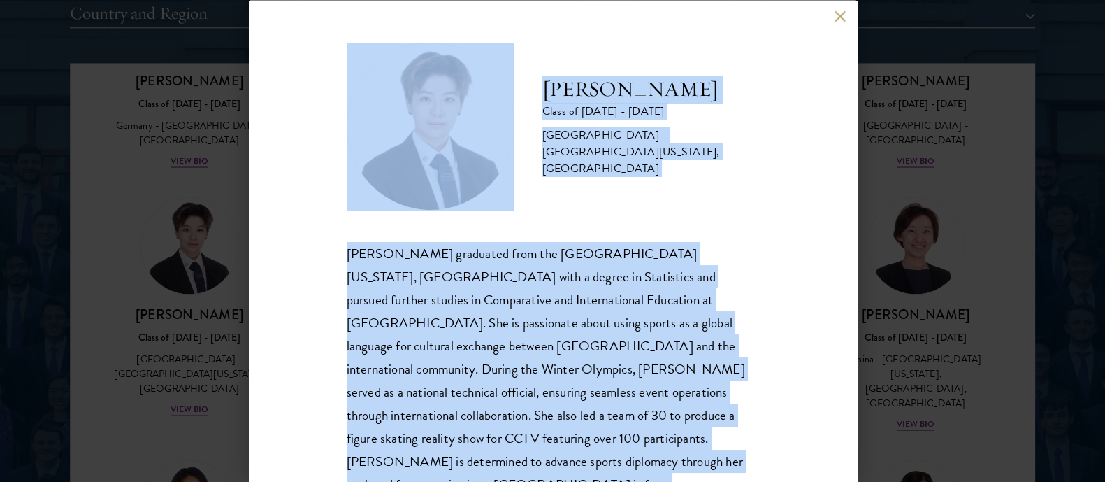
click at [439, 271] on div "[PERSON_NAME] graduated from the [GEOGRAPHIC_DATA][US_STATE], [GEOGRAPHIC_DATA]…" at bounding box center [553, 380] width 413 height 278
click at [87, 197] on div "[PERSON_NAME] Class of [DATE] - [DATE] [GEOGRAPHIC_DATA] - [GEOGRAPHIC_DATA][US…" at bounding box center [552, 241] width 1105 height 482
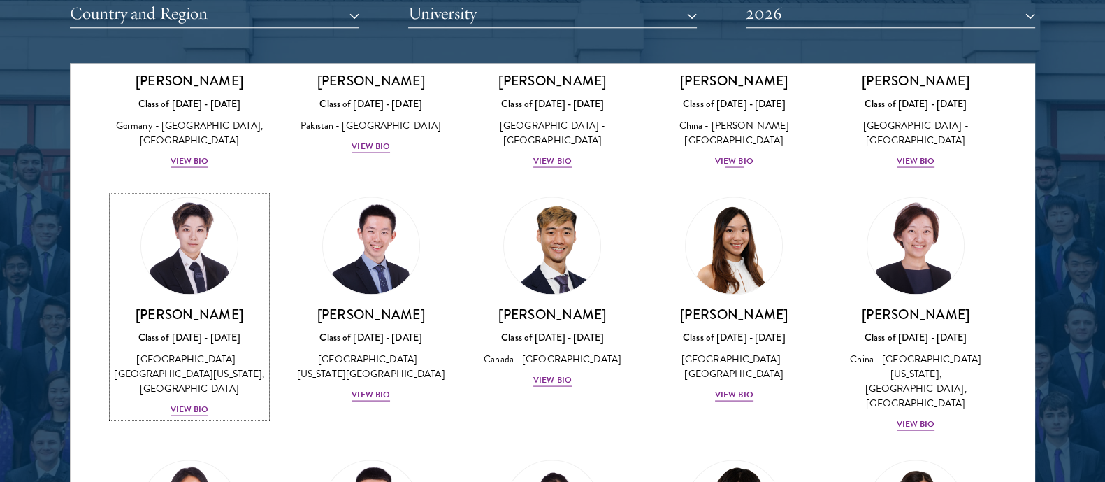
scroll to position [3370, 0]
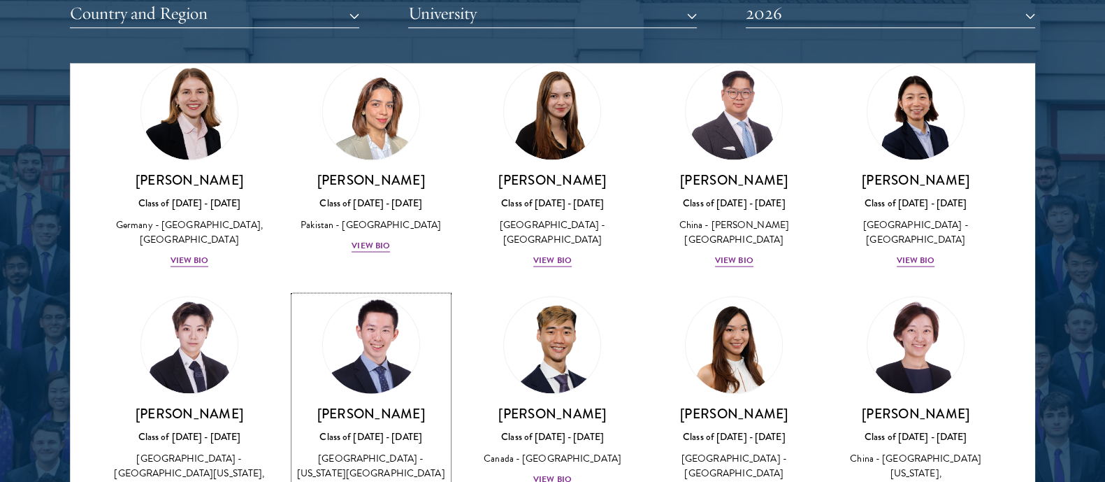
click at [365, 292] on img at bounding box center [371, 345] width 106 height 106
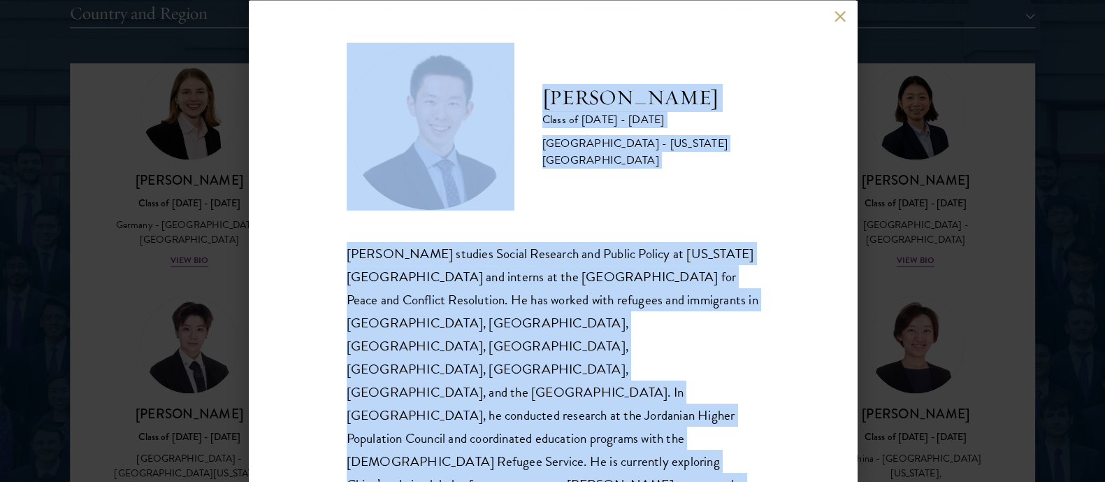
click at [8, 271] on div "[PERSON_NAME] Class of [DATE] - [DATE] [GEOGRAPHIC_DATA] - [US_STATE][GEOGRAPHI…" at bounding box center [552, 241] width 1105 height 482
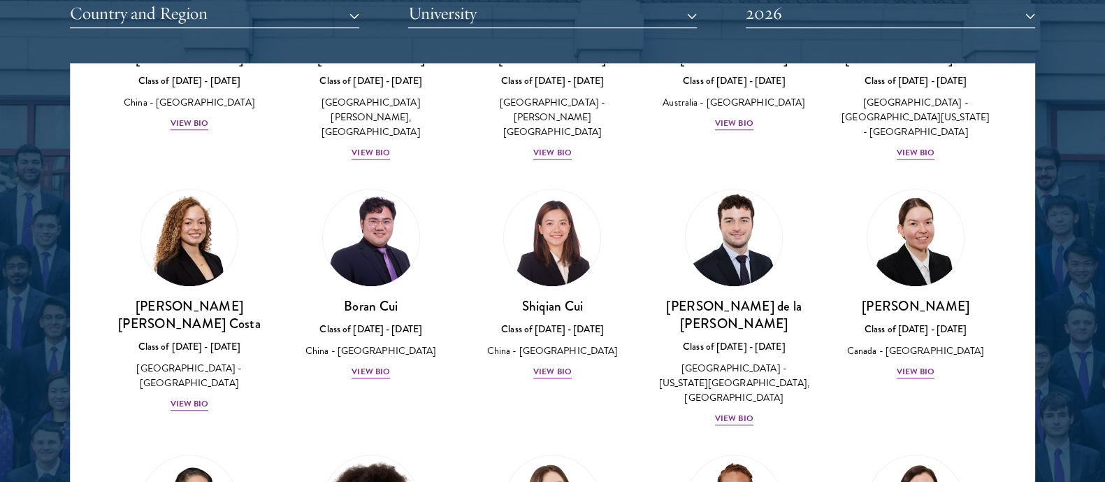
scroll to position [3370, 0]
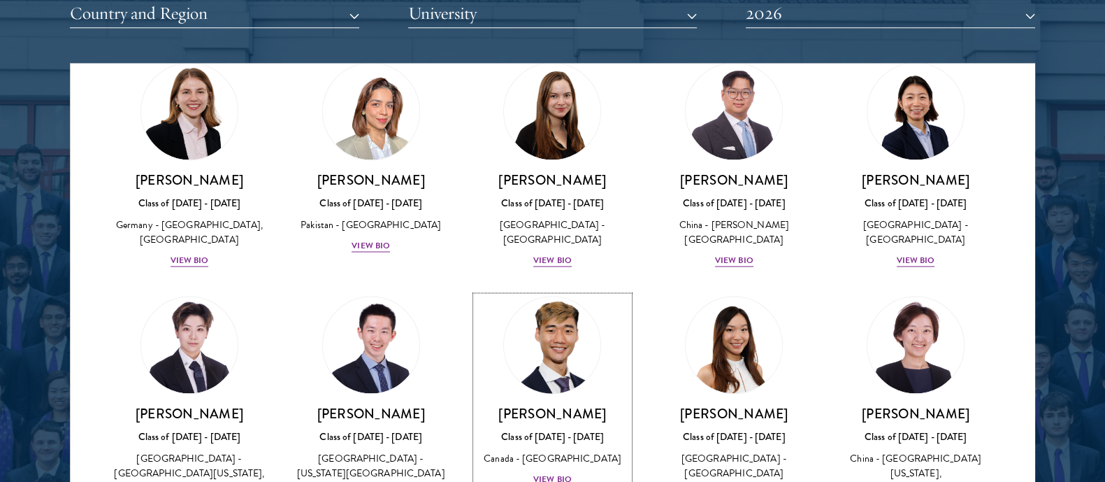
click at [570, 296] on link "[PERSON_NAME] Class of [DATE] - [DATE] [GEOGRAPHIC_DATA] - [GEOGRAPHIC_DATA] Vi…" at bounding box center [553, 391] width 154 height 191
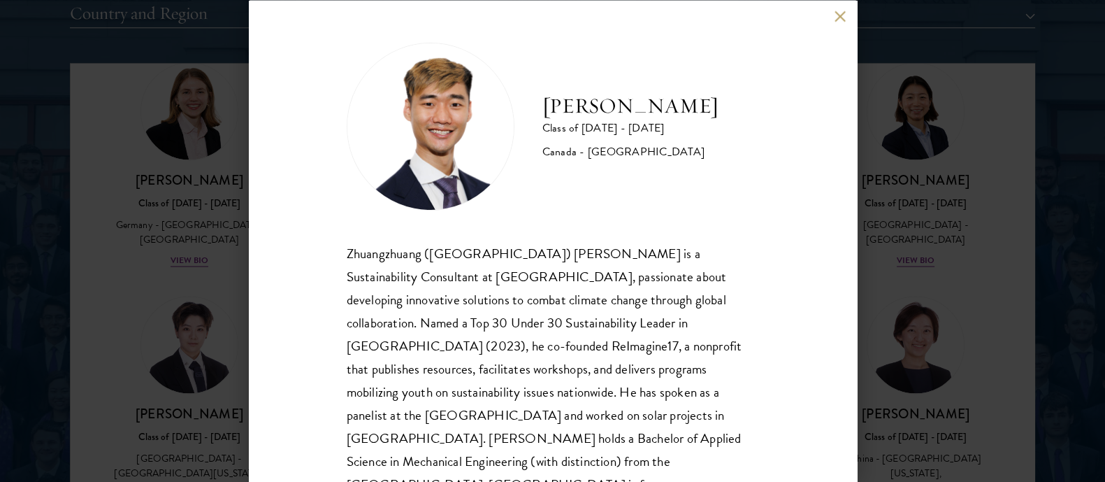
click at [496, 299] on div "Zhuangzhuang ([GEOGRAPHIC_DATA]) [PERSON_NAME] is a Sustainability Consultant a…" at bounding box center [553, 380] width 413 height 278
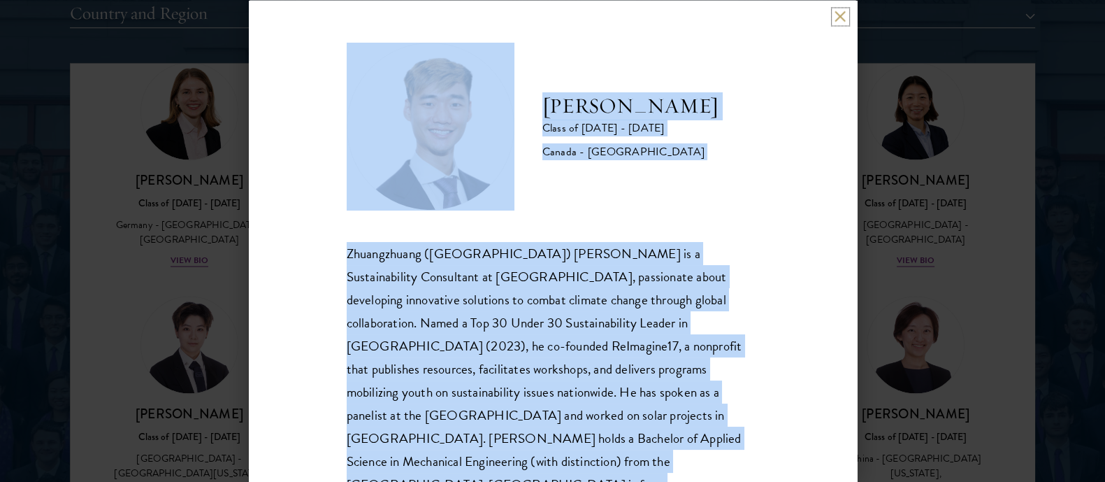
click at [838, 13] on button at bounding box center [841, 16] width 12 height 12
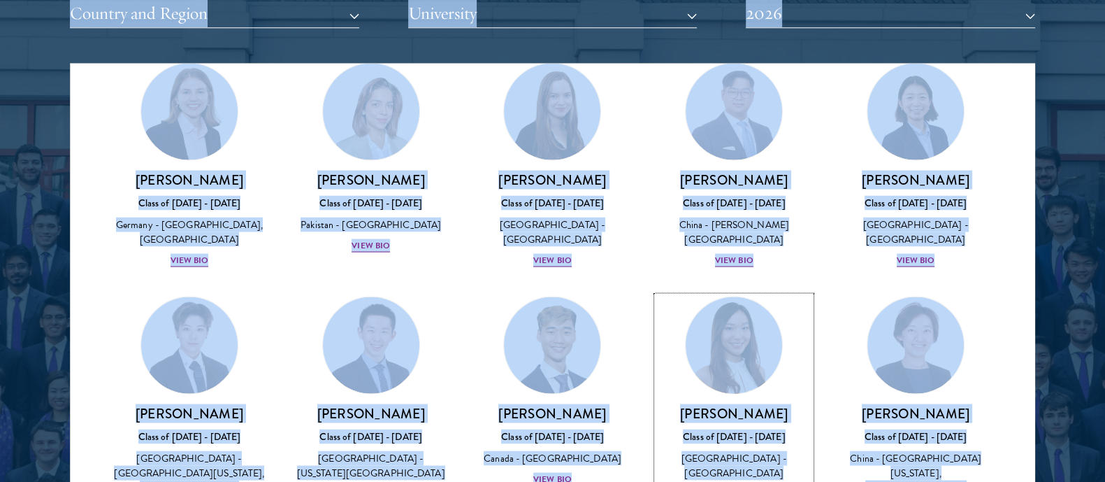
click at [709, 404] on h3 "[PERSON_NAME]" at bounding box center [734, 412] width 154 height 17
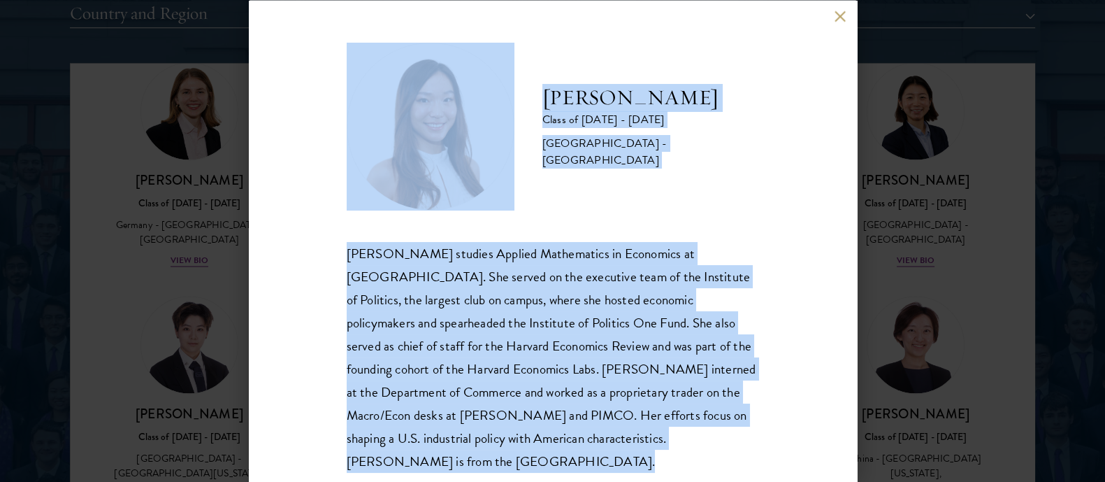
click at [427, 330] on div "[PERSON_NAME] studies Applied Mathematics in Economics at [GEOGRAPHIC_DATA]. Sh…" at bounding box center [553, 356] width 413 height 231
click at [836, 22] on button at bounding box center [841, 16] width 12 height 12
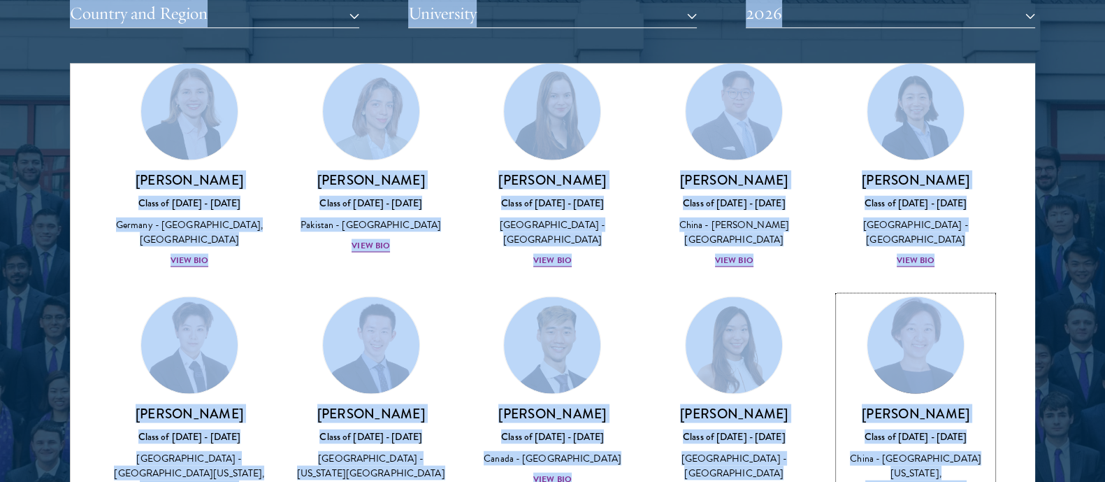
click at [913, 404] on h3 "[PERSON_NAME]" at bounding box center [916, 412] width 154 height 17
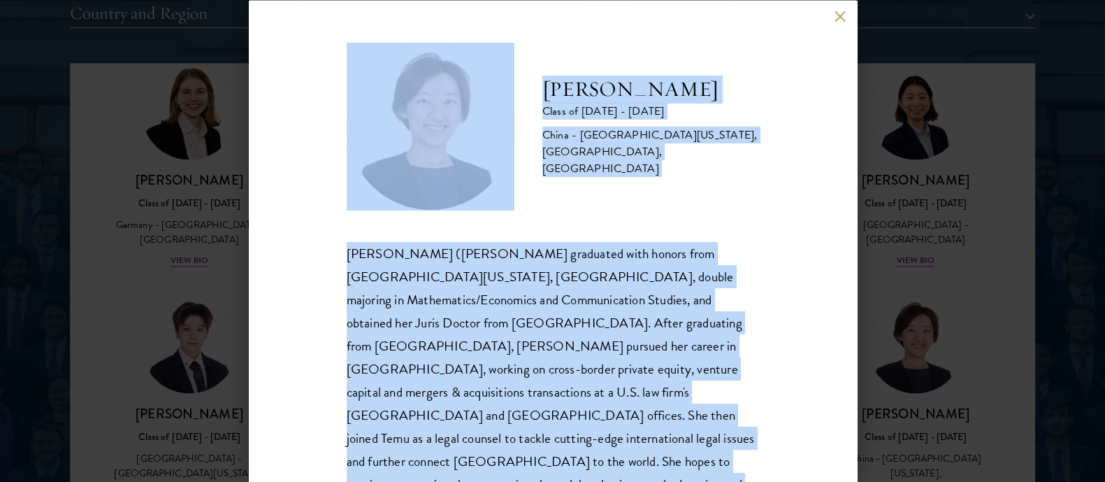
click at [557, 294] on div "[PERSON_NAME] ([PERSON_NAME] graduated with honors from [GEOGRAPHIC_DATA][US_ST…" at bounding box center [553, 391] width 413 height 301
click at [843, 13] on button at bounding box center [841, 16] width 12 height 12
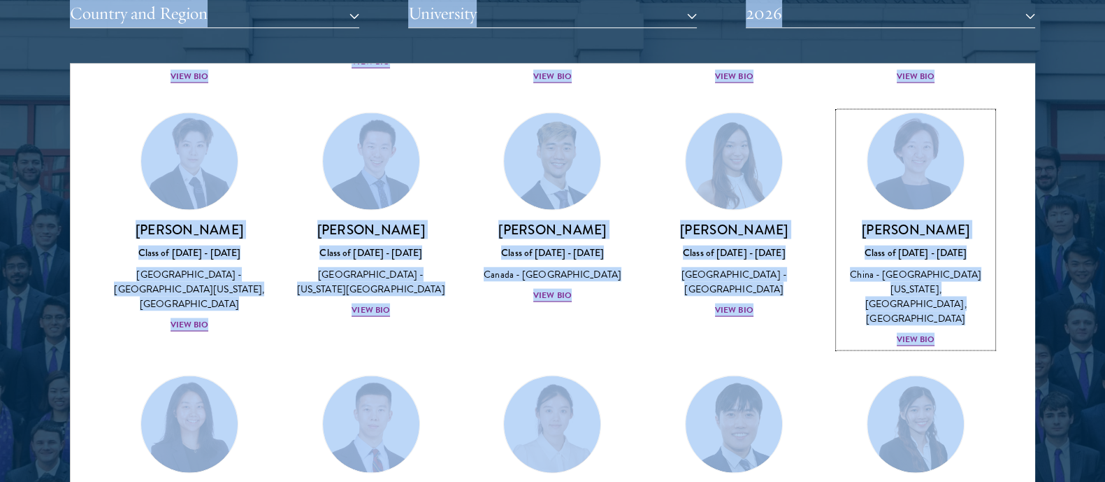
scroll to position [3555, 0]
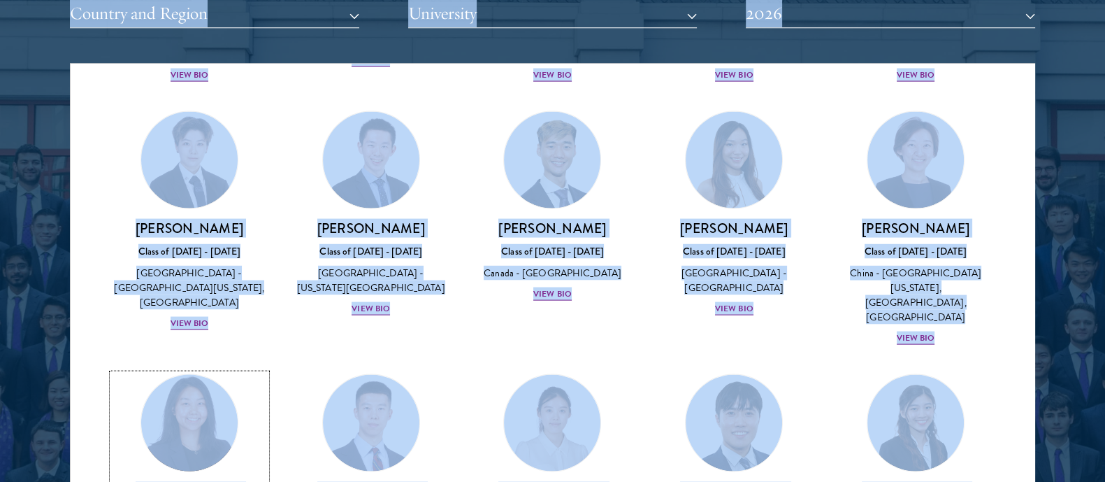
click at [167, 481] on h3 "[PERSON_NAME]" at bounding box center [190, 490] width 154 height 17
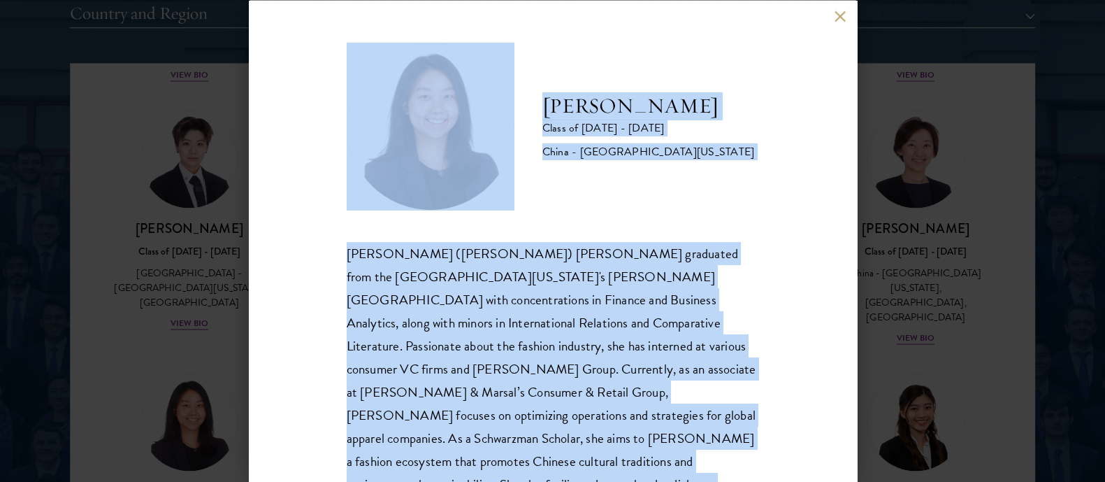
click at [430, 378] on p "[PERSON_NAME] ([PERSON_NAME]) [PERSON_NAME] graduated from the [GEOGRAPHIC_DATA…" at bounding box center [553, 403] width 413 height 324
click at [841, 13] on button at bounding box center [841, 16] width 12 height 12
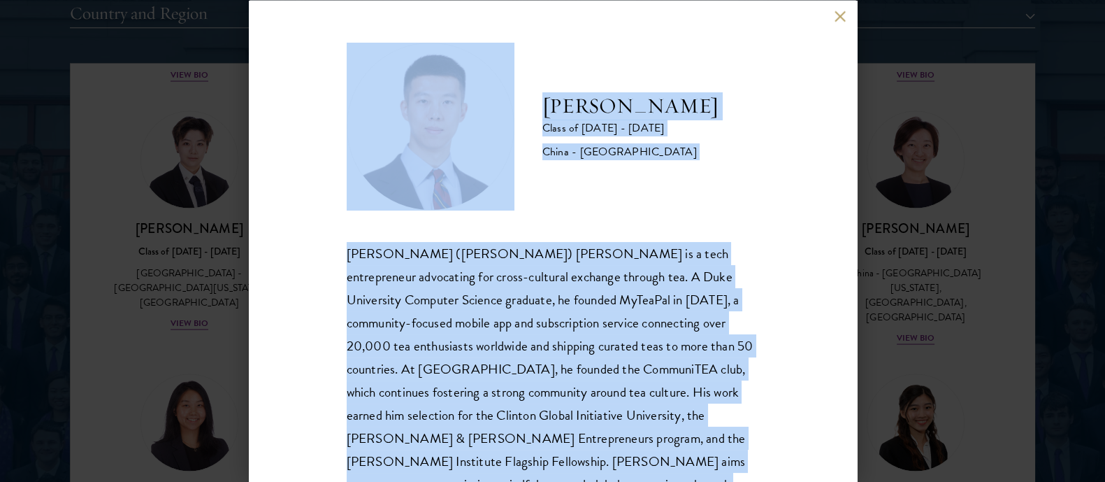
click at [465, 350] on div "[PERSON_NAME] ([PERSON_NAME]) [PERSON_NAME] is a tech entrepreneur advocating f…" at bounding box center [553, 380] width 413 height 278
click at [839, 18] on button at bounding box center [841, 16] width 12 height 12
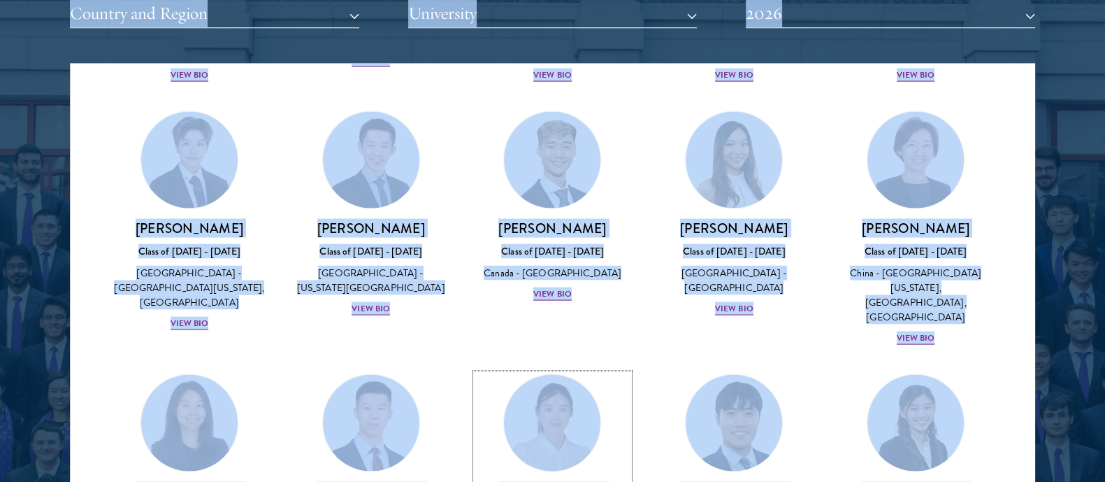
click at [517, 369] on img at bounding box center [553, 422] width 106 height 106
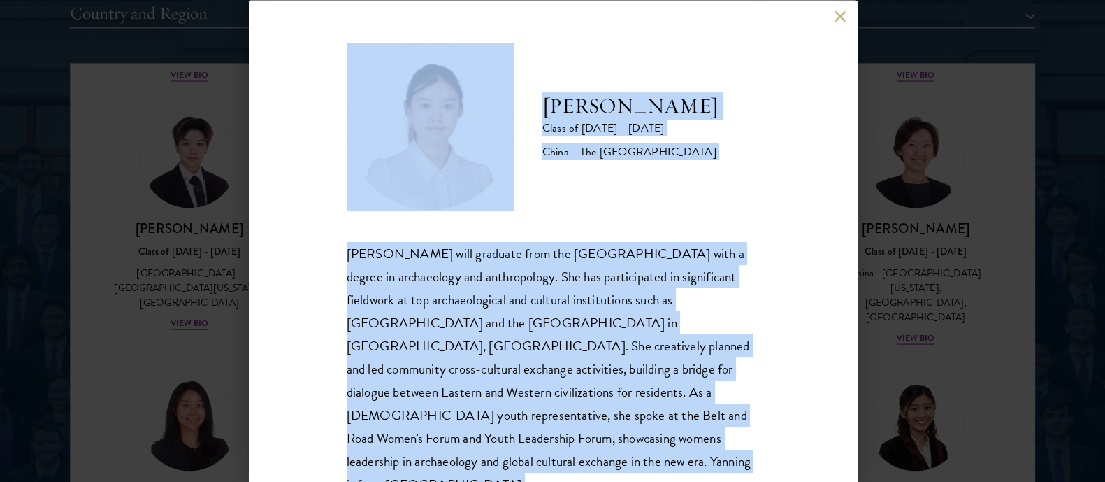
click at [531, 317] on div "[PERSON_NAME] will graduate from the [GEOGRAPHIC_DATA] with a degree in archaeo…" at bounding box center [553, 368] width 413 height 255
click at [836, 19] on button at bounding box center [841, 16] width 12 height 12
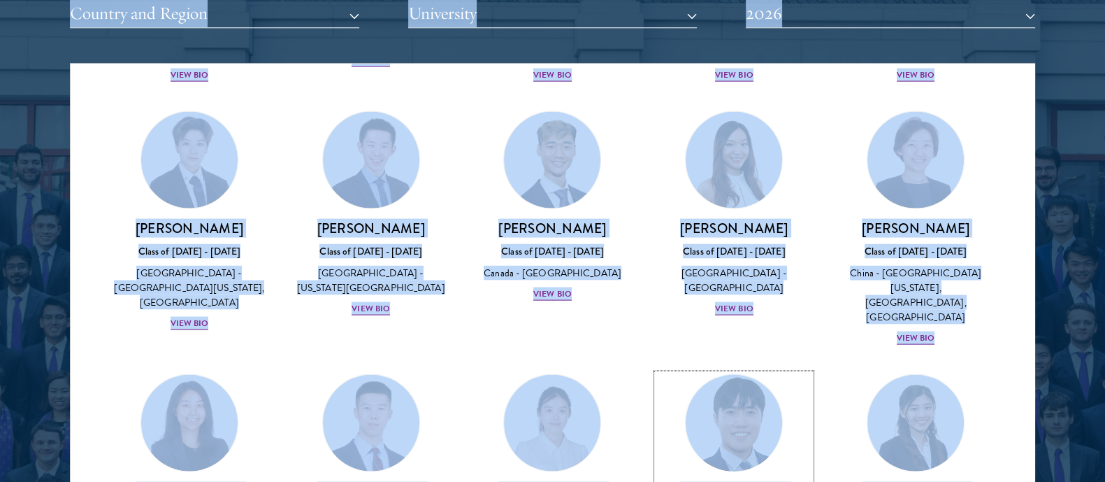
click at [691, 481] on h3 "[PERSON_NAME]" at bounding box center [734, 490] width 154 height 17
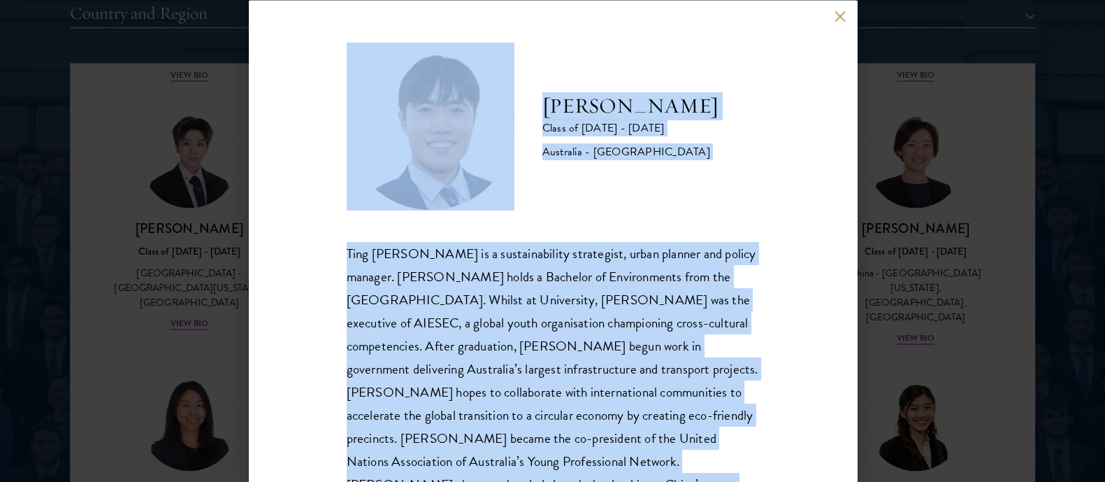
click at [508, 343] on div "Ting [PERSON_NAME] is a sustainability strategist, urban planner and policy man…" at bounding box center [553, 380] width 413 height 278
click at [836, 10] on button at bounding box center [841, 16] width 12 height 12
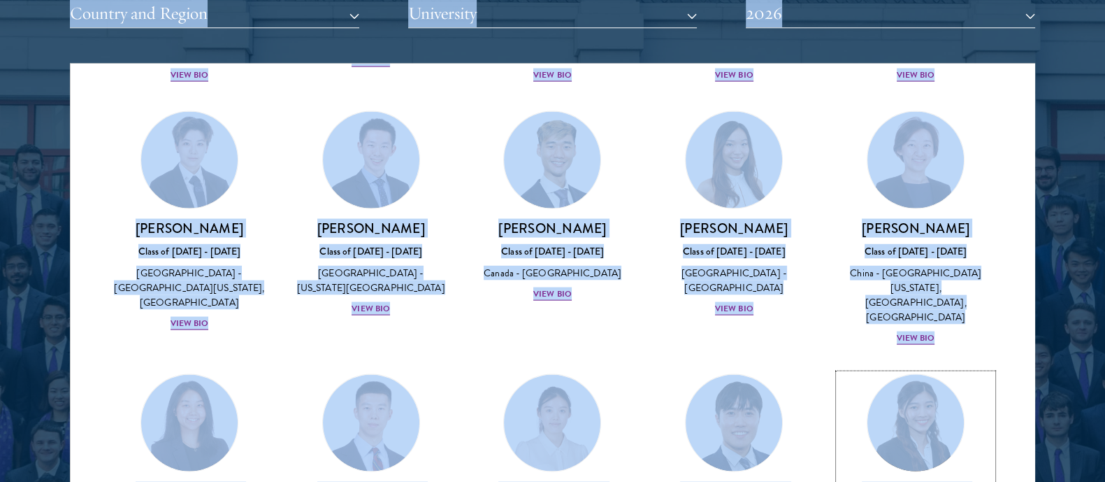
click at [931, 373] on link "[PERSON_NAME] Class of [DATE] - [DATE] [GEOGRAPHIC_DATA] - [GEOGRAPHIC_DATA] Vi…" at bounding box center [916, 468] width 154 height 191
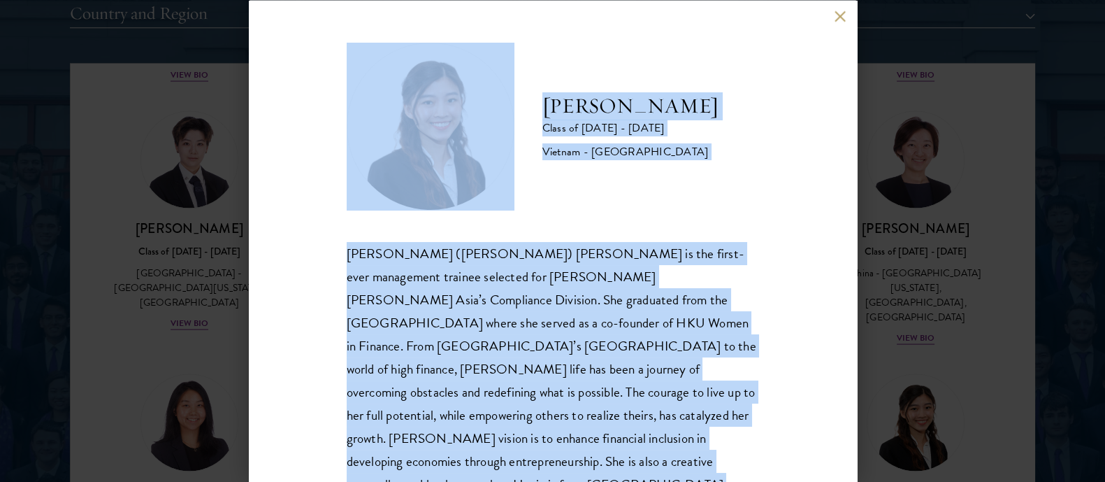
click at [630, 302] on div "[PERSON_NAME] ([PERSON_NAME]) [PERSON_NAME] is the first-ever management traine…" at bounding box center [553, 368] width 413 height 255
click at [840, 22] on button at bounding box center [841, 16] width 12 height 12
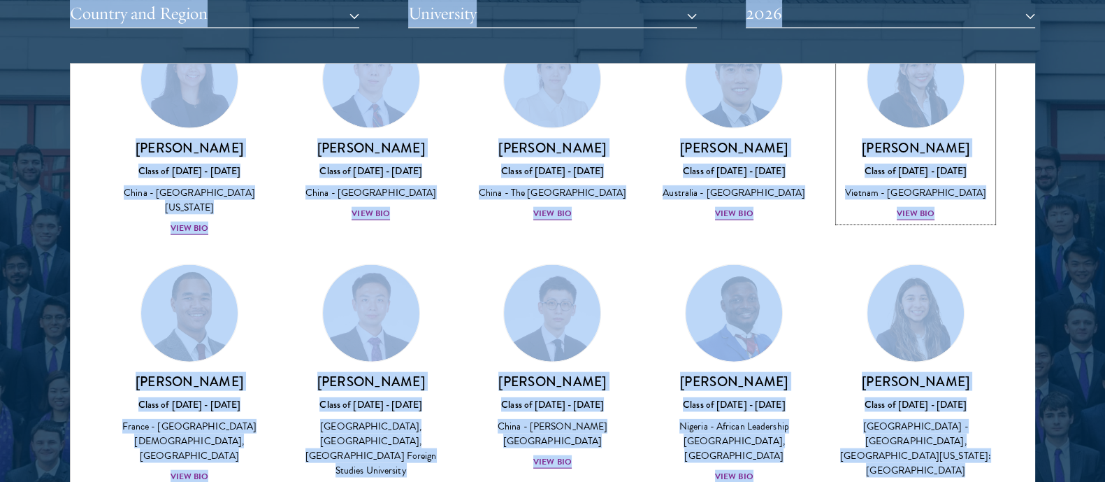
scroll to position [3911, 0]
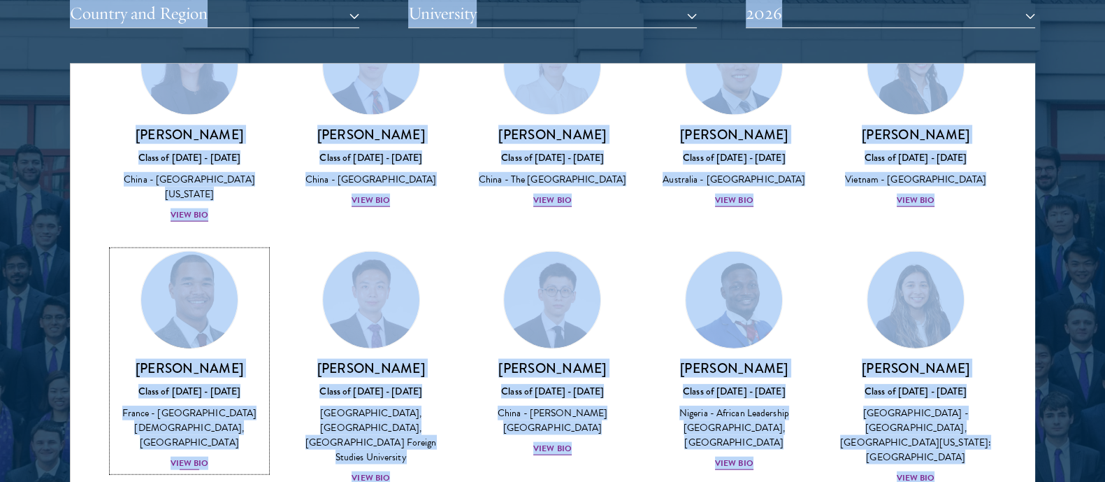
click at [178, 456] on div "View Bio" at bounding box center [190, 462] width 38 height 13
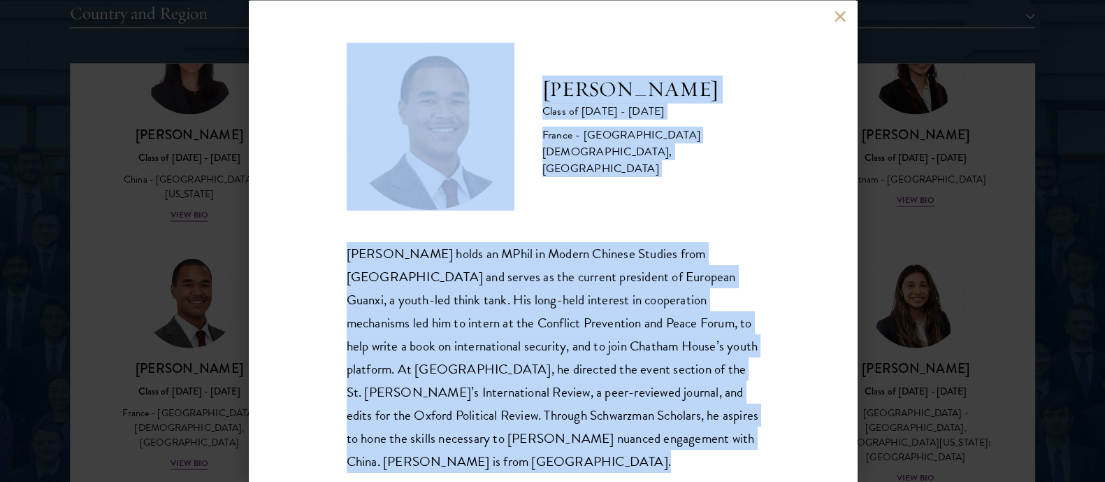
click at [449, 327] on div "[PERSON_NAME] holds an MPhil in Modern Chinese Studies from [GEOGRAPHIC_DATA] a…" at bounding box center [553, 356] width 413 height 231
click at [836, 18] on button at bounding box center [841, 16] width 12 height 12
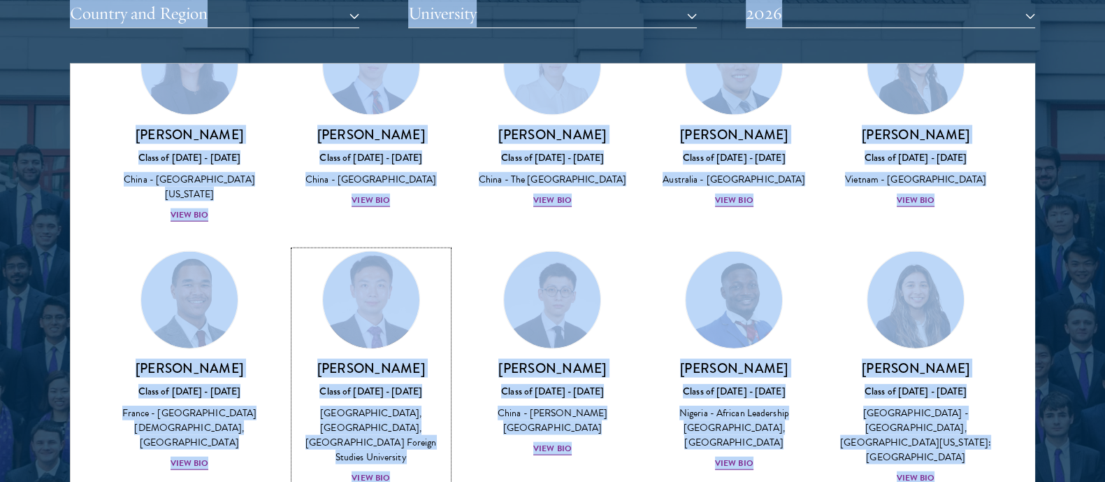
click at [368, 359] on h3 "[PERSON_NAME]" at bounding box center [371, 367] width 154 height 17
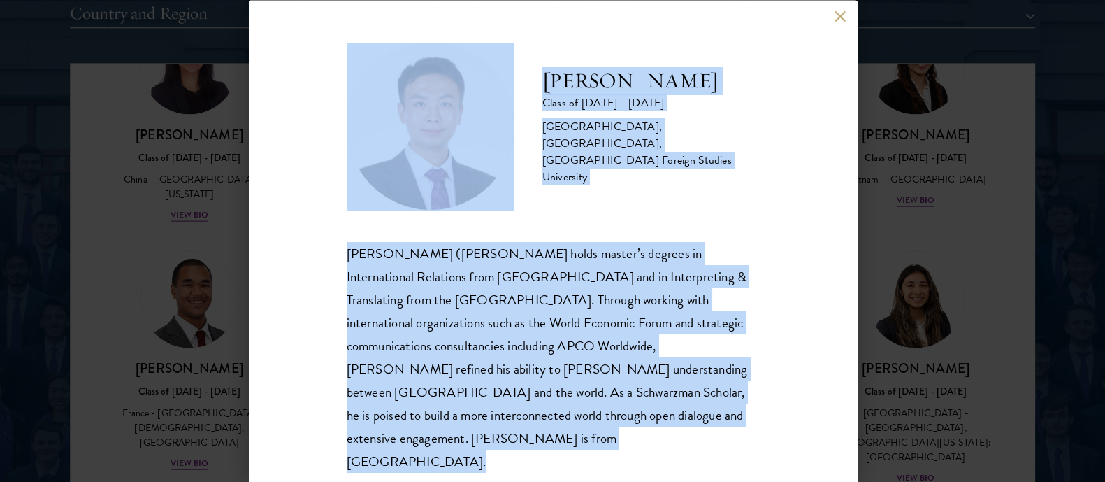
click at [533, 351] on div "[PERSON_NAME] ([PERSON_NAME] holds master’s degrees in International Relations …" at bounding box center [553, 356] width 413 height 231
click at [843, 22] on button at bounding box center [841, 16] width 12 height 12
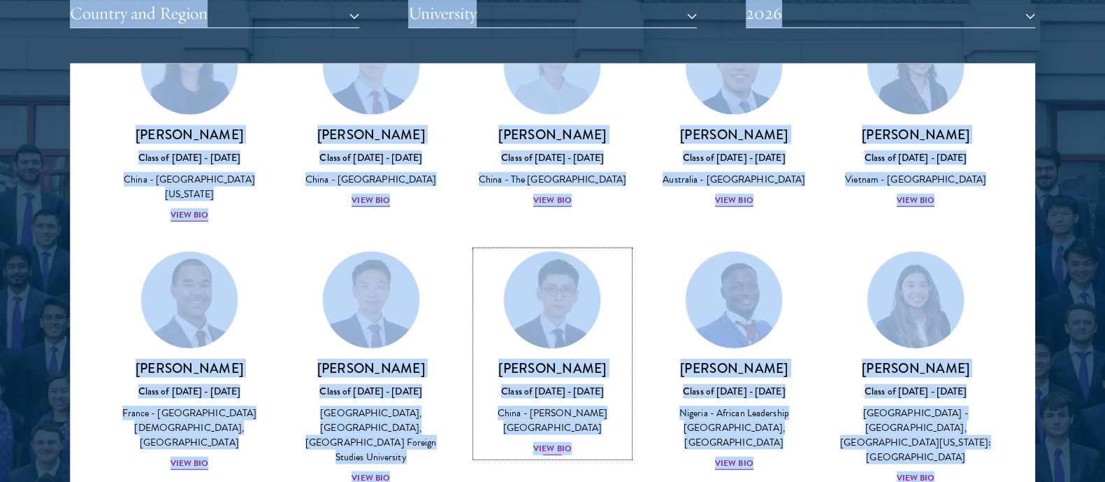
click at [545, 359] on h3 "[PERSON_NAME]" at bounding box center [553, 367] width 154 height 17
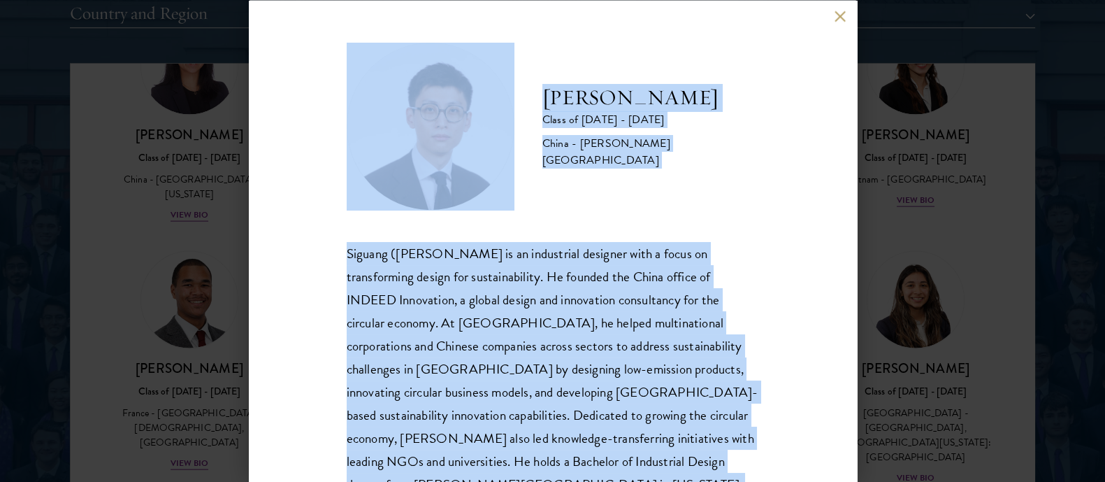
click at [555, 298] on div "Siguang ([PERSON_NAME] is an industrial designer with a focus on transforming d…" at bounding box center [553, 391] width 413 height 301
click at [840, 21] on button at bounding box center [841, 16] width 12 height 12
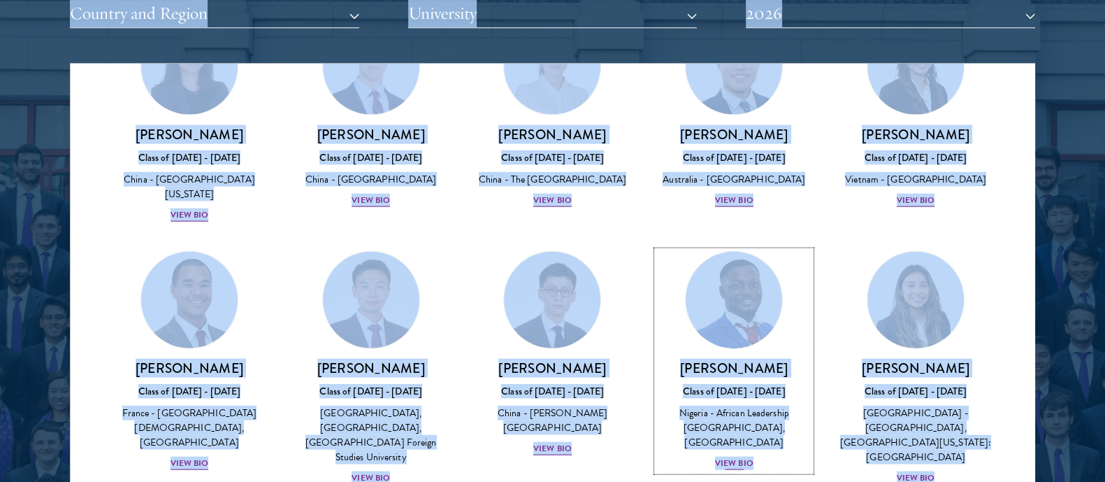
click at [717, 383] on div "Class of [DATE] - [DATE]" at bounding box center [734, 390] width 154 height 15
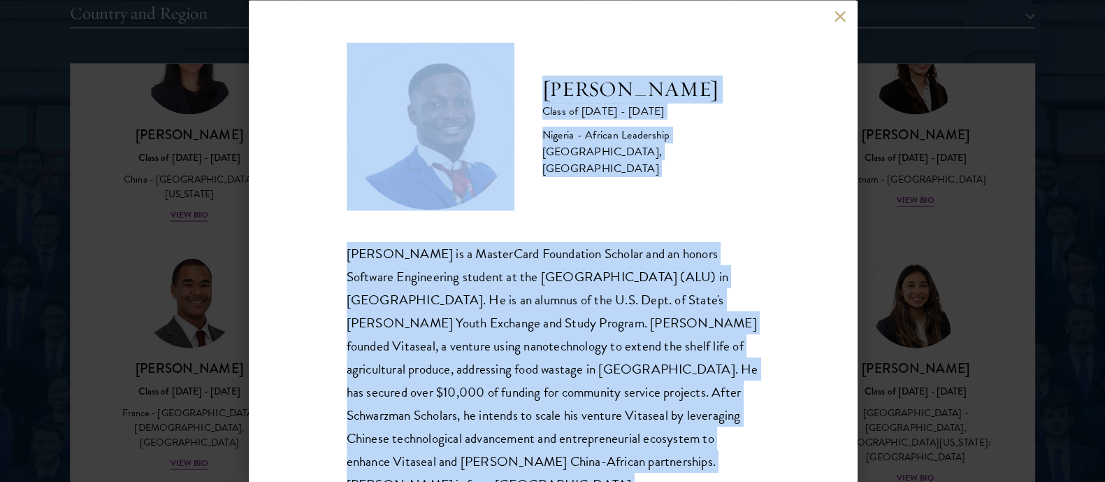
click at [571, 292] on div "[PERSON_NAME] is a MasterCard Foundation Scholar and an honors Software Enginee…" at bounding box center [553, 368] width 413 height 255
click at [836, 22] on div "[PERSON_NAME] Class of [DATE] - [DATE] [GEOGRAPHIC_DATA] - African Leadership […" at bounding box center [553, 241] width 608 height 482
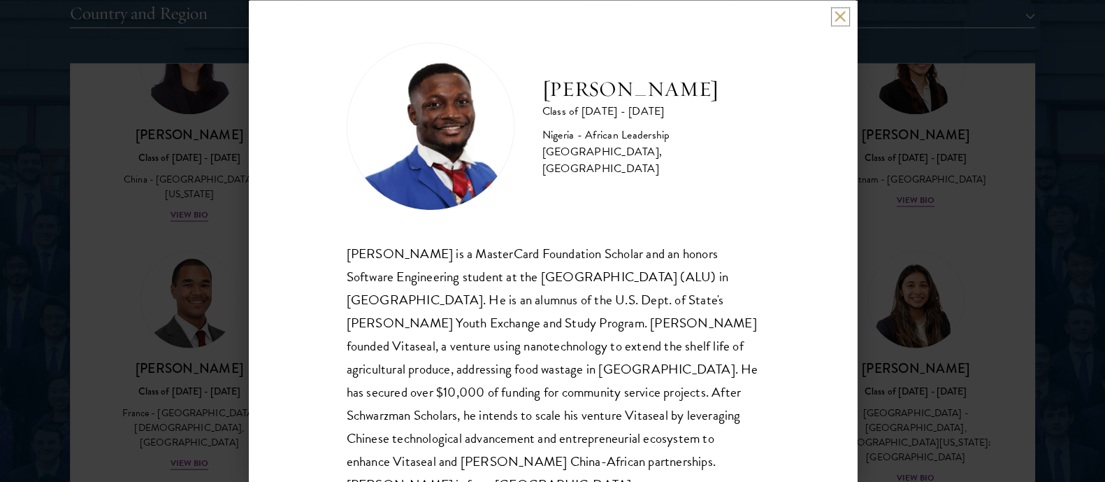
click at [838, 15] on button at bounding box center [841, 16] width 12 height 12
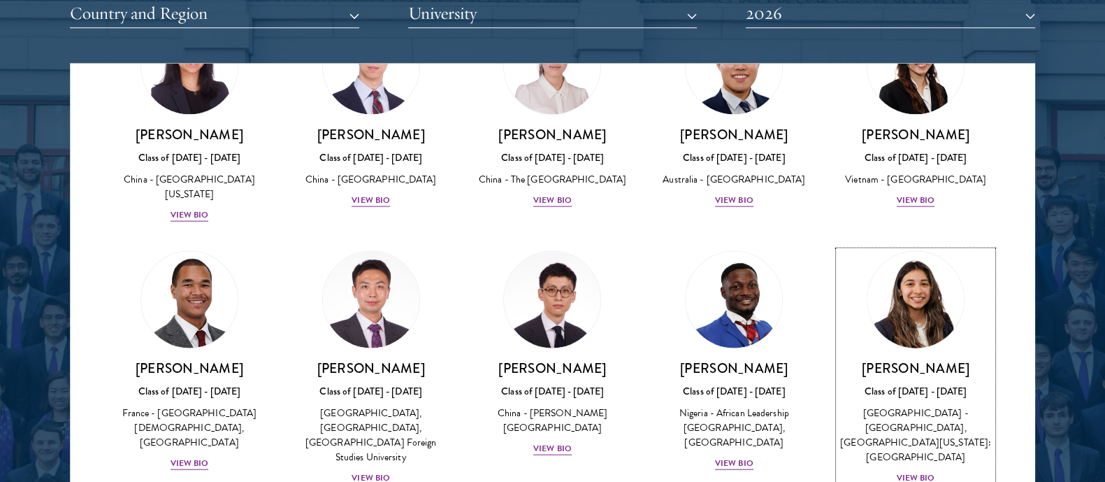
click at [879, 359] on h3 "[PERSON_NAME]" at bounding box center [916, 367] width 154 height 17
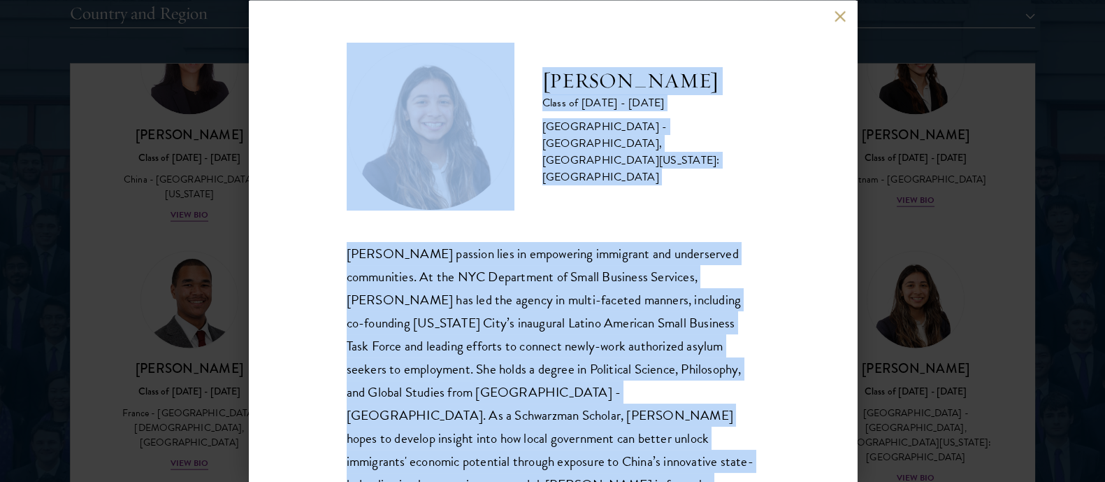
click at [503, 300] on div "[PERSON_NAME] passion lies in empowering immigrant and underserved communities.…" at bounding box center [553, 380] width 413 height 278
click at [840, 15] on button at bounding box center [841, 16] width 12 height 12
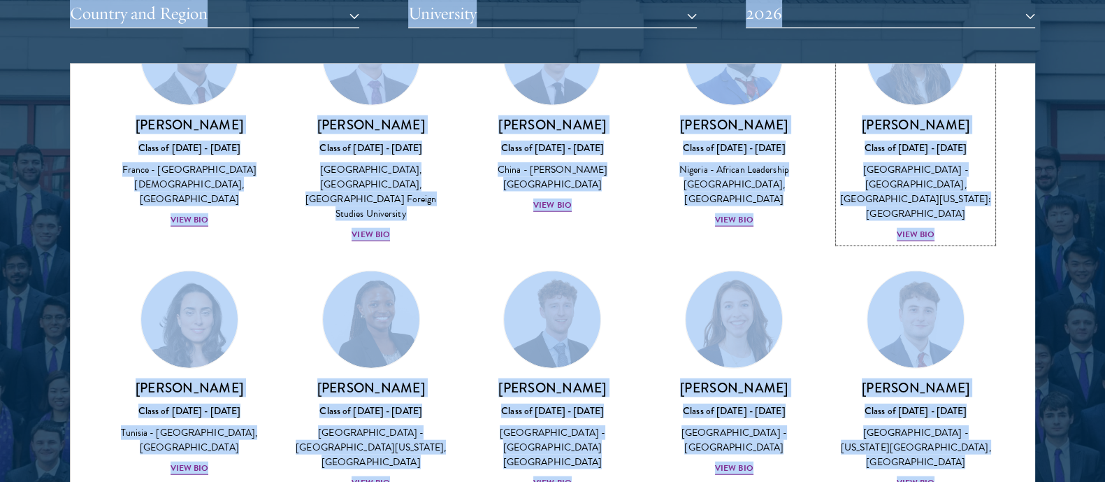
scroll to position [4156, 0]
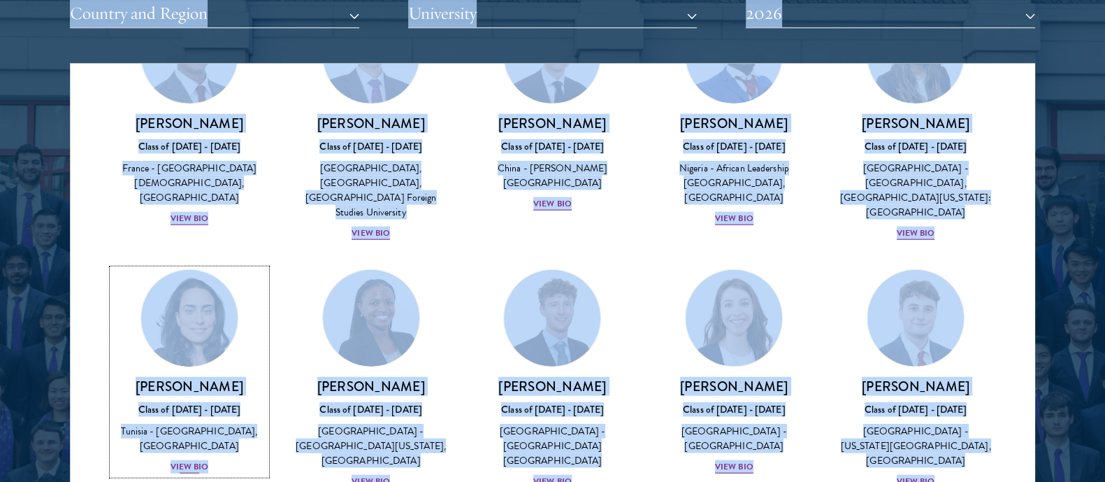
click at [178, 264] on img at bounding box center [189, 317] width 106 height 106
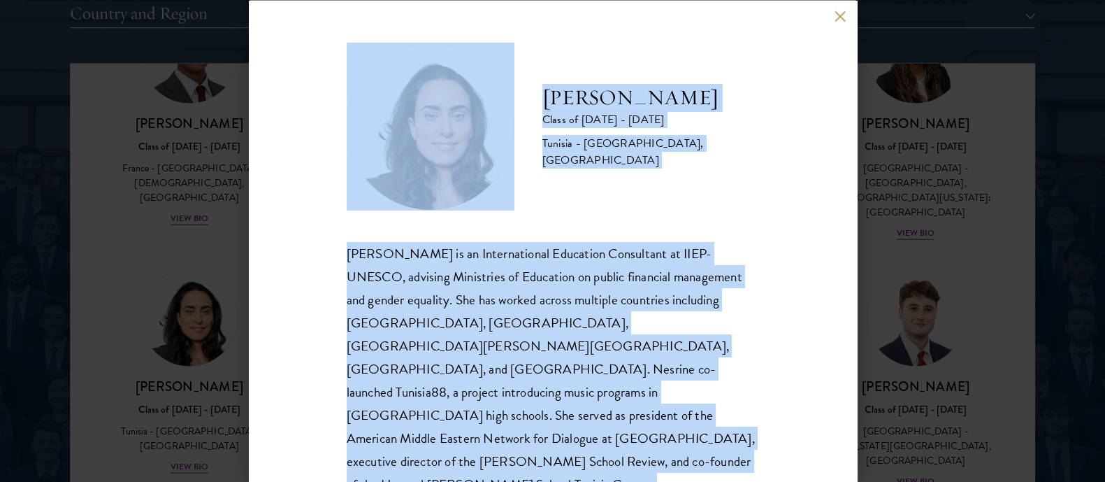
click at [570, 329] on div "[PERSON_NAME] is an International Education Consultant at IIEP-UNESCO, advising…" at bounding box center [553, 414] width 413 height 347
click at [836, 20] on button at bounding box center [841, 16] width 12 height 12
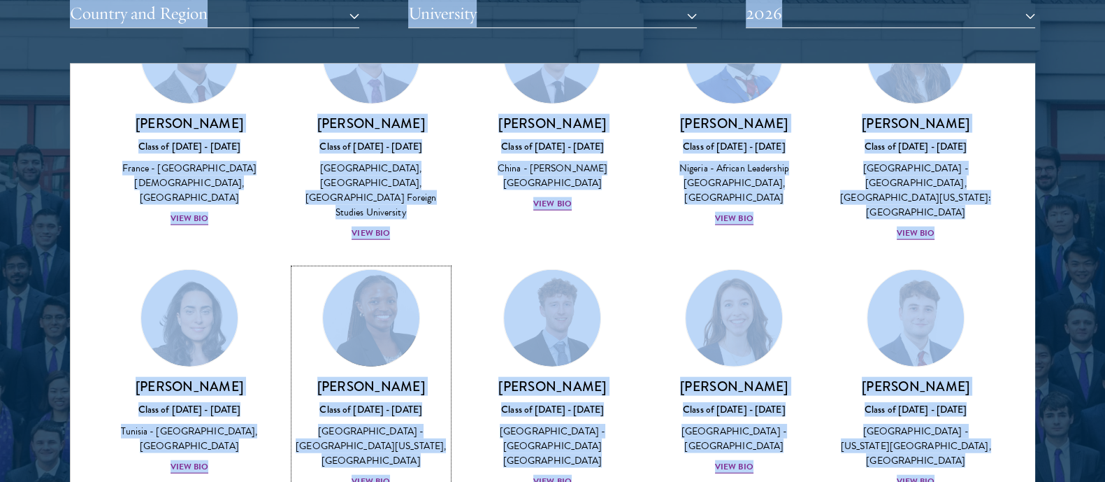
click at [350, 377] on div "[PERSON_NAME] Class of [DATE] - [DATE] [GEOGRAPHIC_DATA] - [GEOGRAPHIC_DATA][US…" at bounding box center [371, 433] width 154 height 112
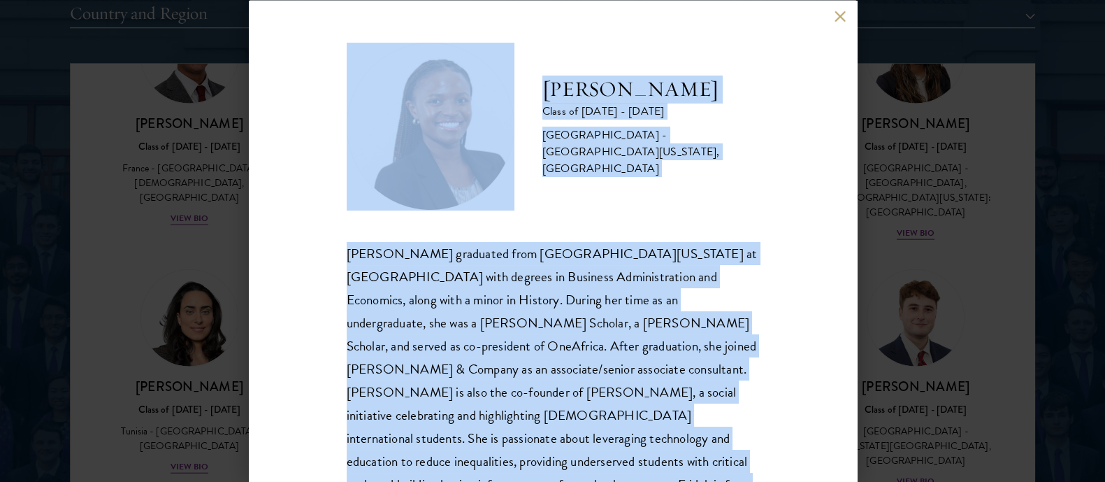
click at [439, 306] on div "[PERSON_NAME] graduated from [GEOGRAPHIC_DATA][US_STATE] at [GEOGRAPHIC_DATA] w…" at bounding box center [553, 380] width 413 height 278
click at [838, 13] on button at bounding box center [841, 16] width 12 height 12
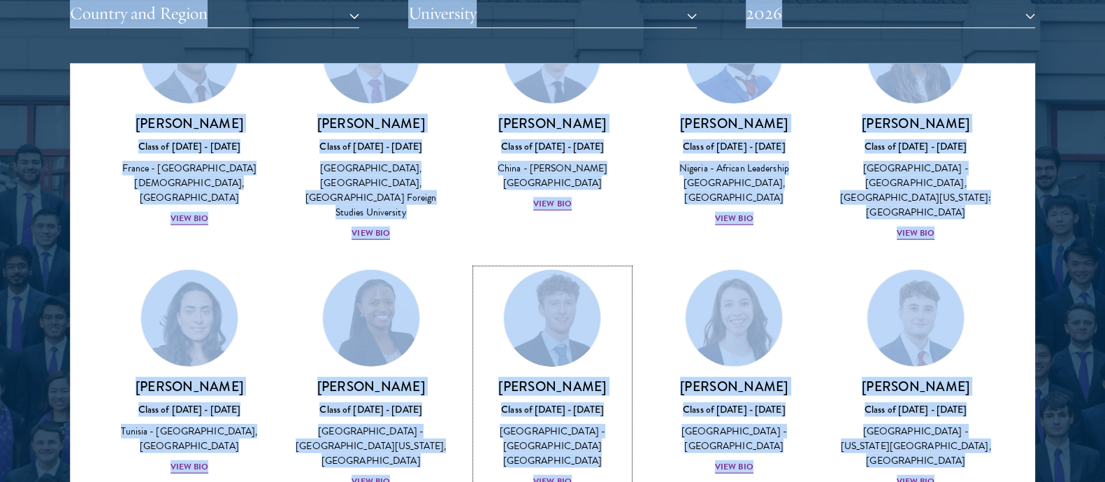
click at [578, 377] on h3 "[PERSON_NAME]" at bounding box center [553, 385] width 154 height 17
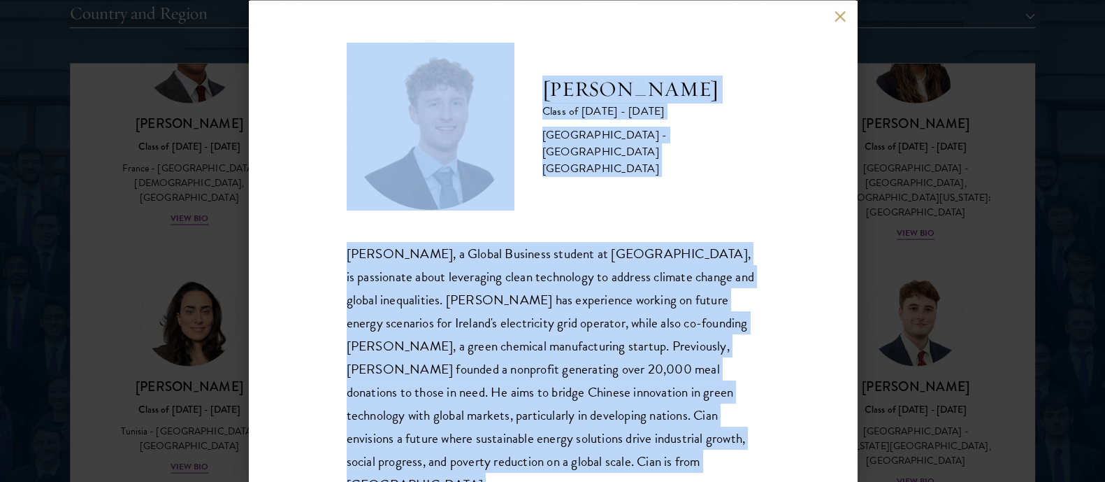
click at [531, 302] on div "[PERSON_NAME], a Global Business student at [GEOGRAPHIC_DATA], is passionate ab…" at bounding box center [553, 368] width 413 height 255
click at [845, 15] on button at bounding box center [841, 16] width 12 height 12
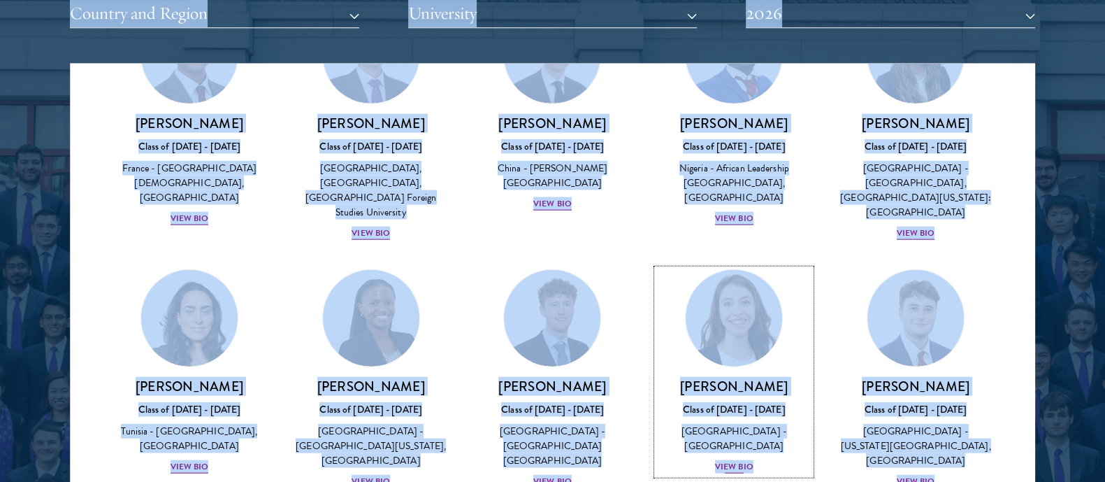
click at [727, 264] on img at bounding box center [734, 317] width 106 height 106
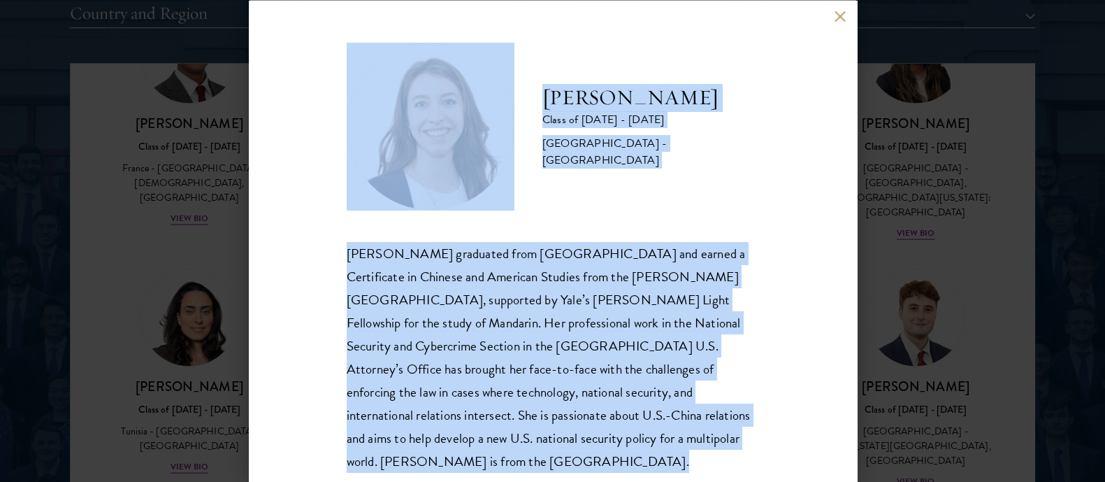
click at [540, 278] on div "[PERSON_NAME] graduated from [GEOGRAPHIC_DATA] and earned a Certificate in Chin…" at bounding box center [553, 356] width 413 height 231
click at [836, 16] on button at bounding box center [841, 16] width 12 height 12
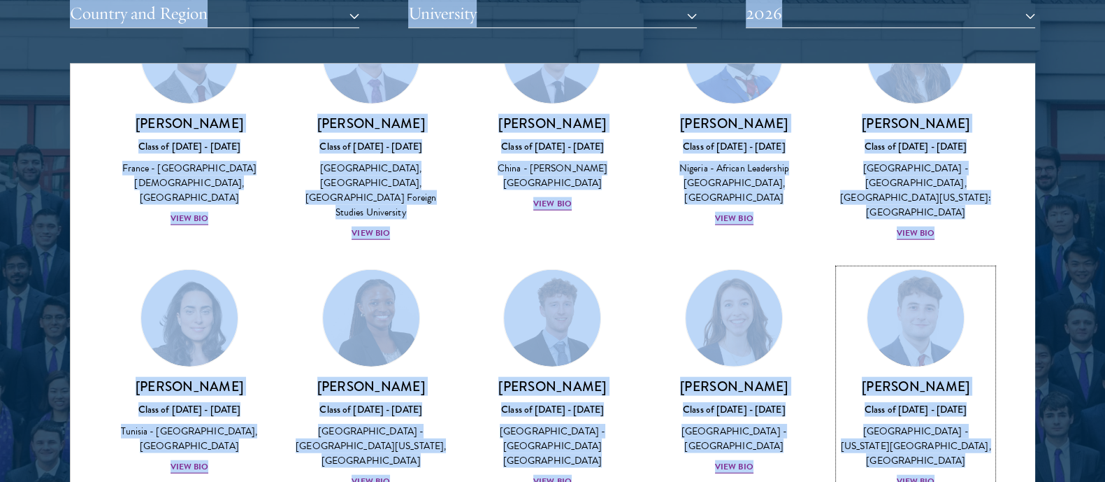
click at [899, 269] on link "[PERSON_NAME] Class of [DATE] - [DATE] [GEOGRAPHIC_DATA] - [US_STATE][GEOGRAPHI…" at bounding box center [916, 379] width 154 height 220
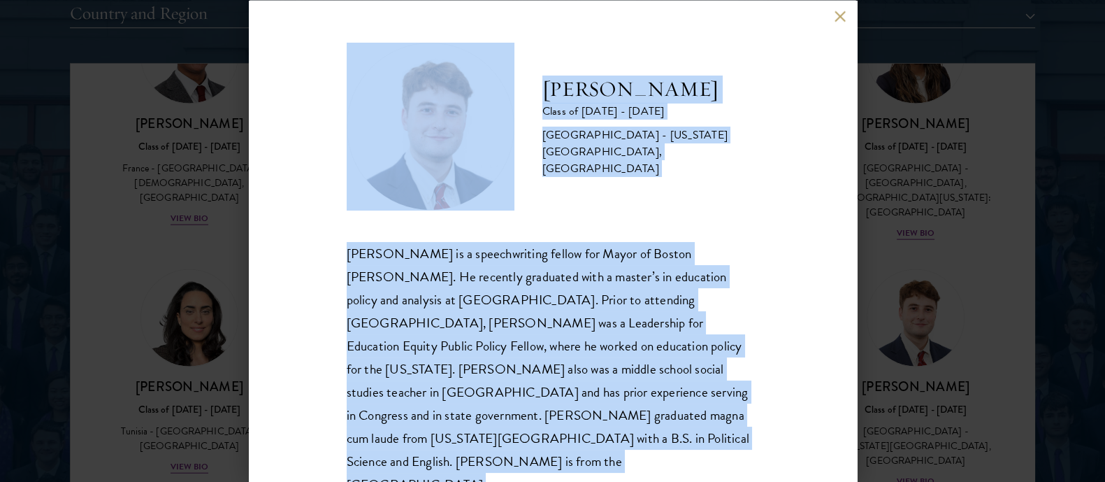
click at [603, 275] on div "[PERSON_NAME] is a speechwriting fellow for Mayor of Boston [PERSON_NAME]. He r…" at bounding box center [553, 368] width 413 height 255
click at [843, 18] on button at bounding box center [841, 16] width 12 height 12
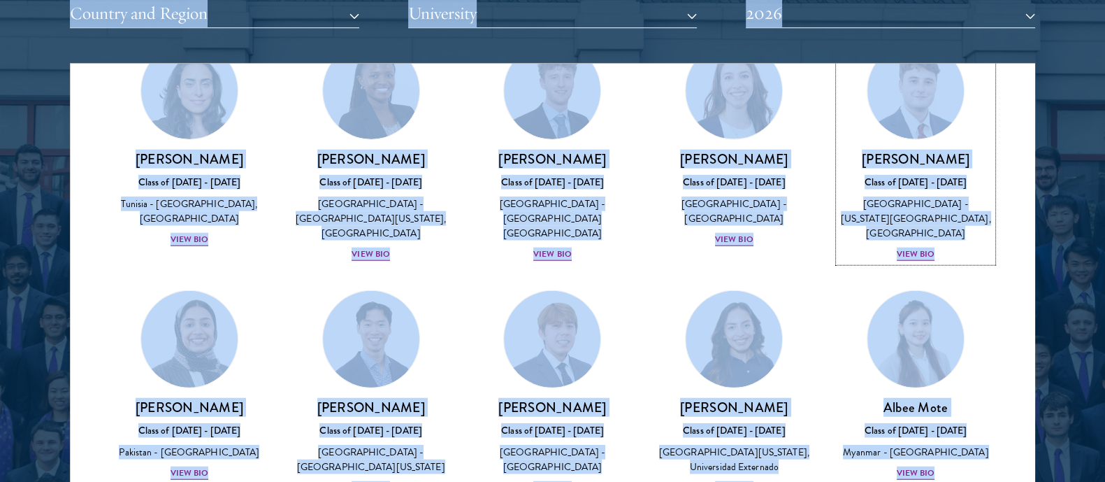
scroll to position [4408, 0]
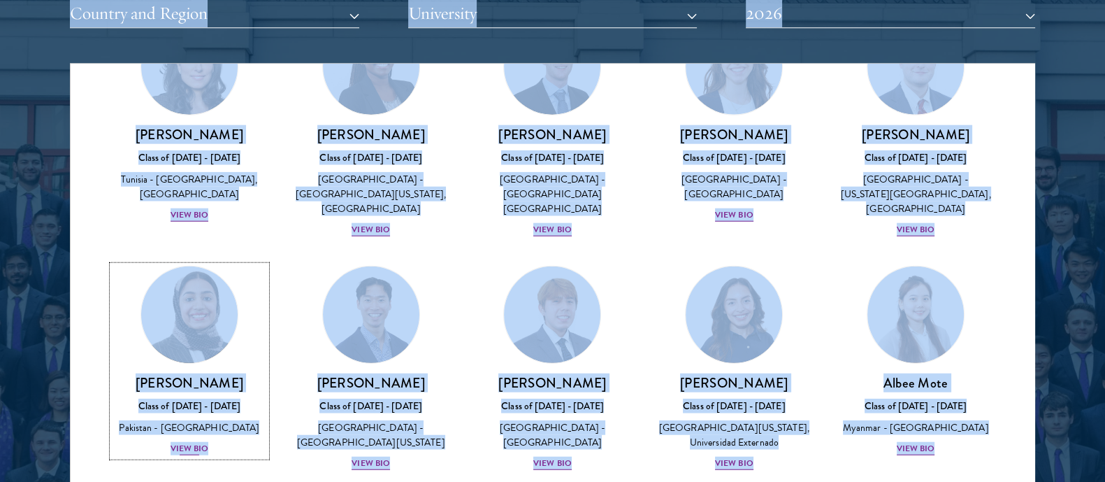
click at [153, 265] on link "[PERSON_NAME] Class of [DATE] - [DATE] [GEOGRAPHIC_DATA] - [GEOGRAPHIC_DATA] Vi…" at bounding box center [190, 360] width 154 height 191
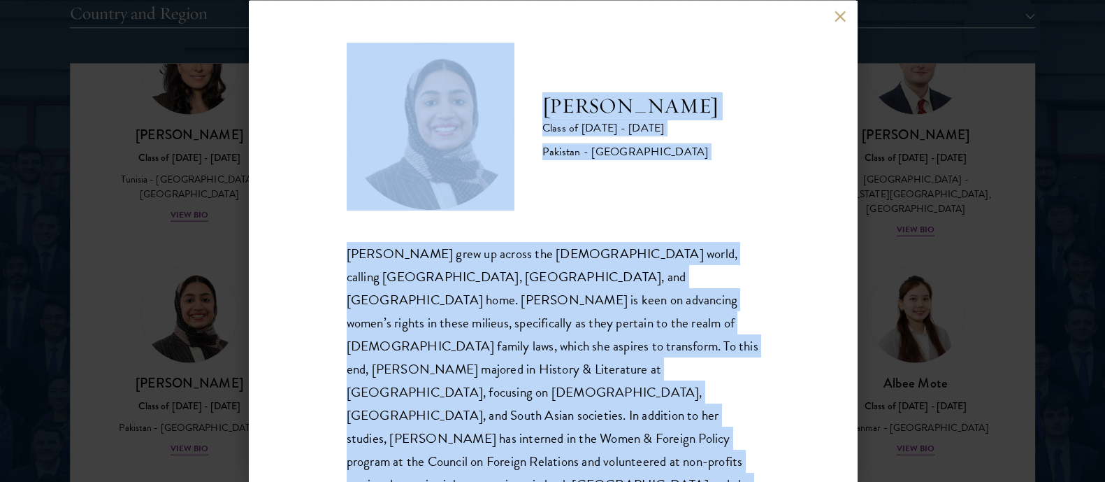
drag, startPoint x: 153, startPoint y: 170, endPoint x: 367, endPoint y: 201, distance: 216.2
click at [367, 201] on div "[PERSON_NAME] Class of [DATE] - [DATE] [GEOGRAPHIC_DATA] - [GEOGRAPHIC_DATA]" at bounding box center [553, 126] width 413 height 168
click at [840, 10] on button at bounding box center [841, 16] width 12 height 12
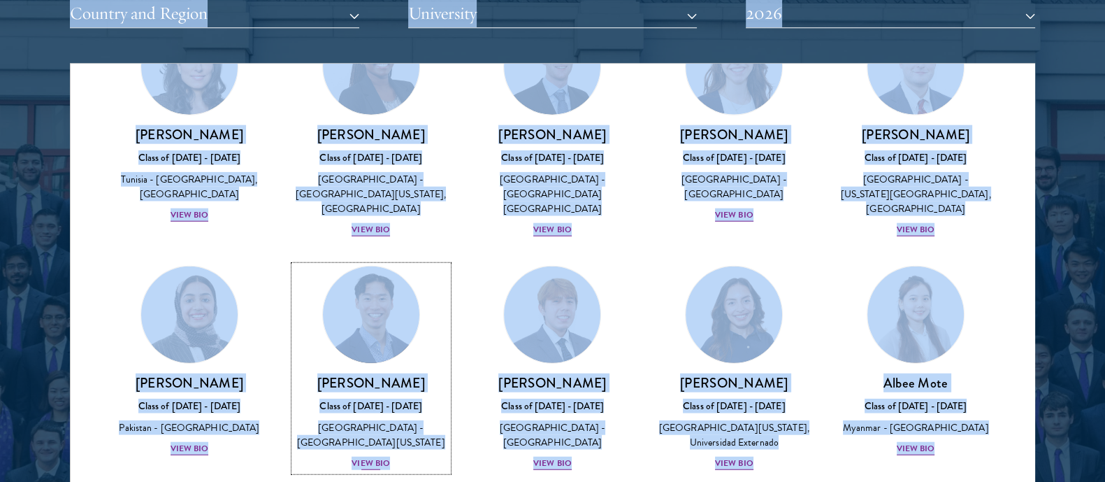
click at [350, 398] on div "Class of [DATE] - [DATE]" at bounding box center [371, 405] width 154 height 15
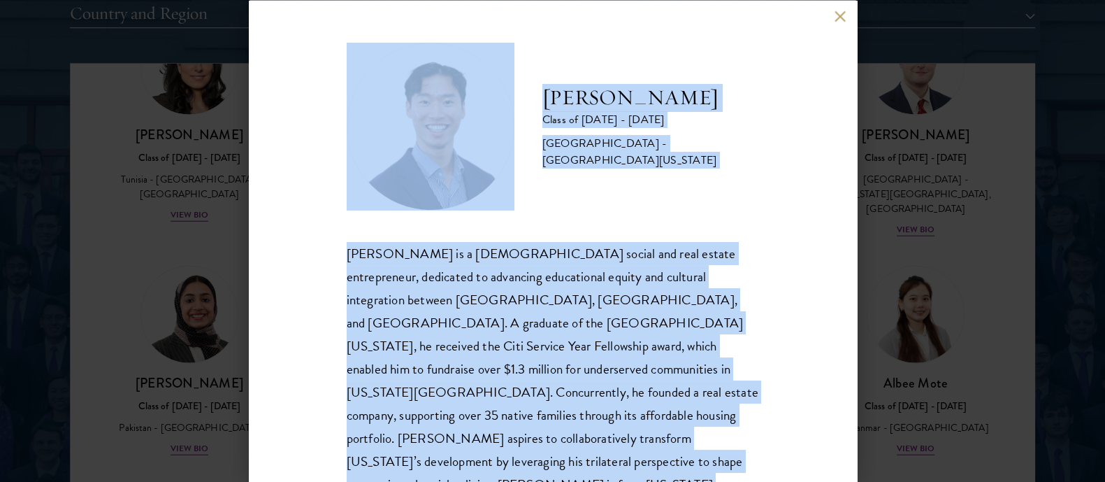
click at [538, 309] on div "[PERSON_NAME] is a [DEMOGRAPHIC_DATA] social and real estate entrepreneur, dedi…" at bounding box center [553, 368] width 413 height 255
click at [837, 18] on button at bounding box center [841, 16] width 12 height 12
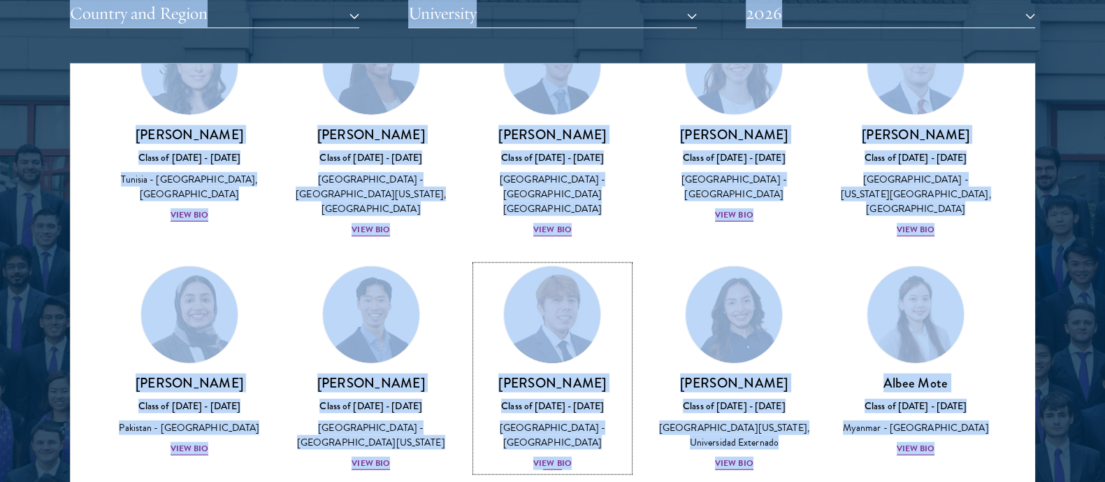
click at [538, 261] on img at bounding box center [553, 314] width 106 height 106
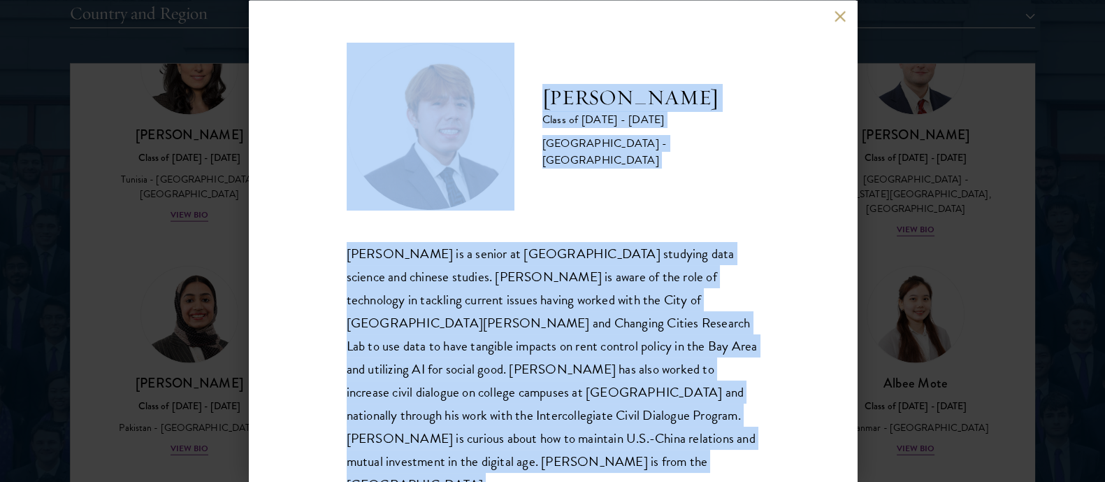
click at [545, 258] on div "[PERSON_NAME] is a senior at [GEOGRAPHIC_DATA] studying data science and chines…" at bounding box center [553, 368] width 413 height 255
click at [841, 17] on button at bounding box center [841, 16] width 12 height 12
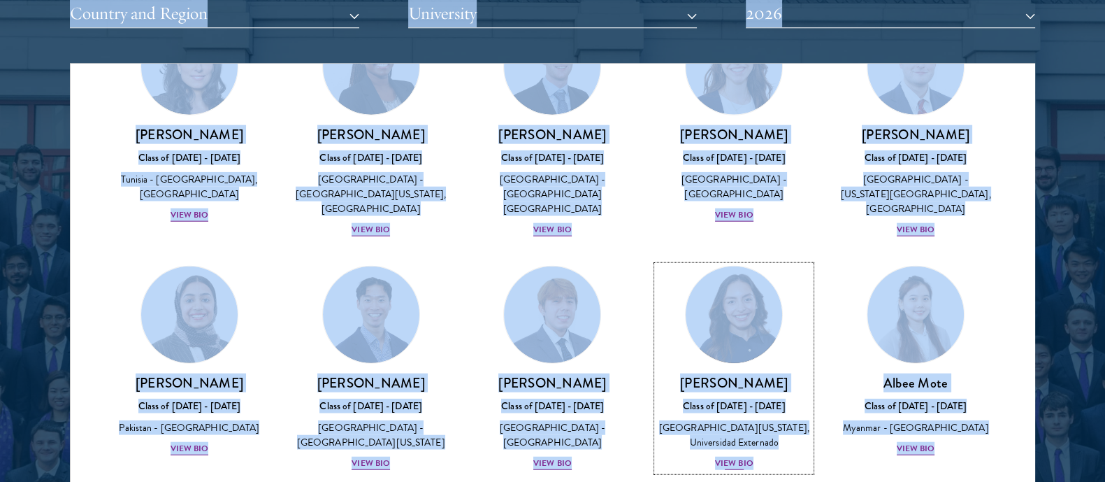
click at [723, 265] on link "[PERSON_NAME] Class of [DATE] - [DATE] [GEOGRAPHIC_DATA] - [US_STATE][GEOGRAPHI…" at bounding box center [734, 368] width 154 height 206
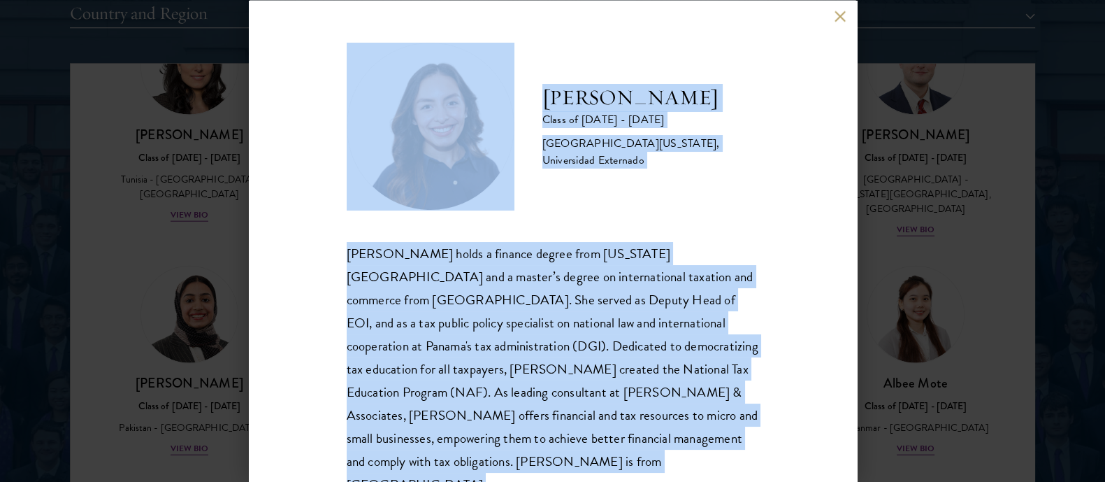
click at [576, 281] on div "[PERSON_NAME] holds a finance degree from [US_STATE][GEOGRAPHIC_DATA] and a mas…" at bounding box center [553, 368] width 413 height 255
click at [839, 20] on button at bounding box center [841, 16] width 12 height 12
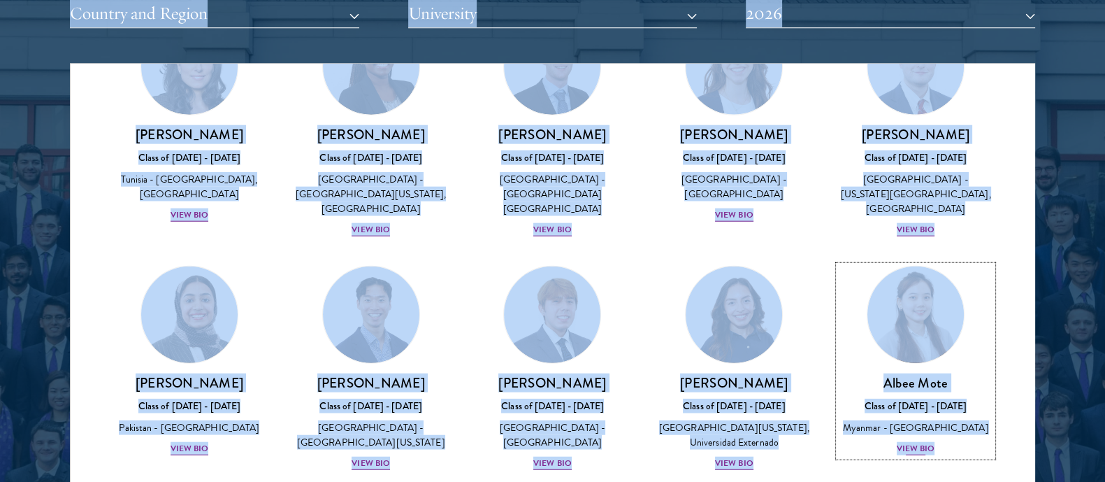
click at [903, 265] on link "[PERSON_NAME] [PERSON_NAME] Class of [DATE] - [DATE] [GEOGRAPHIC_DATA] - [GEOGR…" at bounding box center [916, 360] width 154 height 191
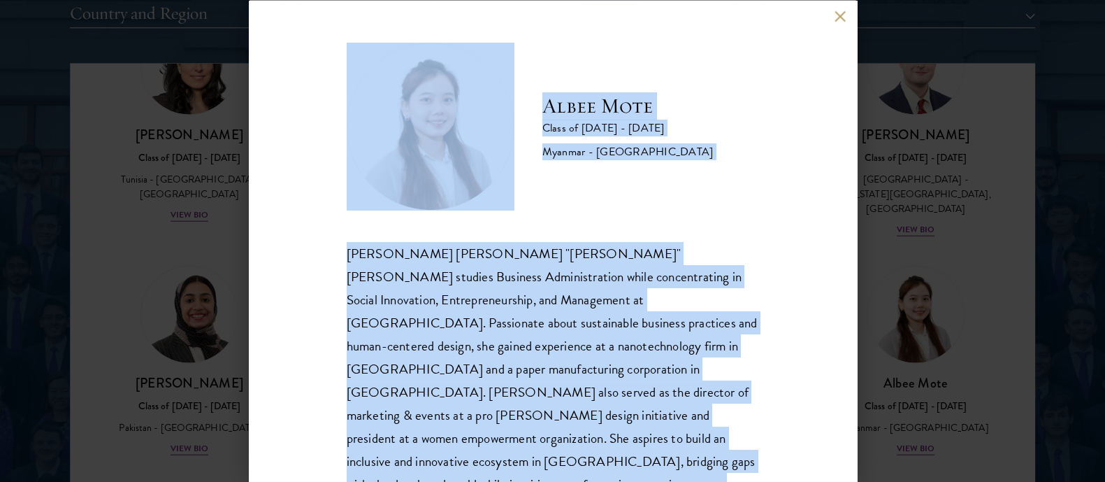
click at [573, 257] on div "[PERSON_NAME] [PERSON_NAME] "[PERSON_NAME]" [PERSON_NAME] studies Business Admi…" at bounding box center [553, 391] width 413 height 301
click at [837, 15] on button at bounding box center [841, 16] width 12 height 12
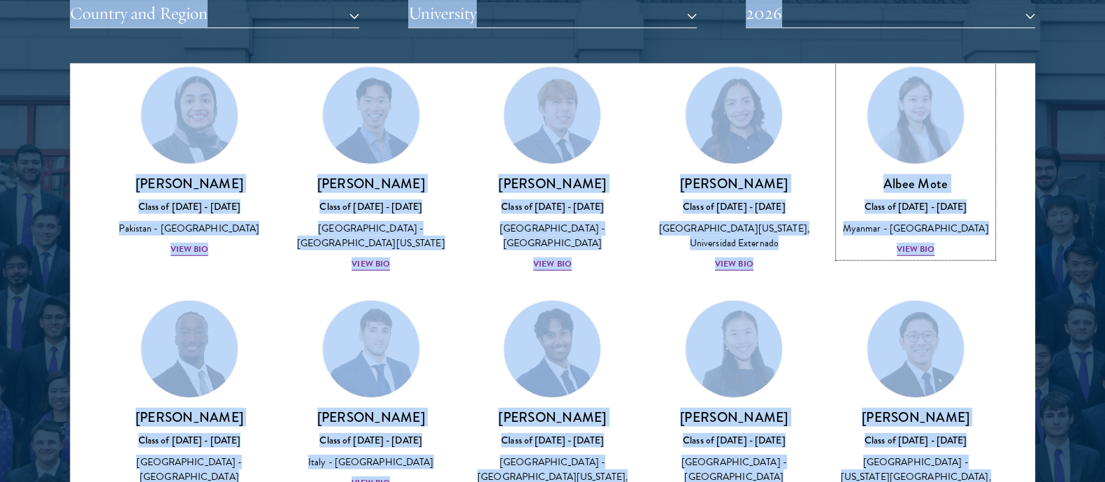
scroll to position [4663, 0]
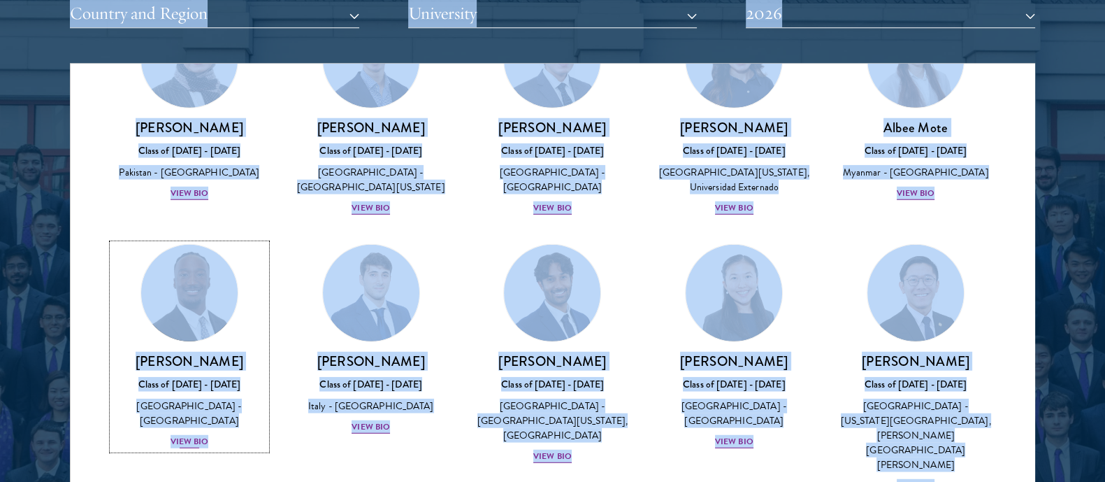
click at [182, 352] on h3 "[PERSON_NAME]" at bounding box center [190, 360] width 154 height 17
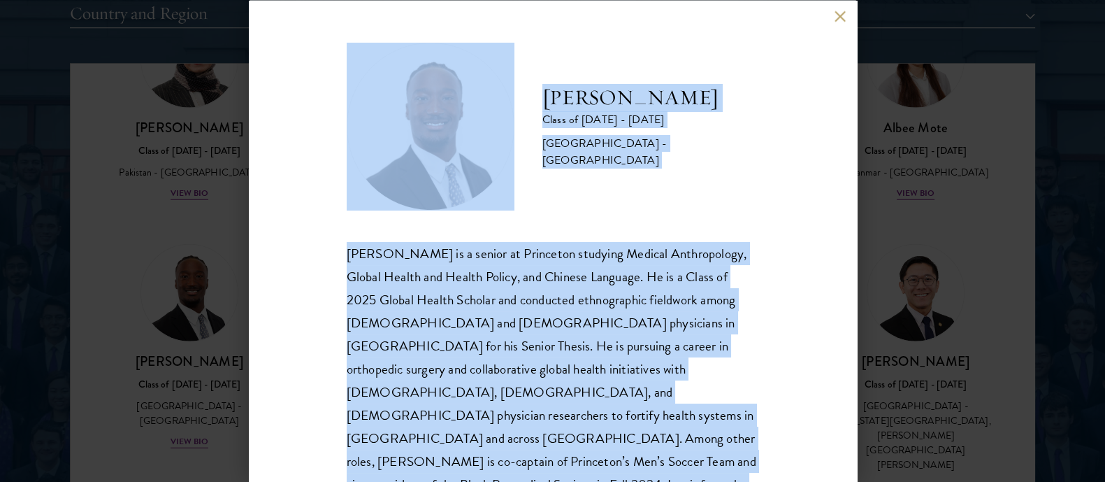
click at [471, 226] on div "[PERSON_NAME] Class of [DATE] - [DATE] [GEOGRAPHIC_DATA] - [GEOGRAPHIC_DATA] [P…" at bounding box center [553, 280] width 413 height 477
click at [842, 12] on button at bounding box center [841, 16] width 12 height 12
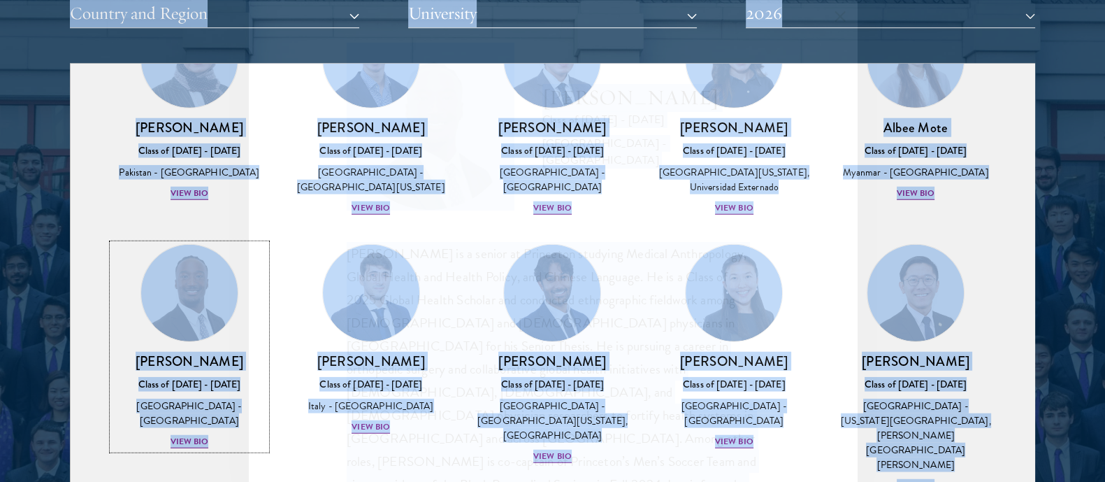
scroll to position [4643, 0]
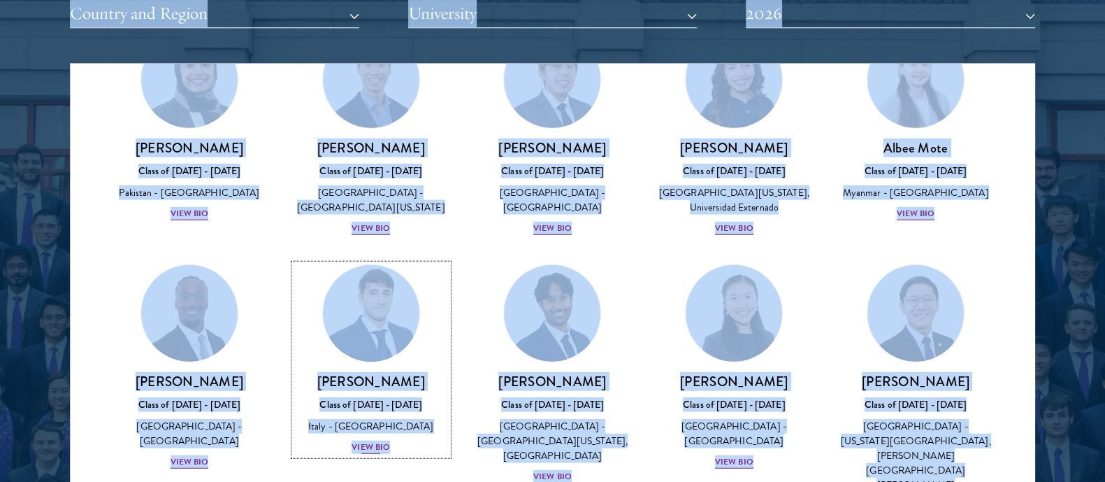
click at [380, 372] on h3 "[PERSON_NAME]" at bounding box center [371, 380] width 154 height 17
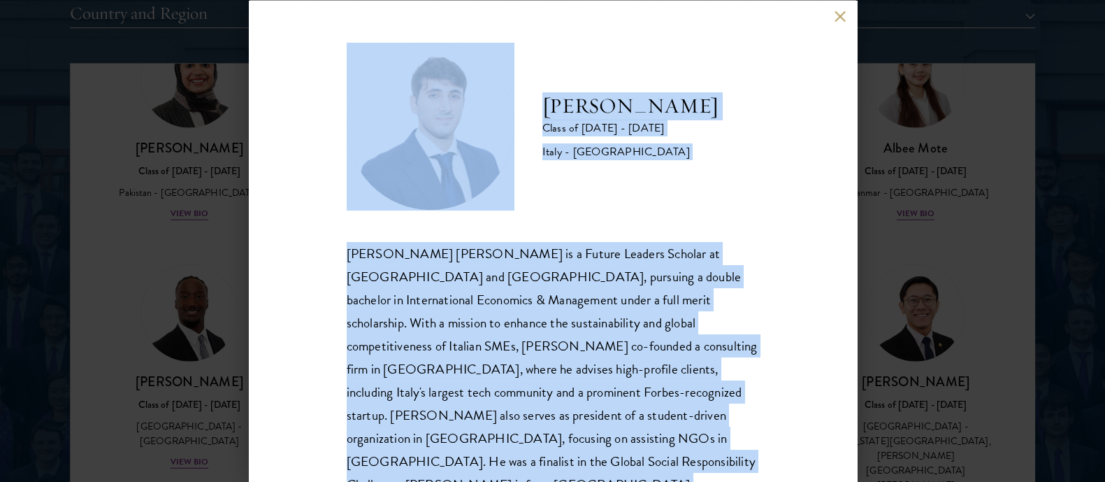
click at [520, 257] on div "[PERSON_NAME] [PERSON_NAME] is a Future Leaders Scholar at [GEOGRAPHIC_DATA] an…" at bounding box center [553, 368] width 413 height 255
click at [837, 10] on button at bounding box center [841, 16] width 12 height 12
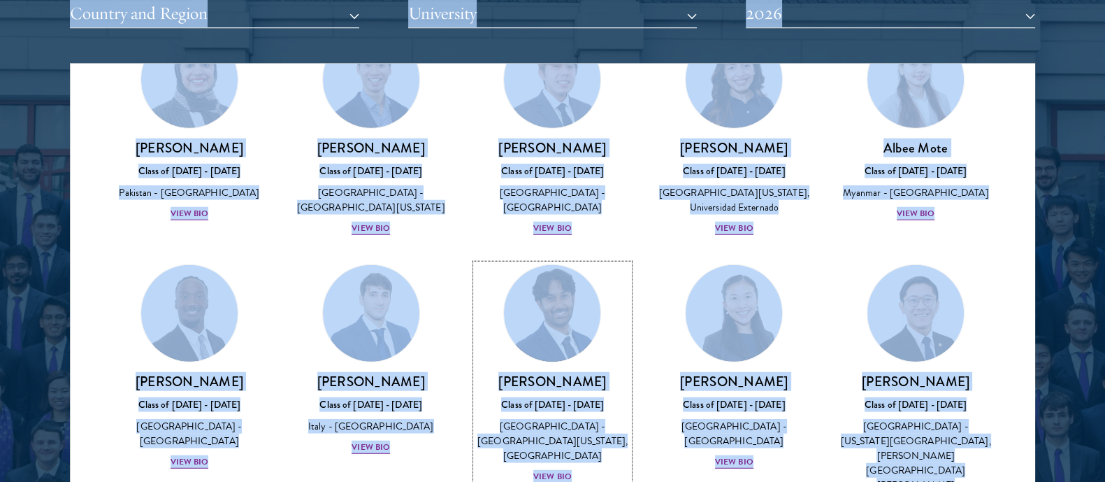
click at [552, 372] on h3 "[PERSON_NAME]" at bounding box center [553, 380] width 154 height 17
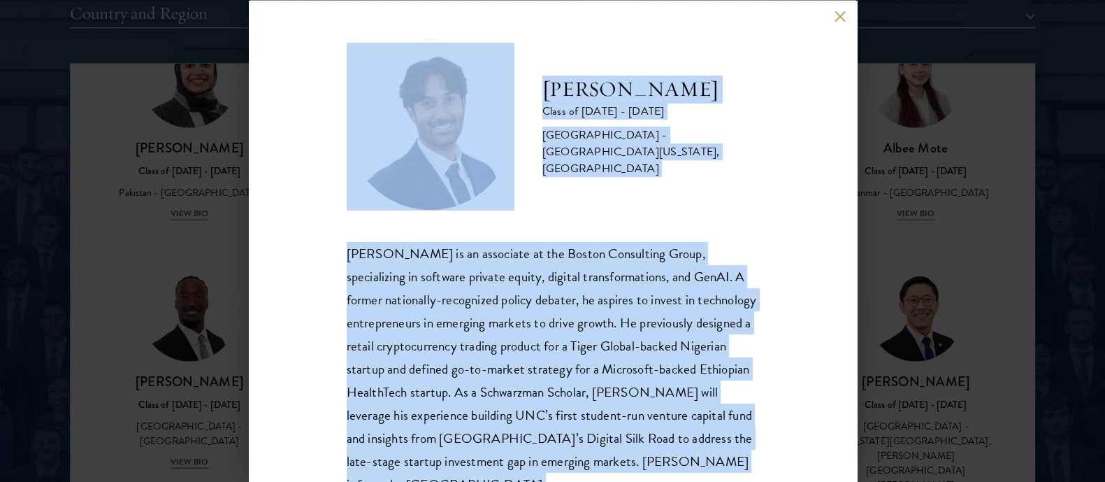
click at [556, 317] on div "[PERSON_NAME] is an associate at the Boston Consulting Group, specializing in s…" at bounding box center [553, 368] width 413 height 255
click at [838, 17] on button at bounding box center [841, 16] width 12 height 12
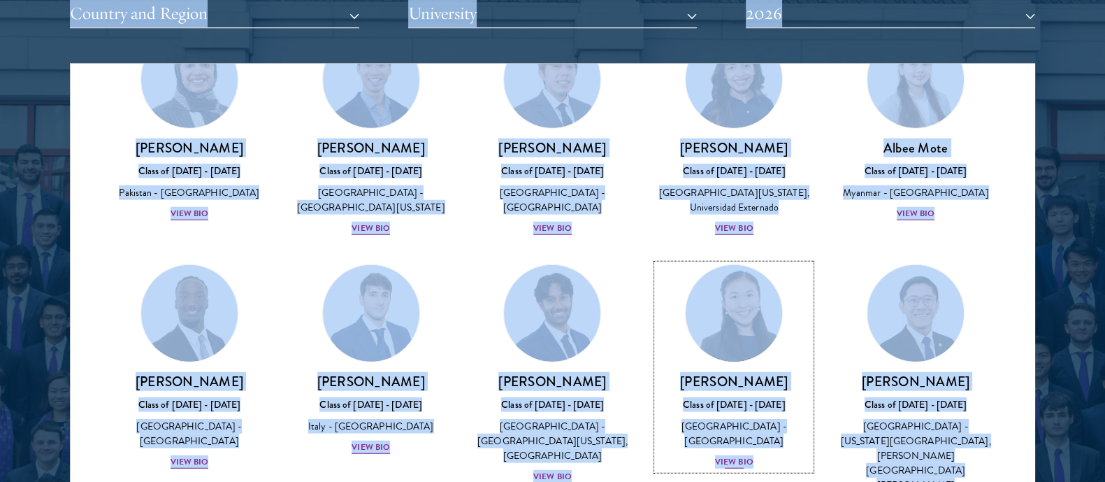
click at [709, 372] on h3 "[PERSON_NAME]" at bounding box center [734, 380] width 154 height 17
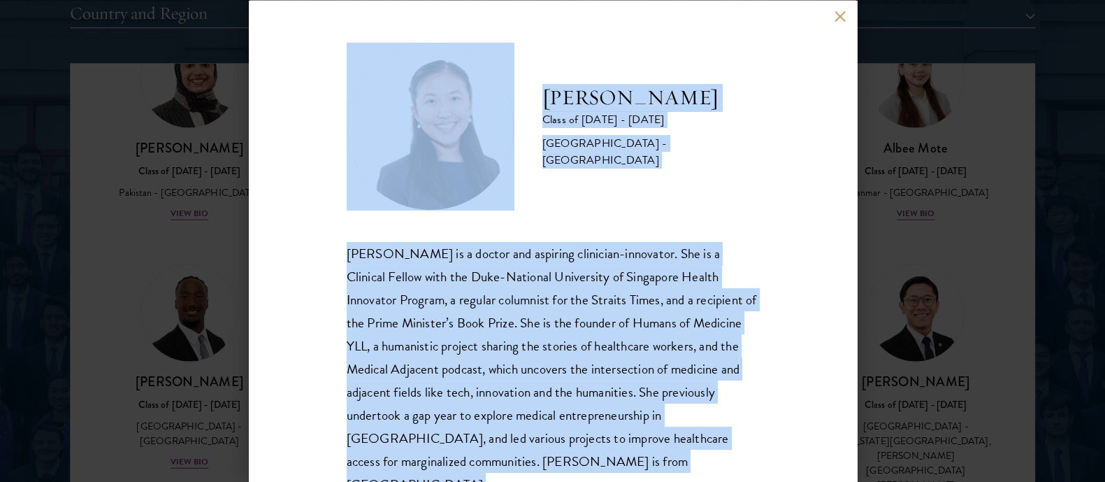
click at [647, 313] on div "[PERSON_NAME] is a doctor and aspiring clinician-innovator. She is a Clinical F…" at bounding box center [553, 368] width 413 height 255
click at [839, 18] on button at bounding box center [841, 16] width 12 height 12
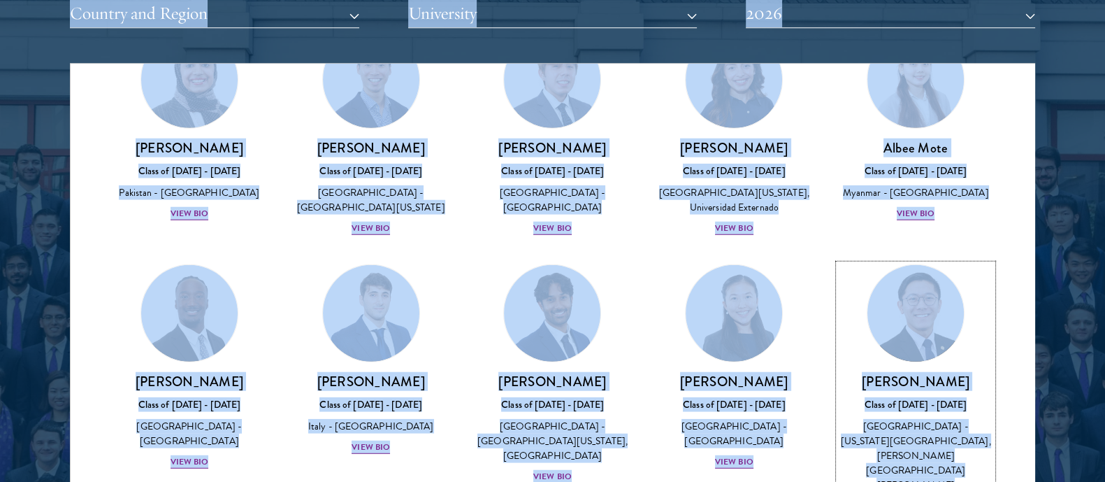
click at [864, 259] on img at bounding box center [916, 312] width 106 height 106
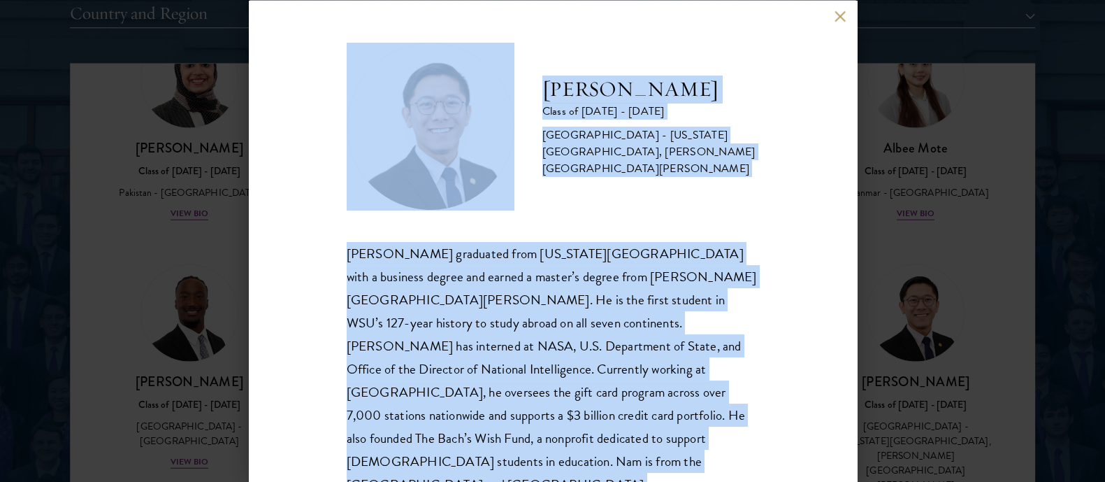
click at [539, 285] on div "[PERSON_NAME] graduated from [US_STATE][GEOGRAPHIC_DATA] with a business degree…" at bounding box center [553, 368] width 413 height 255
click at [835, 20] on button at bounding box center [841, 16] width 12 height 12
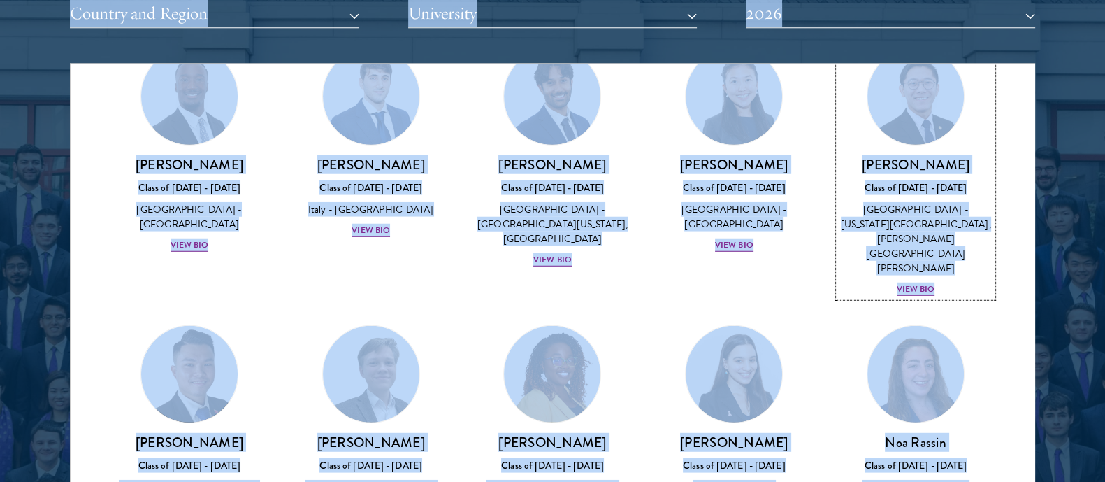
scroll to position [4862, 0]
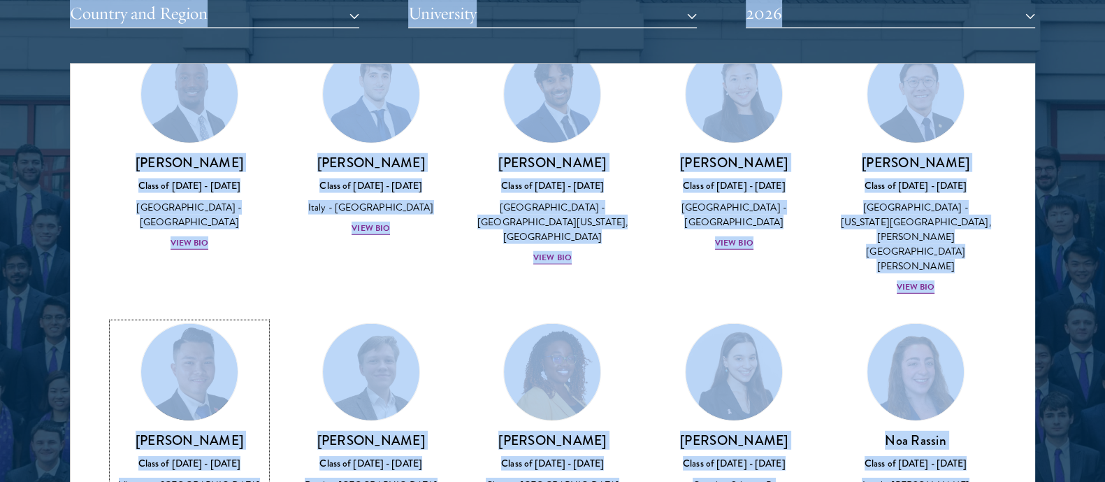
click at [194, 431] on div "[PERSON_NAME] Class of [DATE] - [DATE] [GEOGRAPHIC_DATA] - [GEOGRAPHIC_DATA] Vi…" at bounding box center [190, 472] width 154 height 83
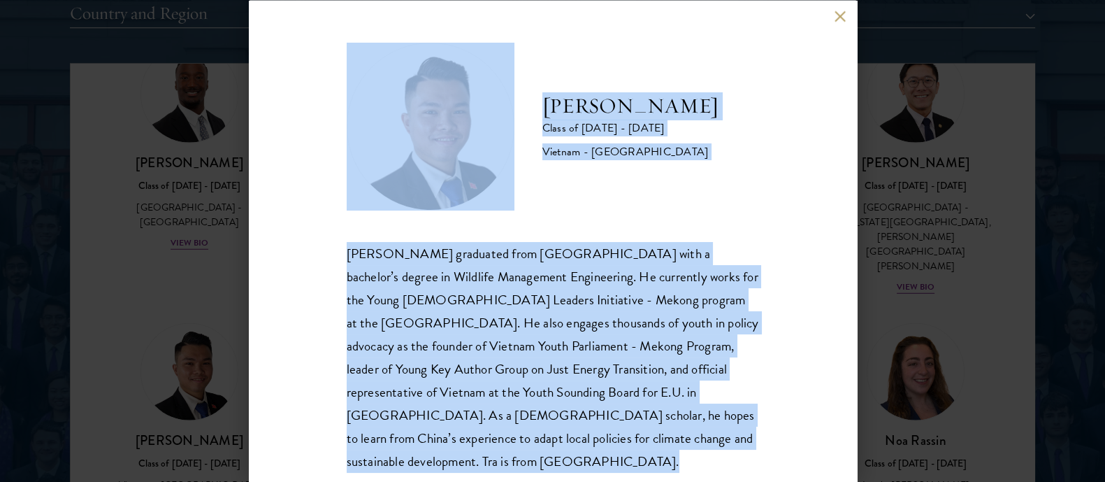
click at [545, 330] on div "[PERSON_NAME] graduated from [GEOGRAPHIC_DATA] with a bachelor’s degree in Wild…" at bounding box center [553, 356] width 413 height 231
click at [842, 15] on button at bounding box center [841, 16] width 12 height 12
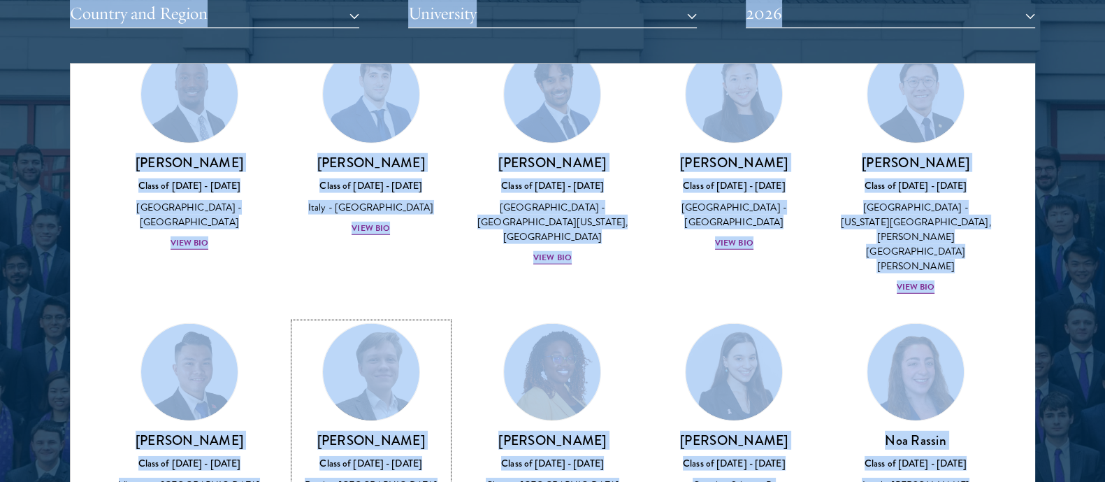
click at [375, 431] on h3 "[PERSON_NAME]" at bounding box center [371, 439] width 154 height 17
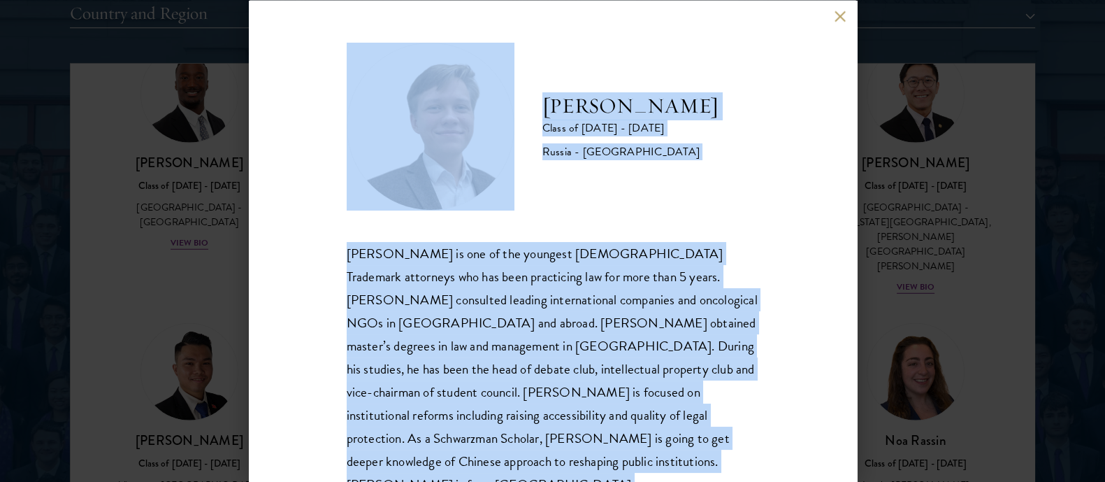
click at [545, 315] on div "[PERSON_NAME] is one of the youngest [DEMOGRAPHIC_DATA] Trademark attorneys who…" at bounding box center [553, 368] width 413 height 255
click at [835, 15] on button at bounding box center [841, 16] width 12 height 12
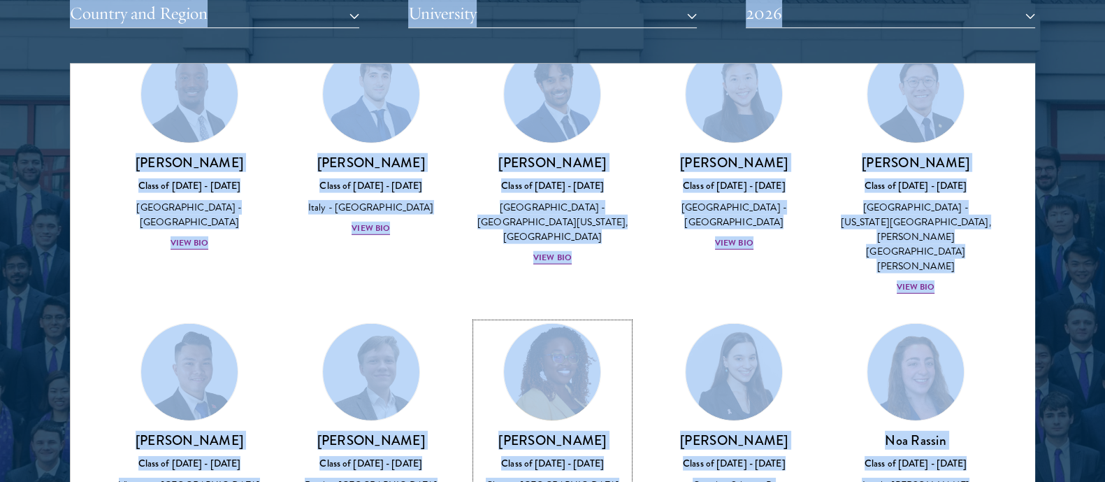
click at [506, 322] on link "[PERSON_NAME] Class of [DATE] - [DATE] Ghana - [GEOGRAPHIC_DATA] View Bio" at bounding box center [553, 417] width 154 height 191
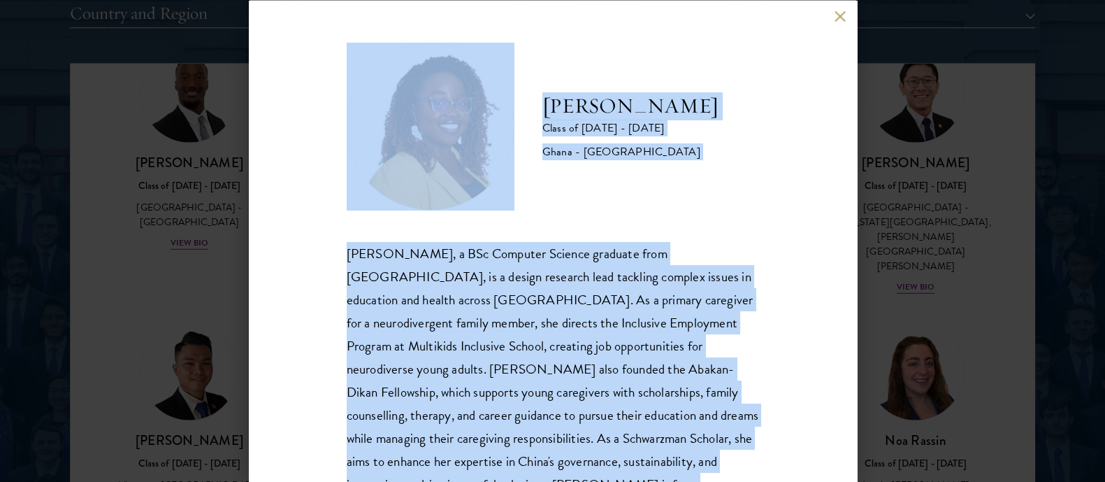
click at [594, 321] on div "[PERSON_NAME], a BSc Computer Science graduate from [GEOGRAPHIC_DATA], is a des…" at bounding box center [553, 380] width 413 height 278
click at [836, 14] on button at bounding box center [841, 16] width 12 height 12
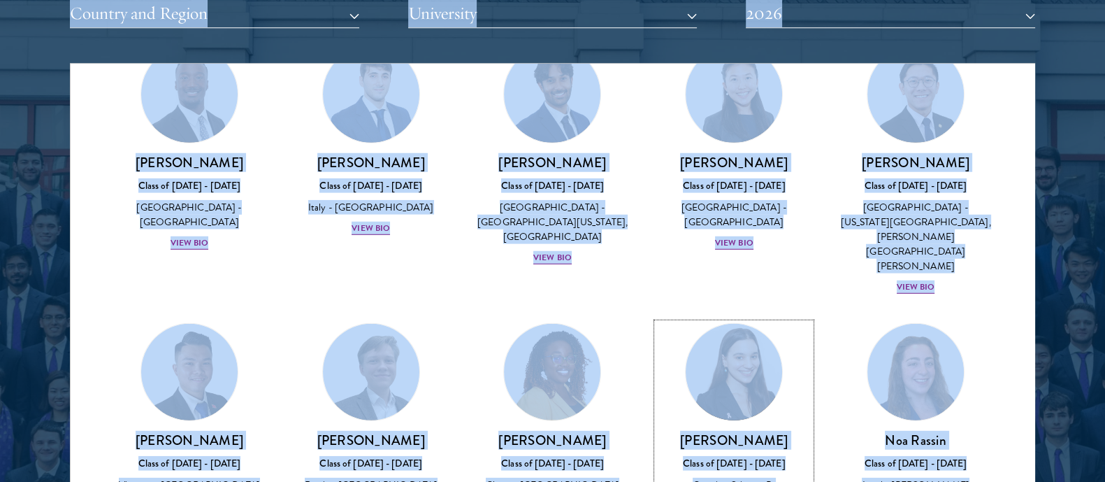
click at [726, 431] on h3 "[PERSON_NAME]" at bounding box center [734, 439] width 154 height 17
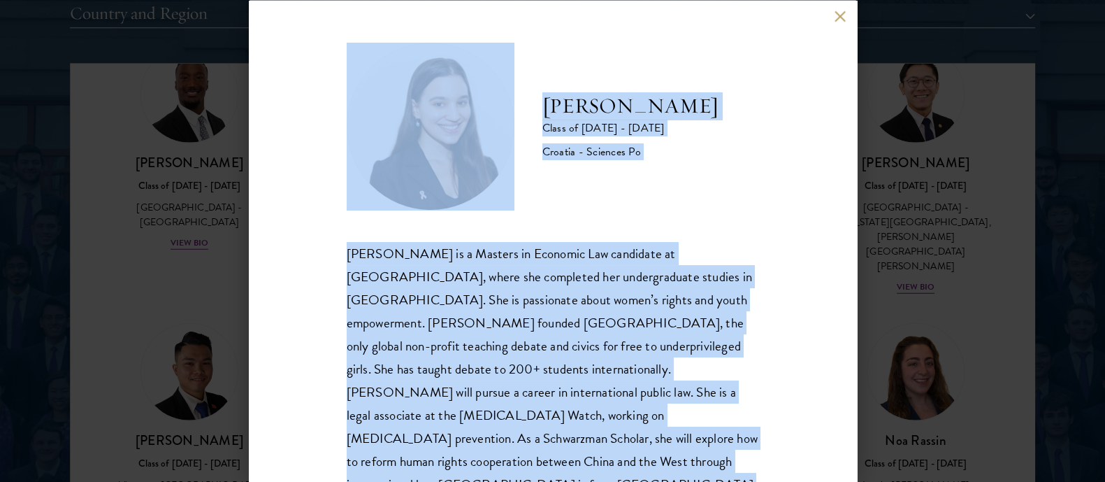
click at [570, 296] on div "[PERSON_NAME] is a Masters in Economic Law candidate at [GEOGRAPHIC_DATA], wher…" at bounding box center [553, 368] width 413 height 255
click at [838, 16] on button at bounding box center [841, 16] width 12 height 12
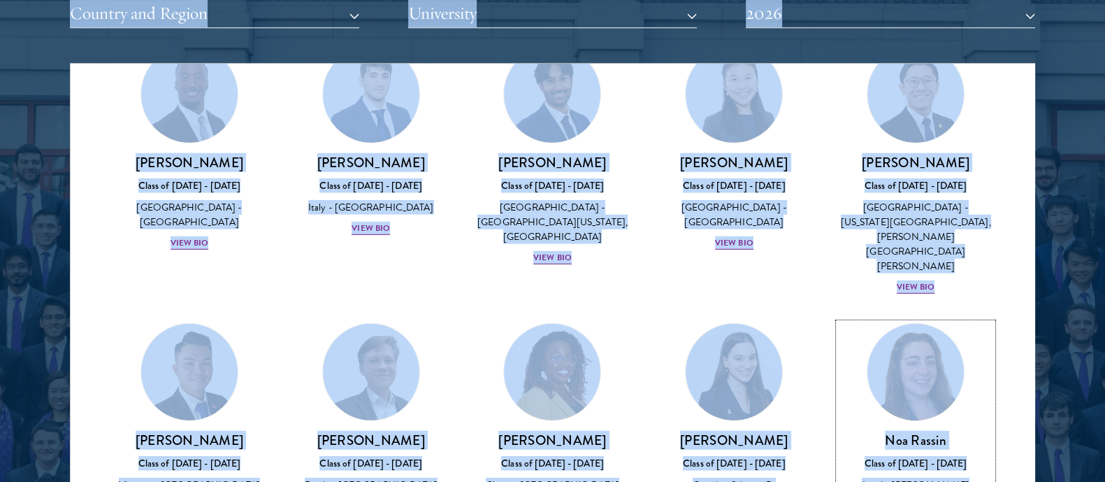
click at [895, 431] on h3 "Noa Rassin" at bounding box center [916, 439] width 154 height 17
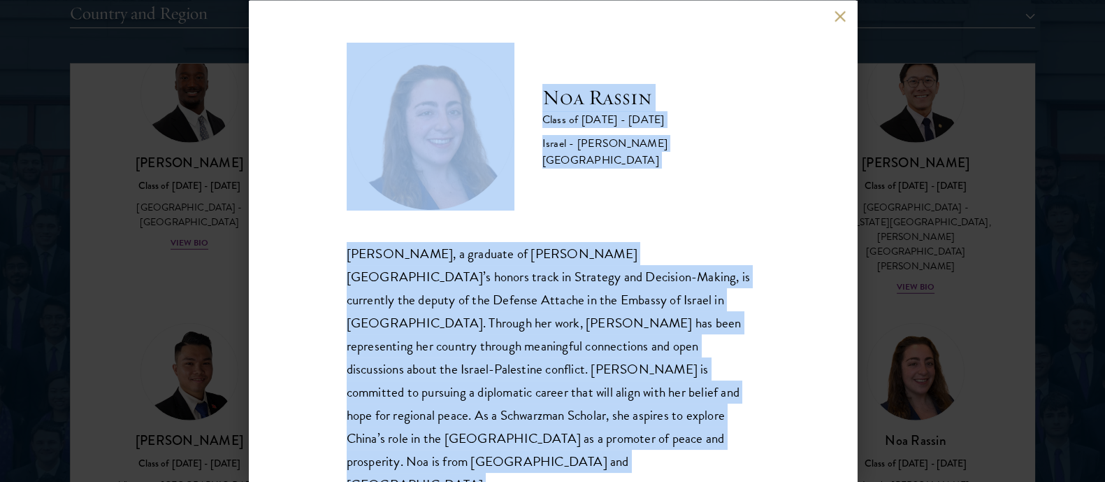
click at [566, 267] on div "[PERSON_NAME], a graduate of [PERSON_NAME][GEOGRAPHIC_DATA]’s honors track in S…" at bounding box center [553, 368] width 413 height 255
click at [843, 22] on button at bounding box center [841, 16] width 12 height 12
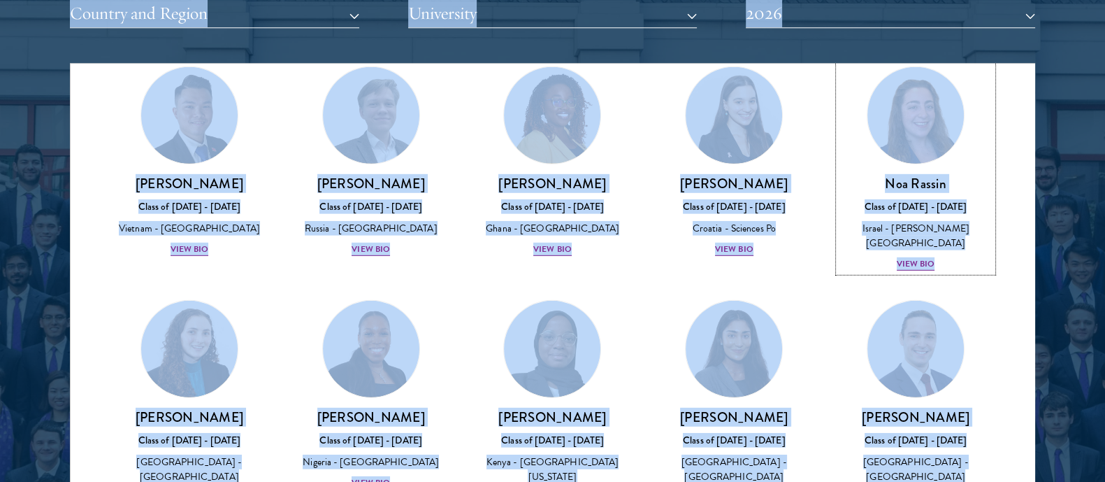
scroll to position [5115, 0]
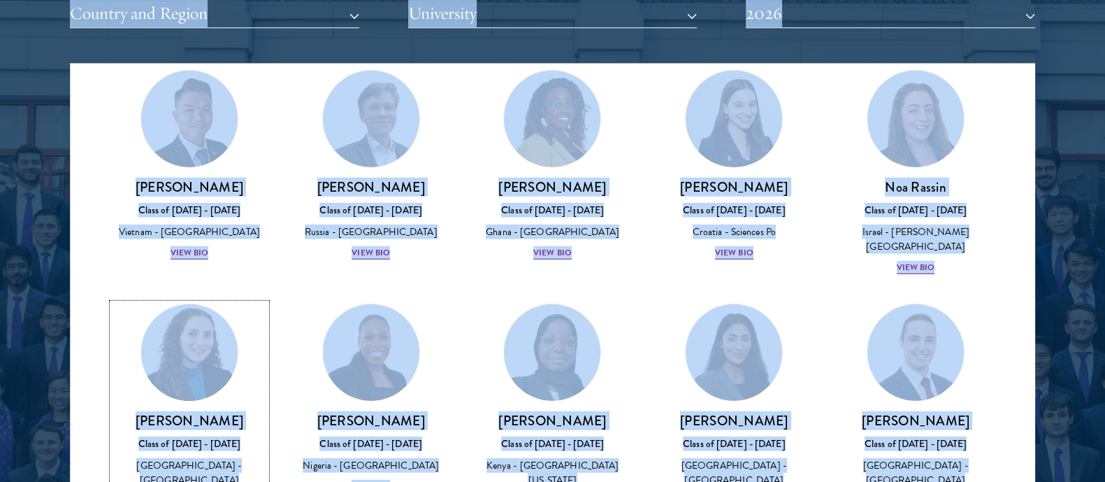
click at [179, 411] on h3 "[PERSON_NAME]" at bounding box center [190, 419] width 154 height 17
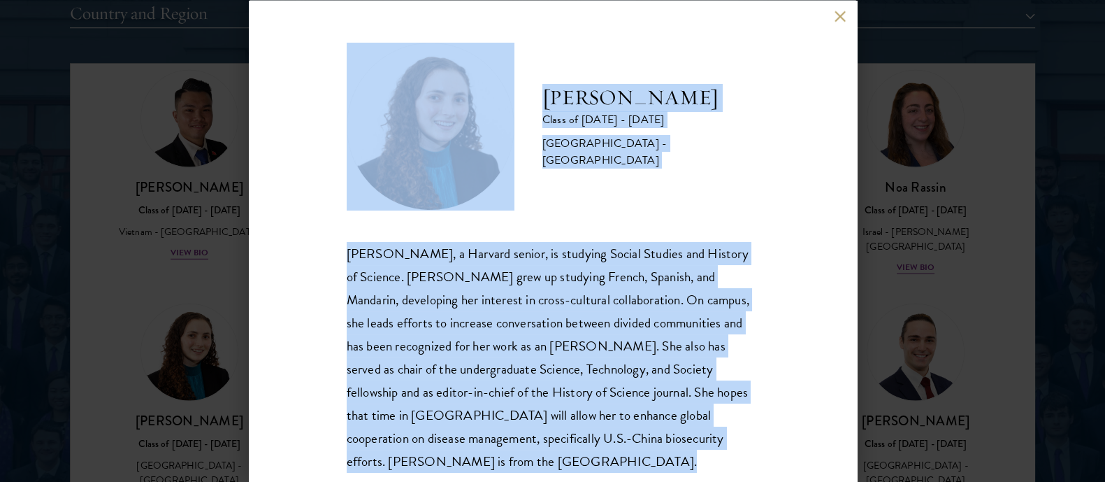
click at [503, 319] on div "[PERSON_NAME], a Harvard senior, is studying Social Studies and History of Scie…" at bounding box center [553, 356] width 413 height 231
click at [838, 17] on button at bounding box center [841, 16] width 12 height 12
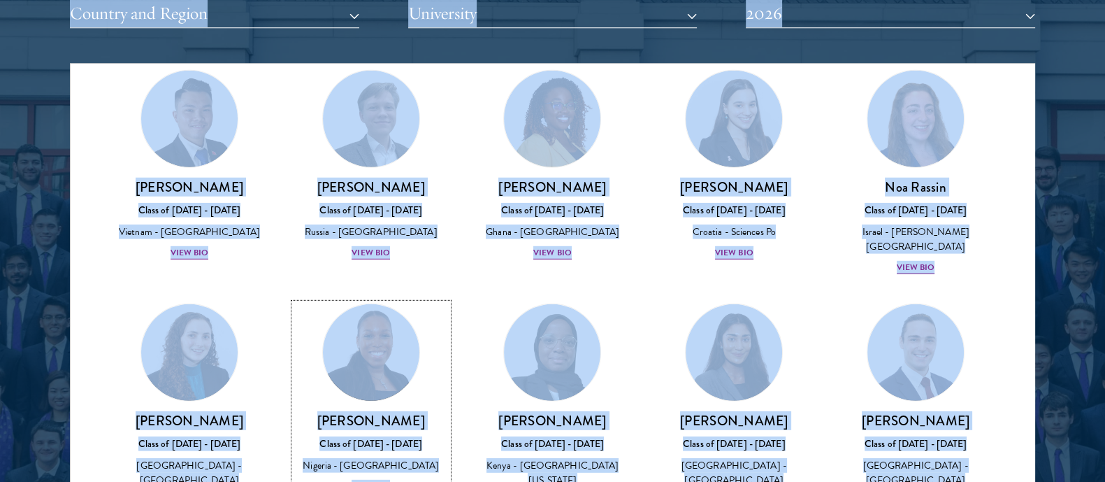
click at [403, 411] on h3 "[PERSON_NAME]" at bounding box center [371, 419] width 154 height 17
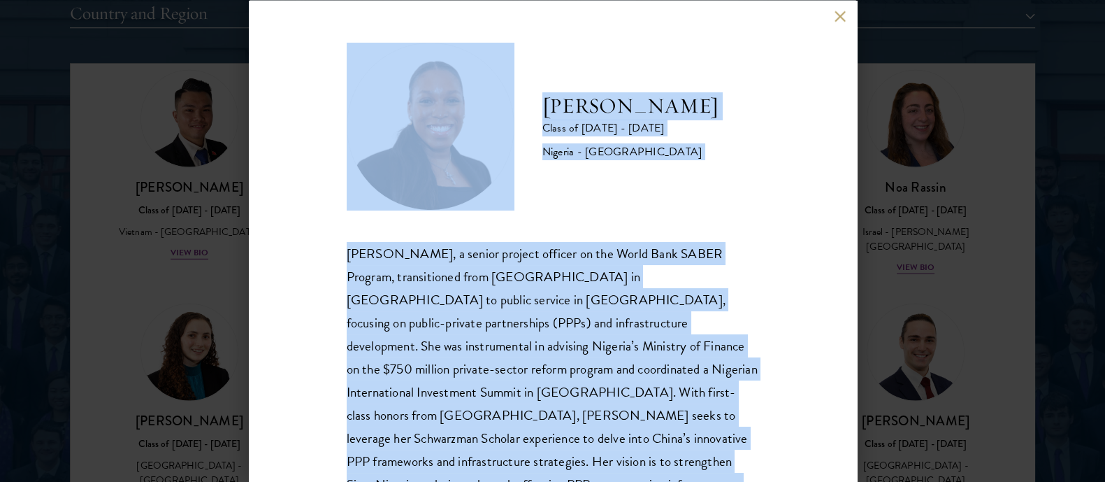
click at [513, 295] on div "[PERSON_NAME], a senior project officer on the World Bank SABER Program, transi…" at bounding box center [553, 391] width 413 height 301
click at [837, 20] on button at bounding box center [841, 16] width 12 height 12
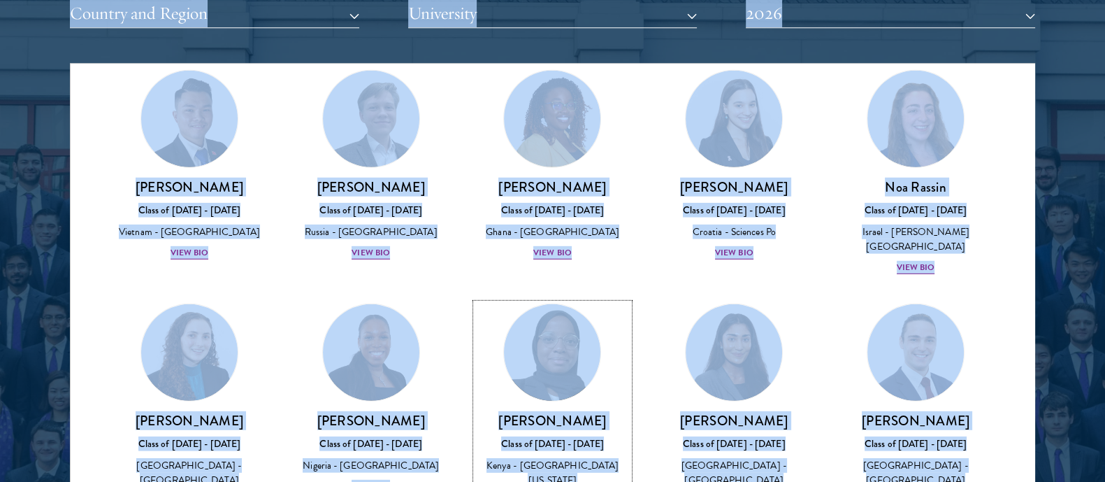
click at [534, 411] on div "[PERSON_NAME] Class of [DATE] - [DATE] [GEOGRAPHIC_DATA] - [GEOGRAPHIC_DATA][US…" at bounding box center [553, 459] width 154 height 97
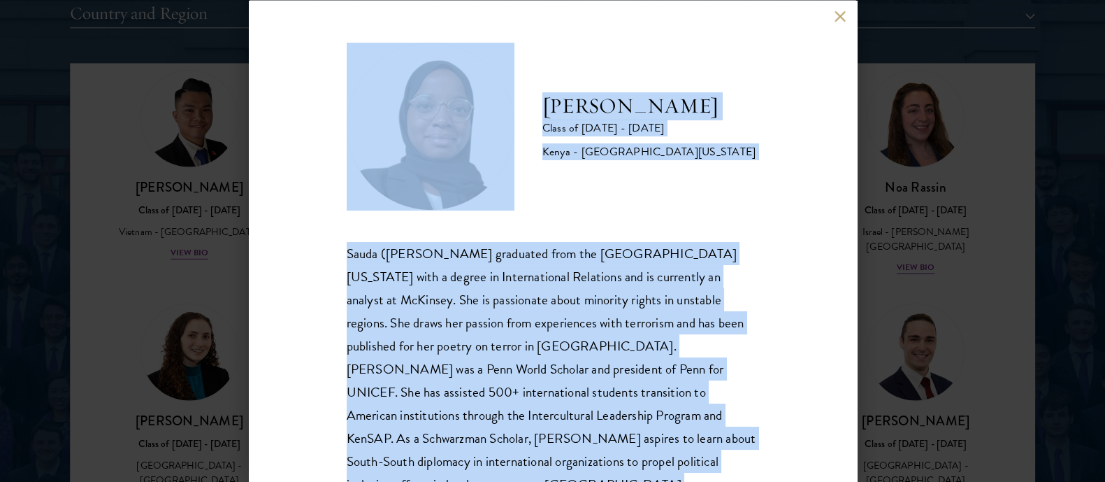
click at [565, 309] on div "Sauda ([PERSON_NAME] graduated from the [GEOGRAPHIC_DATA][US_STATE] with a degr…" at bounding box center [553, 368] width 413 height 255
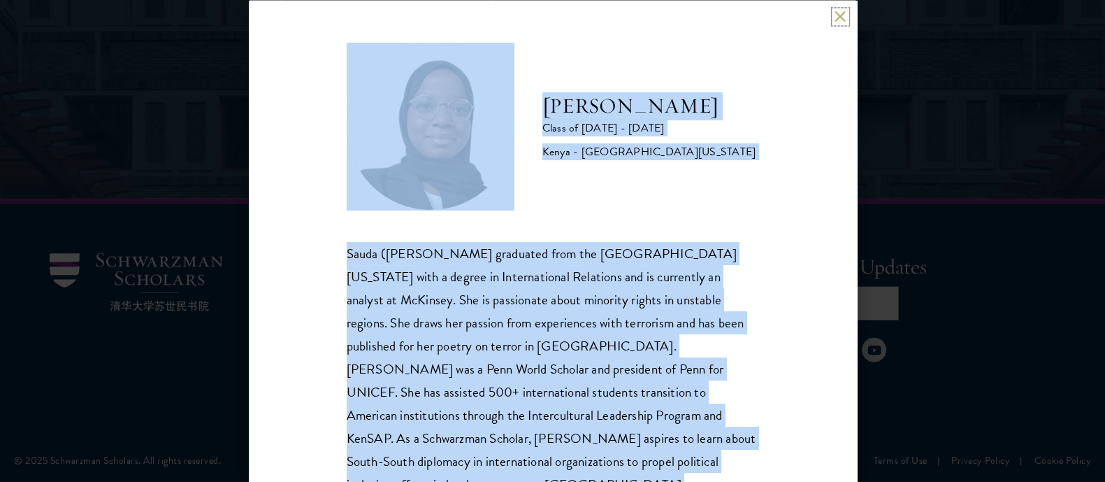
click at [838, 15] on button at bounding box center [841, 16] width 12 height 12
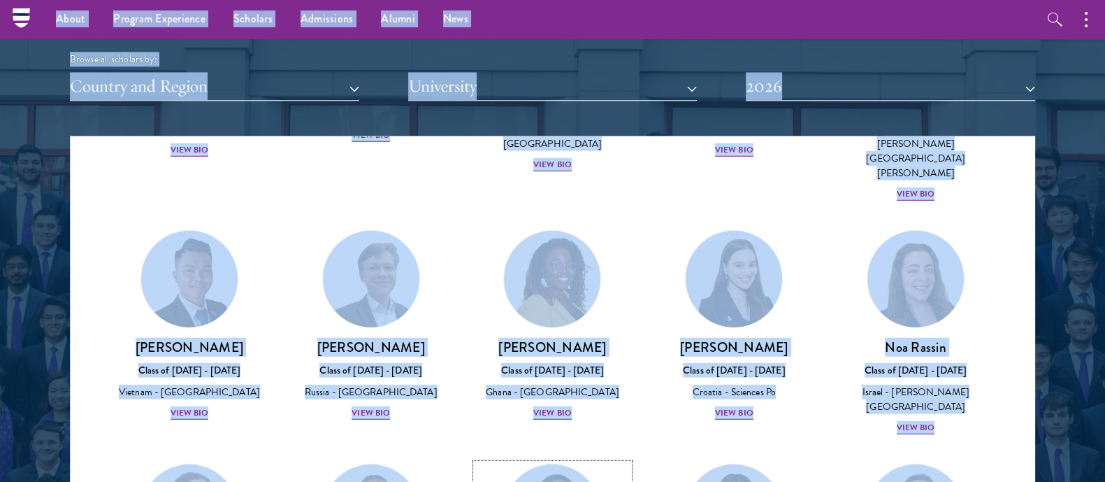
scroll to position [5041, 0]
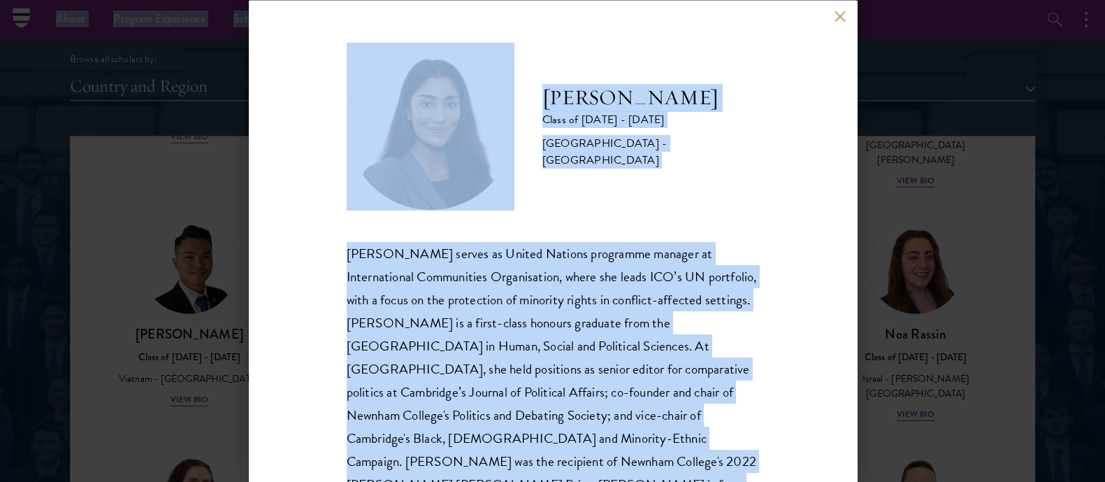
click at [459, 356] on div "[PERSON_NAME] serves as United Nations programme manager at International Commu…" at bounding box center [553, 380] width 413 height 278
click at [841, 14] on button at bounding box center [841, 16] width 12 height 12
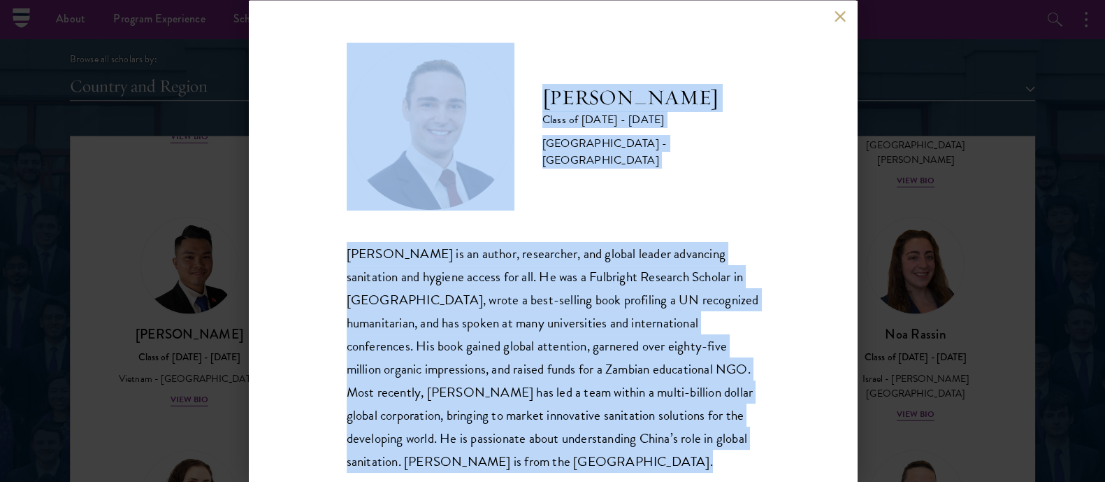
click at [560, 344] on div "[PERSON_NAME] is an author, researcher, and global leader advancing sanitation …" at bounding box center [553, 356] width 413 height 231
click at [831, 16] on div "[PERSON_NAME] Class of [DATE] - [DATE] [GEOGRAPHIC_DATA] - [GEOGRAPHIC_DATA] [P…" at bounding box center [553, 241] width 608 height 482
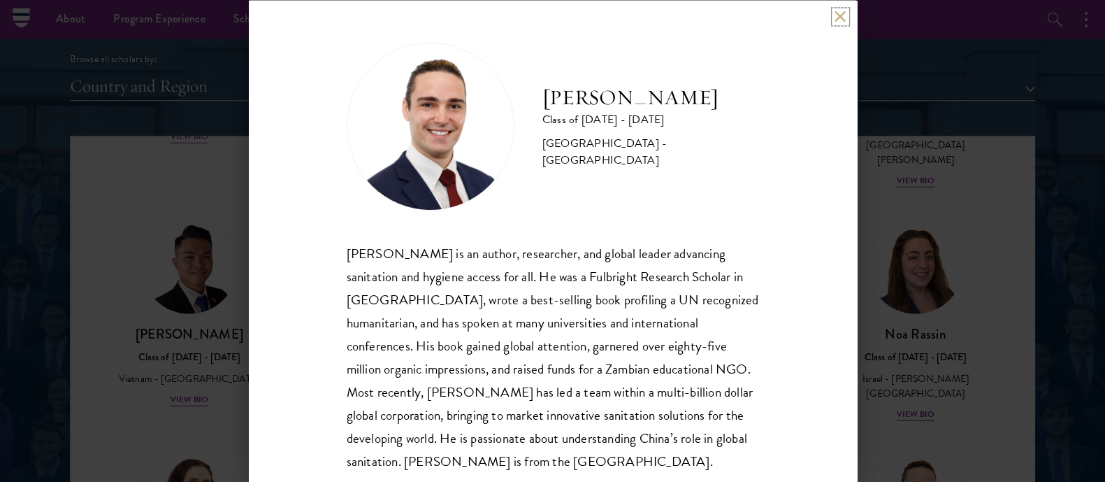
click at [839, 16] on button at bounding box center [841, 16] width 12 height 12
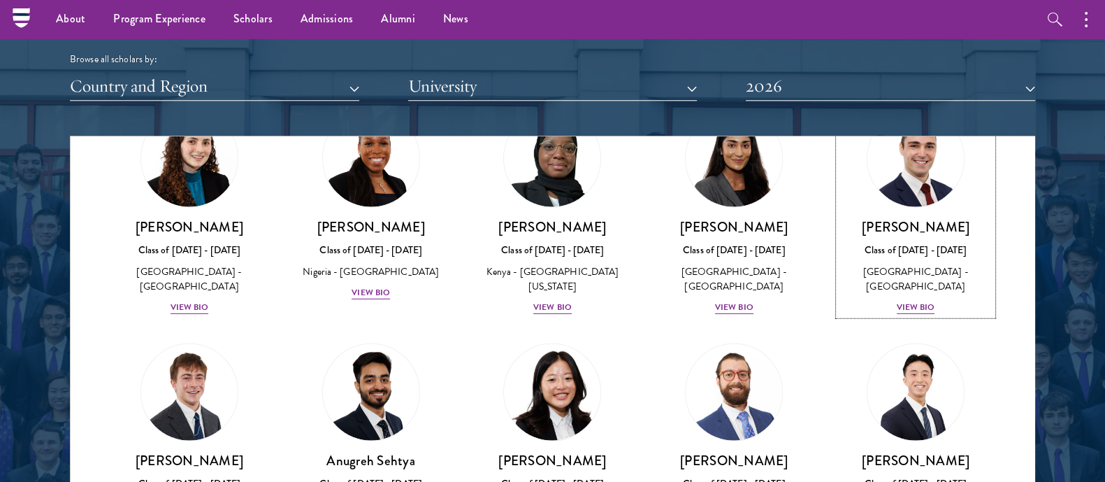
scroll to position [5387, 0]
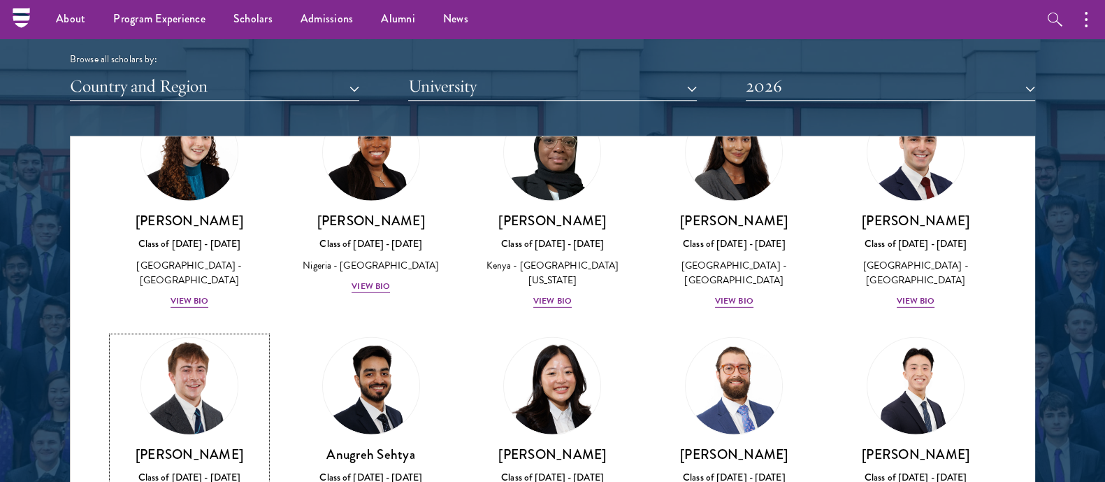
click at [187, 337] on link "[PERSON_NAME] Class of [DATE] - [DATE] [GEOGRAPHIC_DATA] - [GEOGRAPHIC_DATA][US…" at bounding box center [190, 447] width 154 height 220
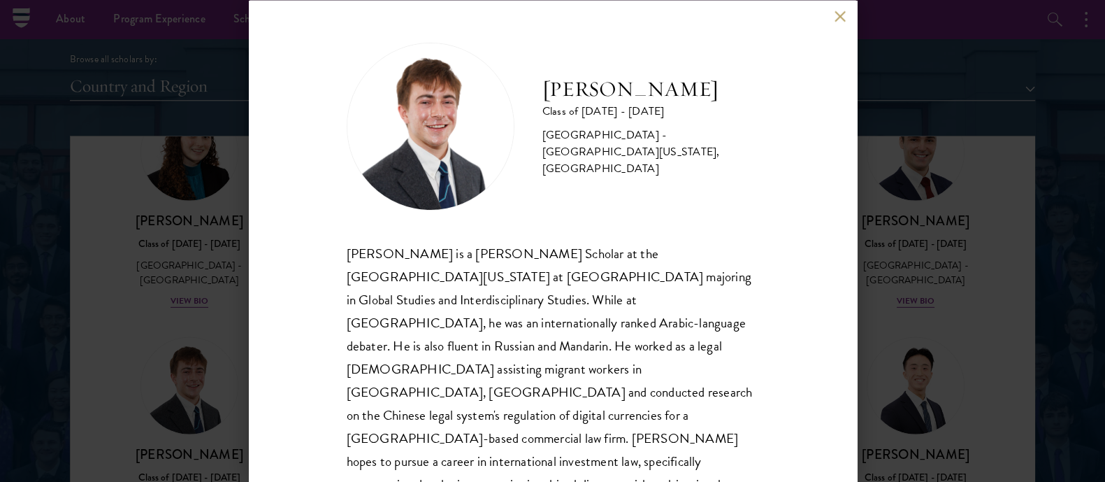
click at [535, 307] on div "[PERSON_NAME] is a [PERSON_NAME] Scholar at the [GEOGRAPHIC_DATA][US_STATE] at …" at bounding box center [553, 380] width 413 height 278
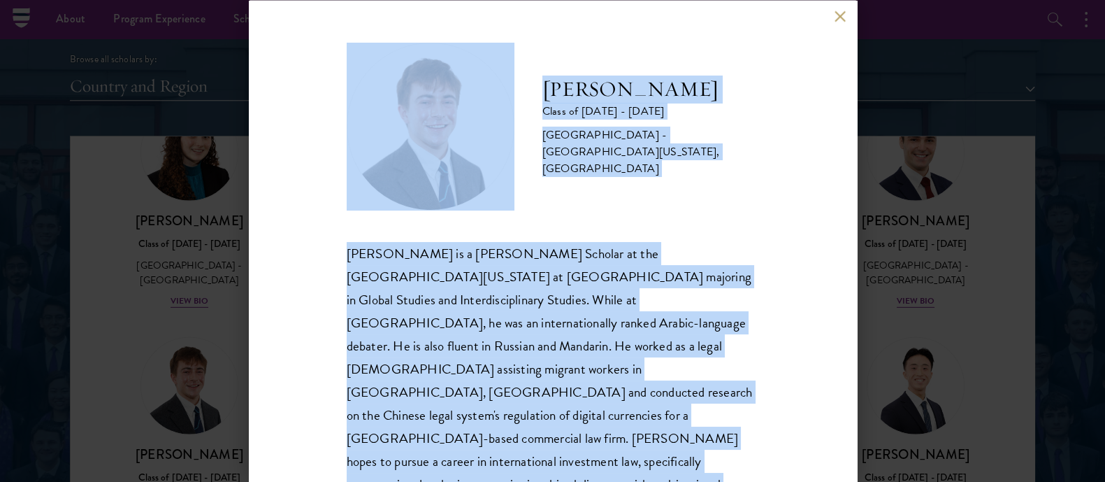
click at [84, 170] on div "[PERSON_NAME] Class of [DATE] - [DATE] [GEOGRAPHIC_DATA] - [GEOGRAPHIC_DATA][US…" at bounding box center [552, 241] width 1105 height 482
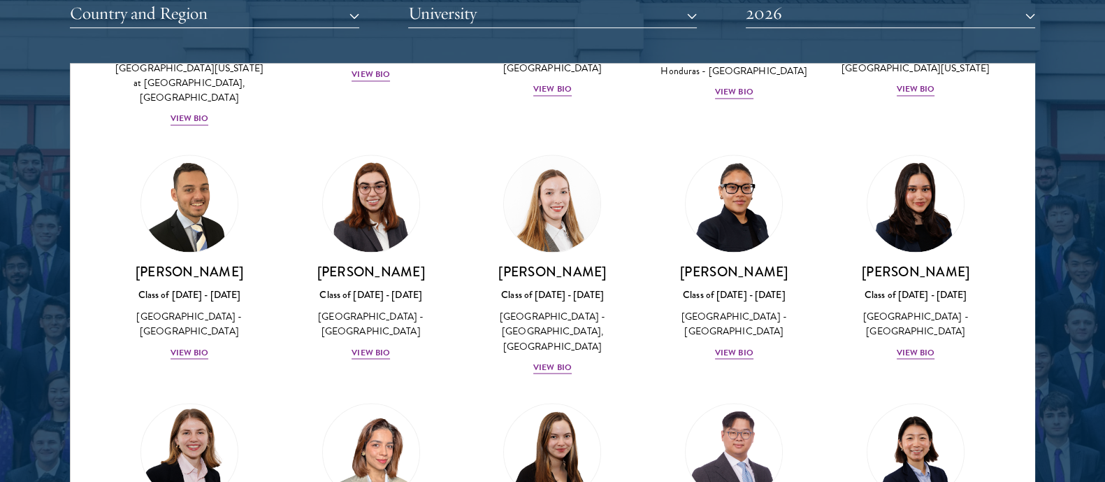
scroll to position [5252, 0]
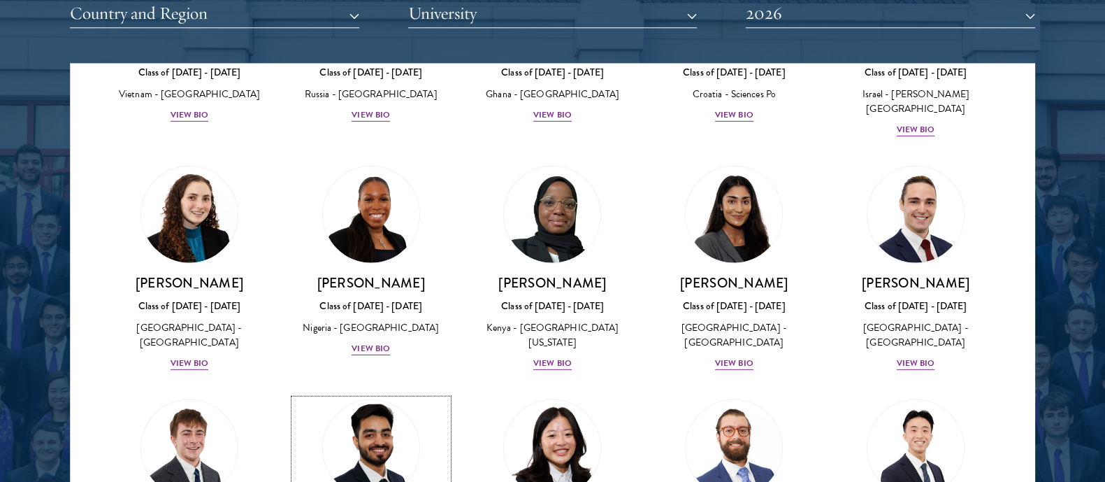
click at [356, 395] on img at bounding box center [371, 448] width 106 height 106
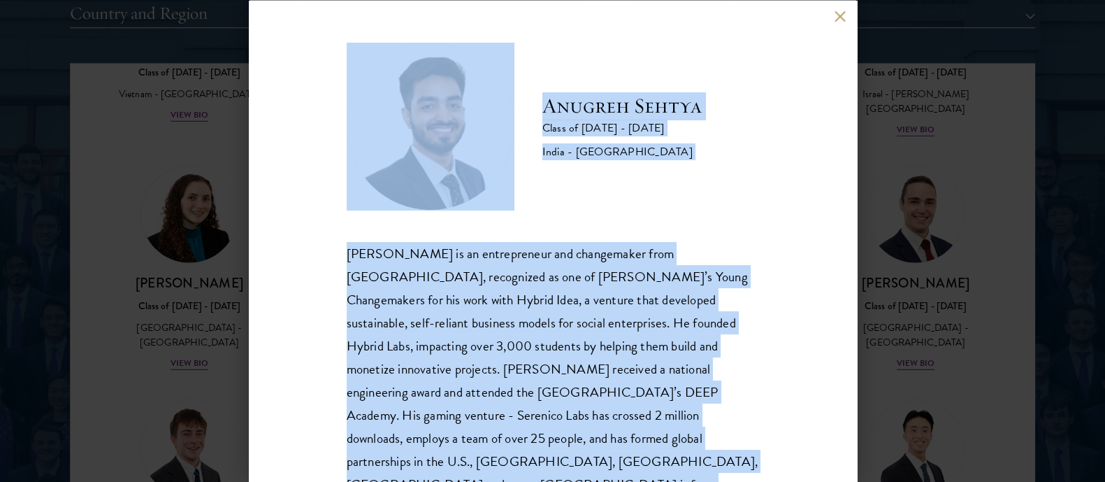
click at [557, 334] on div "[PERSON_NAME] is an entrepreneur and changemaker from [GEOGRAPHIC_DATA], recogn…" at bounding box center [553, 380] width 413 height 278
click at [839, 20] on button at bounding box center [841, 16] width 12 height 12
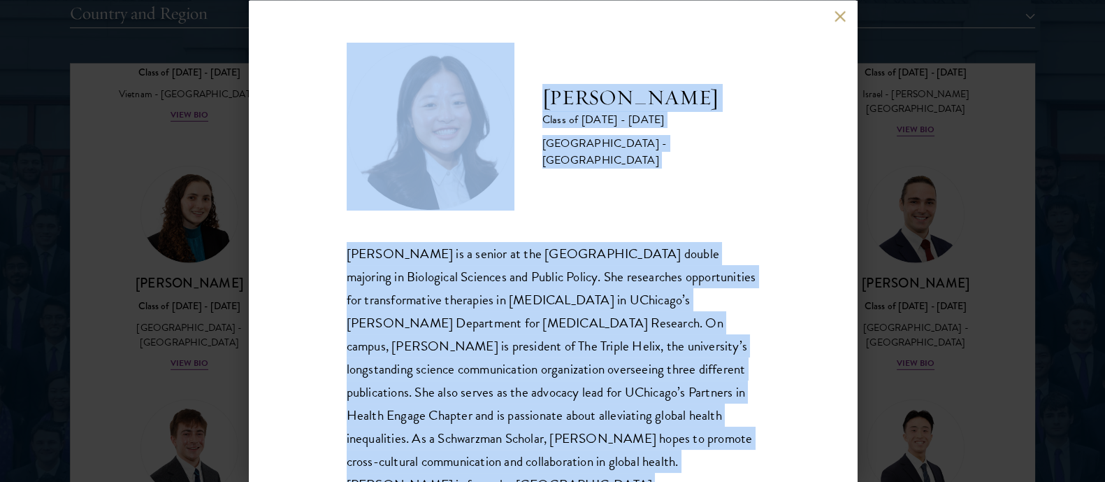
click at [494, 401] on div "[PERSON_NAME] is a senior at the [GEOGRAPHIC_DATA] double majoring in Biologica…" at bounding box center [553, 368] width 413 height 255
click at [844, 19] on button at bounding box center [841, 16] width 12 height 12
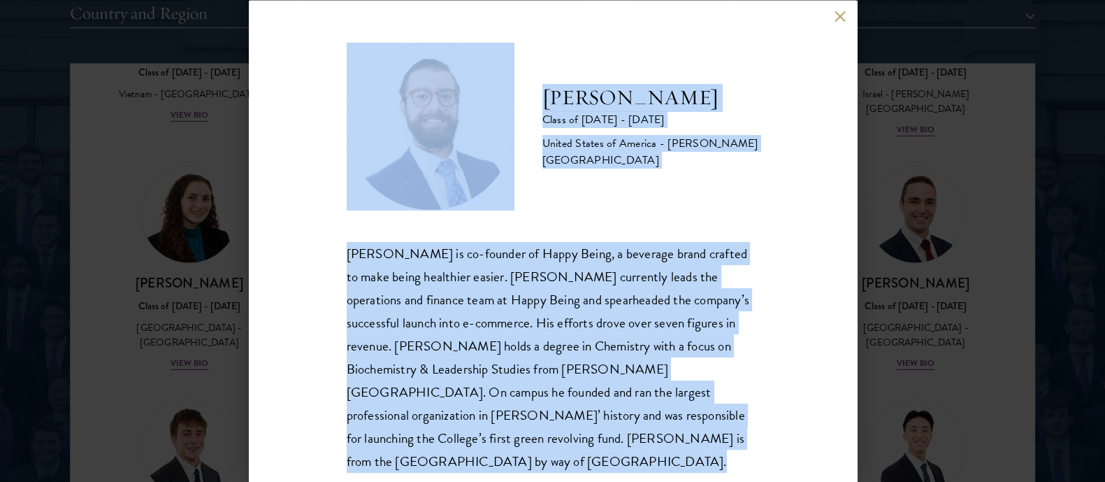
click at [535, 338] on div "[PERSON_NAME] is co-founder of Happy Being, a beverage brand crafted to make be…" at bounding box center [553, 356] width 413 height 231
click at [835, 15] on button at bounding box center [841, 16] width 12 height 12
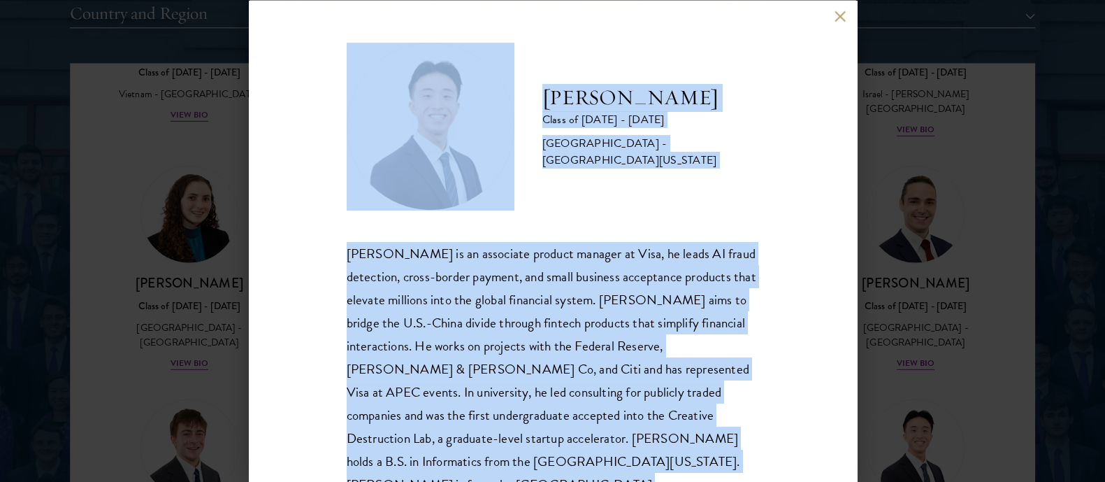
click at [647, 247] on div "[PERSON_NAME] is an associate product manager at Visa, he leads AI fraud detect…" at bounding box center [553, 368] width 413 height 255
click at [836, 22] on div "[PERSON_NAME] Class of [DATE] - [DATE] [GEOGRAPHIC_DATA] - [GEOGRAPHIC_DATA][US…" at bounding box center [553, 241] width 608 height 482
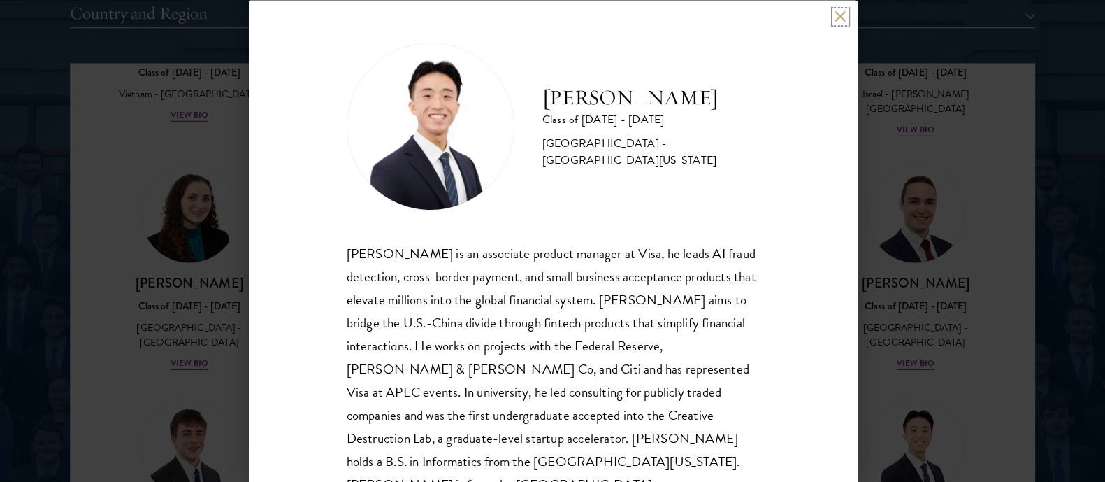
click at [840, 21] on button at bounding box center [841, 16] width 12 height 12
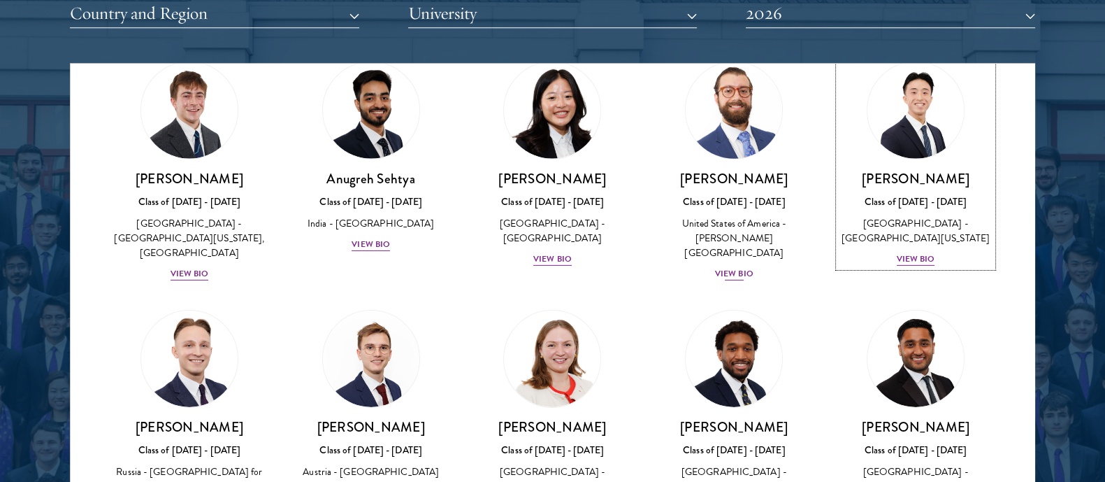
scroll to position [5590, 0]
click at [186, 418] on h3 "[PERSON_NAME]" at bounding box center [190, 426] width 154 height 17
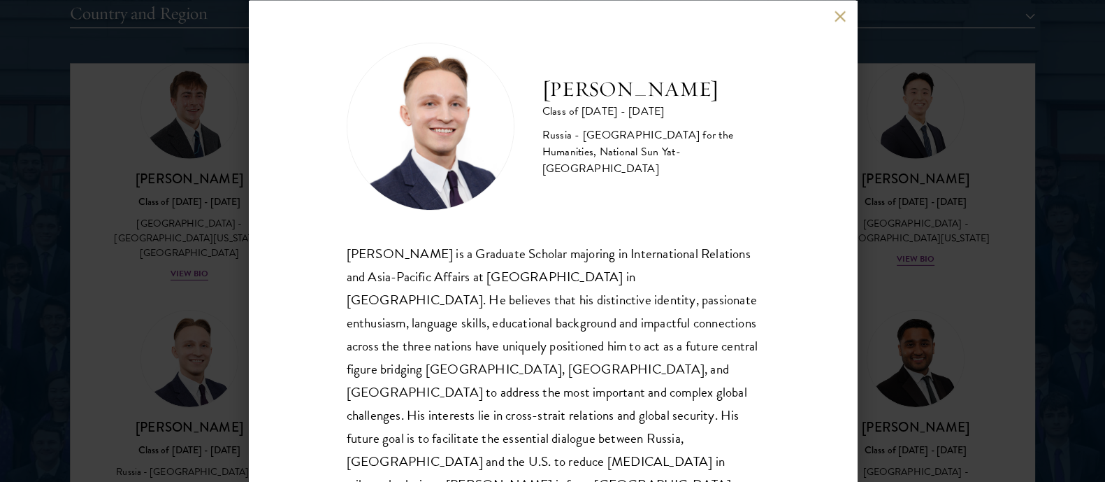
click at [418, 287] on div "[PERSON_NAME] is a Graduate Scholar majoring in International Relations and Asi…" at bounding box center [553, 368] width 413 height 255
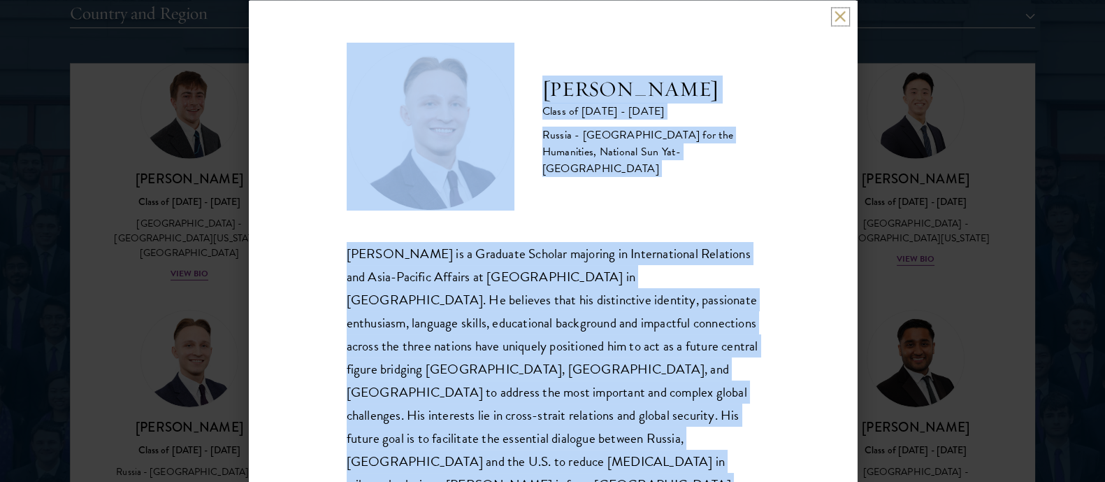
click at [841, 15] on button at bounding box center [841, 16] width 12 height 12
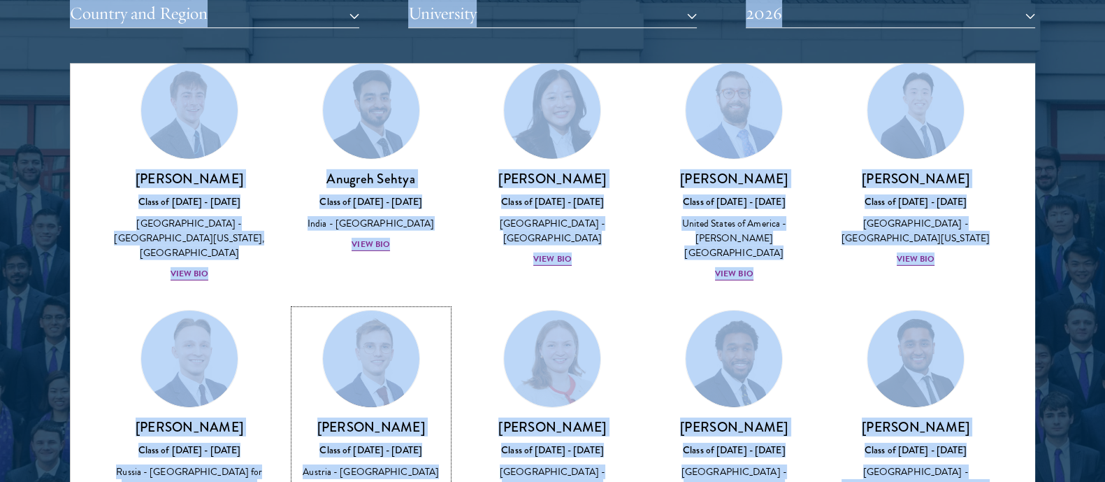
click at [366, 306] on img at bounding box center [371, 359] width 106 height 106
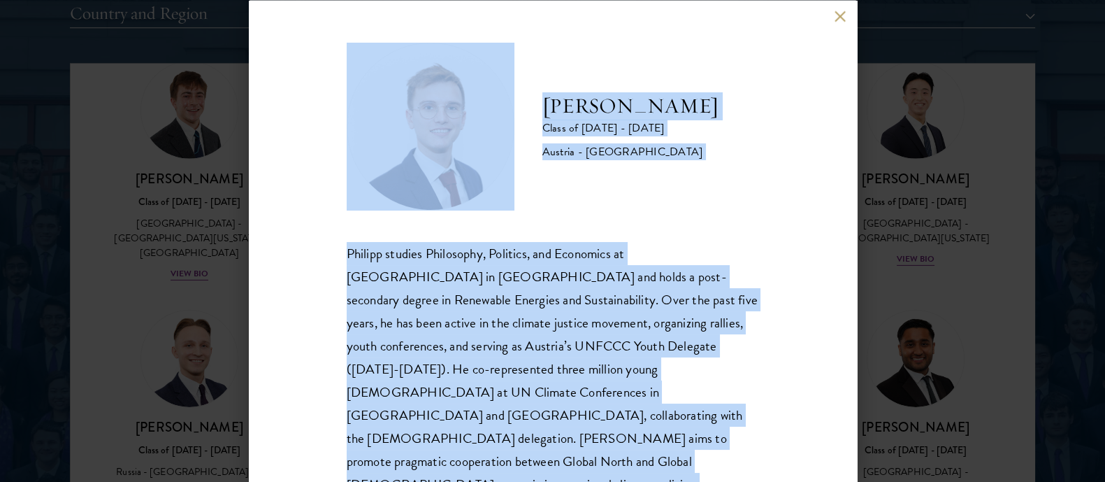
drag, startPoint x: 366, startPoint y: 152, endPoint x: 520, endPoint y: 372, distance: 267.7
click at [520, 372] on div "Philipp studies Philosophy, Politics, and Economics at [GEOGRAPHIC_DATA] in [GE…" at bounding box center [553, 380] width 413 height 278
click at [836, 17] on button at bounding box center [841, 16] width 12 height 12
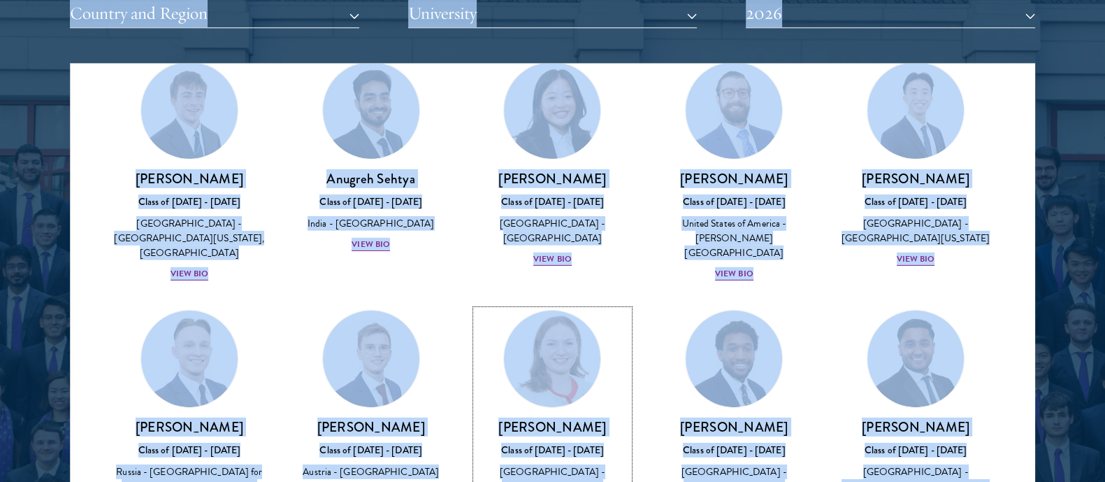
click at [540, 306] on img at bounding box center [553, 359] width 106 height 106
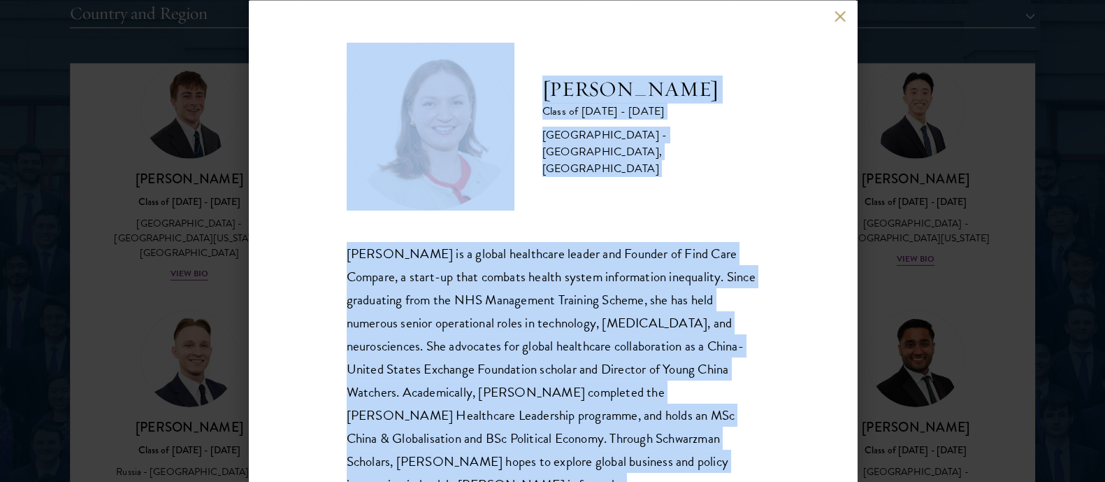
click at [566, 323] on div "[PERSON_NAME] is a global healthcare leader and Founder of Find Care Compare, a…" at bounding box center [553, 380] width 413 height 278
click at [843, 15] on button at bounding box center [841, 16] width 12 height 12
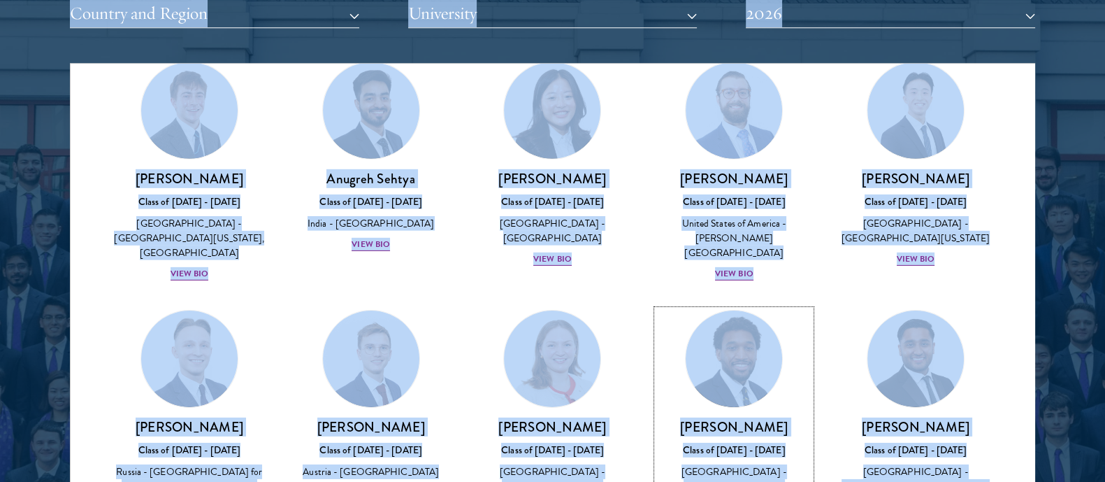
click at [731, 418] on h3 "[PERSON_NAME]" at bounding box center [734, 426] width 154 height 17
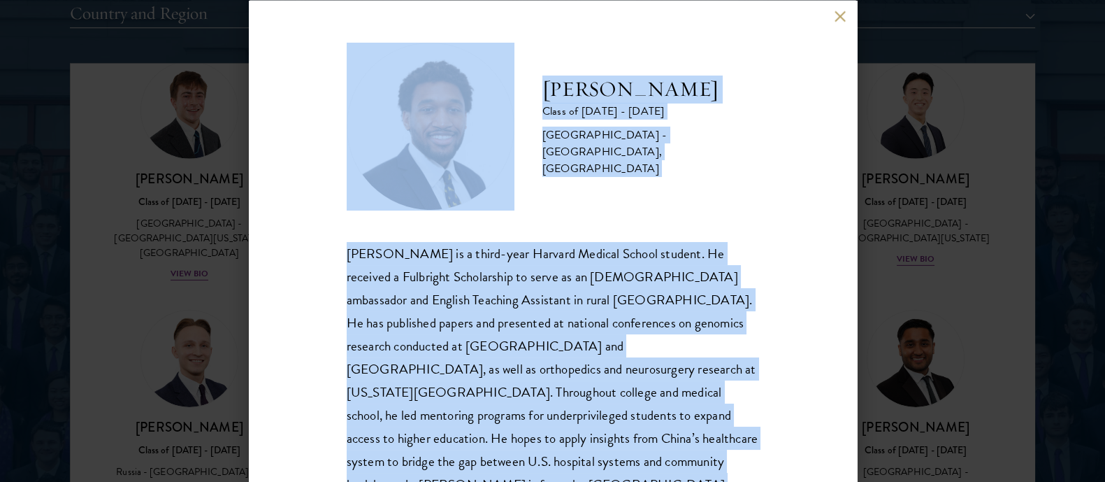
click at [602, 210] on div "[PERSON_NAME] Class of [DATE] - [DATE] [GEOGRAPHIC_DATA] - [GEOGRAPHIC_DATA], […" at bounding box center [553, 269] width 413 height 454
click at [840, 21] on button at bounding box center [841, 16] width 12 height 12
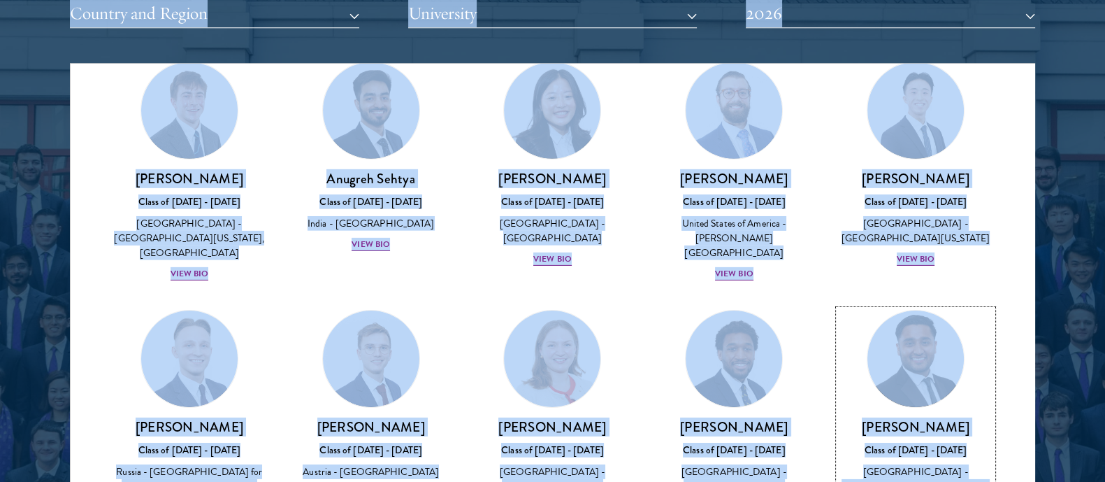
click at [882, 418] on div "[PERSON_NAME] Class of [DATE] - [DATE] [GEOGRAPHIC_DATA] - [US_STATE][GEOGRAPHI…" at bounding box center [916, 466] width 154 height 97
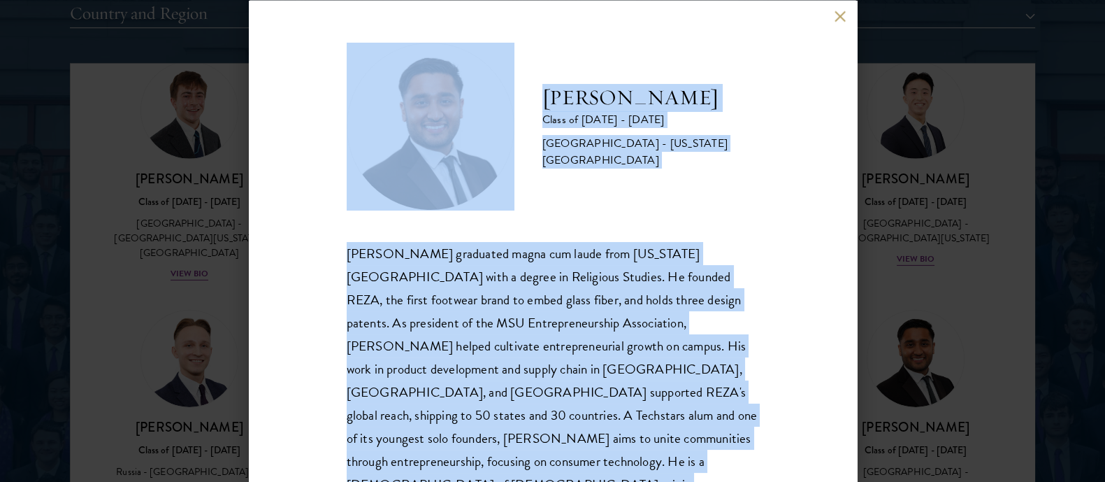
click at [594, 320] on div "[PERSON_NAME] graduated magna cum laude from [US_STATE][GEOGRAPHIC_DATA] with a…" at bounding box center [553, 368] width 413 height 255
click at [833, 15] on div "[PERSON_NAME] Class of [DATE] - [DATE] [GEOGRAPHIC_DATA] - [US_STATE][GEOGRAPHI…" at bounding box center [553, 241] width 608 height 482
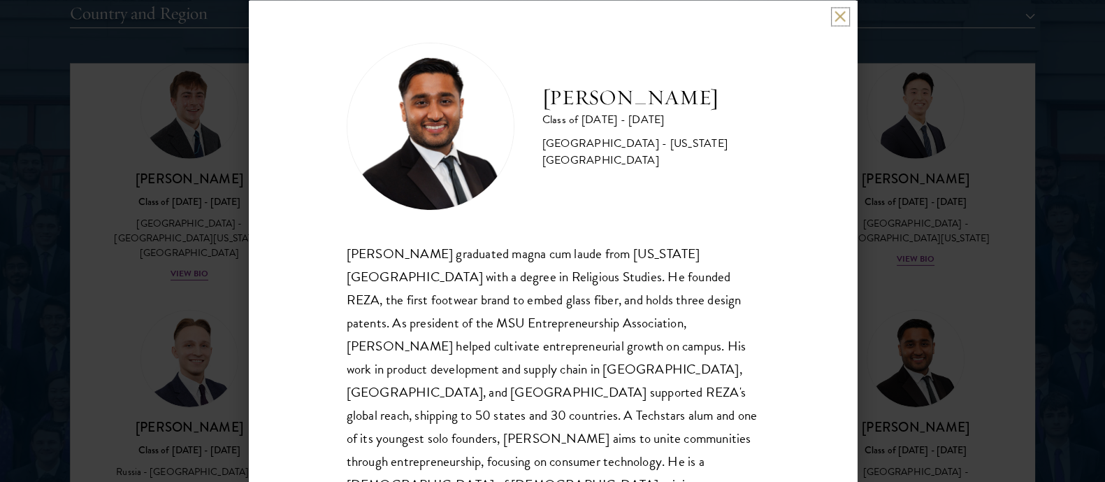
click at [843, 15] on button at bounding box center [841, 16] width 12 height 12
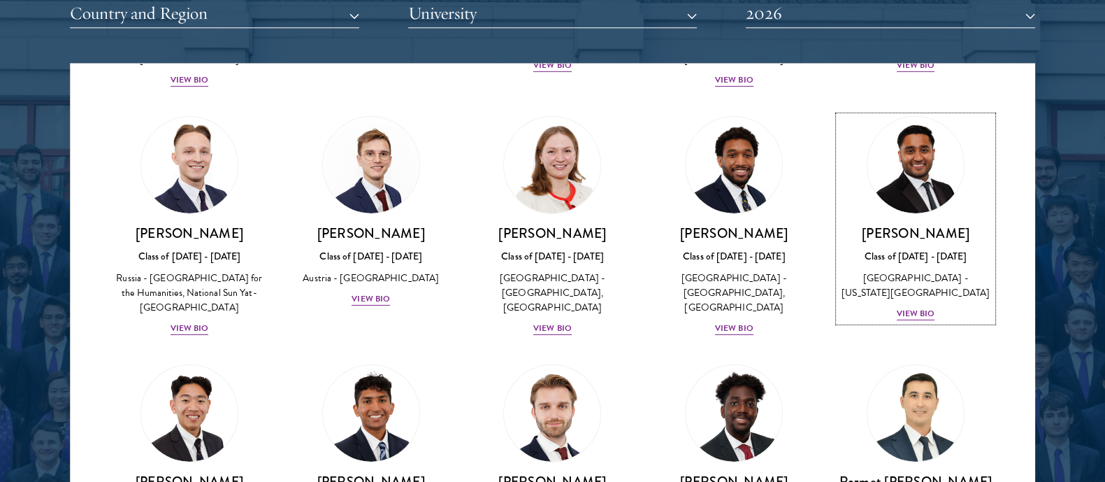
scroll to position [5804, 0]
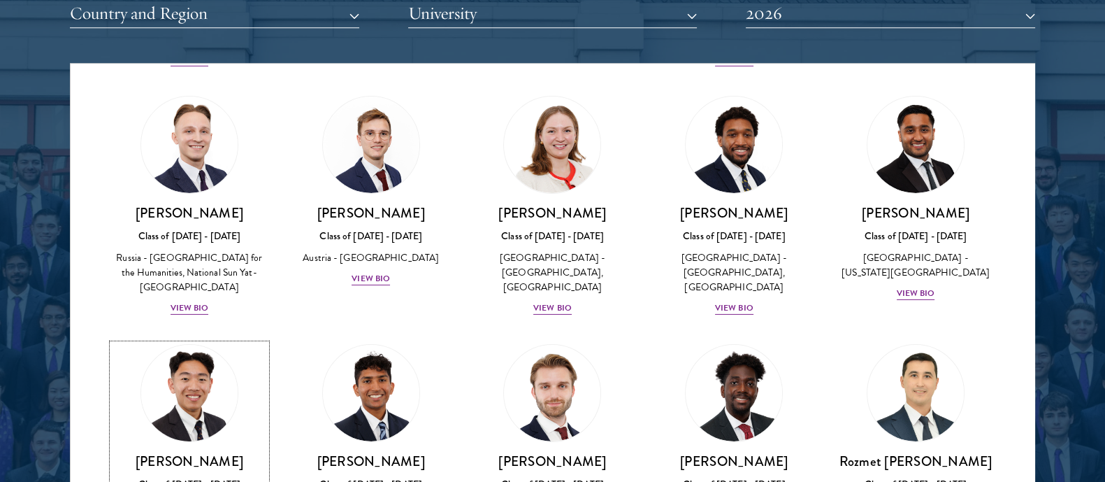
click at [179, 477] on div "Class of [DATE] - [DATE]" at bounding box center [190, 484] width 154 height 15
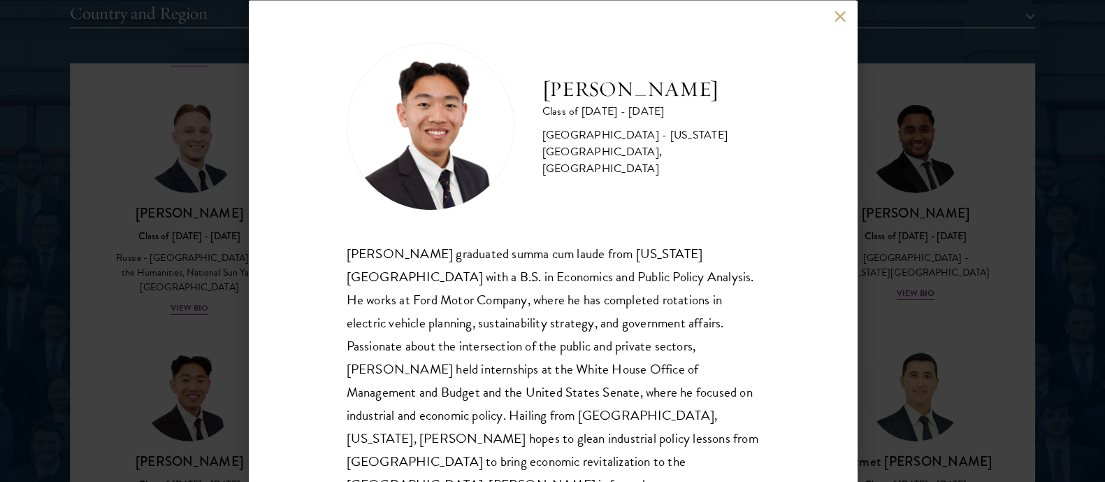
click at [508, 359] on div "[PERSON_NAME] graduated summa cum laude from [US_STATE][GEOGRAPHIC_DATA] with a…" at bounding box center [553, 380] width 413 height 278
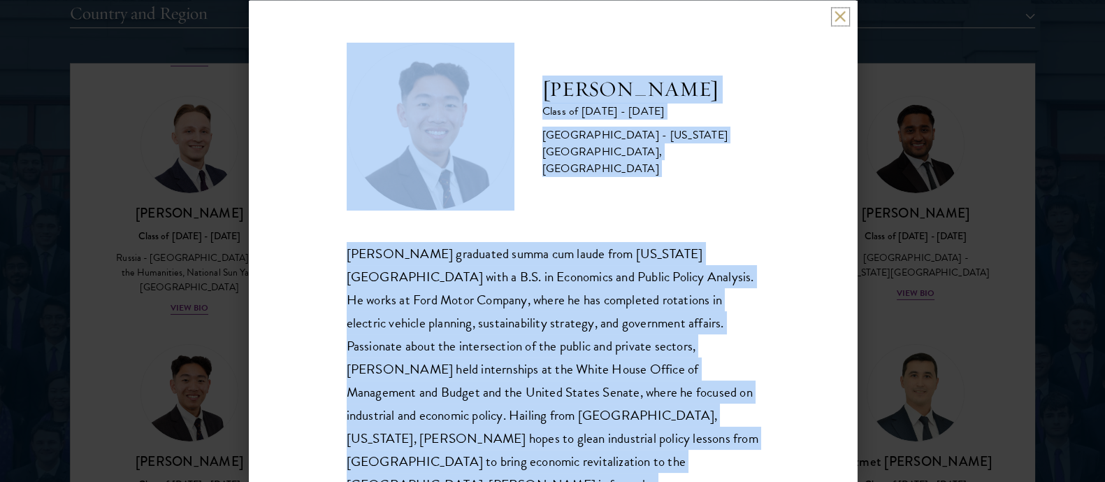
click at [839, 16] on button at bounding box center [841, 16] width 12 height 12
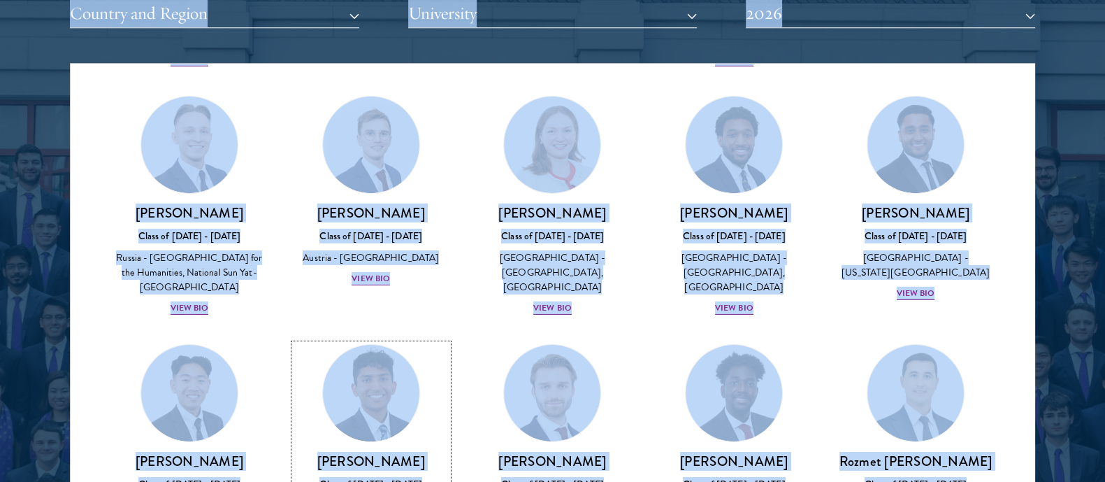
click at [360, 452] on h3 "[PERSON_NAME]" at bounding box center [371, 460] width 154 height 17
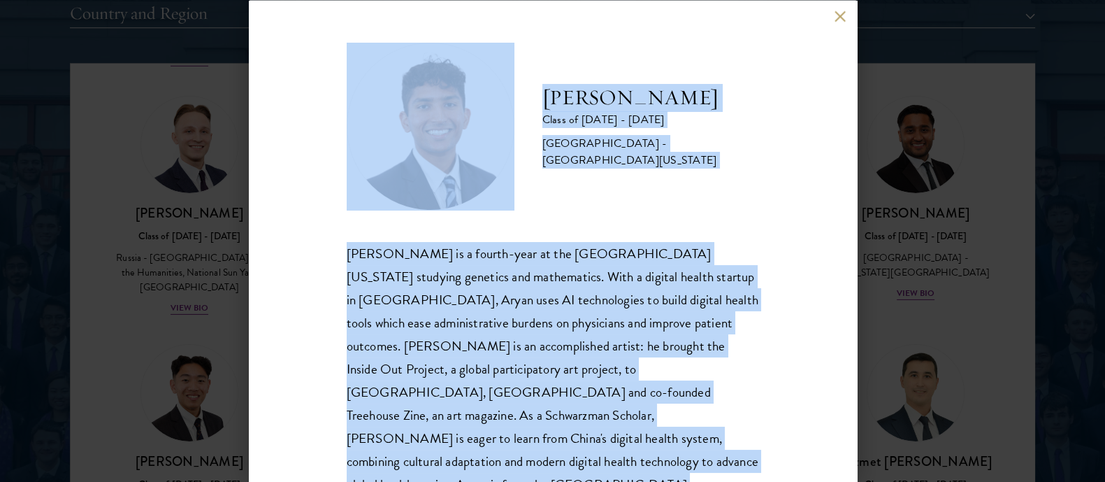
click at [460, 309] on div "[PERSON_NAME] is a fourth-year at the [GEOGRAPHIC_DATA][US_STATE] studying gene…" at bounding box center [553, 368] width 413 height 255
click at [840, 12] on button at bounding box center [841, 16] width 12 height 12
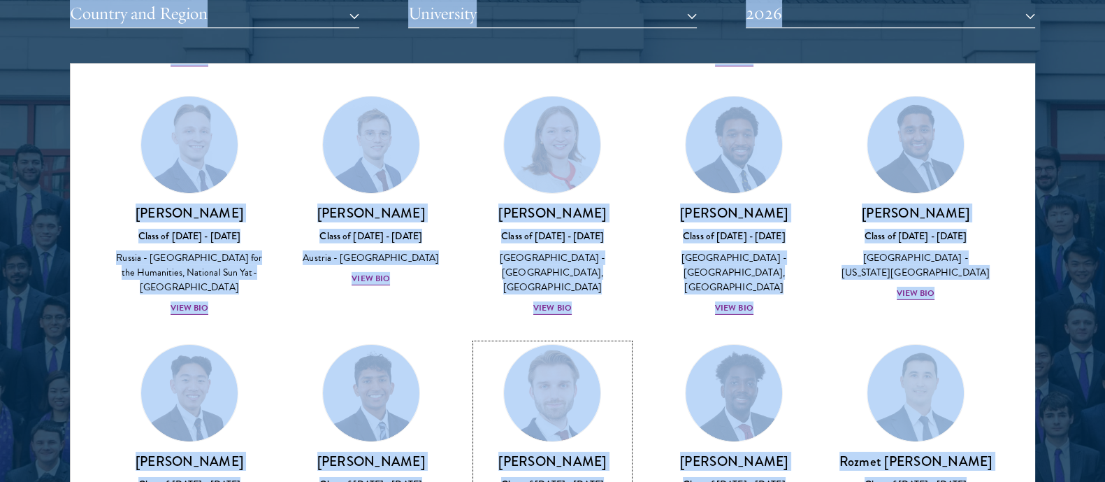
click at [537, 477] on div "Class of [DATE] - [DATE]" at bounding box center [553, 484] width 154 height 15
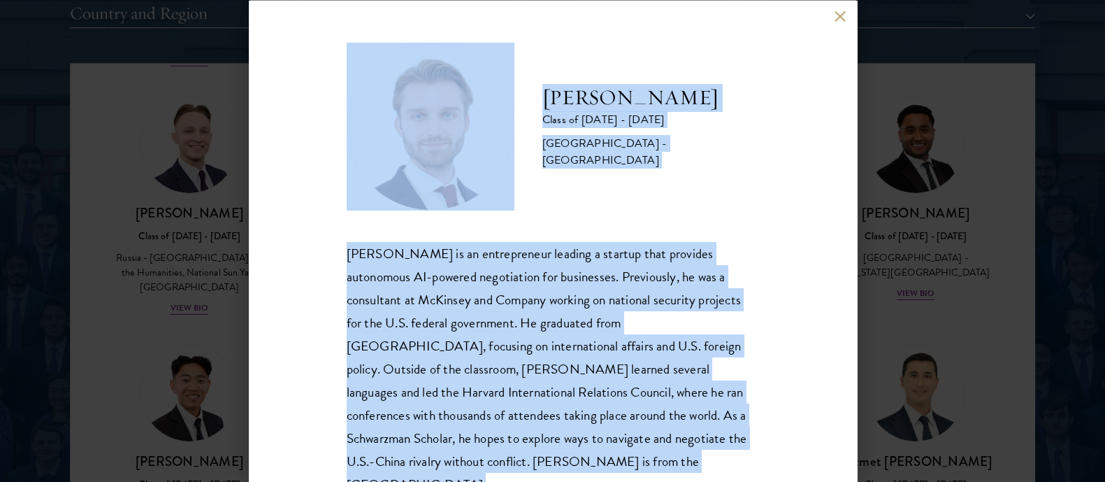
click at [552, 330] on div "[PERSON_NAME] is an entrepreneur leading a startup that provides autonomous AI-…" at bounding box center [553, 368] width 413 height 255
click at [839, 19] on button at bounding box center [841, 16] width 12 height 12
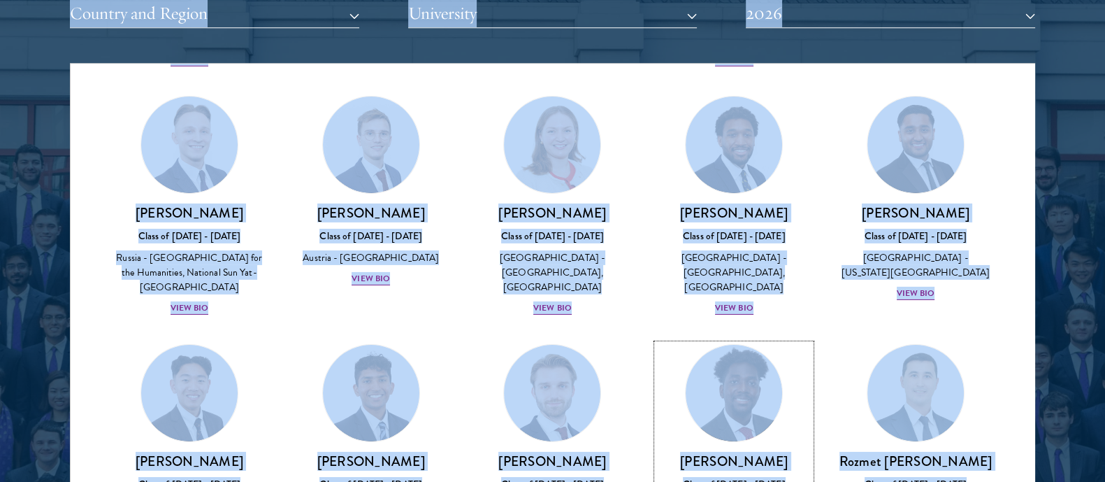
click at [704, 452] on h3 "[PERSON_NAME]" at bounding box center [734, 460] width 154 height 17
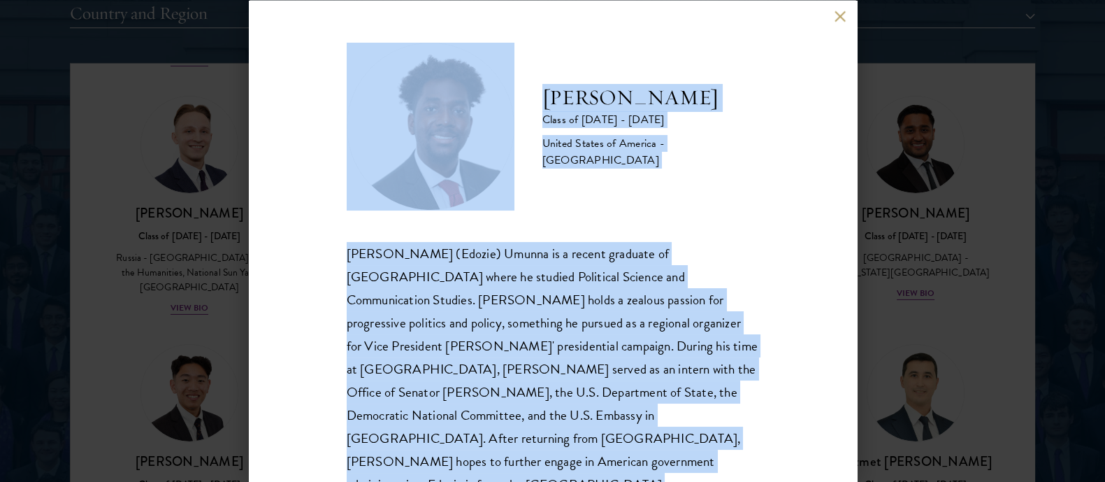
click at [529, 314] on div "[PERSON_NAME] (Edozie) Umunna is a recent graduate of [GEOGRAPHIC_DATA] where h…" at bounding box center [553, 368] width 413 height 255
click at [837, 18] on button at bounding box center [841, 16] width 12 height 12
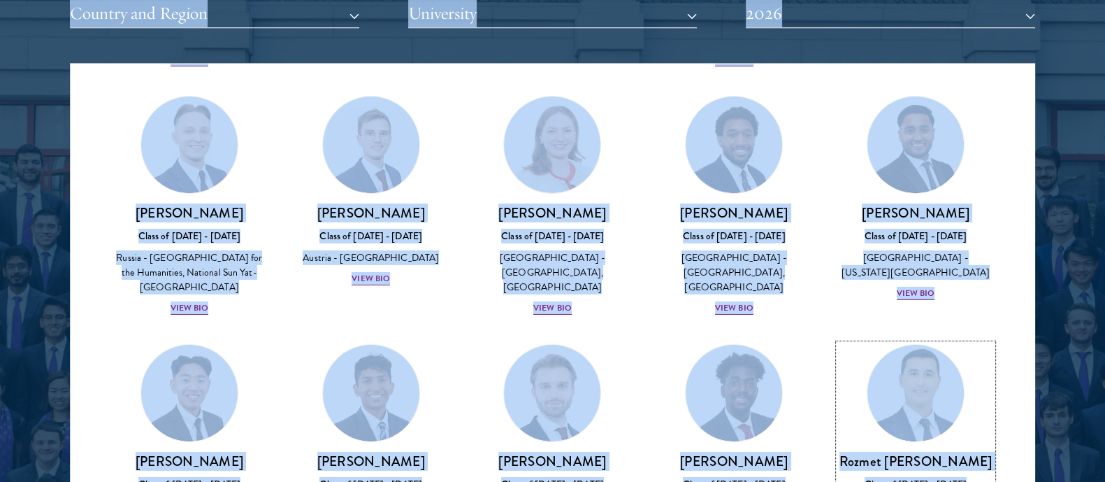
click at [882, 344] on link "Rozmet Urunov Class of [DATE] - [DATE] [GEOGRAPHIC_DATA] - [GEOGRAPHIC_DATA], […" at bounding box center [916, 454] width 154 height 220
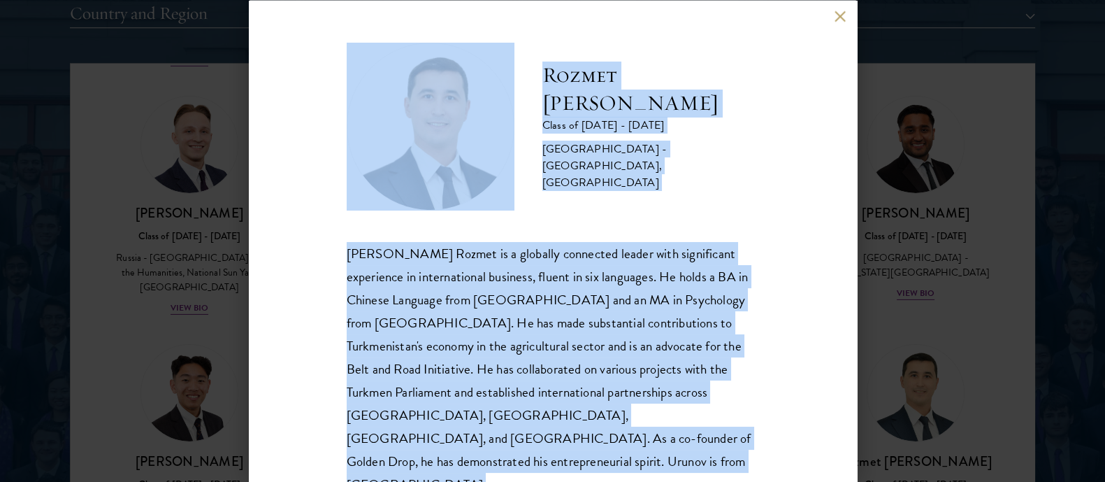
click at [600, 336] on div "[PERSON_NAME] Rozmet is a globally connected leader with significant experience…" at bounding box center [553, 368] width 413 height 255
click at [841, 20] on button at bounding box center [841, 16] width 12 height 12
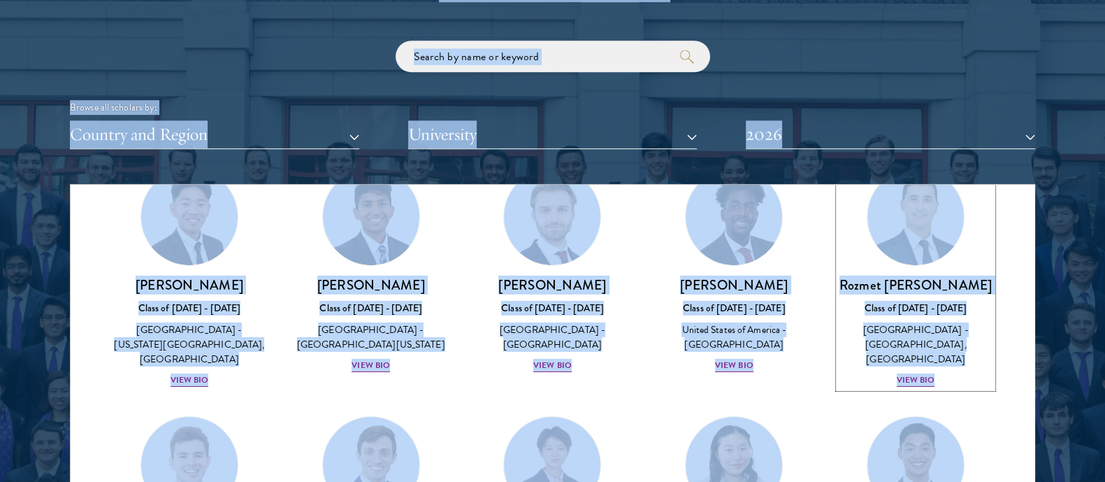
scroll to position [6101, 0]
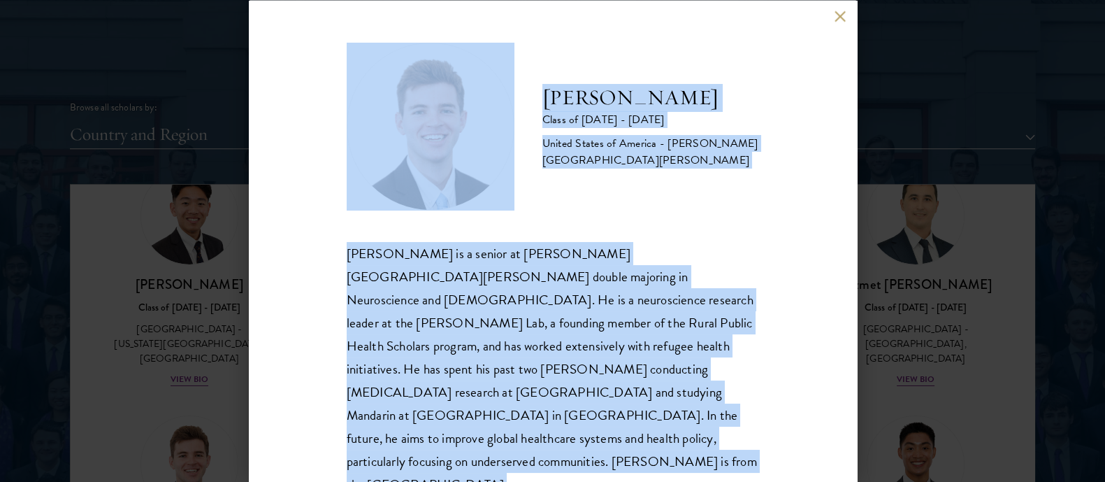
click at [417, 287] on div "[PERSON_NAME] is a senior at [PERSON_NAME][GEOGRAPHIC_DATA][PERSON_NAME] double…" at bounding box center [553, 368] width 413 height 255
click at [836, 17] on button at bounding box center [841, 16] width 12 height 12
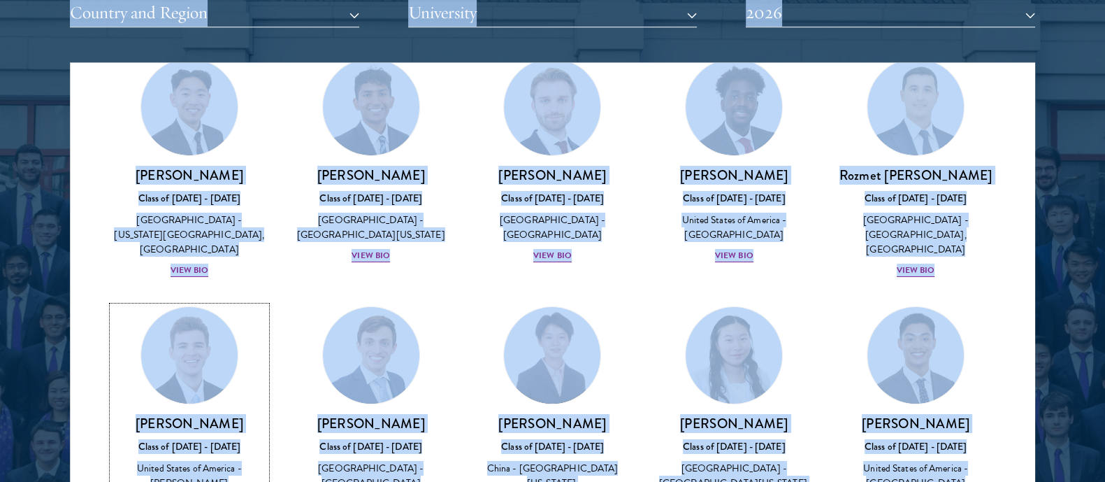
scroll to position [1795, 0]
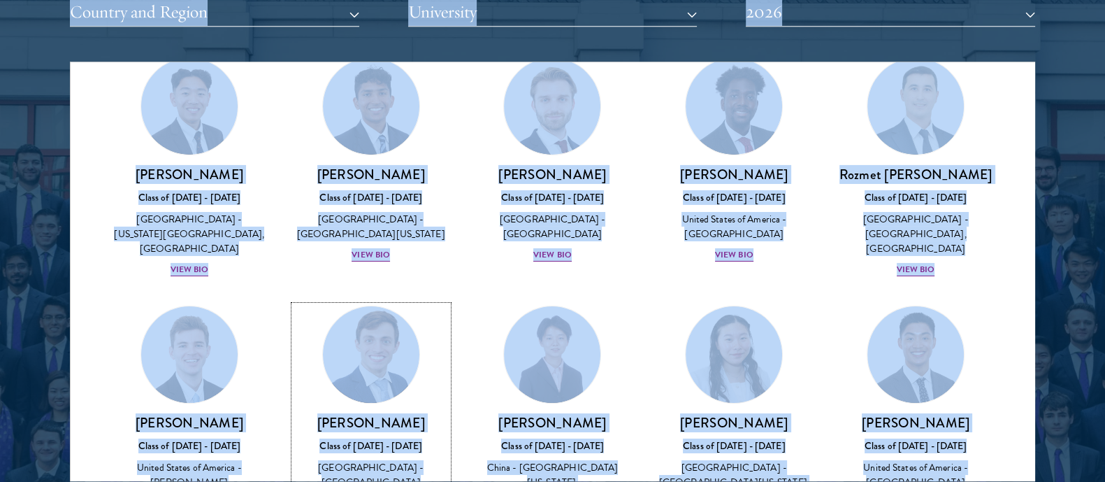
click at [380, 306] on link "[PERSON_NAME] Class of [DATE] - [DATE] [GEOGRAPHIC_DATA] - [GEOGRAPHIC_DATA] Vi…" at bounding box center [371, 409] width 154 height 206
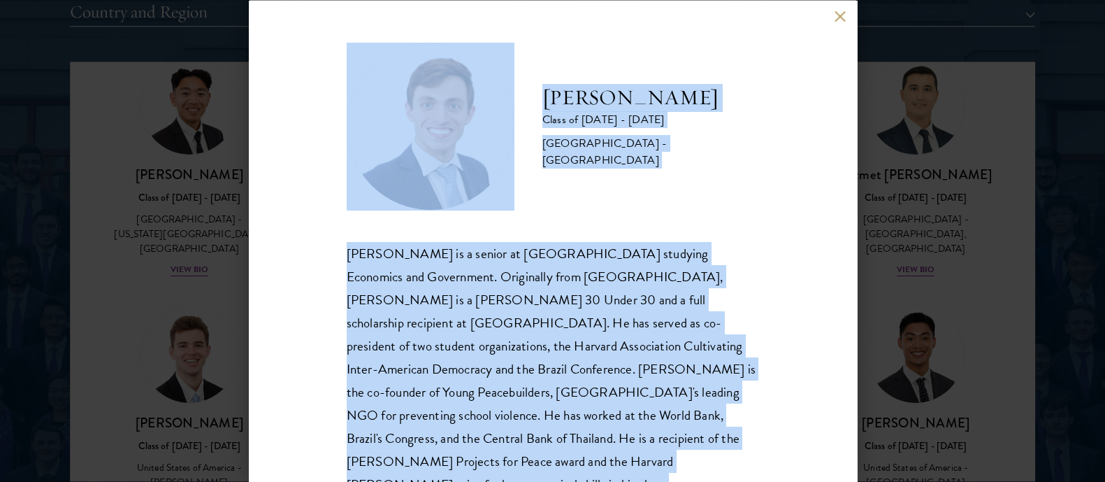
click at [520, 334] on div "[PERSON_NAME] is a senior at [GEOGRAPHIC_DATA] studying Economics and Governmen…" at bounding box center [553, 380] width 413 height 278
click at [839, 11] on button at bounding box center [841, 16] width 12 height 12
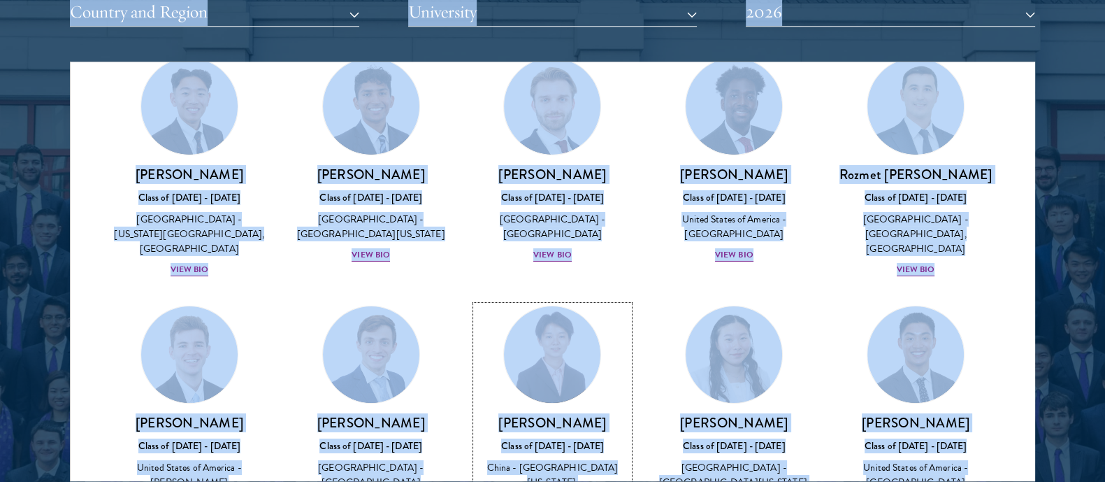
click at [530, 438] on div "Class of [DATE] - [DATE]" at bounding box center [553, 445] width 154 height 15
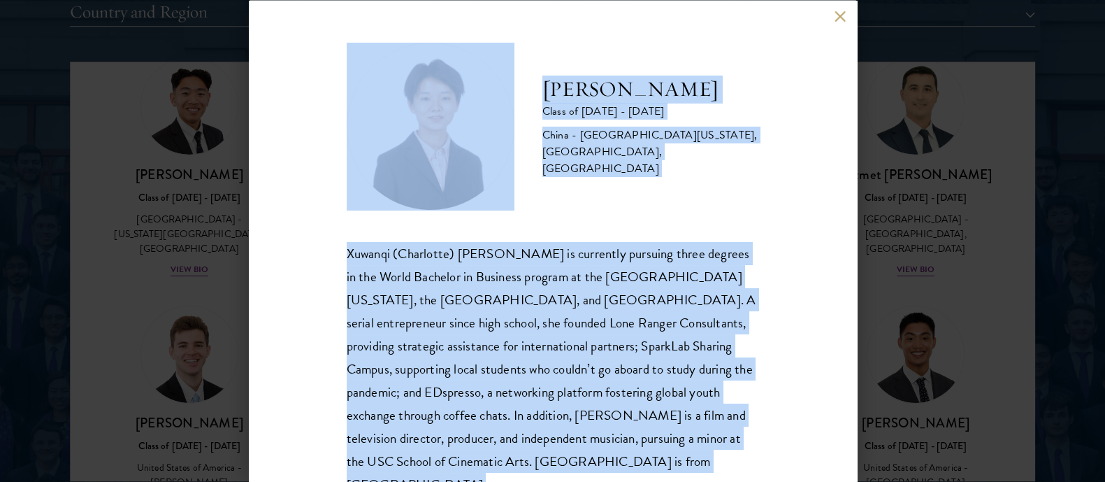
click at [536, 285] on div "Xuwanqi (Charlotte) [PERSON_NAME] is currently pursuing three degrees in the Wo…" at bounding box center [553, 368] width 413 height 255
click at [839, 18] on button at bounding box center [841, 16] width 12 height 12
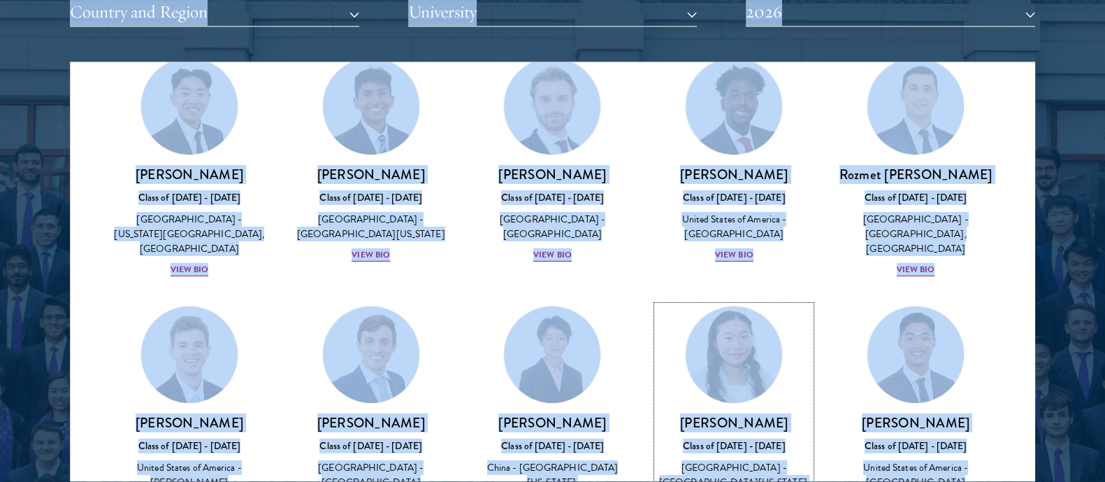
click at [709, 414] on div "[PERSON_NAME] Class of [DATE] - [DATE] [GEOGRAPHIC_DATA] - [GEOGRAPHIC_DATA][US…" at bounding box center [734, 470] width 154 height 112
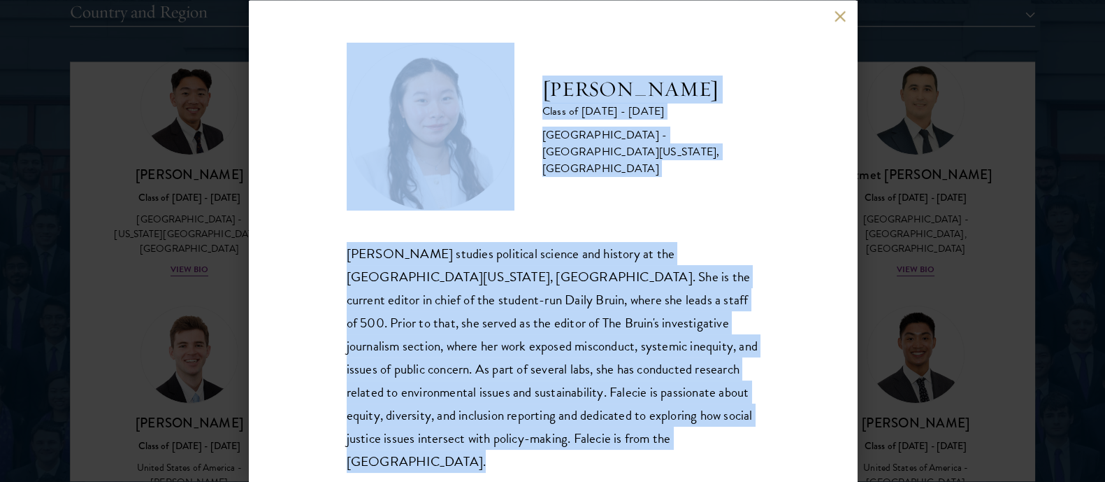
click at [417, 279] on div "[PERSON_NAME] studies political science and history at the [GEOGRAPHIC_DATA][US…" at bounding box center [553, 356] width 413 height 231
click at [833, 16] on div "[PERSON_NAME] Class of [DATE] - [DATE] [GEOGRAPHIC_DATA] - [GEOGRAPHIC_DATA][US…" at bounding box center [553, 241] width 608 height 482
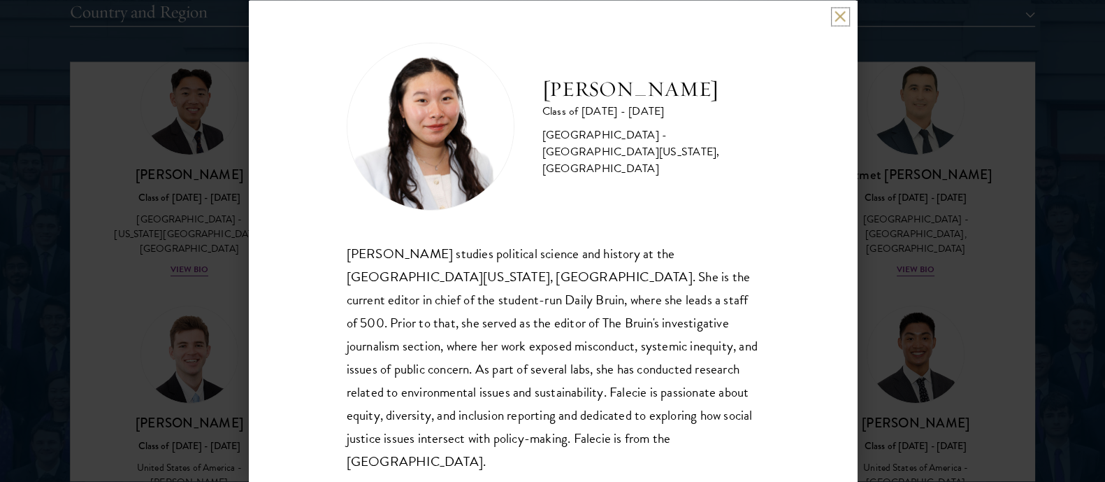
click at [841, 17] on button at bounding box center [841, 16] width 12 height 12
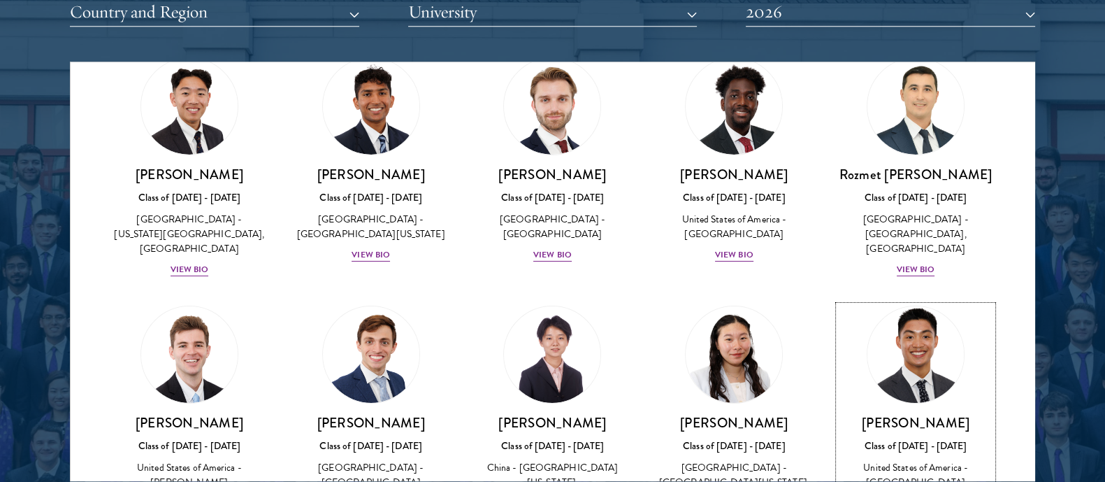
click at [885, 438] on div "Class of [DATE] - [DATE]" at bounding box center [916, 445] width 154 height 15
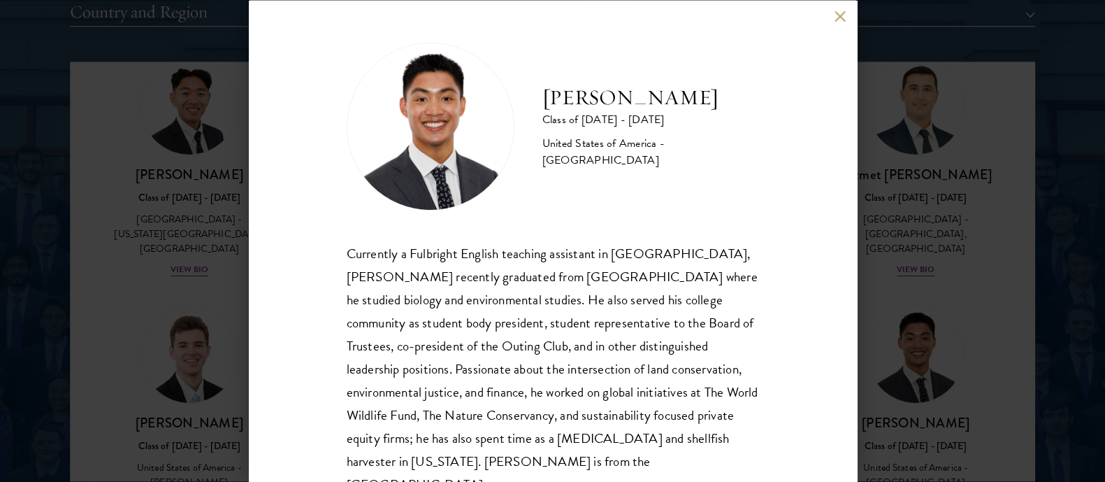
click at [611, 248] on div "Currently a Fulbright English teaching assistant in [GEOGRAPHIC_DATA], [PERSON_…" at bounding box center [553, 368] width 413 height 255
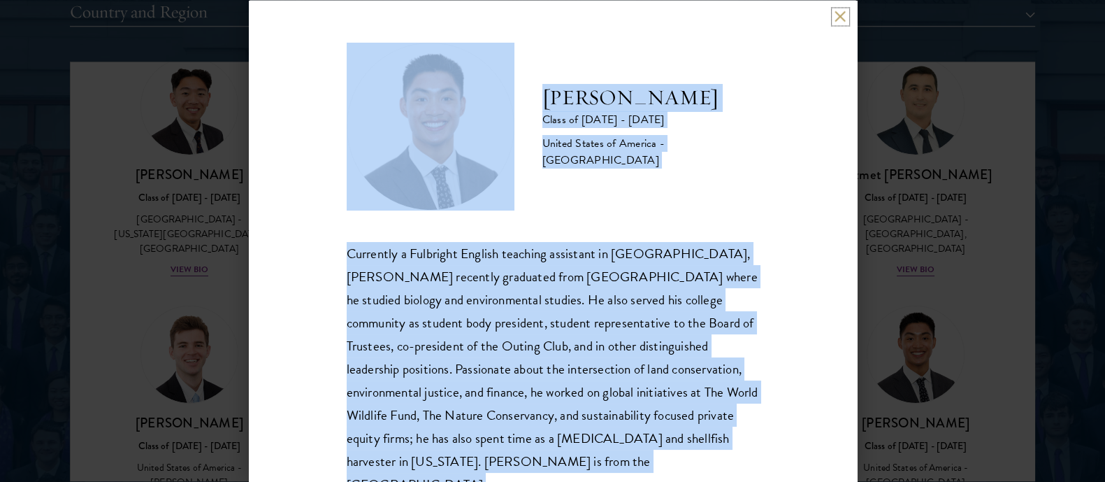
click at [840, 19] on button at bounding box center [841, 16] width 12 height 12
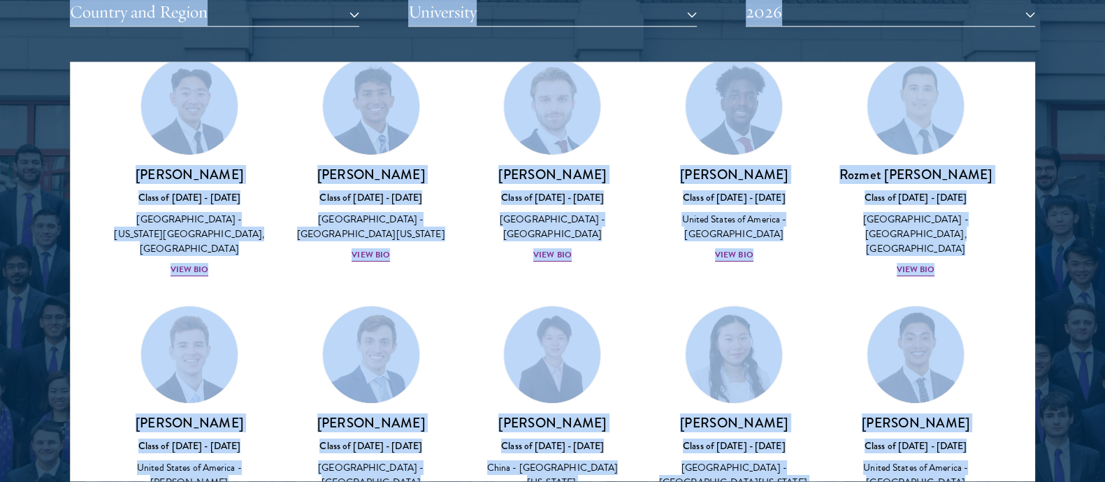
click at [1073, 361] on div at bounding box center [552, 125] width 1105 height 851
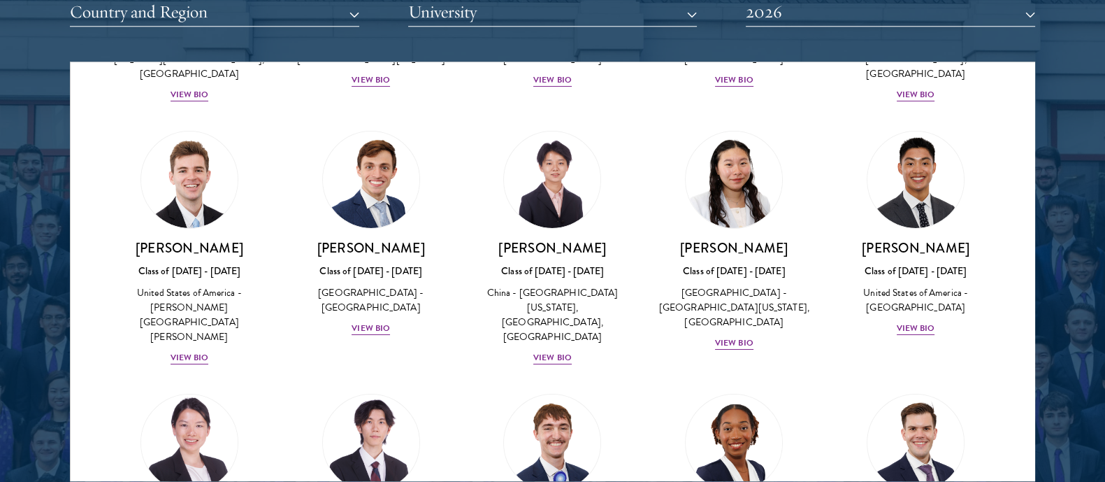
scroll to position [6267, 0]
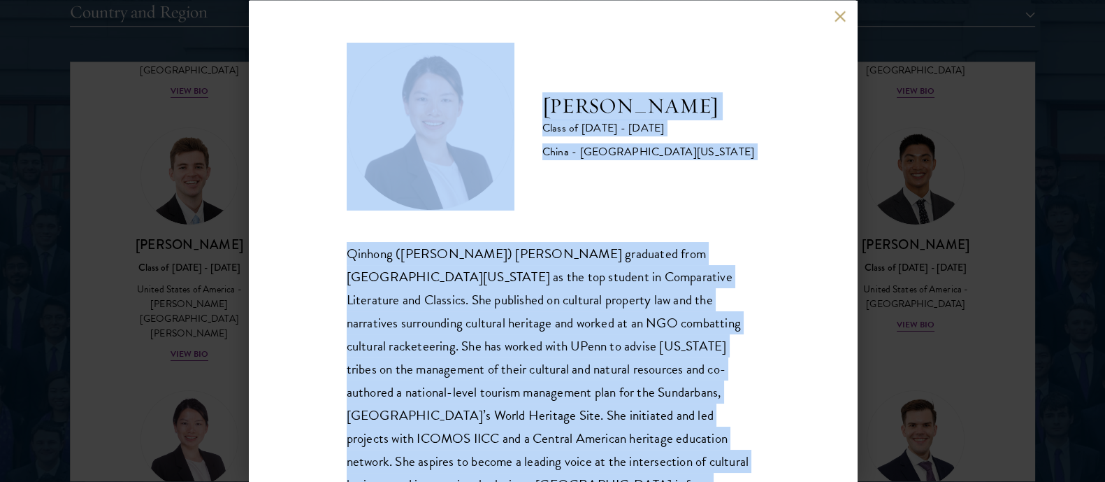
click at [642, 317] on div "Qinhong ([PERSON_NAME]) [PERSON_NAME] graduated from [GEOGRAPHIC_DATA][US_STATE…" at bounding box center [553, 380] width 413 height 278
click at [836, 15] on button at bounding box center [841, 16] width 12 height 12
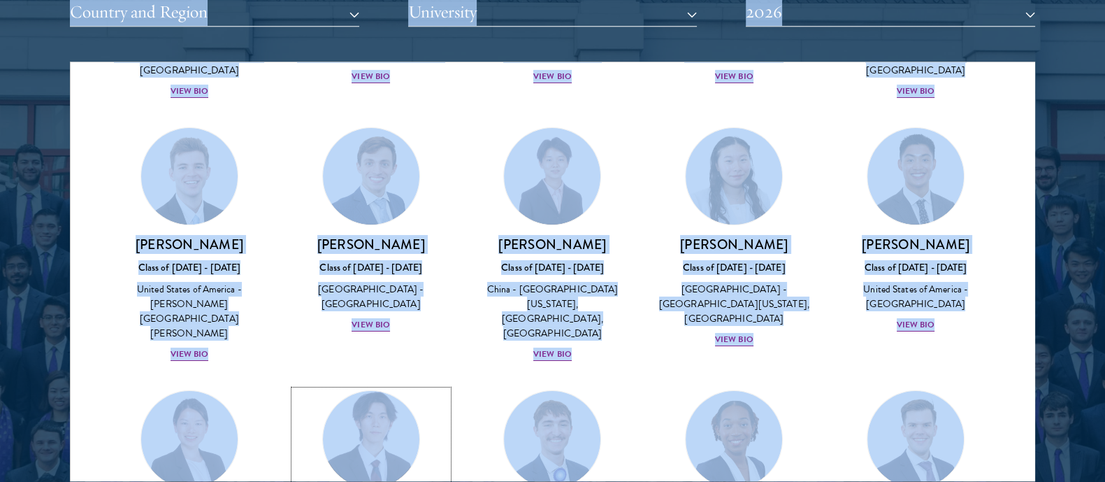
click at [385, 386] on img at bounding box center [371, 439] width 106 height 106
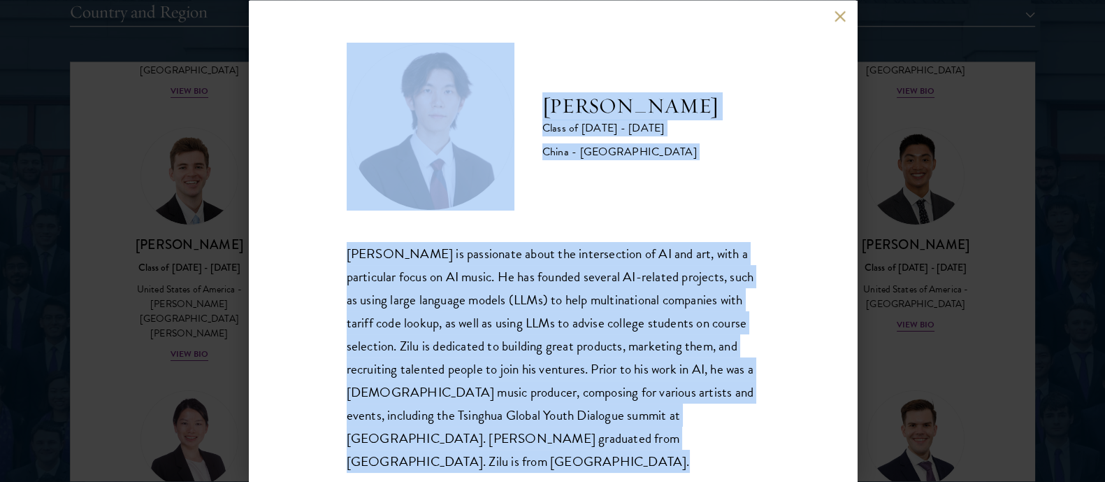
click at [570, 377] on div "[PERSON_NAME] is passionate about the intersection of AI and art, with a partic…" at bounding box center [553, 356] width 413 height 231
click at [838, 16] on button at bounding box center [841, 16] width 12 height 12
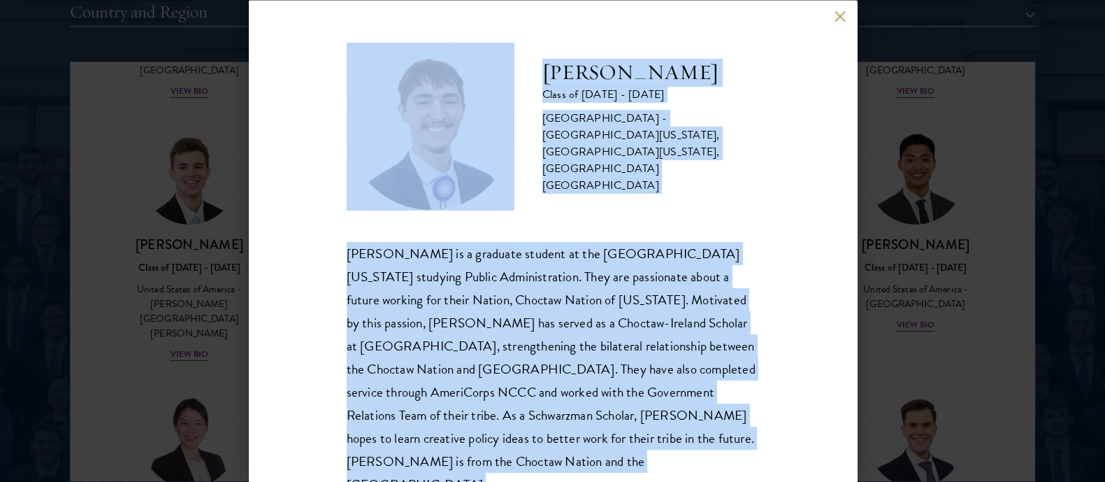
click at [600, 371] on div "[PERSON_NAME] is a graduate student at the [GEOGRAPHIC_DATA][US_STATE] studying…" at bounding box center [553, 368] width 413 height 255
click at [843, 17] on button at bounding box center [841, 16] width 12 height 12
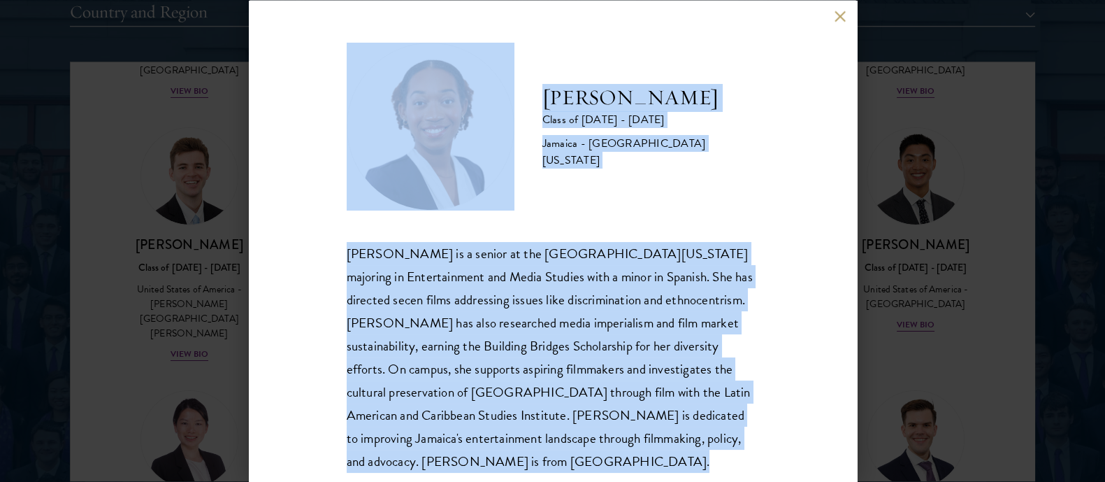
click at [463, 327] on div "[PERSON_NAME] is a senior at the [GEOGRAPHIC_DATA][US_STATE] majoring in Entert…" at bounding box center [553, 356] width 413 height 231
click at [839, 13] on button at bounding box center [841, 16] width 12 height 12
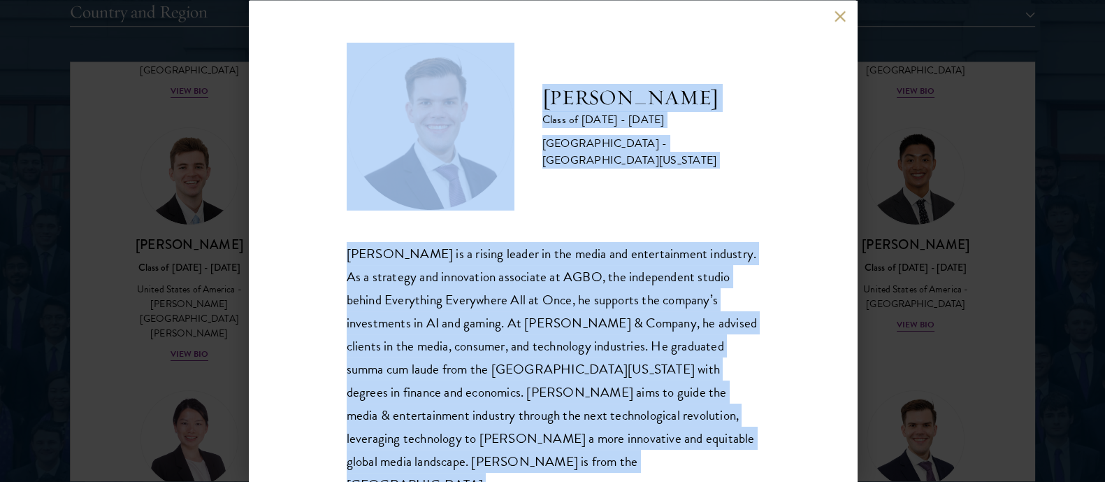
click at [546, 306] on div "[PERSON_NAME] is a rising leader in the media and entertainment industry. As a …" at bounding box center [553, 368] width 413 height 255
click at [836, 19] on button at bounding box center [841, 16] width 12 height 12
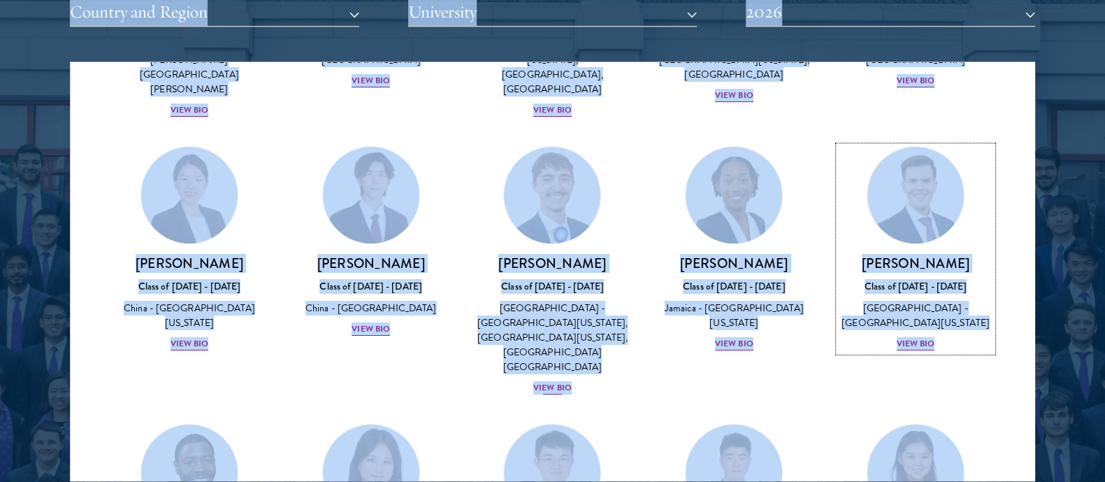
scroll to position [6519, 0]
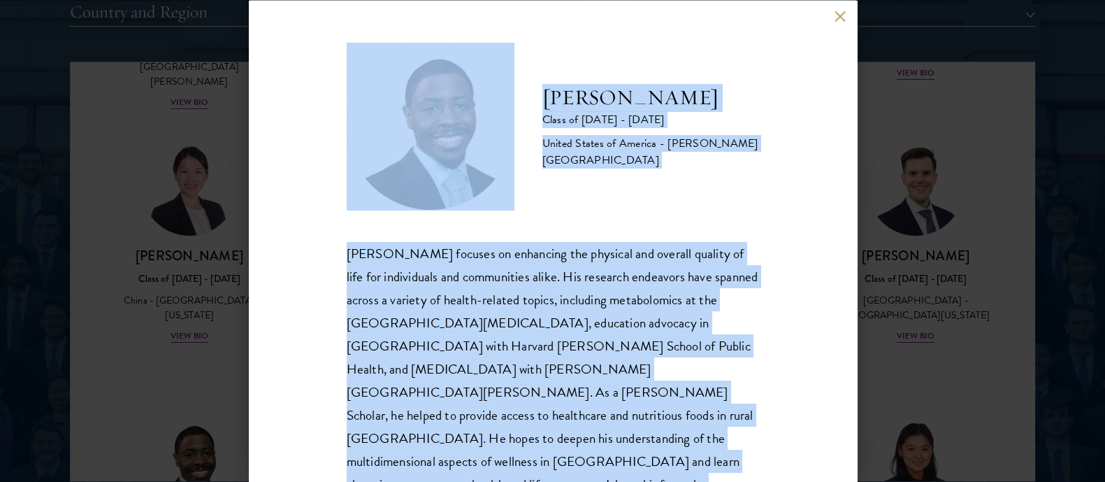
click at [539, 351] on div "[PERSON_NAME] focuses on enhancing the physical and overall quality of life for…" at bounding box center [553, 380] width 413 height 278
click at [836, 17] on button at bounding box center [841, 16] width 12 height 12
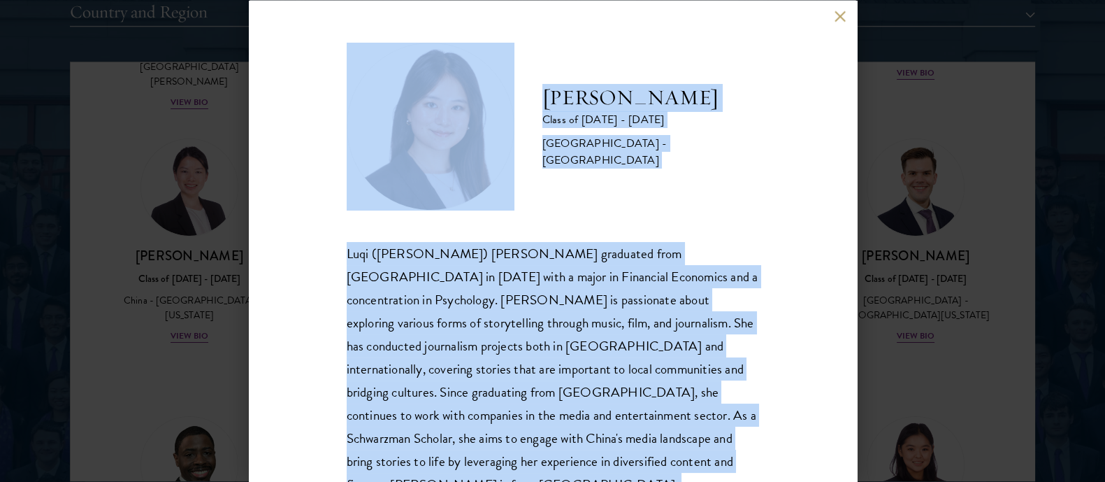
click at [567, 317] on div "Luqi ([PERSON_NAME]) [PERSON_NAME] graduated from [GEOGRAPHIC_DATA] in [DATE] w…" at bounding box center [553, 380] width 413 height 278
click at [836, 14] on button at bounding box center [841, 16] width 12 height 12
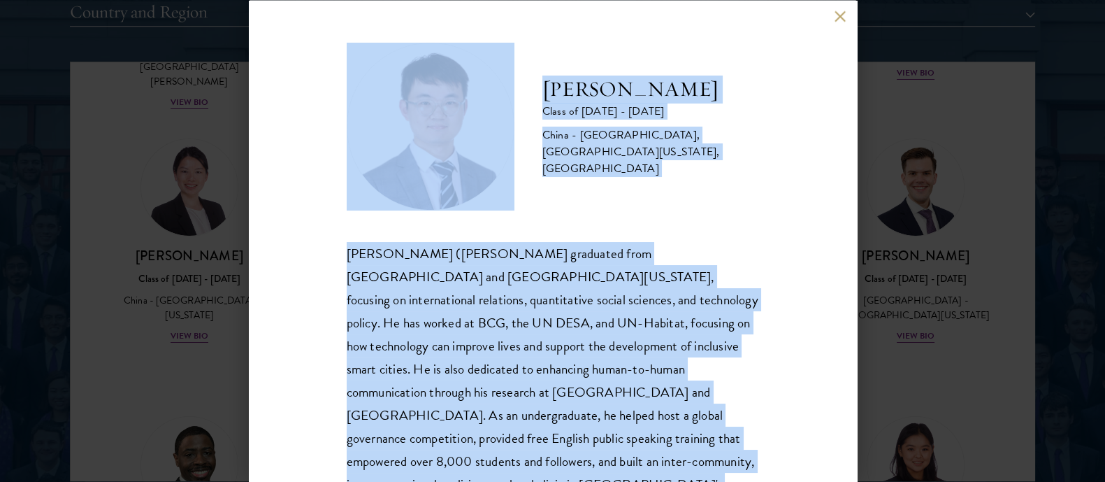
click at [596, 362] on div "[PERSON_NAME] ([PERSON_NAME] graduated from [GEOGRAPHIC_DATA] and [GEOGRAPHIC_D…" at bounding box center [553, 391] width 413 height 301
click at [835, 15] on button at bounding box center [841, 16] width 12 height 12
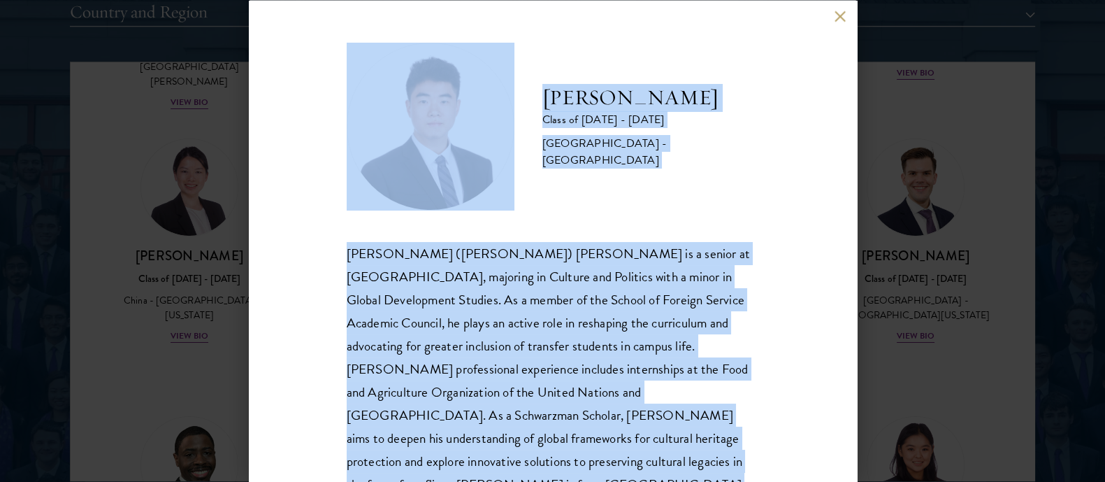
click at [491, 365] on div "[PERSON_NAME] ([PERSON_NAME]) [PERSON_NAME] is a senior at [GEOGRAPHIC_DATA], m…" at bounding box center [553, 368] width 413 height 255
click at [842, 14] on button at bounding box center [841, 16] width 12 height 12
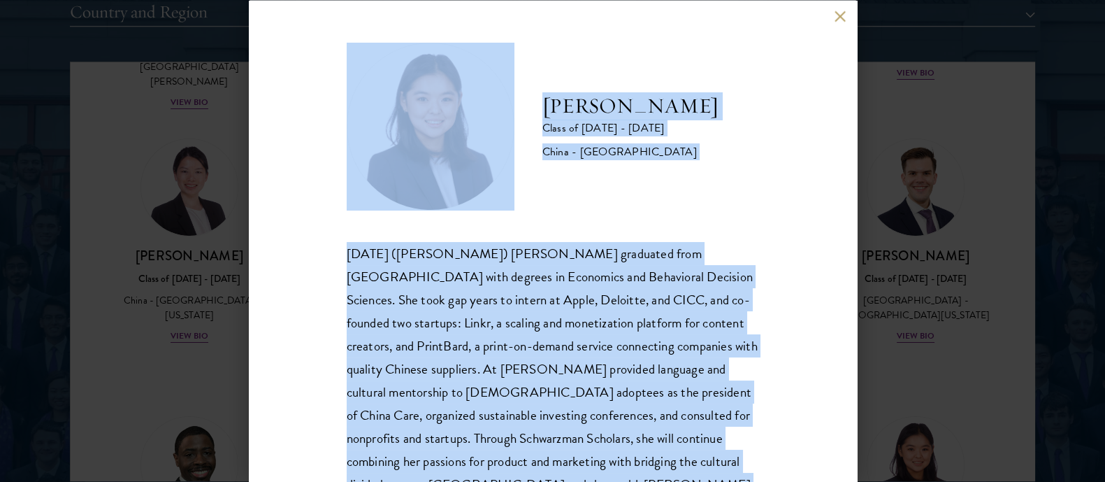
click at [531, 330] on div "[DATE] ([PERSON_NAME]) [PERSON_NAME] graduated from [GEOGRAPHIC_DATA] with degr…" at bounding box center [553, 380] width 413 height 278
click at [833, 12] on div "[PERSON_NAME] Class of [DATE] - [DATE] [GEOGRAPHIC_DATA] - [GEOGRAPHIC_DATA] [D…" at bounding box center [553, 241] width 608 height 482
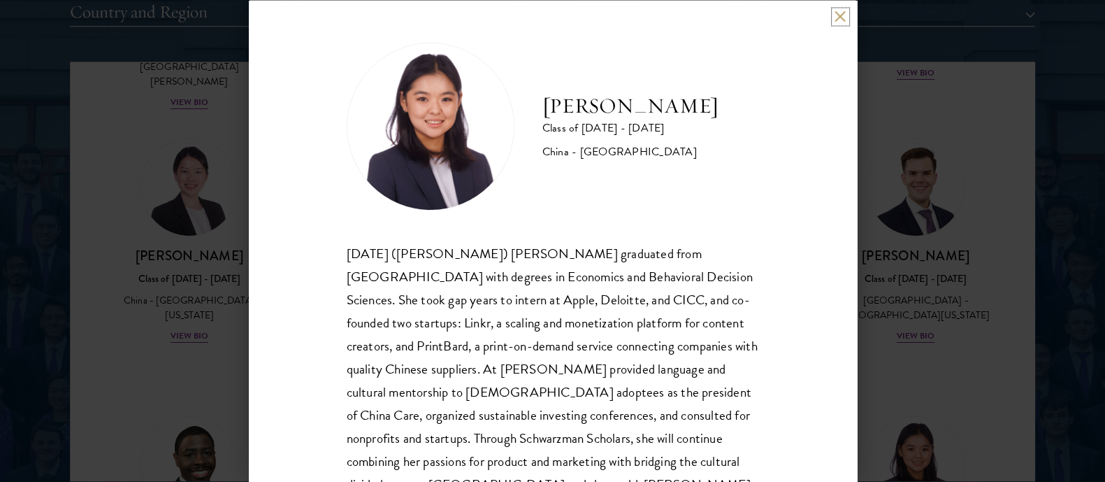
click at [836, 12] on button at bounding box center [841, 16] width 12 height 12
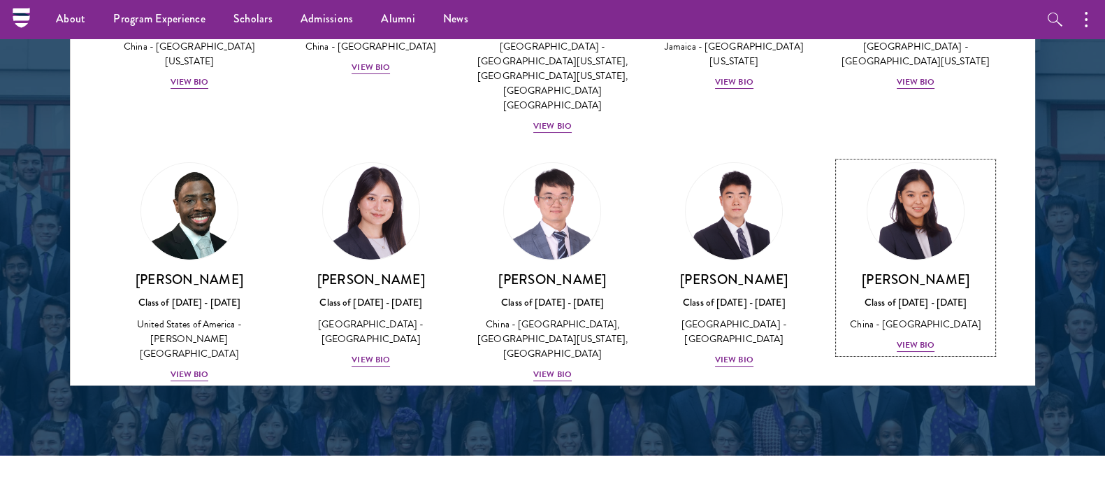
scroll to position [1888, 0]
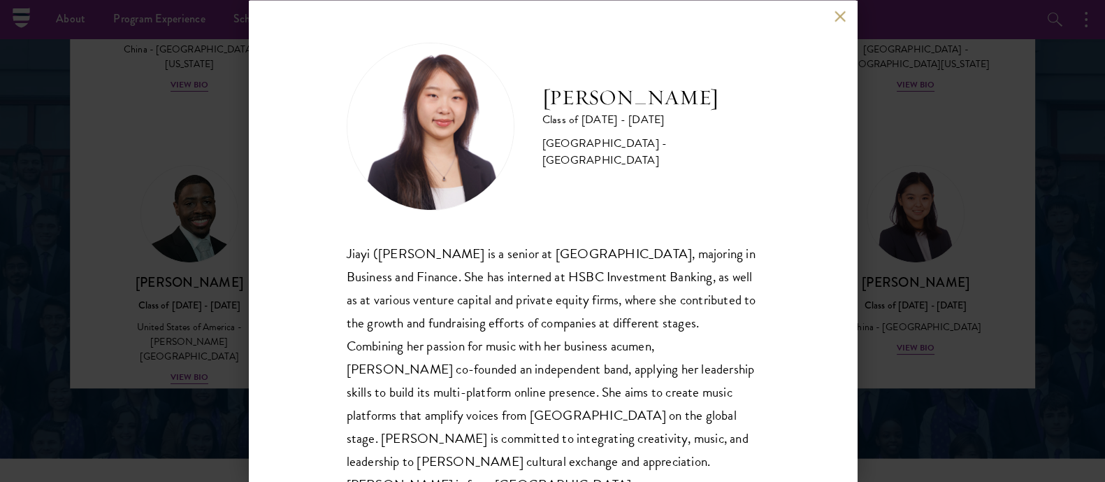
click at [530, 274] on div "Jiayi ([PERSON_NAME] is a senior at [GEOGRAPHIC_DATA], majoring in Business and…" at bounding box center [553, 380] width 413 height 278
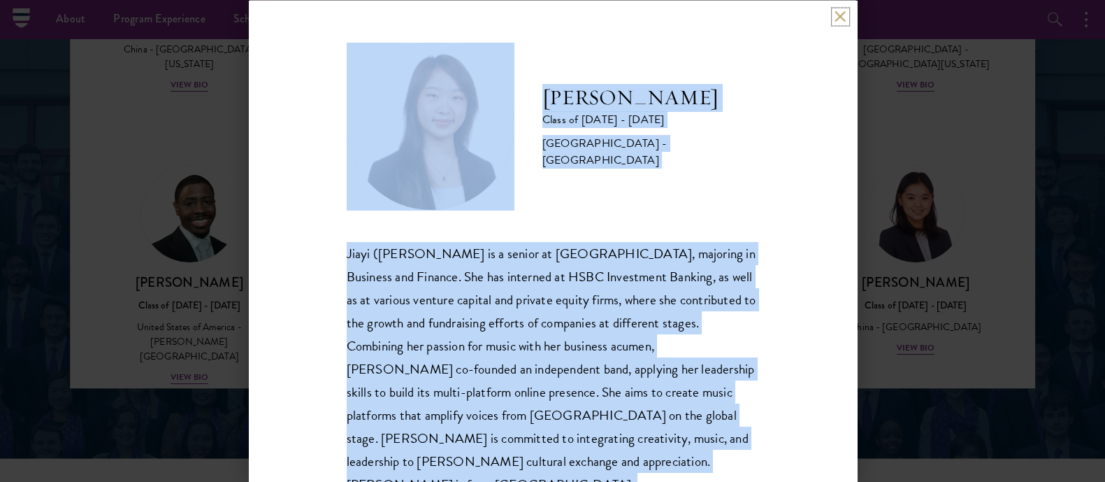
click at [840, 20] on button at bounding box center [841, 16] width 12 height 12
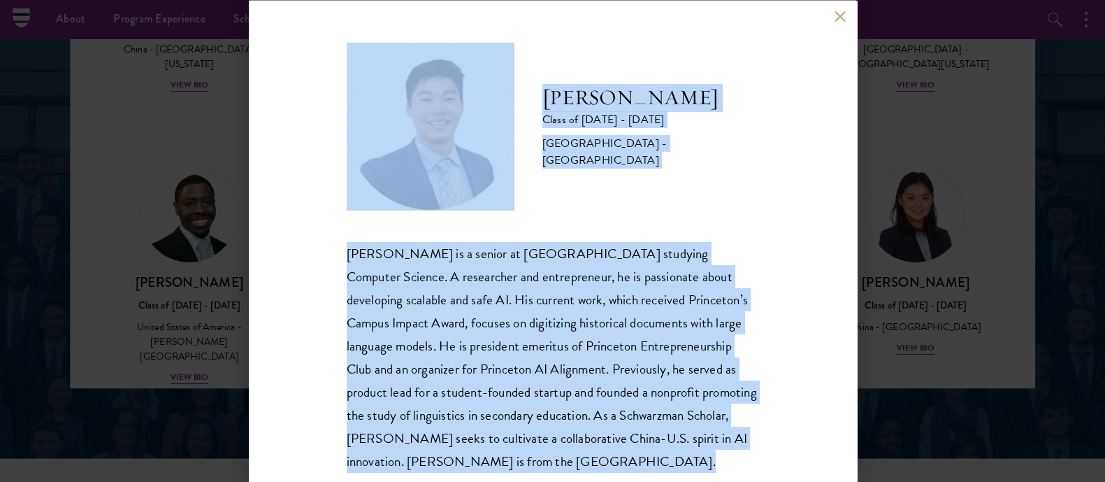
click at [521, 351] on div "[PERSON_NAME] is a senior at [GEOGRAPHIC_DATA] studying Computer Science. A res…" at bounding box center [553, 356] width 413 height 231
click at [836, 13] on button at bounding box center [841, 16] width 12 height 12
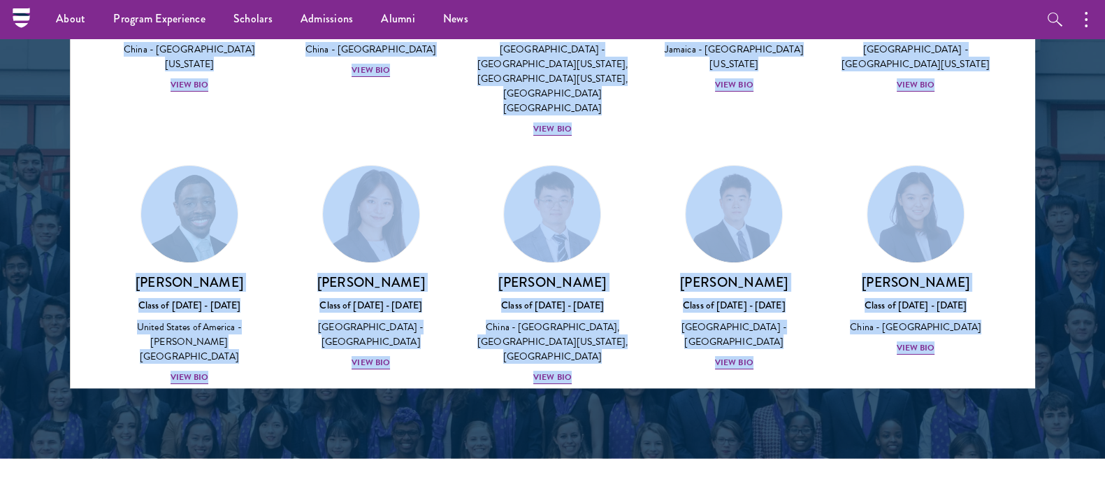
click at [580, 409] on img at bounding box center [553, 462] width 106 height 106
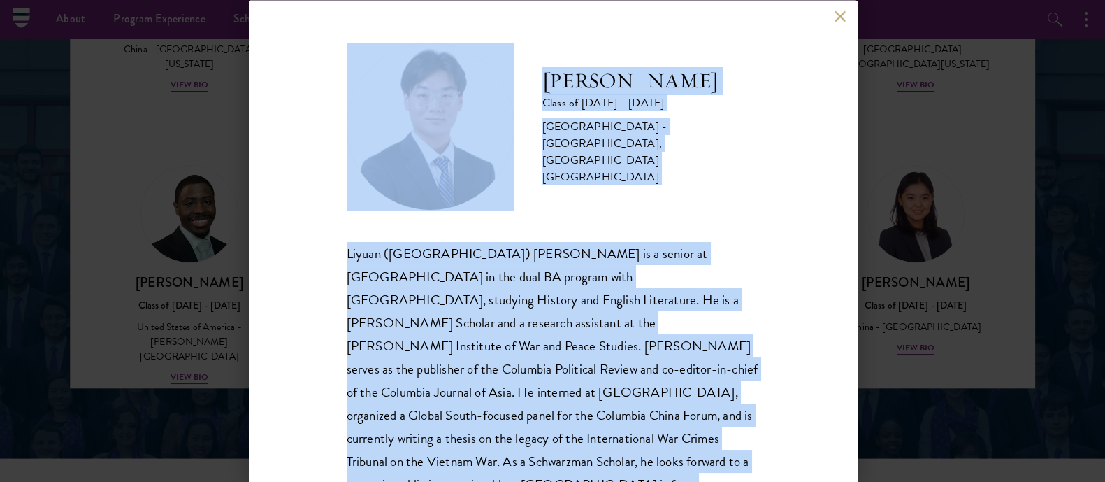
click at [594, 367] on div "Liyuan ([GEOGRAPHIC_DATA]) [PERSON_NAME] is a senior at [GEOGRAPHIC_DATA] in th…" at bounding box center [553, 380] width 413 height 278
click at [837, 16] on button at bounding box center [841, 16] width 12 height 12
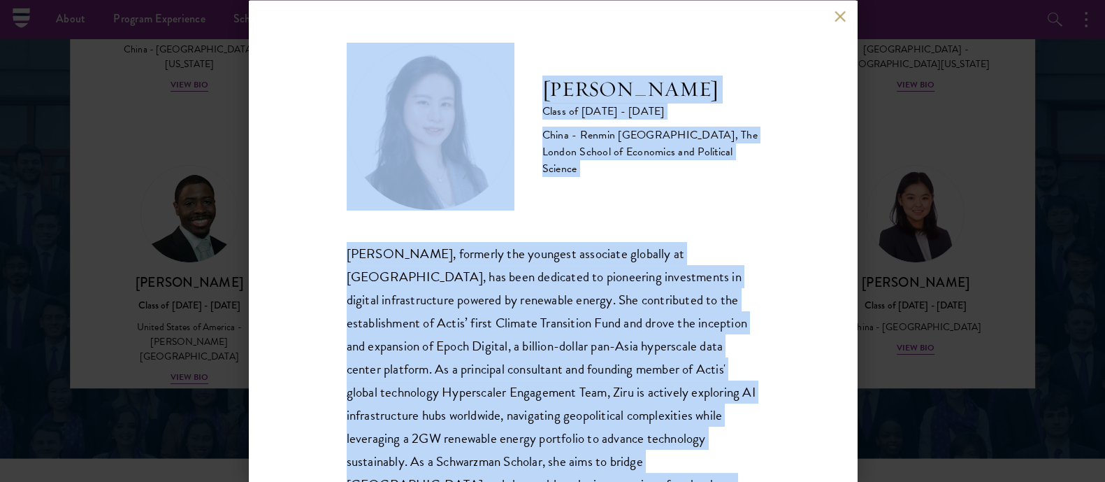
click at [592, 296] on div "[PERSON_NAME], formerly the youngest associate globally at [GEOGRAPHIC_DATA], h…" at bounding box center [553, 380] width 413 height 278
click at [839, 11] on button at bounding box center [841, 16] width 12 height 12
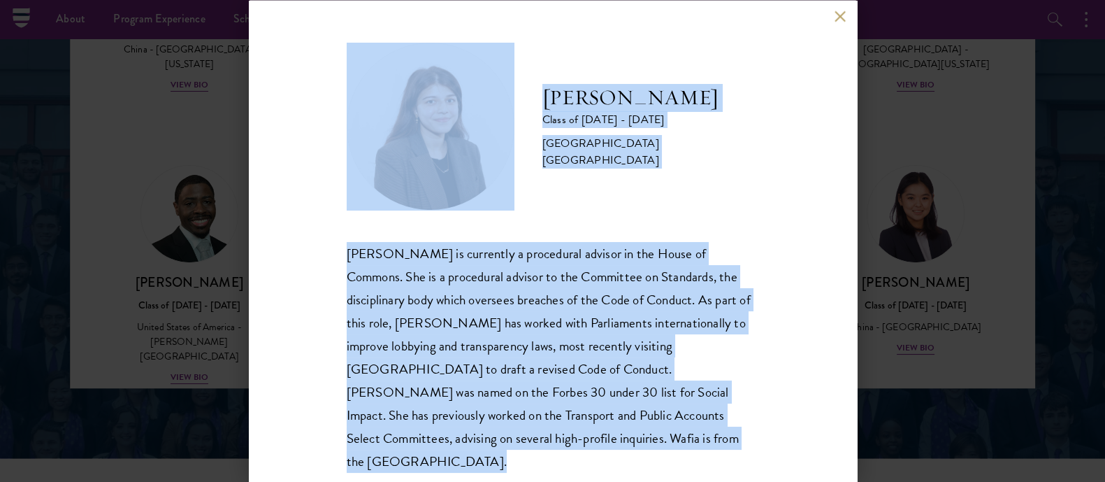
click at [573, 341] on div "[PERSON_NAME] is currently a procedural advisor in the House of Commons. She is…" at bounding box center [553, 356] width 413 height 231
